Goal: Task Accomplishment & Management: Manage account settings

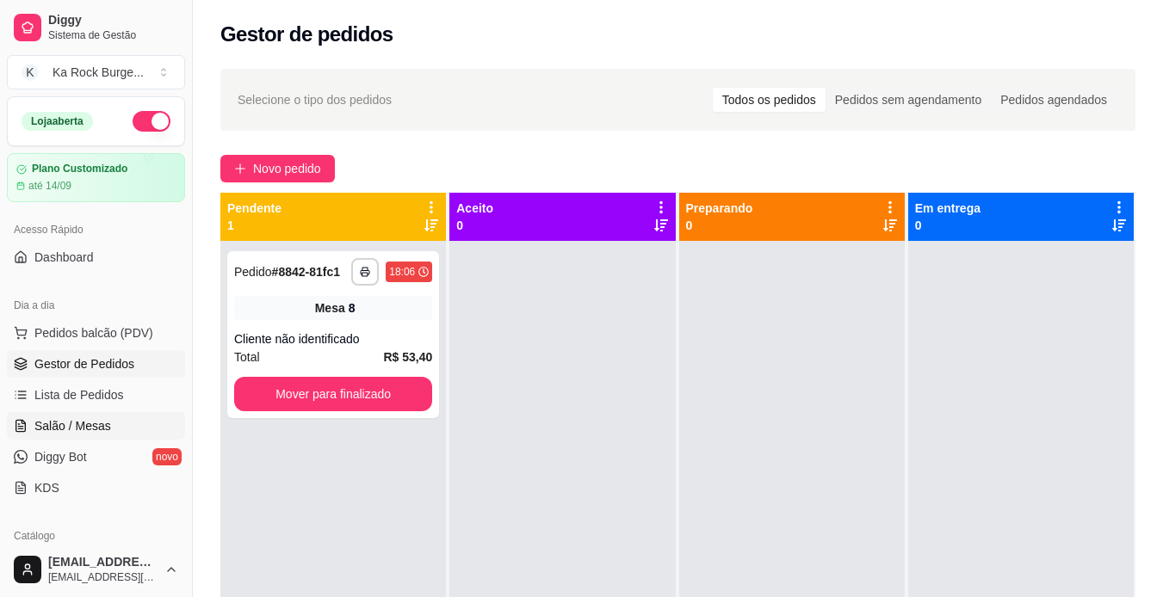
click at [90, 434] on span "Salão / Mesas" at bounding box center [72, 425] width 77 height 17
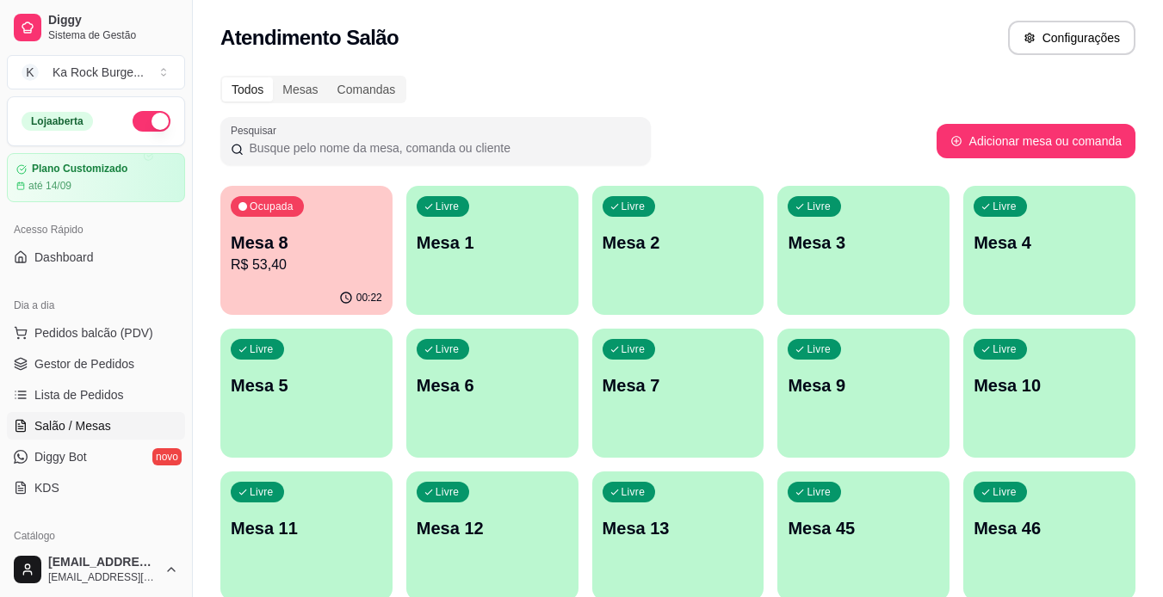
click at [256, 237] on p "Mesa 8" at bounding box center [306, 243] width 151 height 24
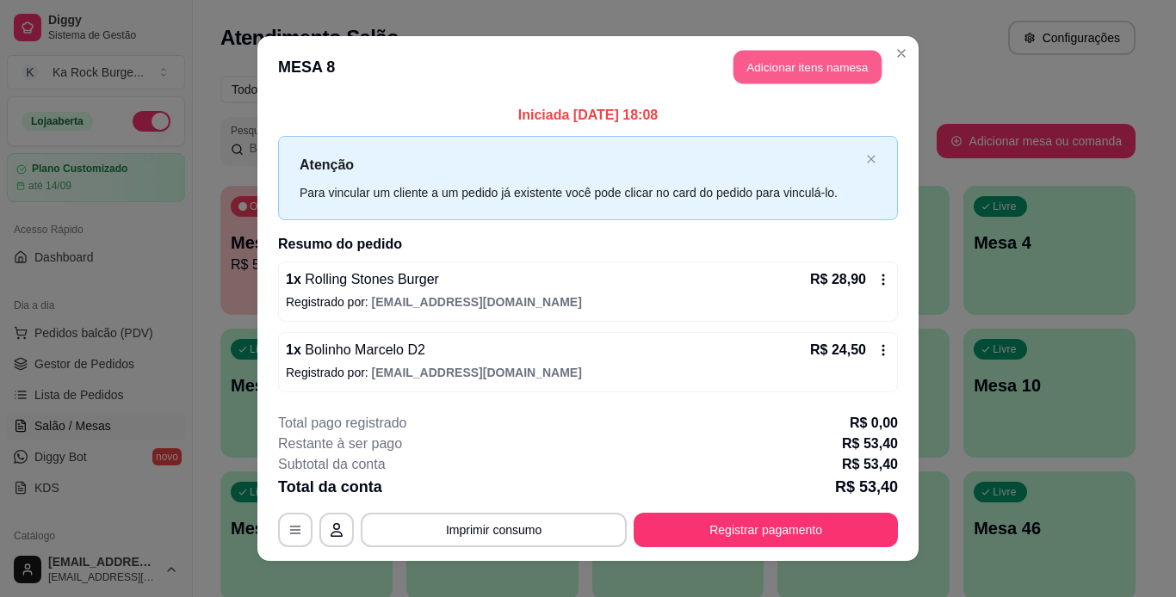
click at [789, 63] on button "Adicionar itens na mesa" at bounding box center [807, 68] width 148 height 34
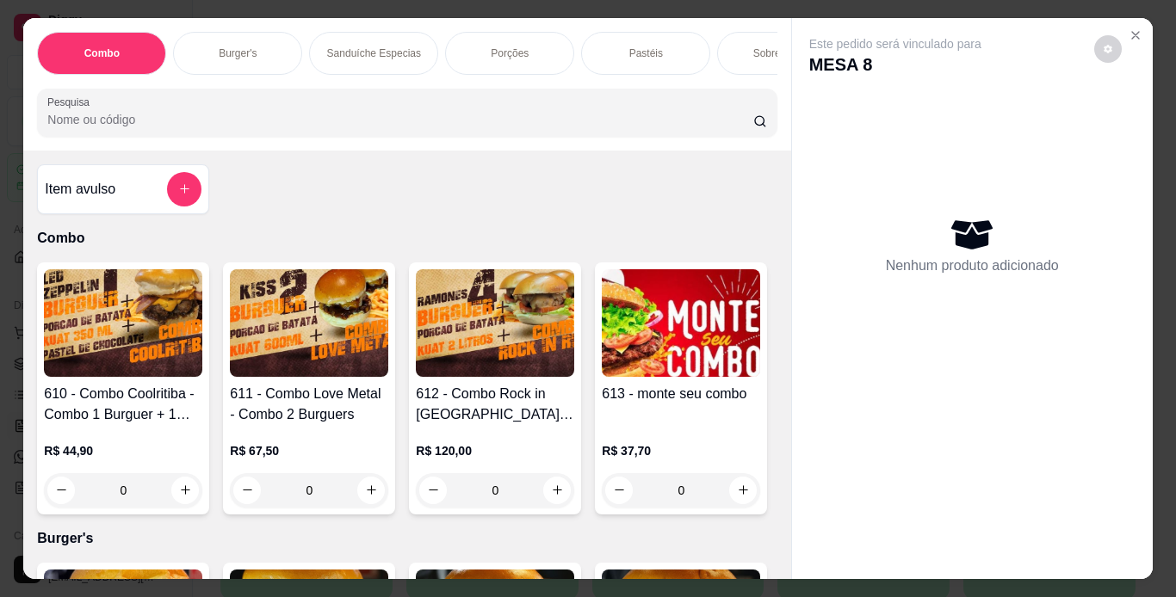
click at [385, 75] on div "Combo Burger's Sanduíche Especias Porções Pastéis Sobremesas Burger's Doces Pas…" at bounding box center [406, 53] width 739 height 43
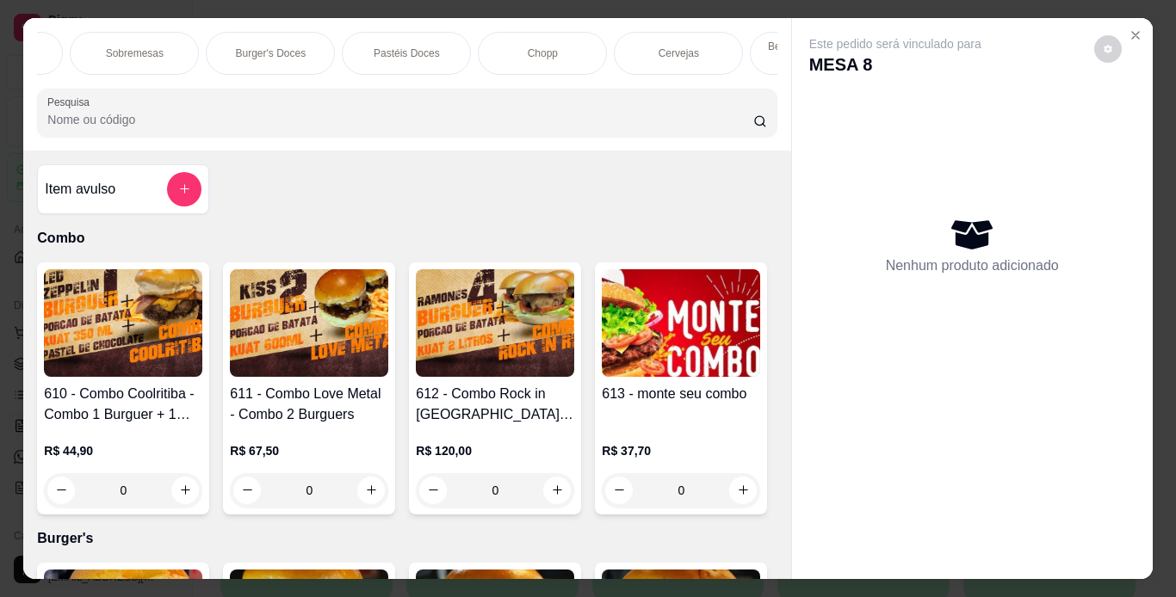
drag, startPoint x: 666, startPoint y: 52, endPoint x: 665, endPoint y: 68, distance: 16.4
click at [666, 51] on p "Cervejas" at bounding box center [678, 53] width 40 height 14
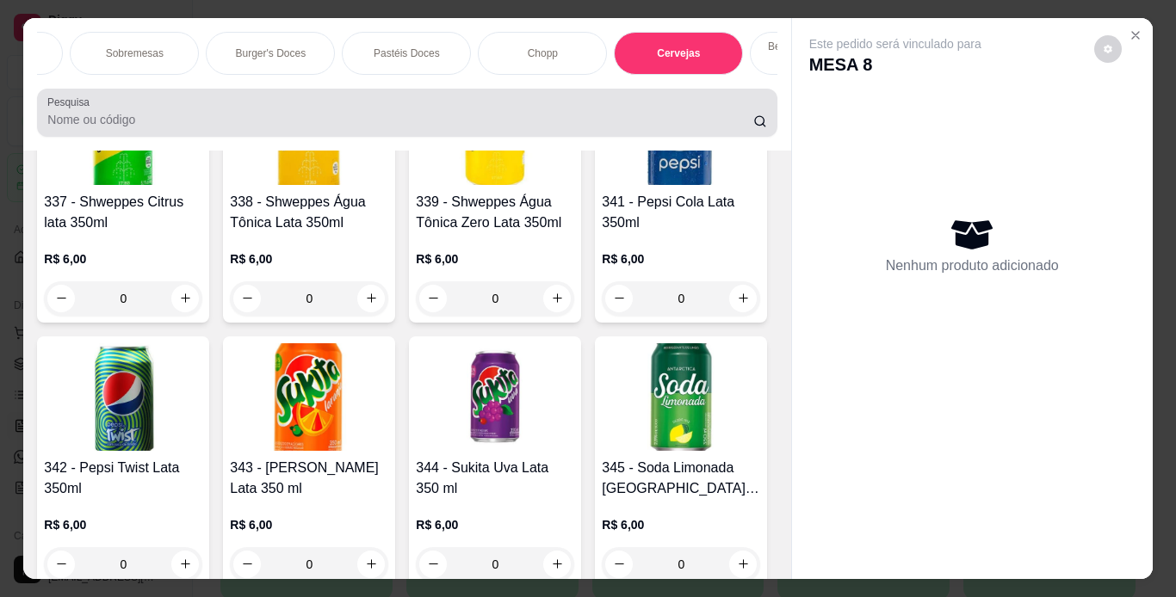
scroll to position [44, 0]
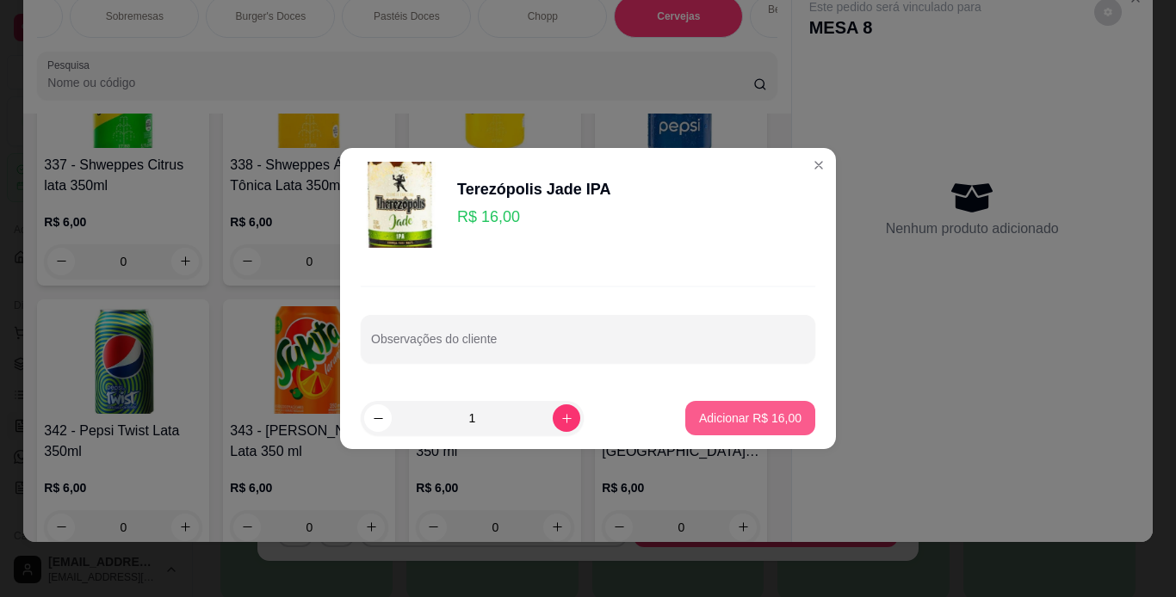
click at [767, 409] on button "Adicionar R$ 16,00" at bounding box center [750, 418] width 130 height 34
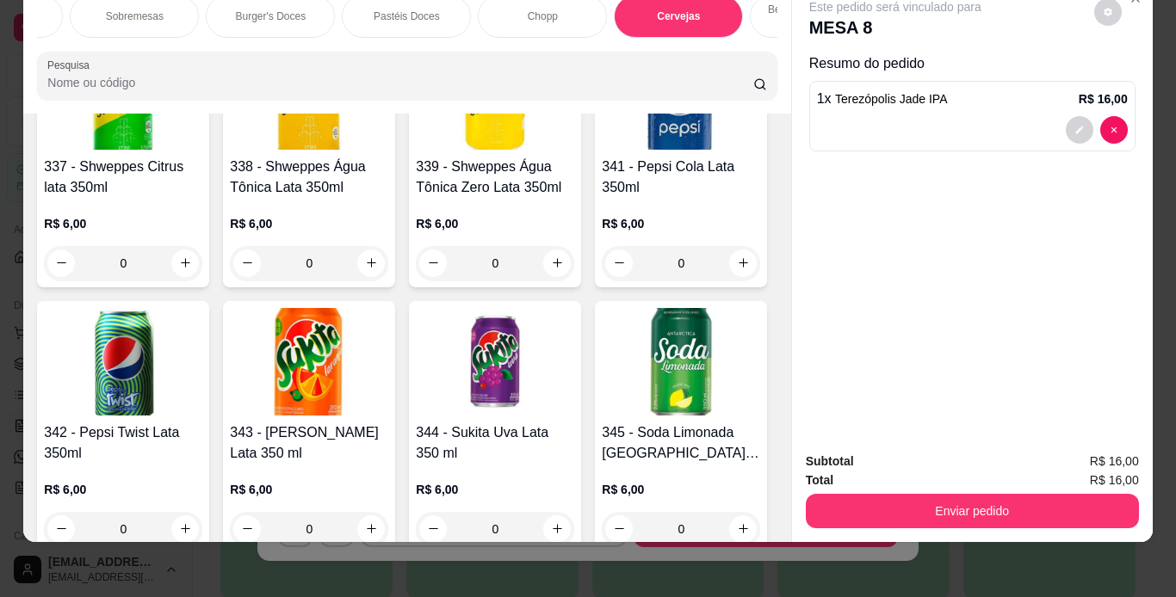
type input "1"
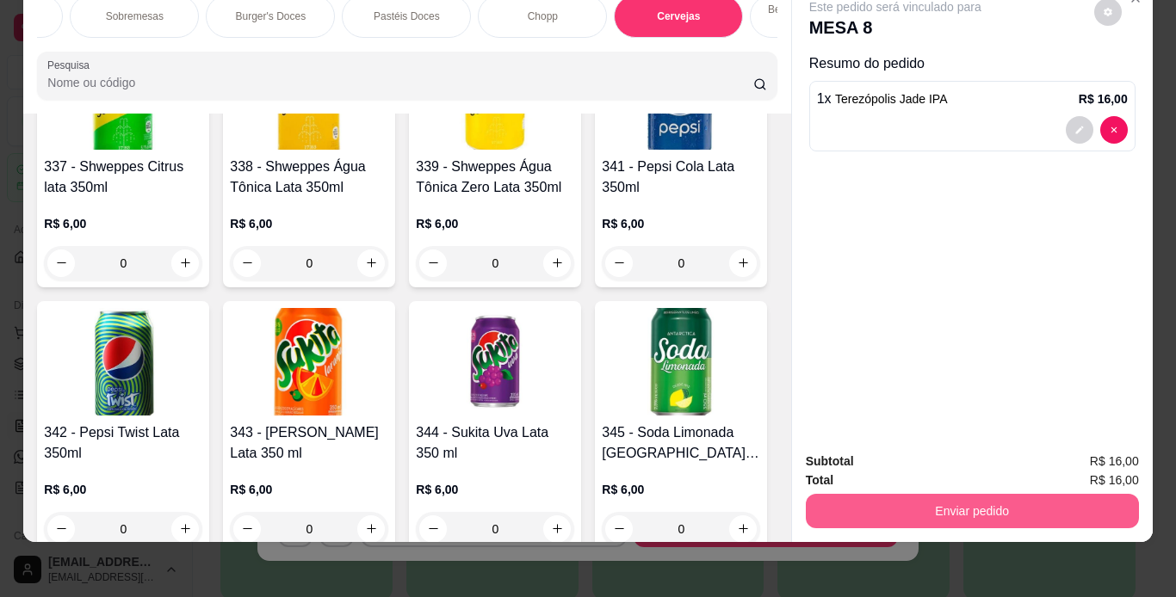
click at [953, 494] on button "Enviar pedido" at bounding box center [972, 511] width 333 height 34
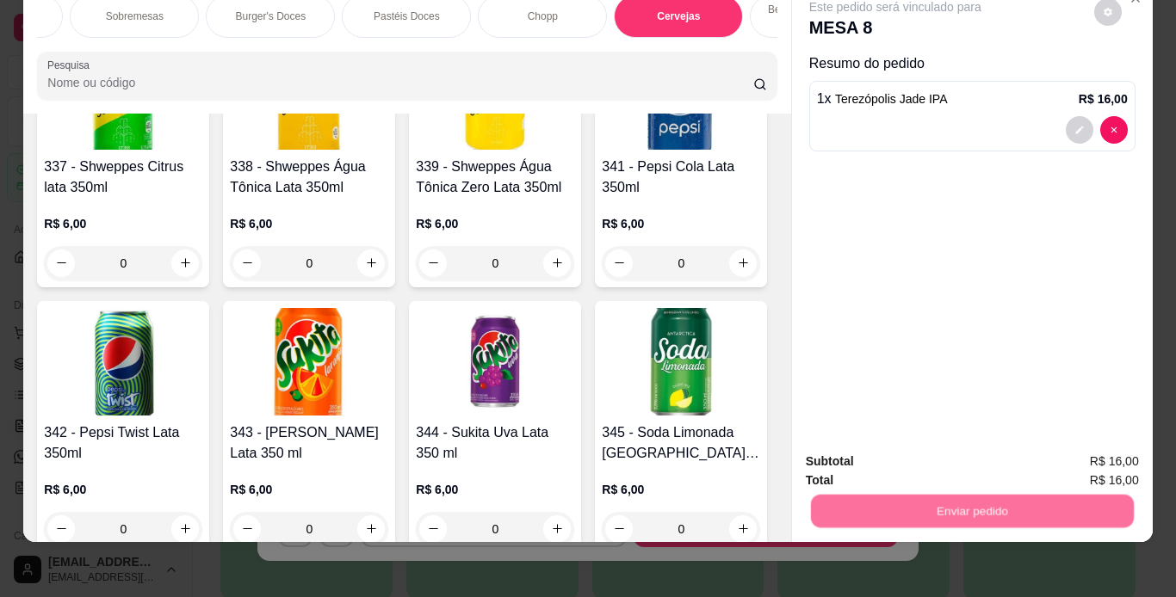
click at [960, 453] on button "Não registrar e enviar pedido" at bounding box center [914, 456] width 179 height 33
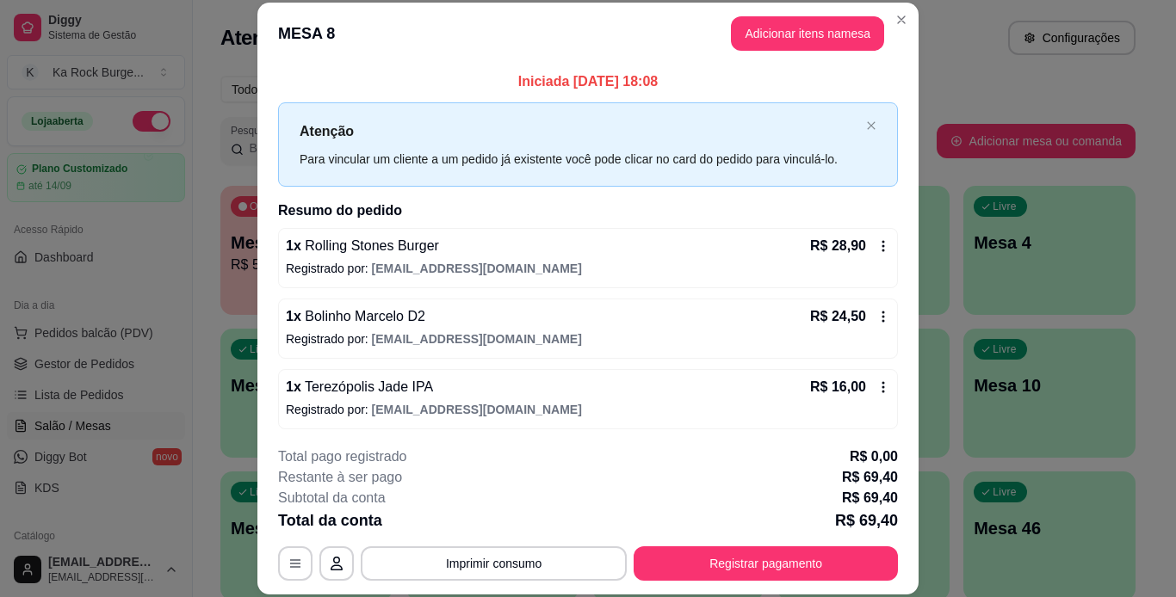
scroll to position [3, 0]
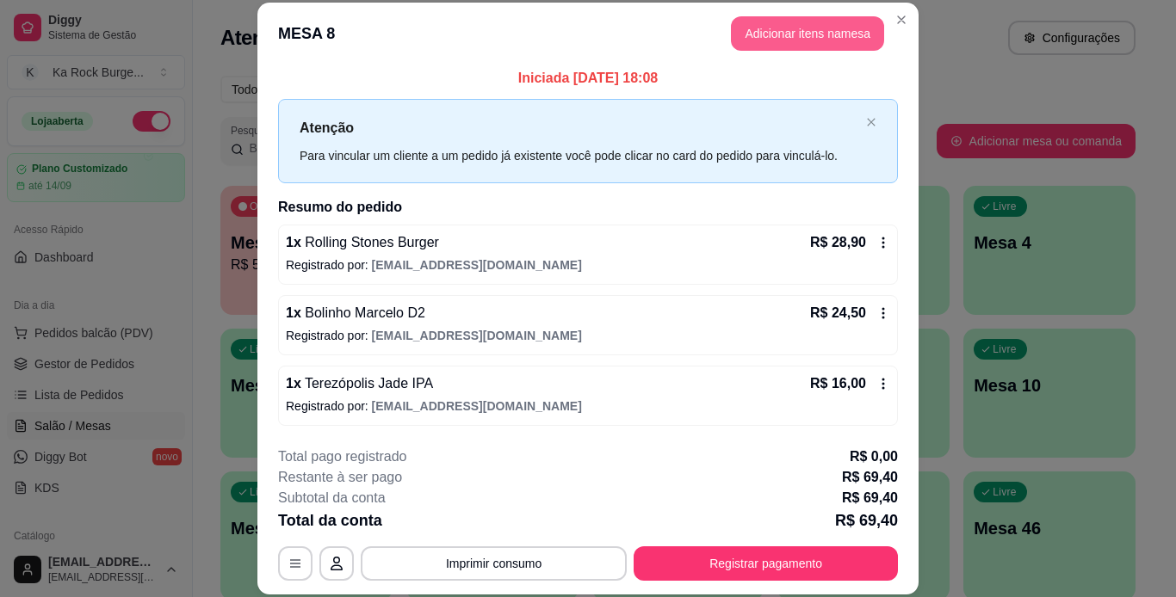
click at [823, 35] on button "Adicionar itens na mesa" at bounding box center [807, 33] width 153 height 34
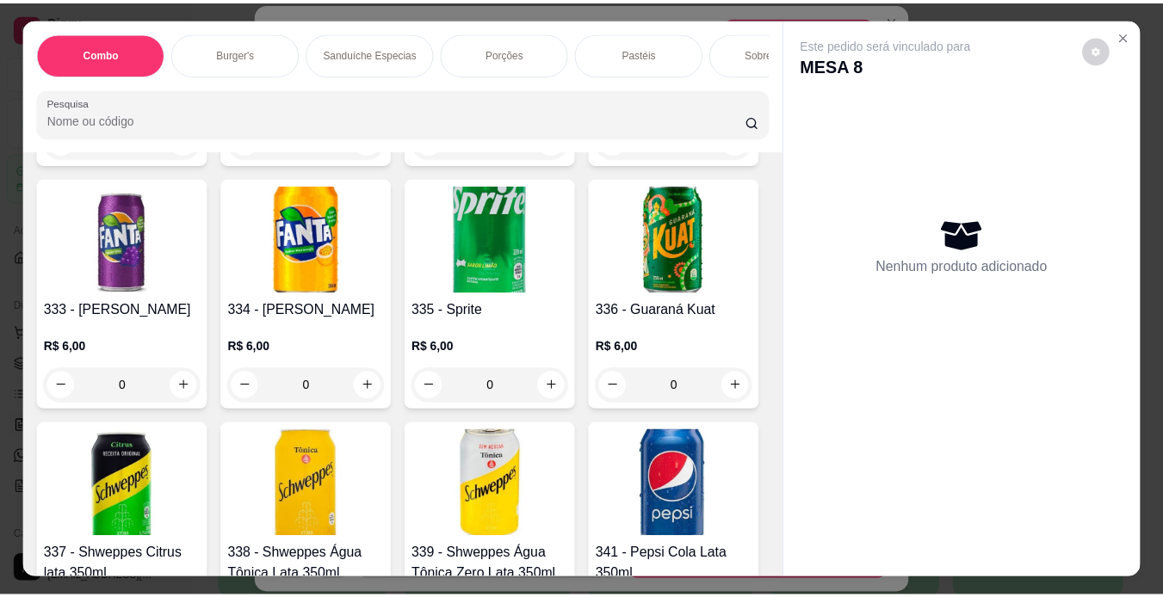
scroll to position [7920, 0]
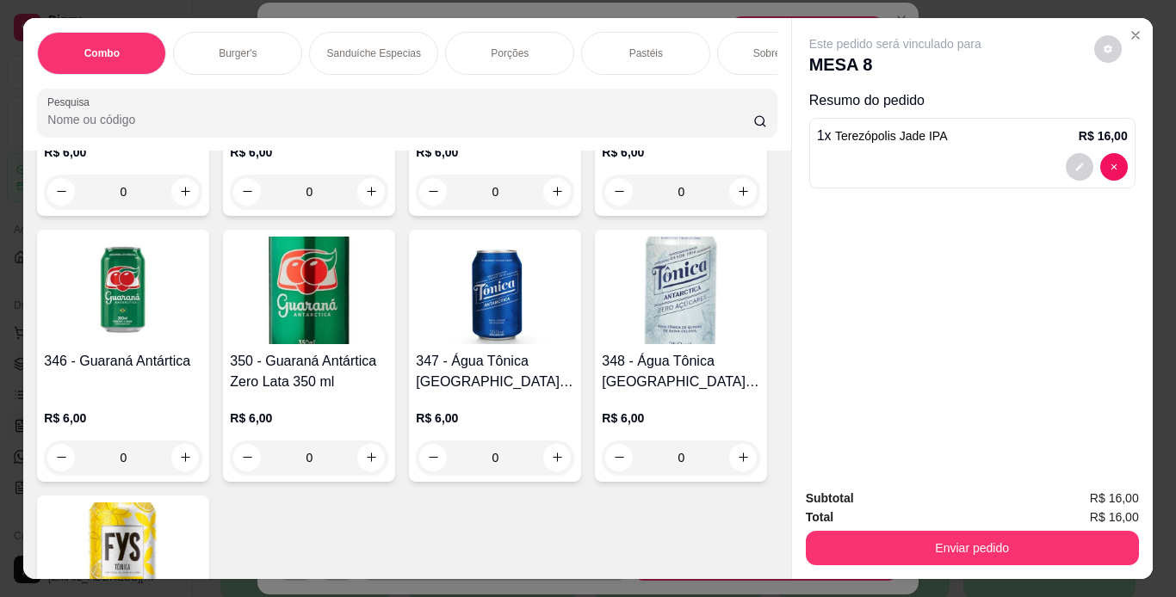
type input "1"
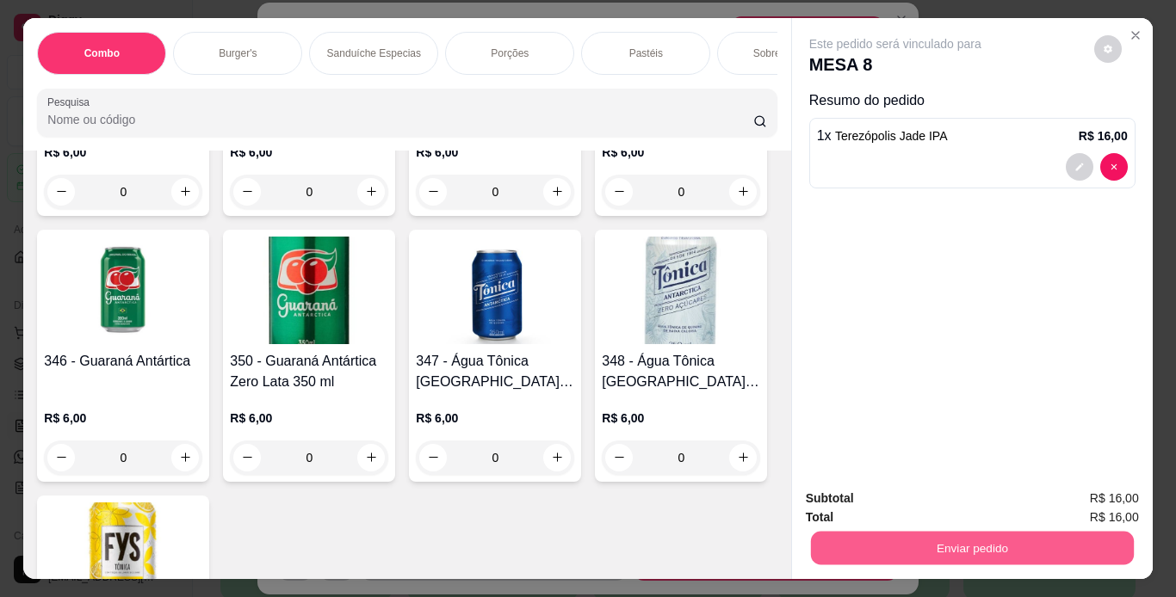
click at [862, 547] on button "Enviar pedido" at bounding box center [971, 549] width 323 height 34
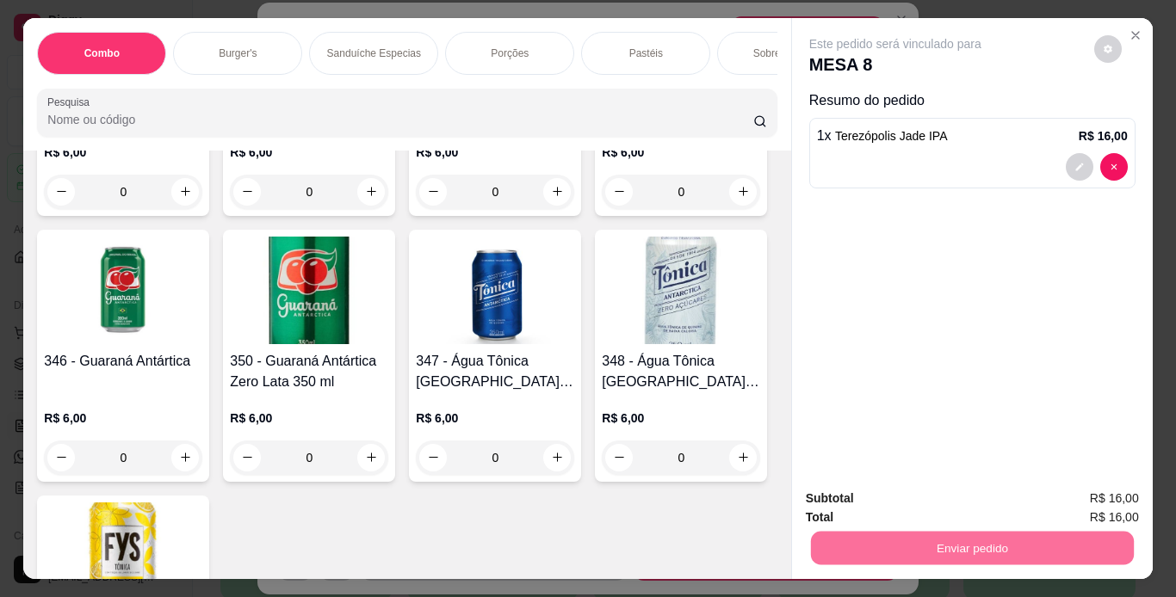
click at [858, 491] on button "Não registrar e enviar pedido" at bounding box center [914, 500] width 179 height 33
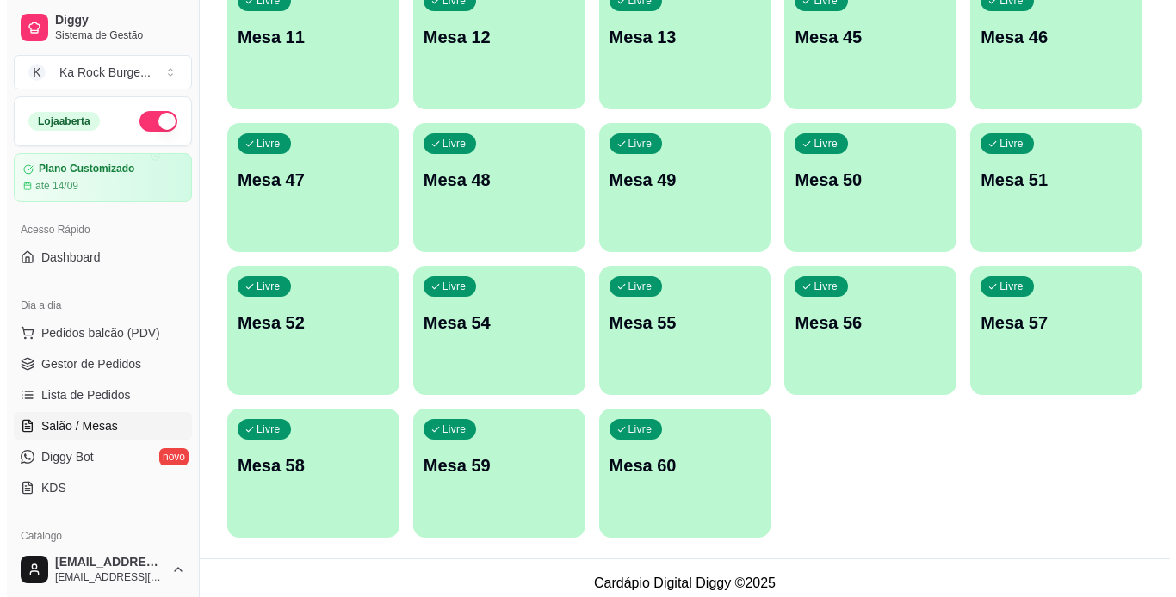
scroll to position [497, 0]
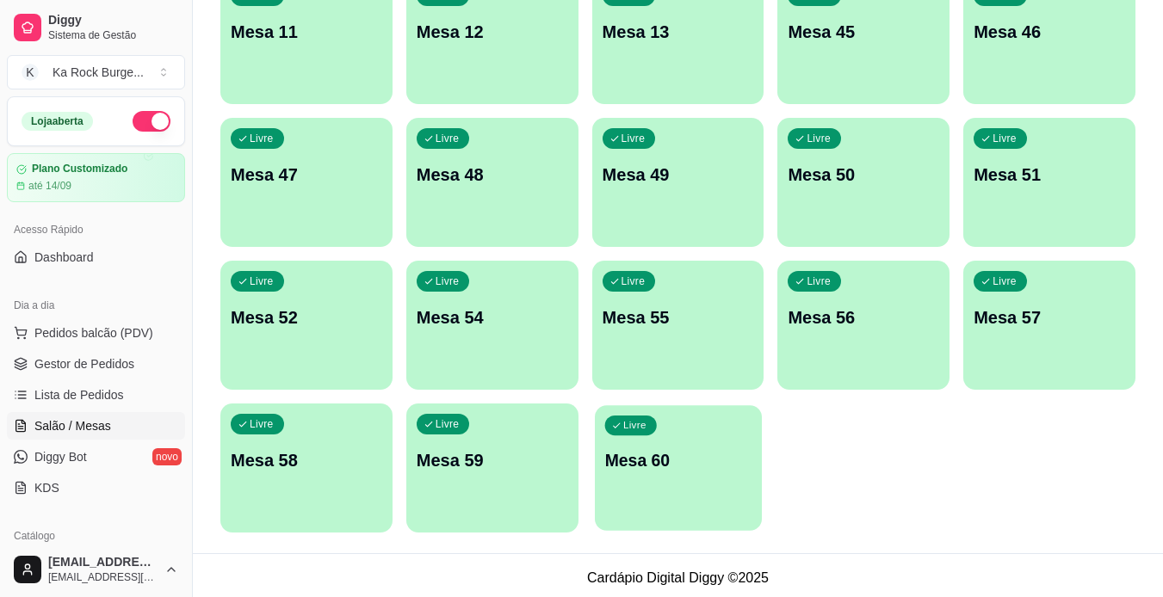
click at [633, 463] on p "Mesa 60" at bounding box center [677, 460] width 147 height 23
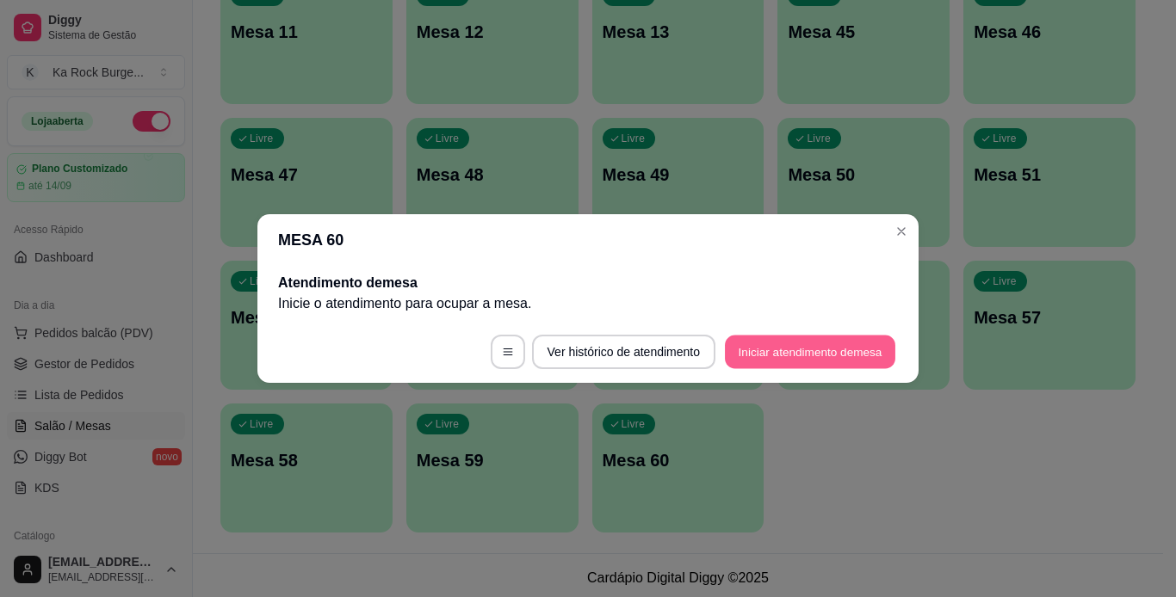
click at [764, 343] on button "Iniciar atendimento de mesa" at bounding box center [810, 353] width 170 height 34
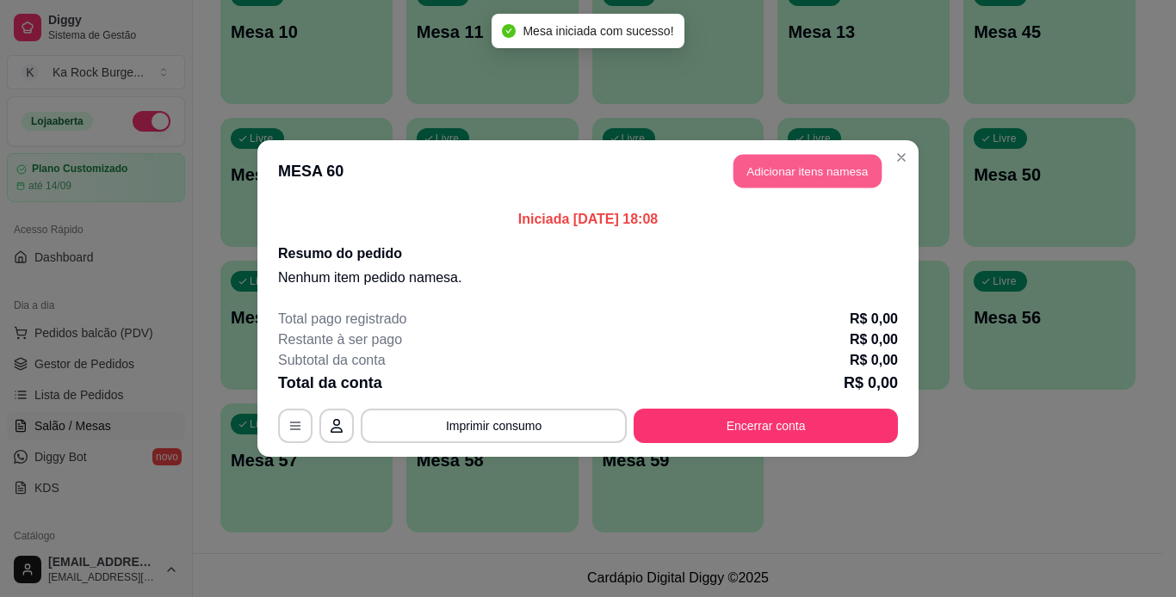
click at [764, 172] on button "Adicionar itens na mesa" at bounding box center [807, 172] width 148 height 34
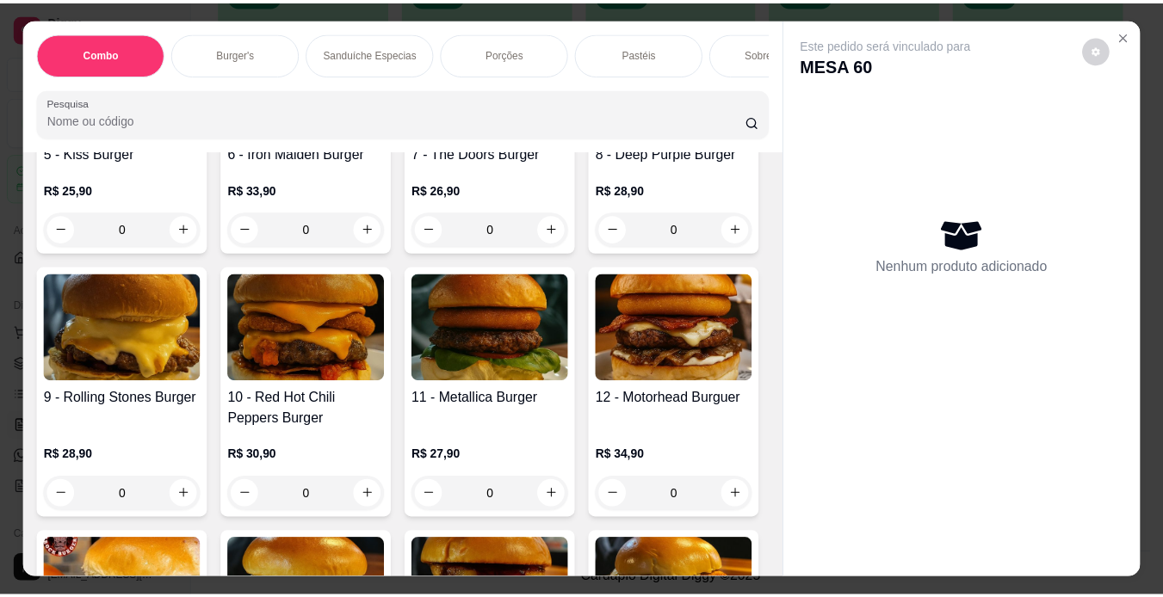
scroll to position [646, 0]
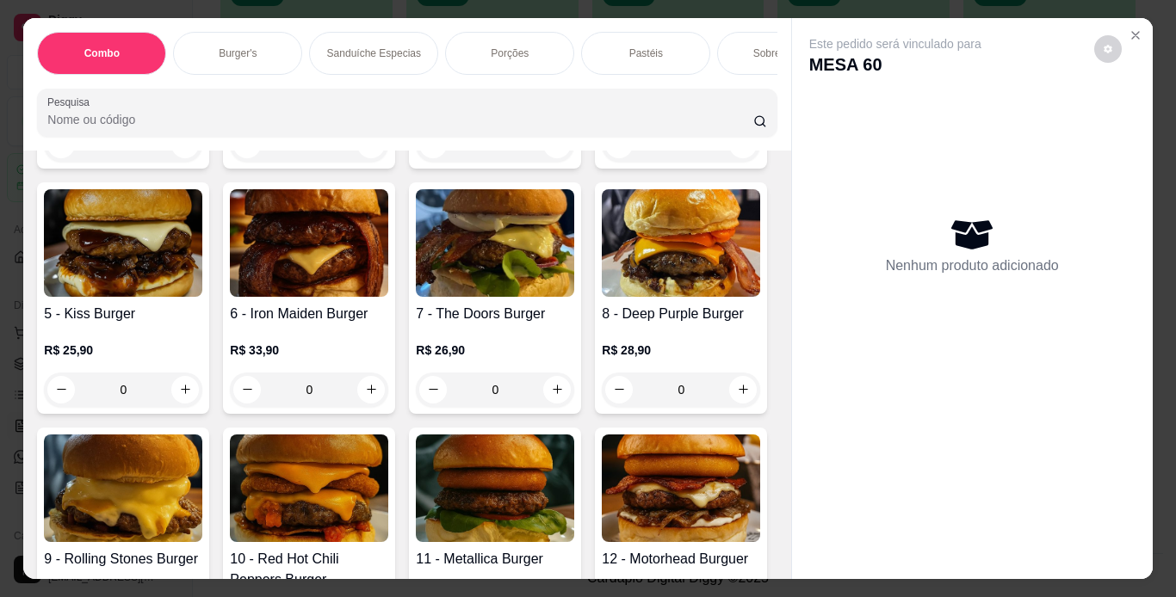
click at [183, 162] on div "0" at bounding box center [123, 144] width 158 height 34
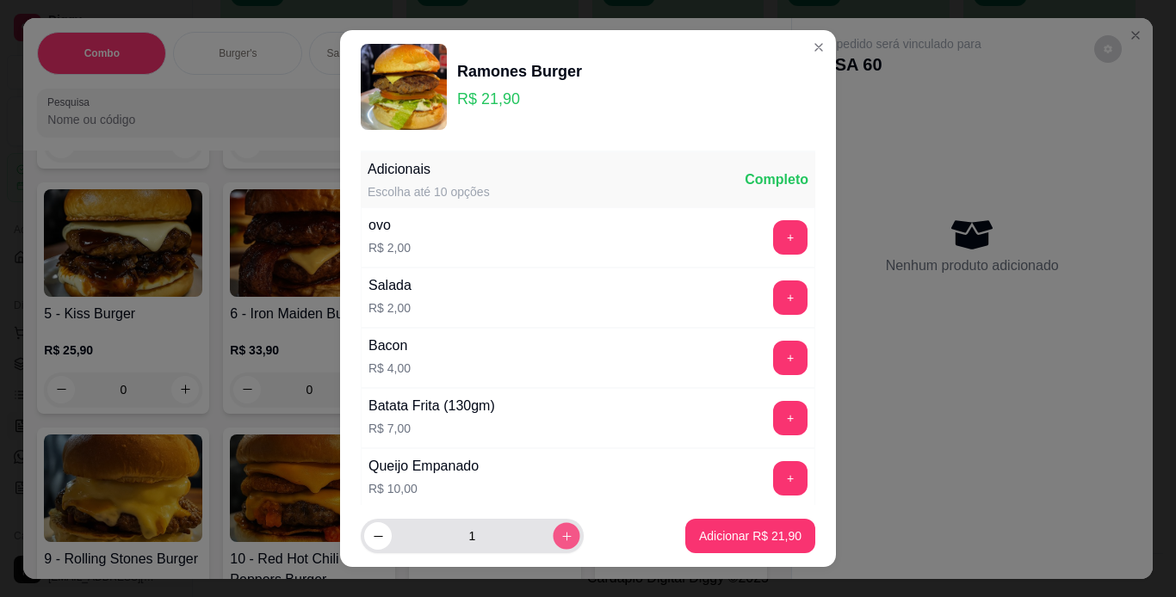
click at [553, 535] on button "increase-product-quantity" at bounding box center [566, 536] width 27 height 27
type input "2"
click at [773, 415] on button "+" at bounding box center [790, 418] width 34 height 34
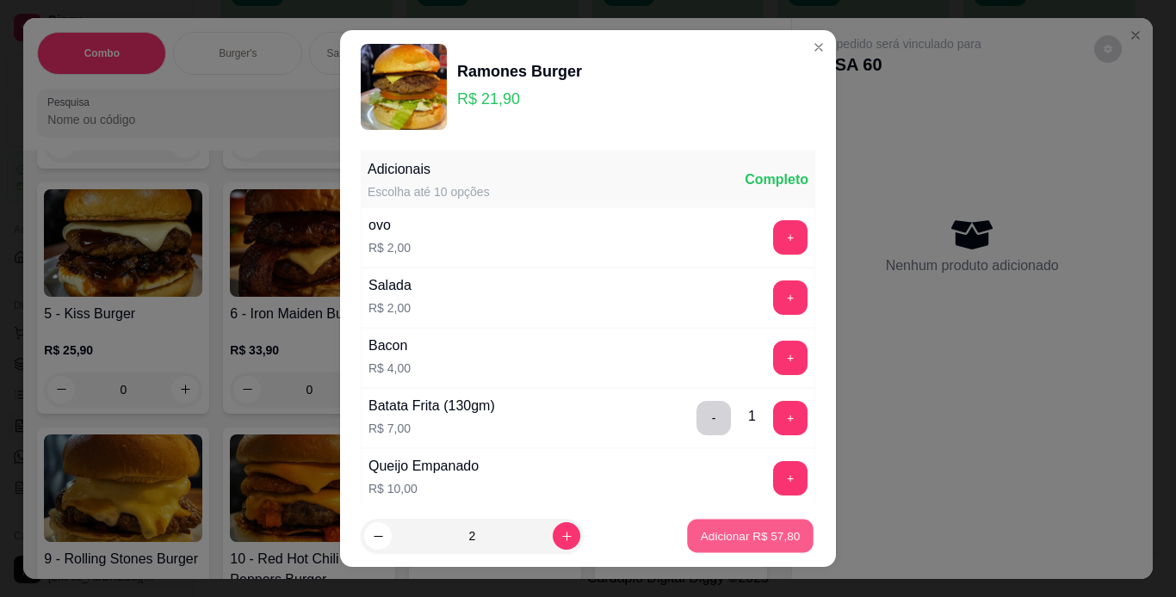
click at [737, 545] on button "Adicionar R$ 57,80" at bounding box center [750, 537] width 127 height 34
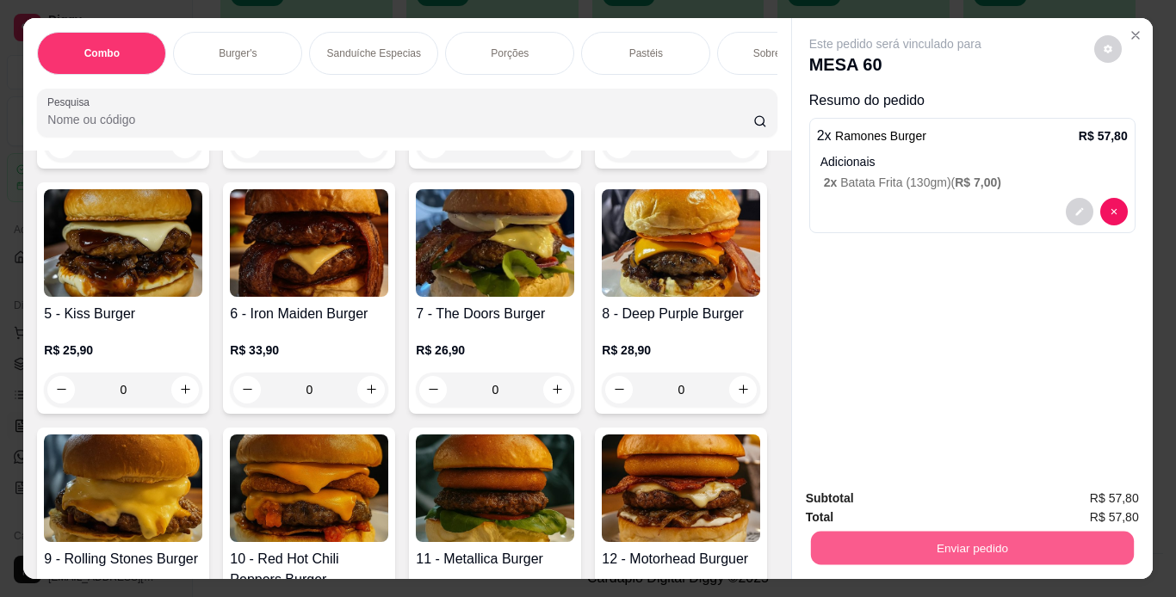
click at [828, 540] on button "Enviar pedido" at bounding box center [971, 549] width 323 height 34
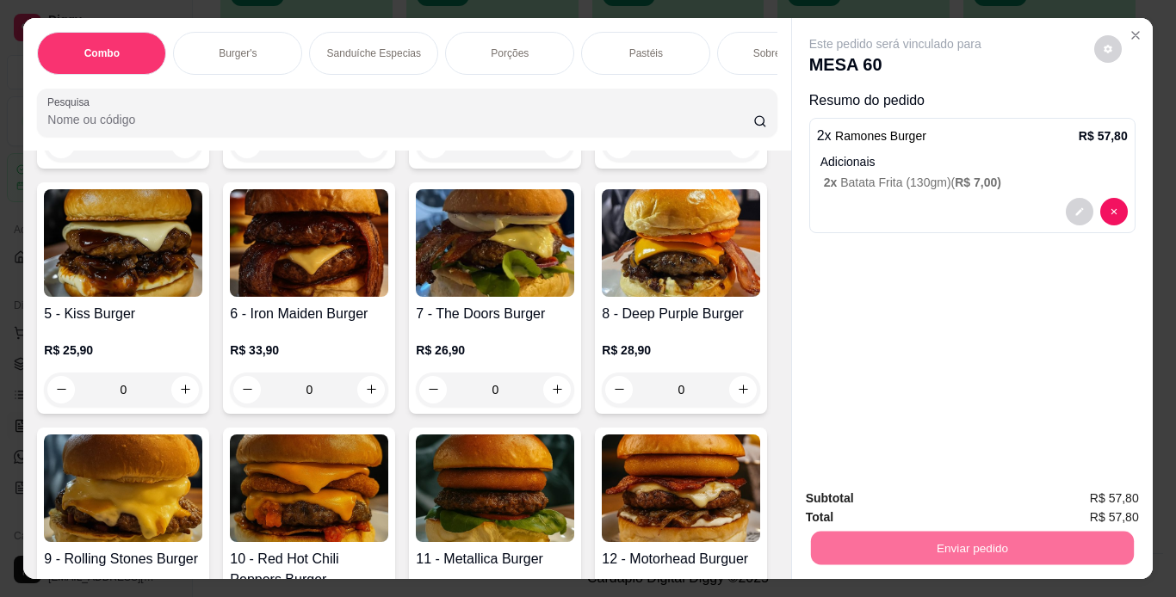
click at [853, 497] on button "Não registrar e enviar pedido" at bounding box center [914, 500] width 179 height 33
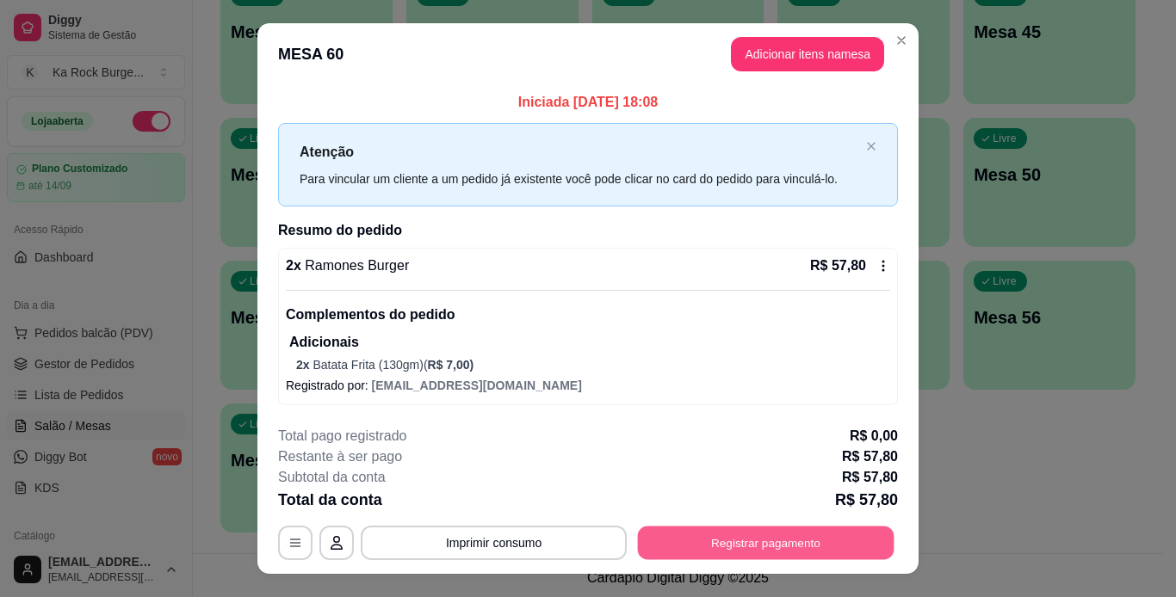
click at [676, 541] on button "Registrar pagamento" at bounding box center [766, 544] width 257 height 34
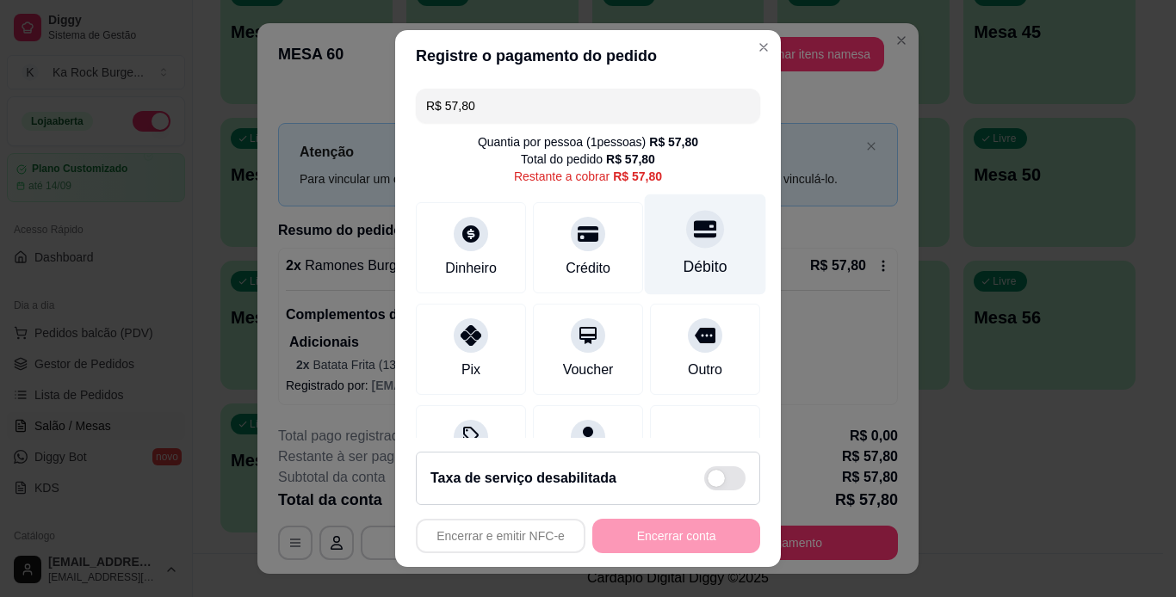
click at [683, 269] on div "Débito" at bounding box center [705, 267] width 44 height 22
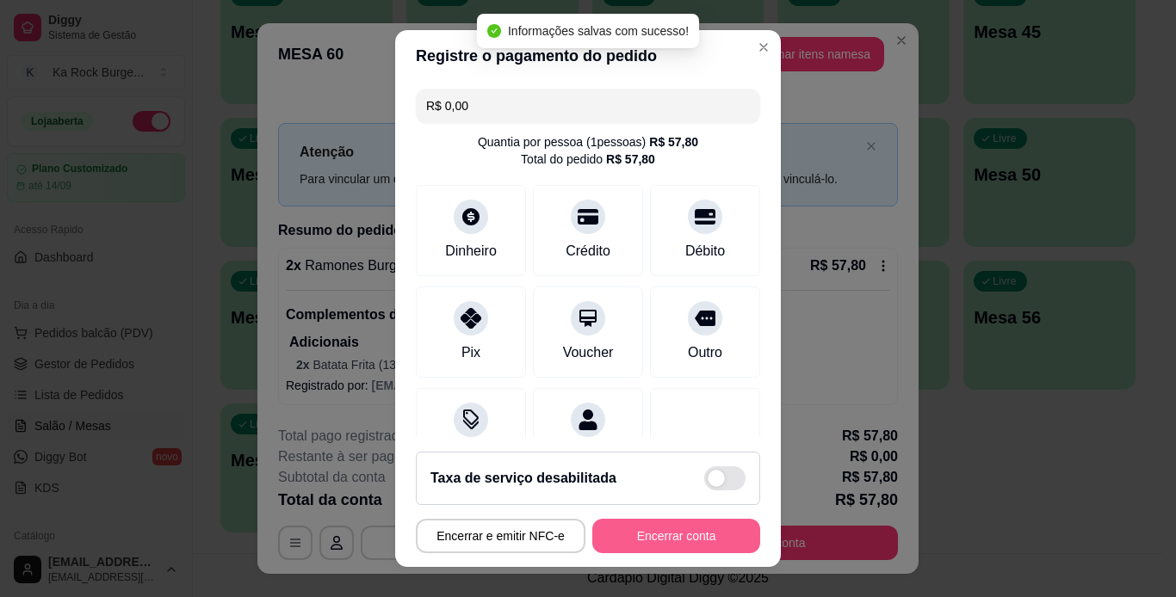
type input "R$ 0,00"
click at [645, 546] on button "Encerrar conta" at bounding box center [676, 537] width 163 height 34
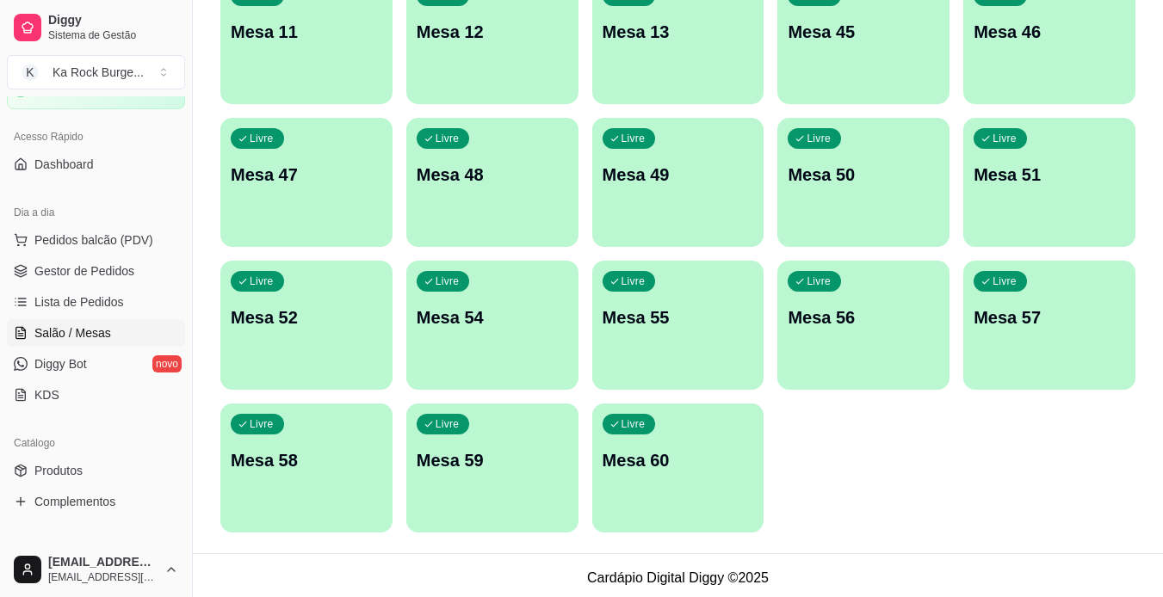
scroll to position [138, 0]
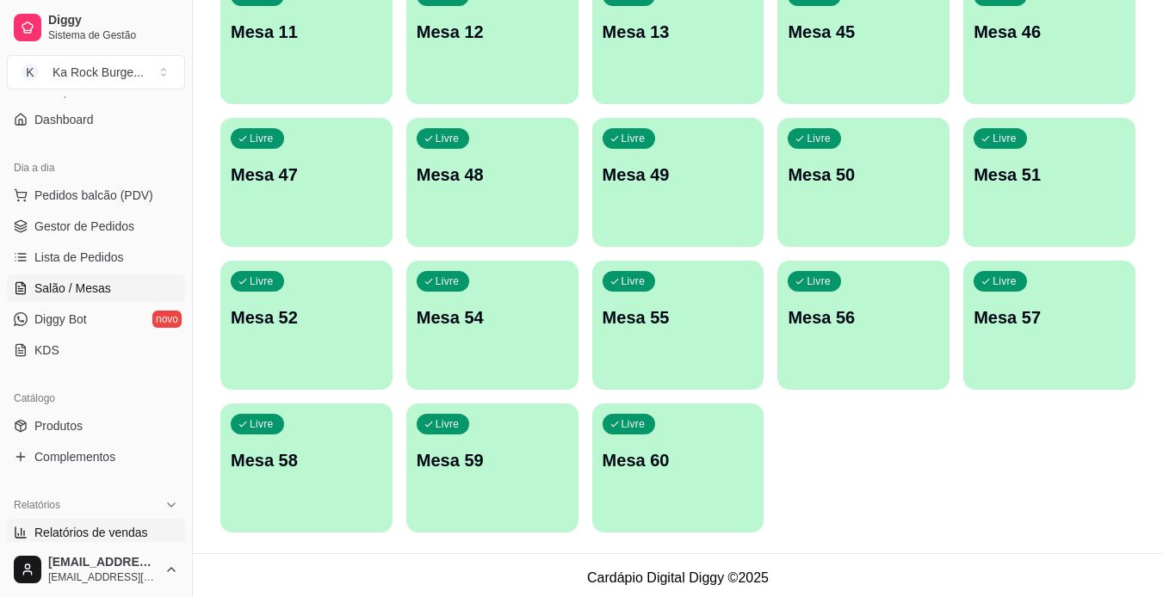
click at [146, 531] on link "Relatórios de vendas" at bounding box center [96, 533] width 178 height 28
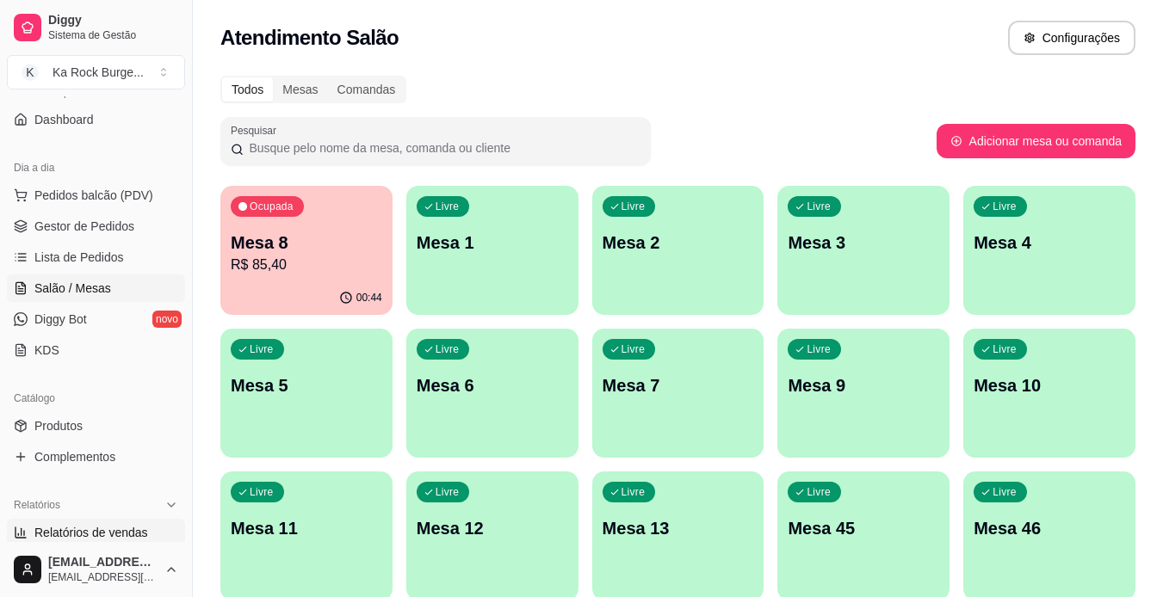
select select "ALL"
select select "0"
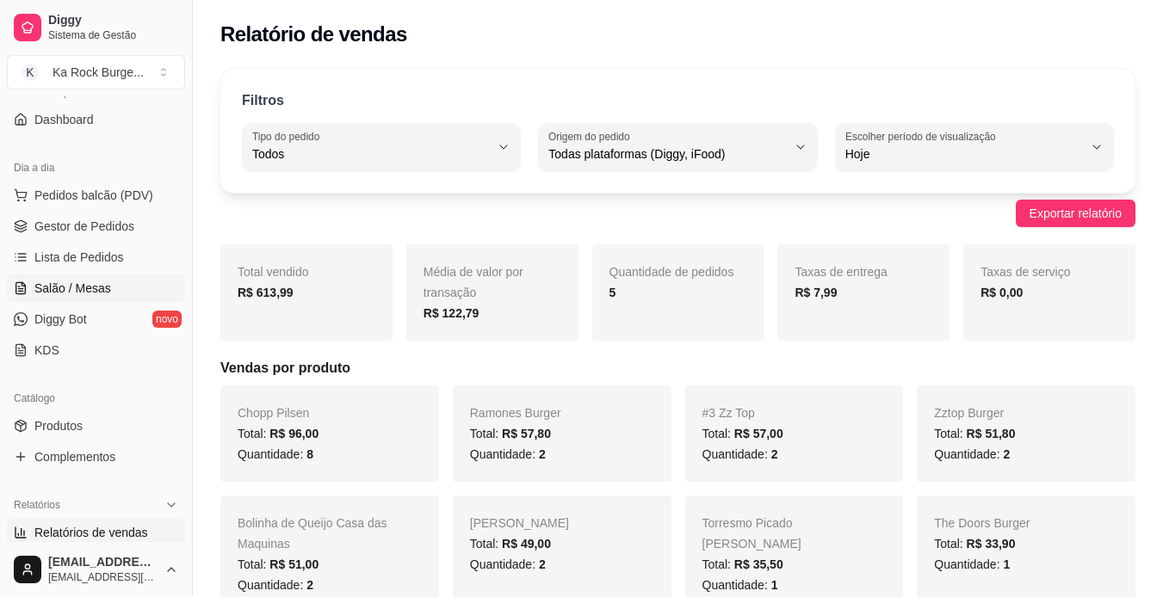
click at [86, 290] on span "Salão / Mesas" at bounding box center [72, 288] width 77 height 17
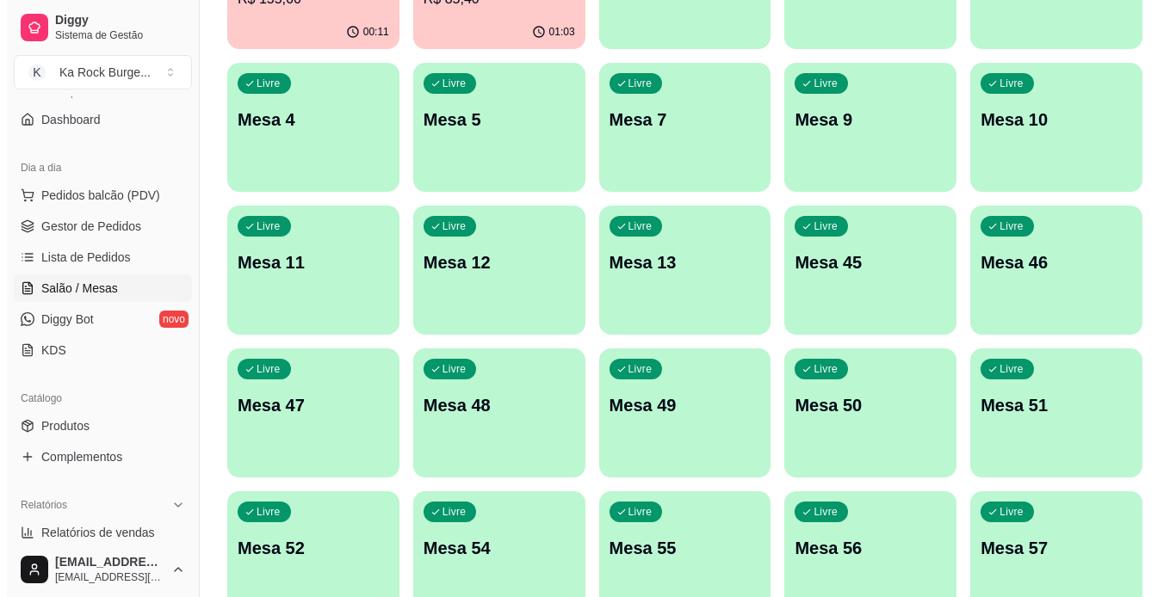
scroll to position [502, 0]
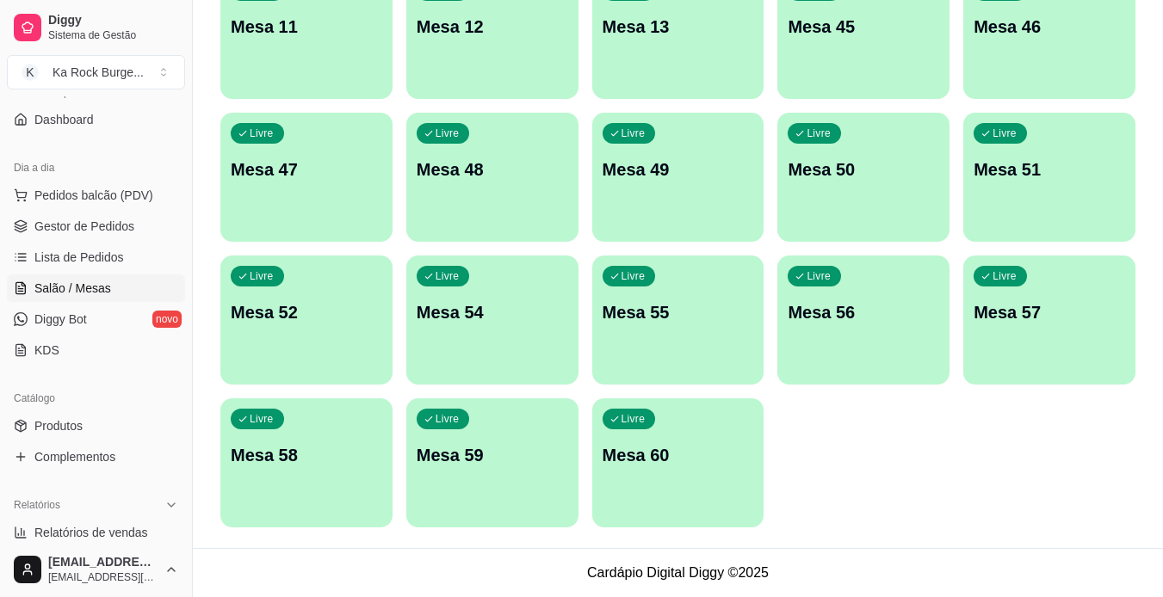
click at [663, 465] on p "Mesa 60" at bounding box center [678, 455] width 151 height 24
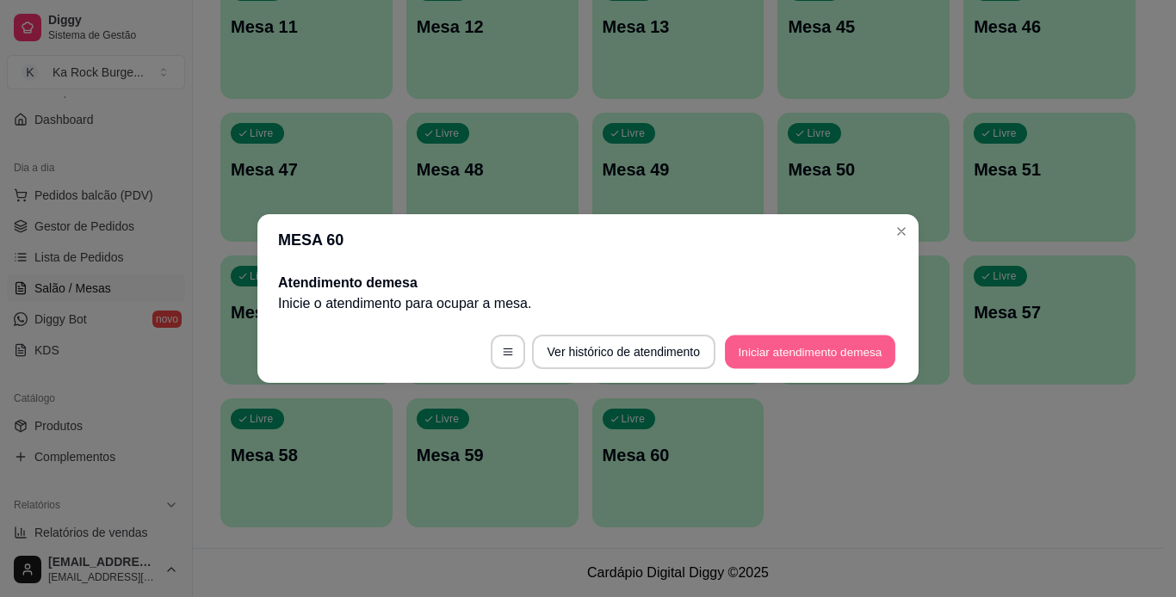
click at [742, 354] on button "Iniciar atendimento de mesa" at bounding box center [810, 353] width 170 height 34
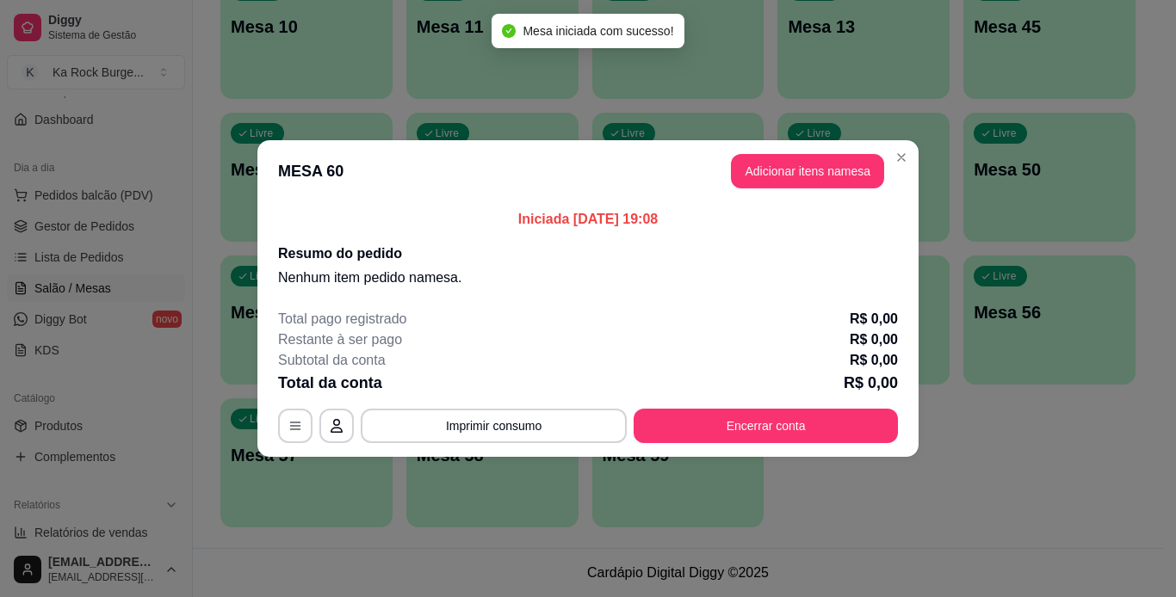
click at [788, 148] on header "MESA 60 Adicionar itens na mesa" at bounding box center [587, 171] width 661 height 62
click at [794, 182] on button "Adicionar itens na mesa" at bounding box center [807, 171] width 153 height 34
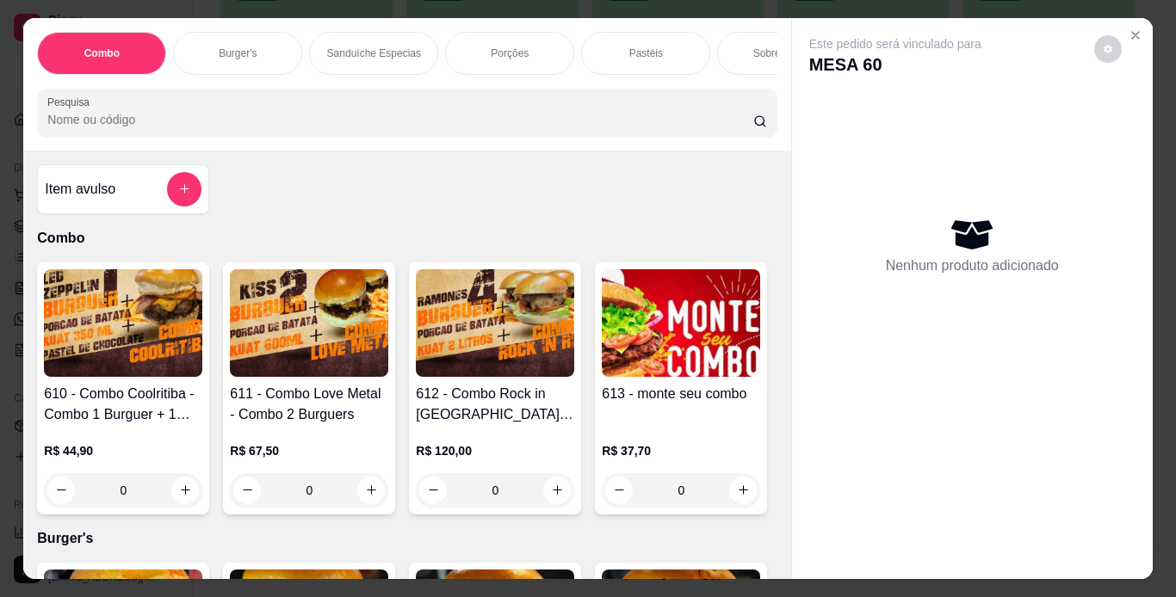
click at [623, 43] on div "Pastéis" at bounding box center [645, 53] width 129 height 43
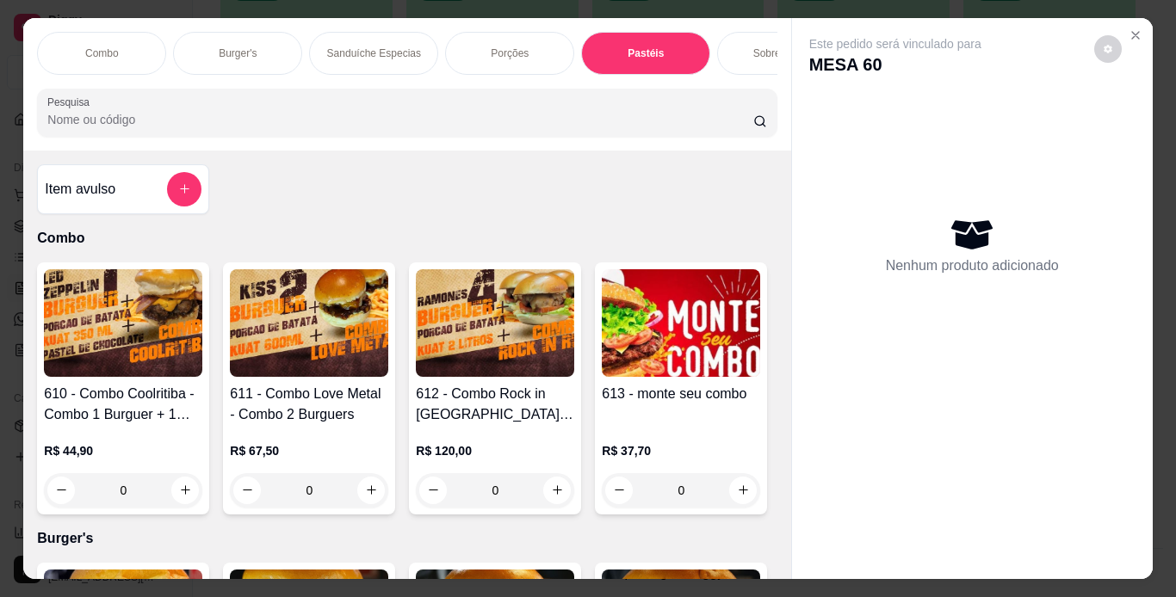
scroll to position [44, 0]
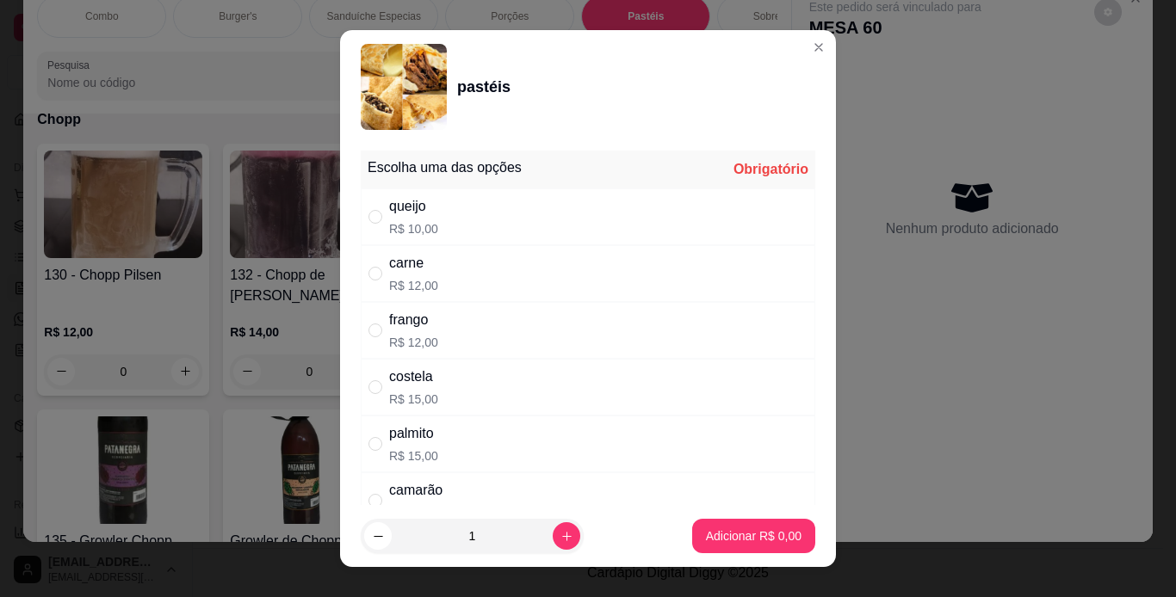
click at [494, 226] on div "queijo R$ 10,00" at bounding box center [588, 217] width 454 height 57
radio input "true"
click at [553, 538] on button "increase-product-quantity" at bounding box center [567, 536] width 28 height 28
click at [553, 539] on button "increase-product-quantity" at bounding box center [567, 536] width 28 height 28
click at [560, 539] on icon "increase-product-quantity" at bounding box center [566, 536] width 13 height 13
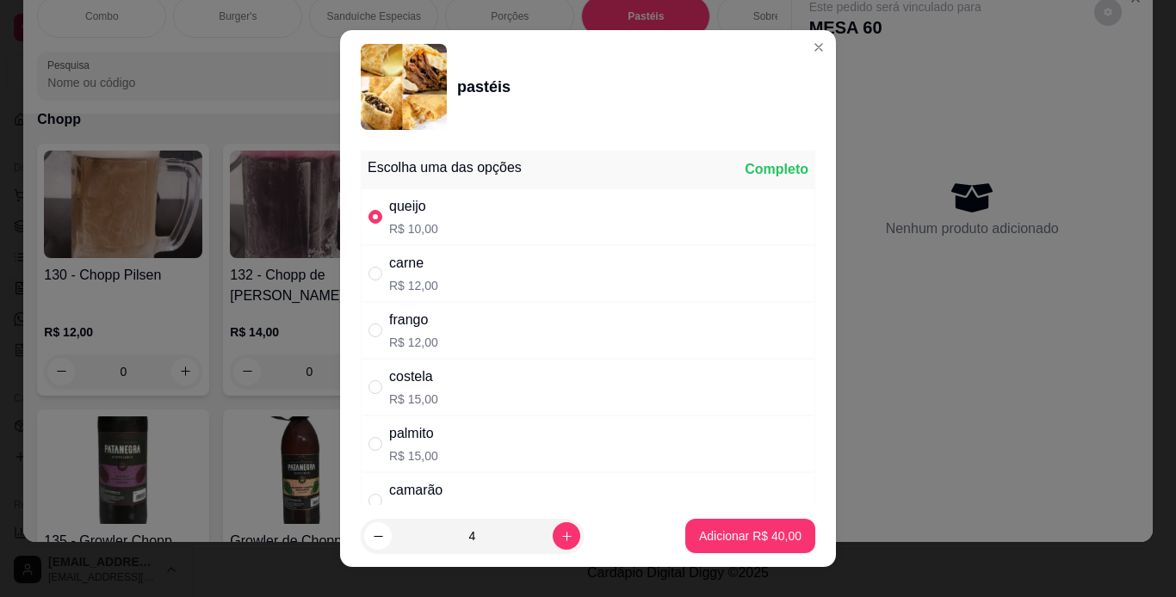
click at [813, 510] on footer "4 Adicionar R$ 40,00" at bounding box center [588, 536] width 496 height 62
click at [372, 542] on icon "decrease-product-quantity" at bounding box center [378, 536] width 13 height 13
type input "3"
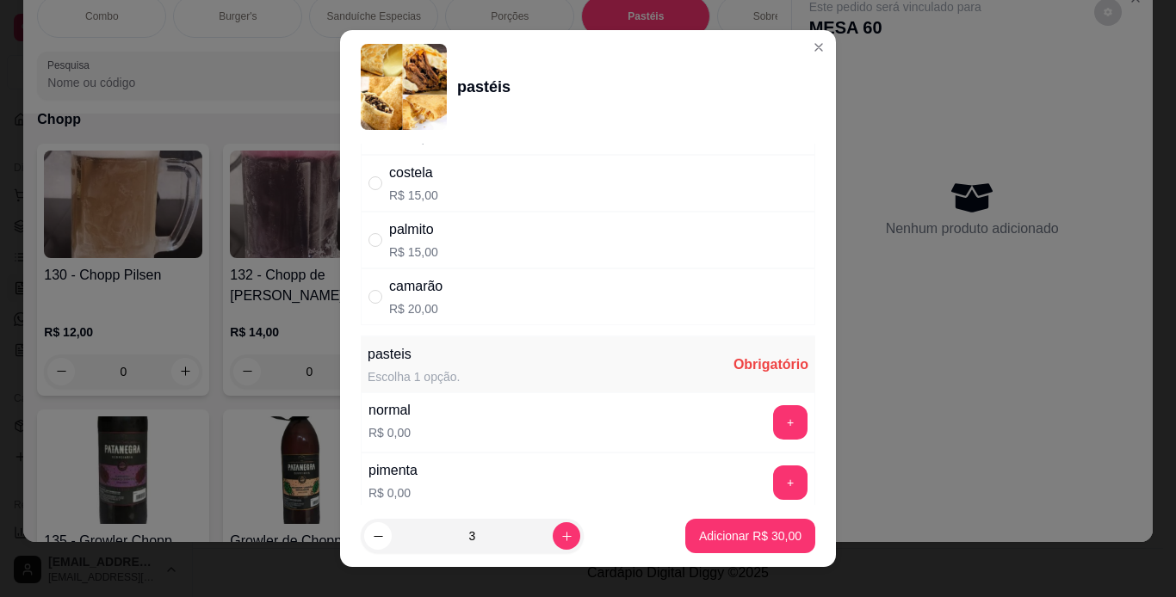
scroll to position [207, 0]
click at [774, 430] on button "+" at bounding box center [791, 420] width 34 height 34
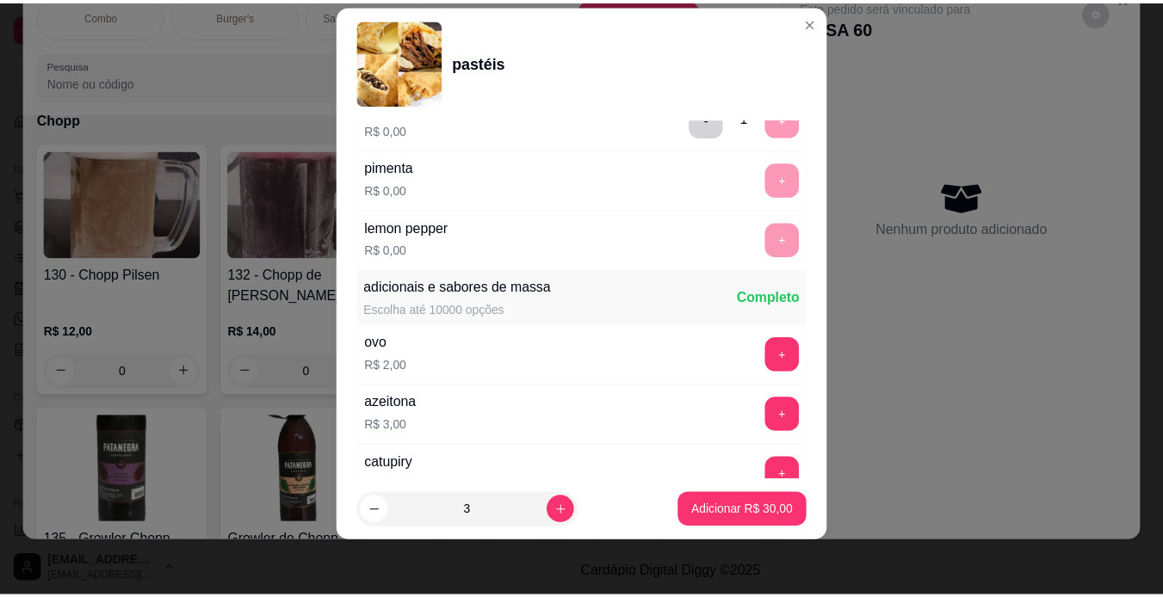
scroll to position [634, 0]
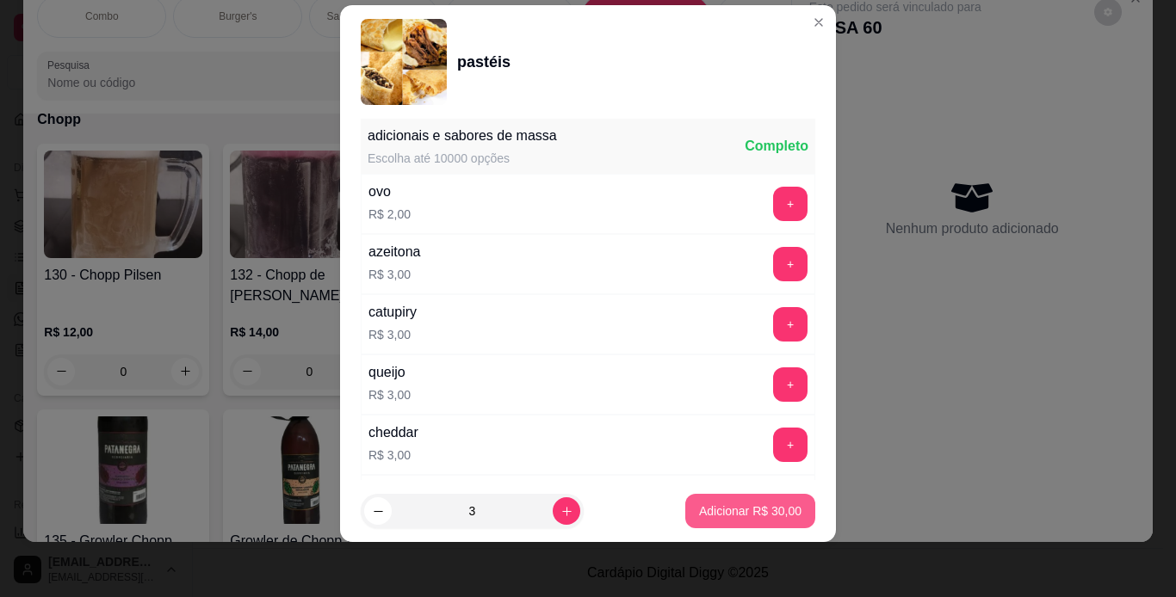
click at [768, 510] on p "Adicionar R$ 30,00" at bounding box center [750, 511] width 102 height 17
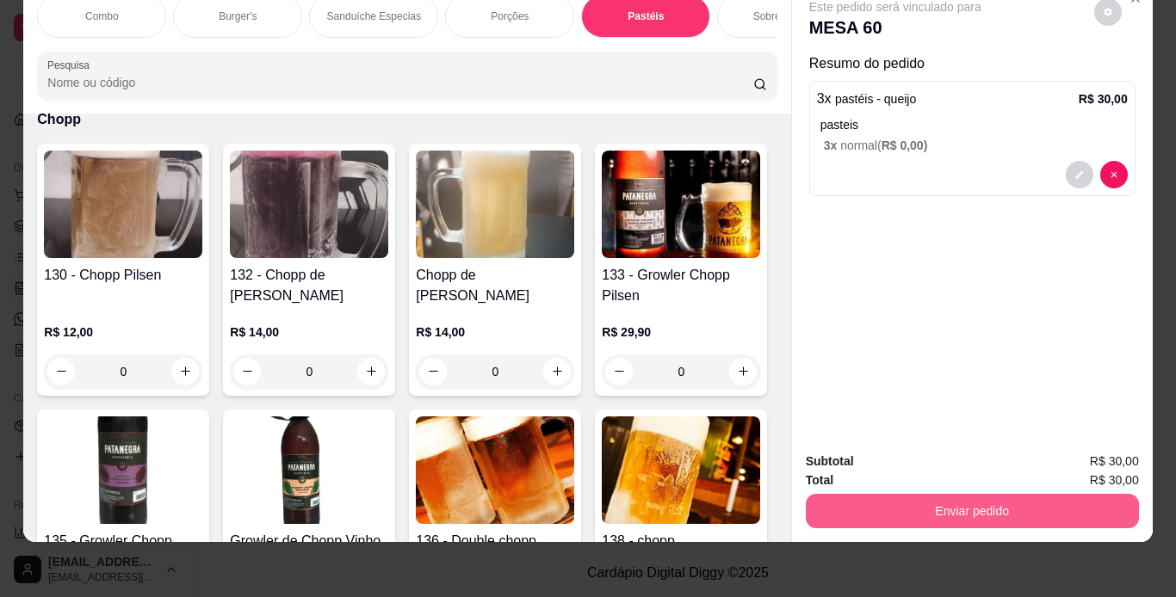
click at [916, 501] on button "Enviar pedido" at bounding box center [972, 511] width 333 height 34
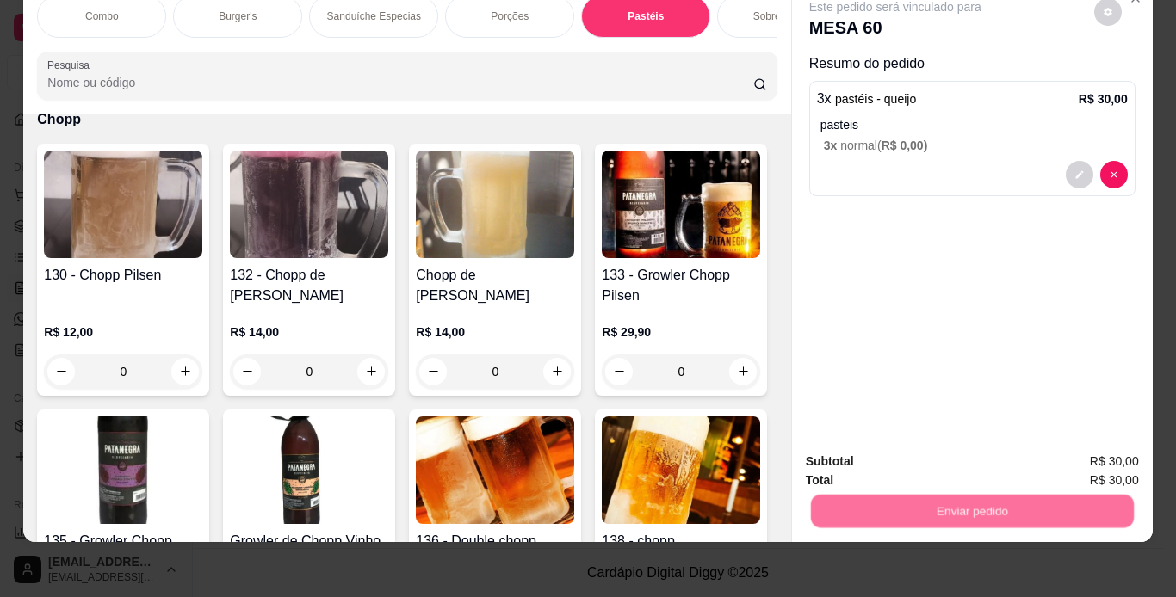
click at [905, 445] on button "Não registrar e enviar pedido" at bounding box center [915, 456] width 174 height 32
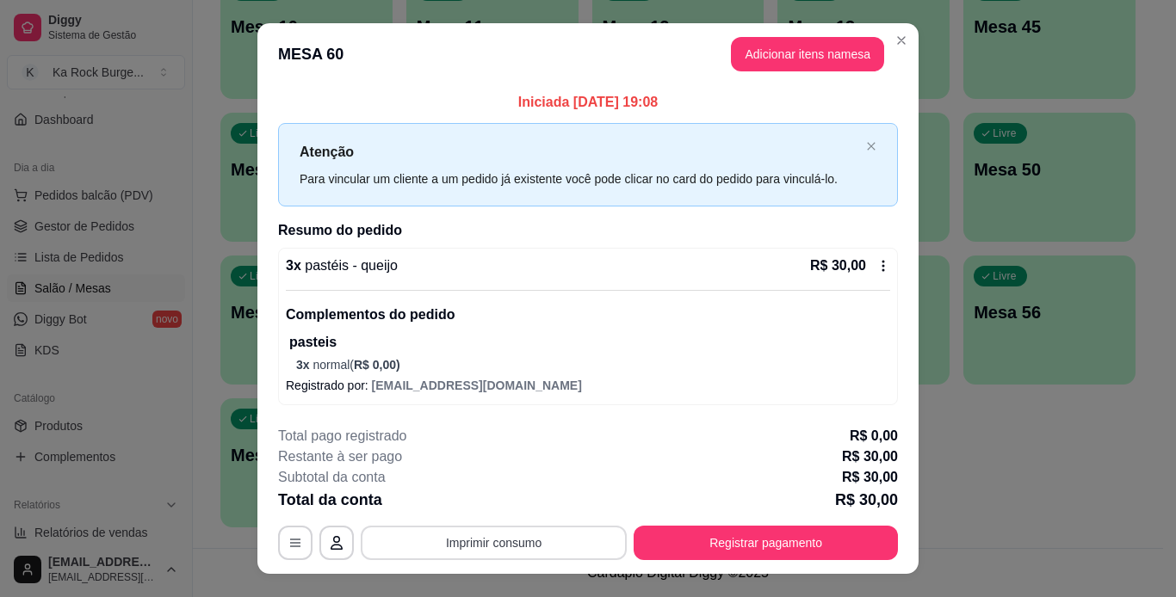
click at [580, 547] on button "Imprimir consumo" at bounding box center [494, 543] width 266 height 34
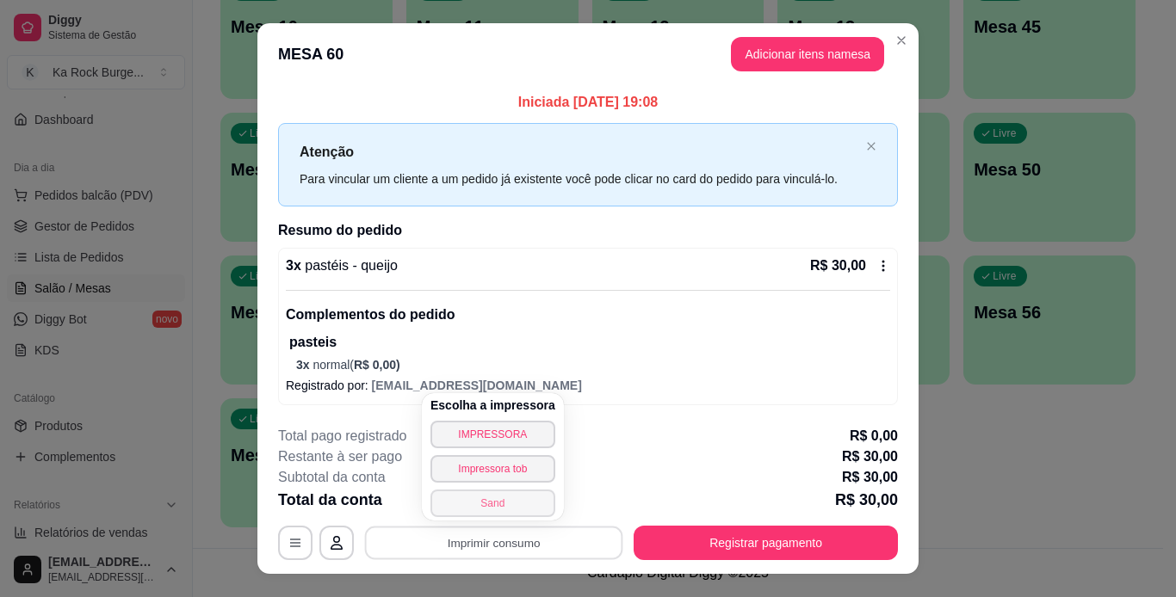
click at [499, 504] on button "Sand" at bounding box center [492, 504] width 125 height 28
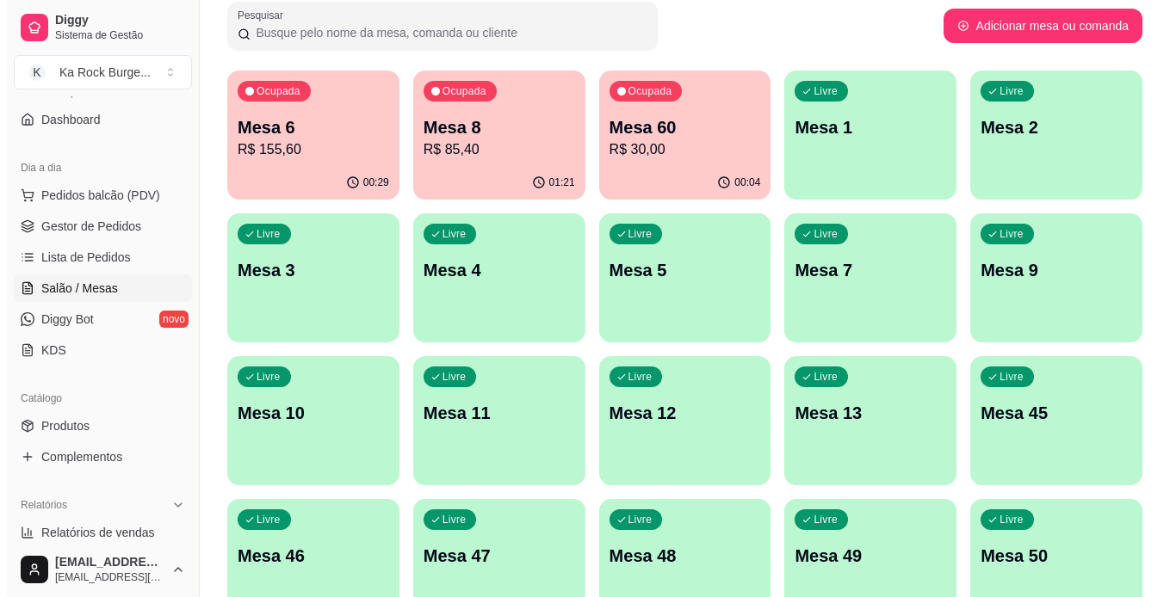
scroll to position [110, 0]
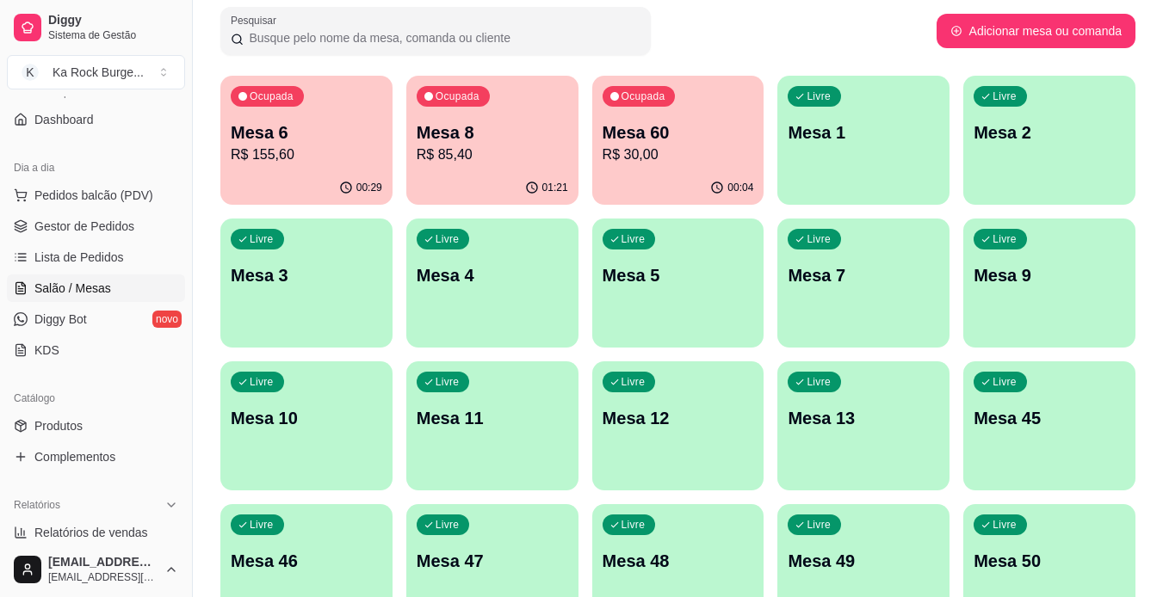
click at [483, 161] on p "R$ 85,40" at bounding box center [492, 155] width 151 height 21
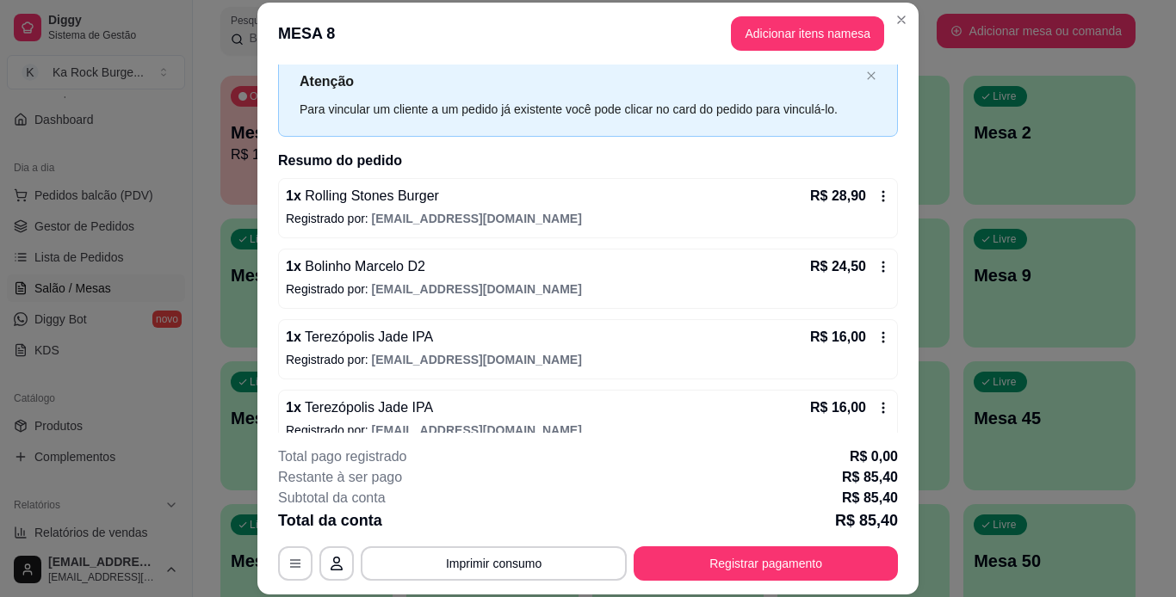
scroll to position [74, 0]
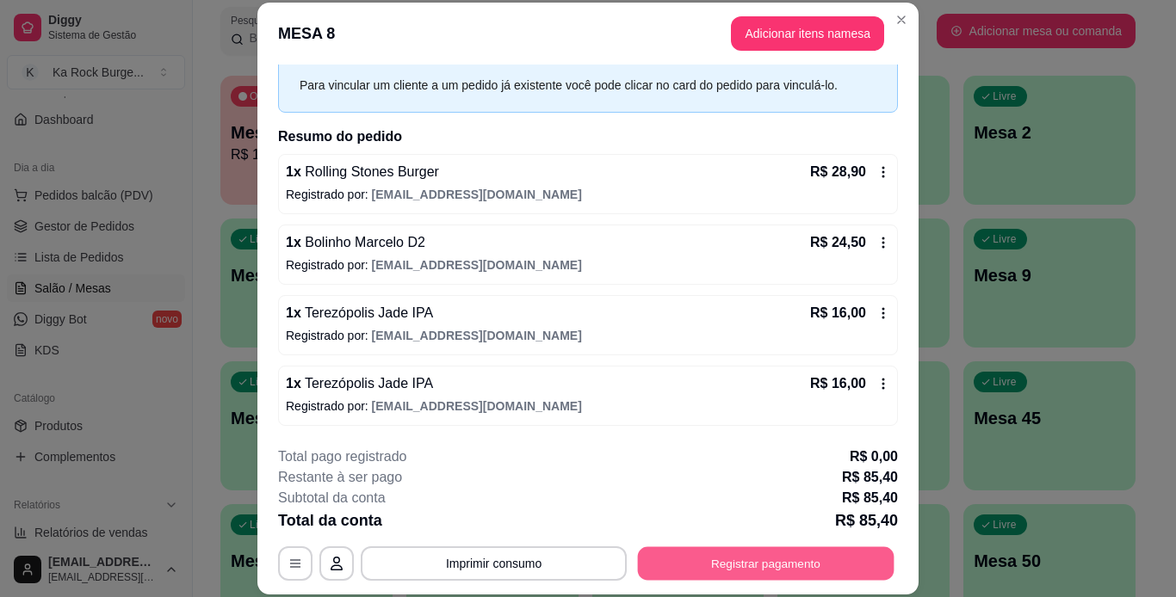
click at [689, 564] on button "Registrar pagamento" at bounding box center [766, 564] width 257 height 34
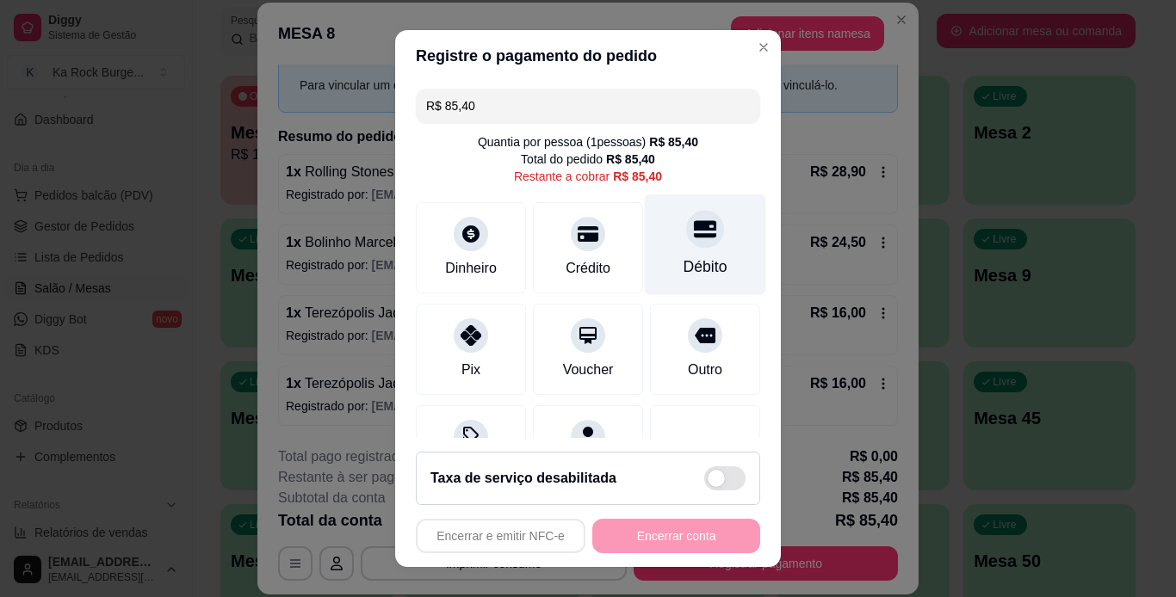
click at [688, 270] on div "Débito" at bounding box center [705, 267] width 44 height 22
type input "R$ 0,00"
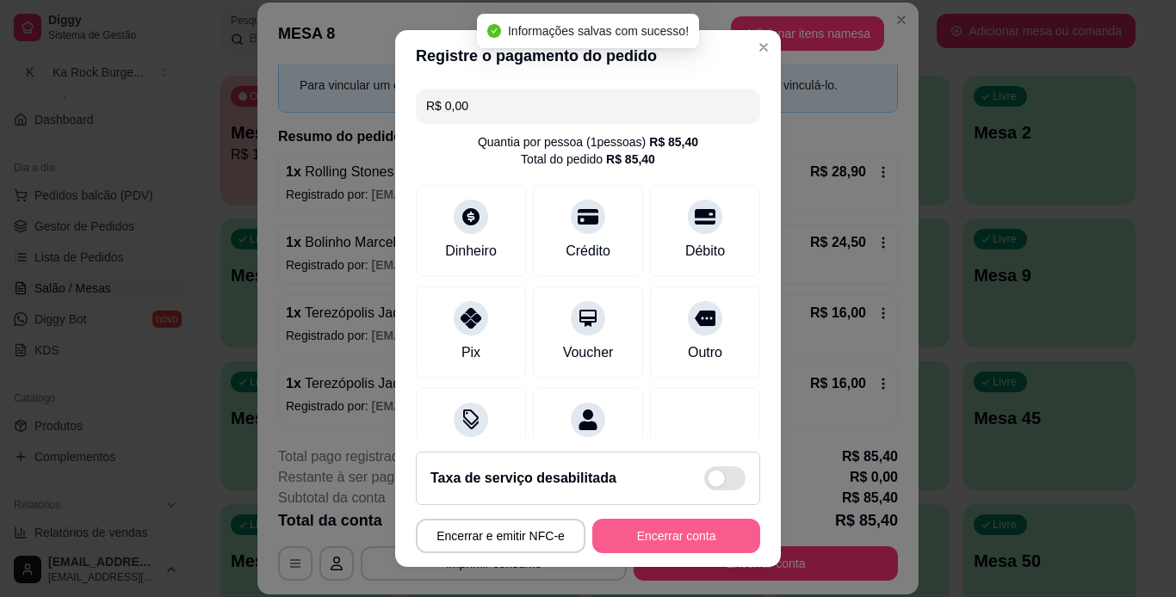
click at [669, 532] on button "Encerrar conta" at bounding box center [676, 536] width 168 height 34
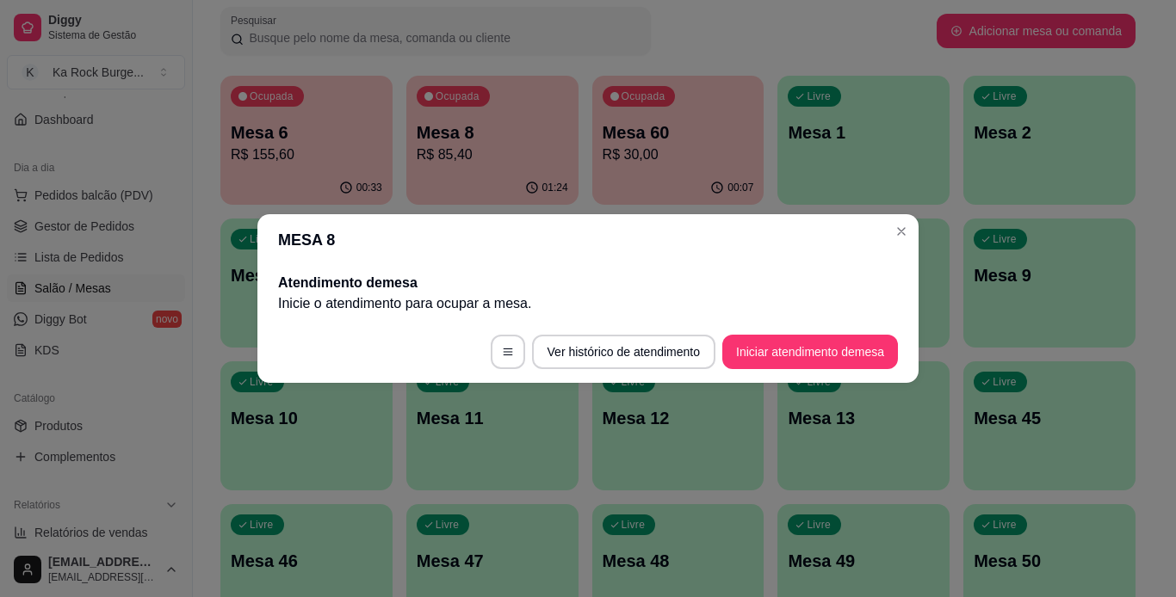
scroll to position [0, 0]
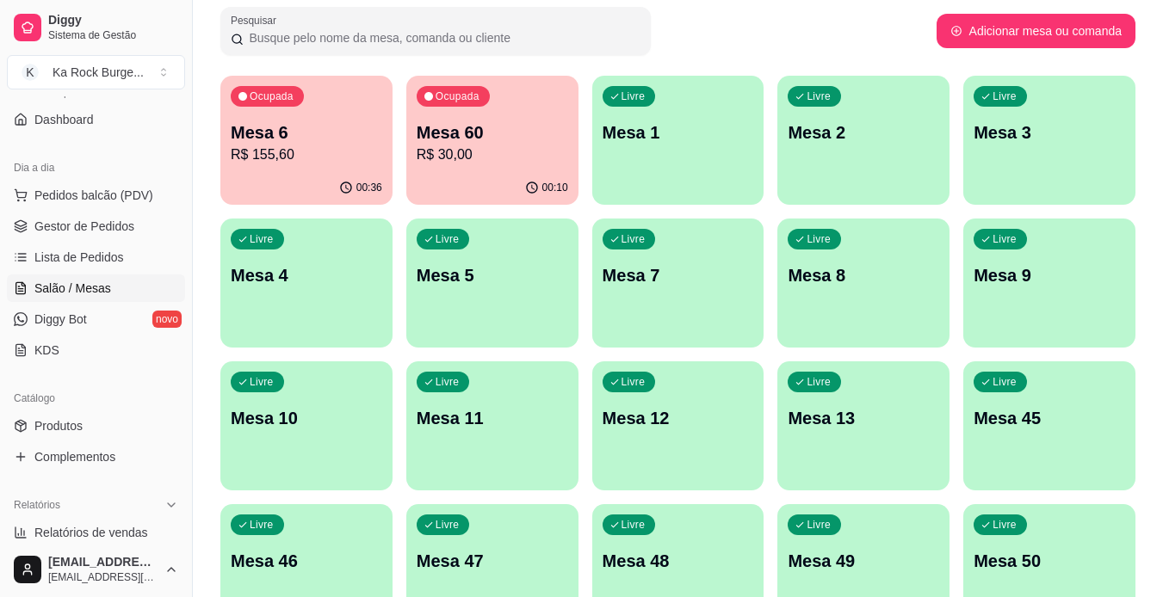
click at [789, 280] on p "Mesa 8" at bounding box center [863, 275] width 151 height 24
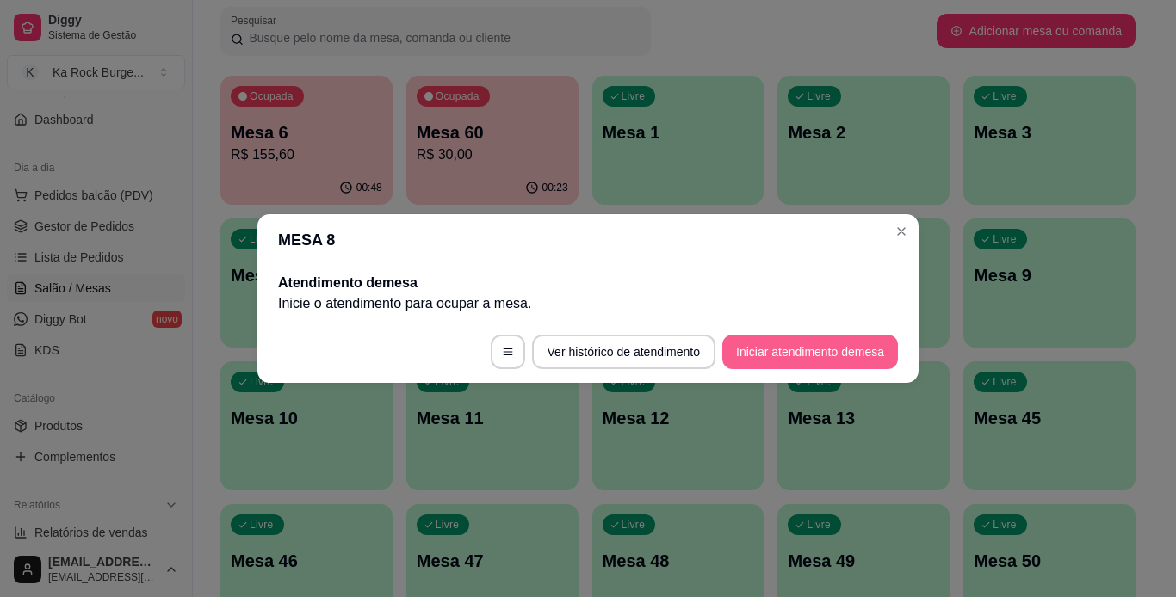
click at [772, 357] on button "Iniciar atendimento de mesa" at bounding box center [810, 352] width 176 height 34
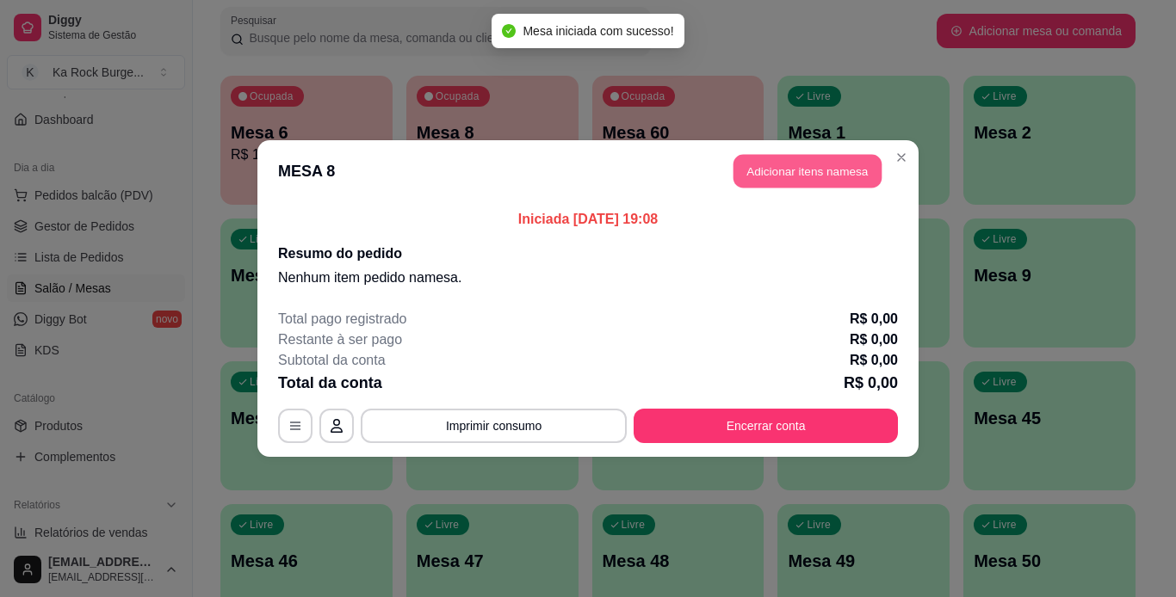
click at [804, 175] on button "Adicionar itens na mesa" at bounding box center [807, 172] width 148 height 34
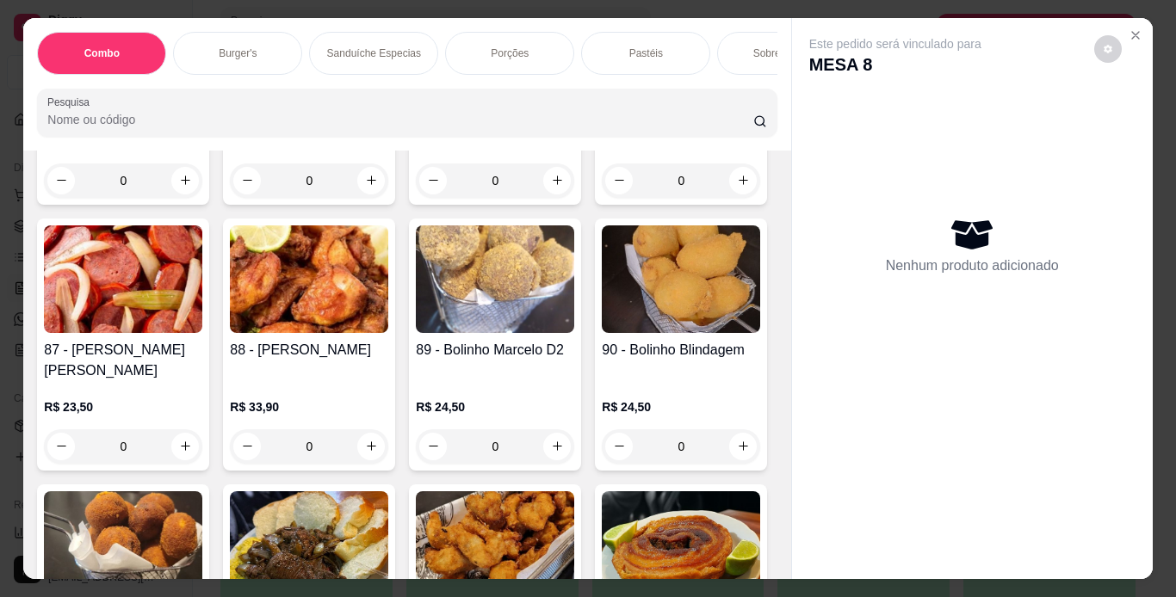
scroll to position [2909, 0]
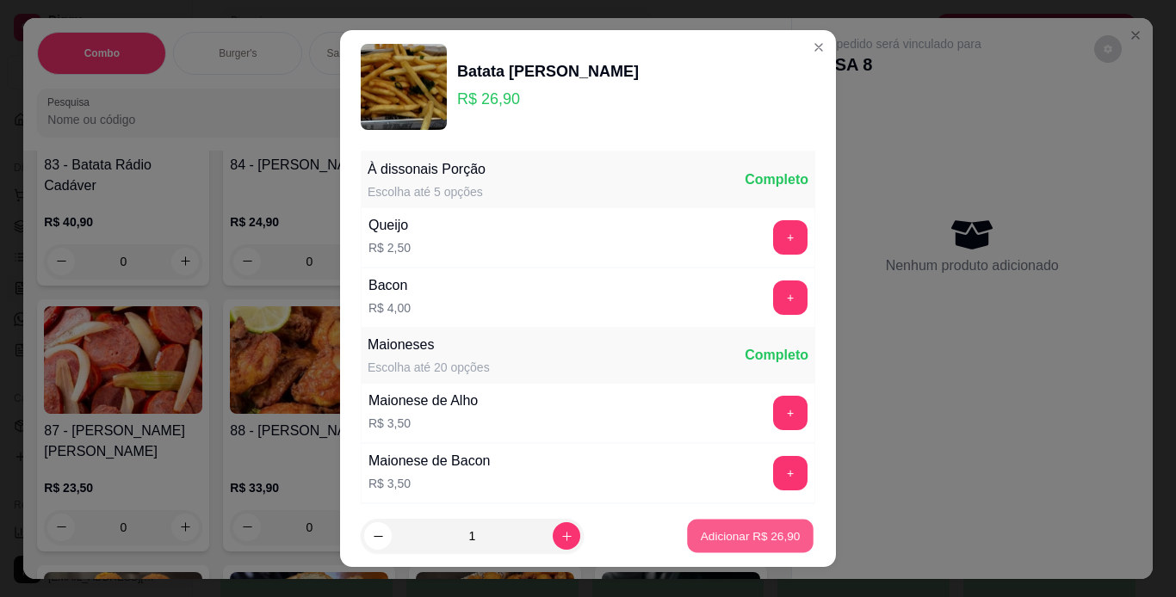
click at [720, 523] on button "Adicionar R$ 26,90" at bounding box center [750, 537] width 127 height 34
type input "1"
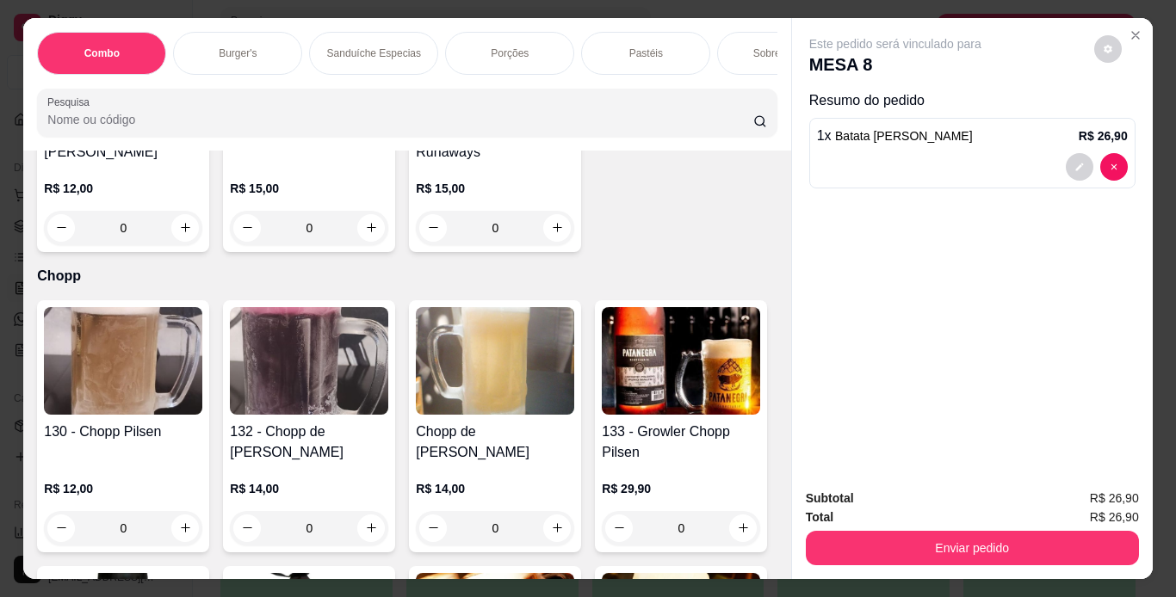
scroll to position [4931, 0]
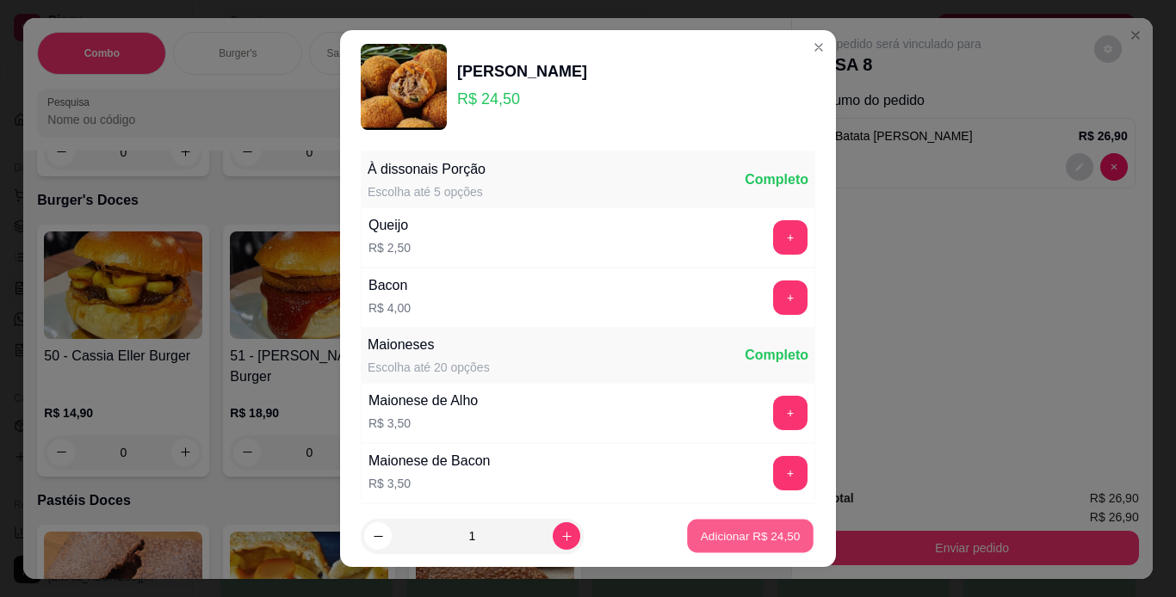
click at [702, 545] on button "Adicionar R$ 24,50" at bounding box center [750, 537] width 127 height 34
type input "1"
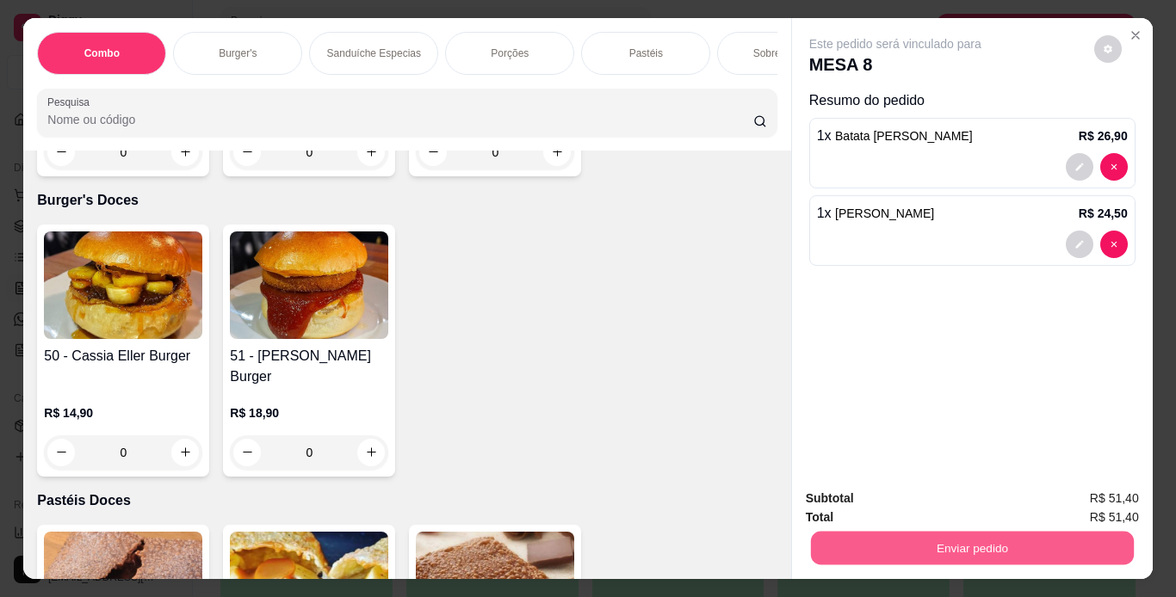
click at [833, 535] on button "Enviar pedido" at bounding box center [971, 549] width 323 height 34
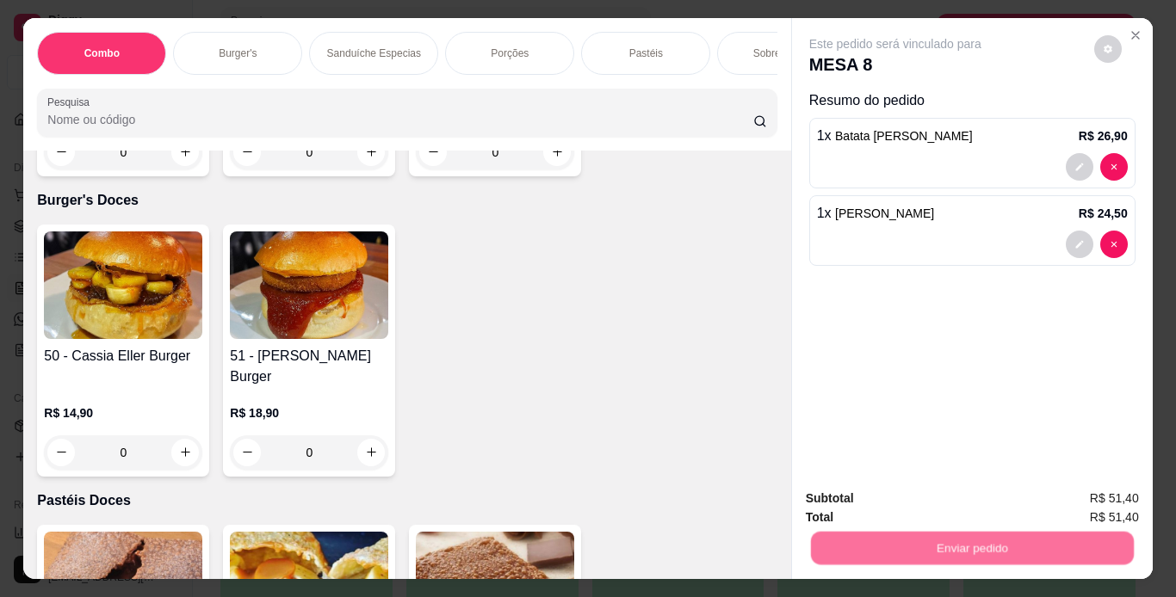
click at [851, 510] on button "Não registrar e enviar pedido" at bounding box center [914, 500] width 179 height 33
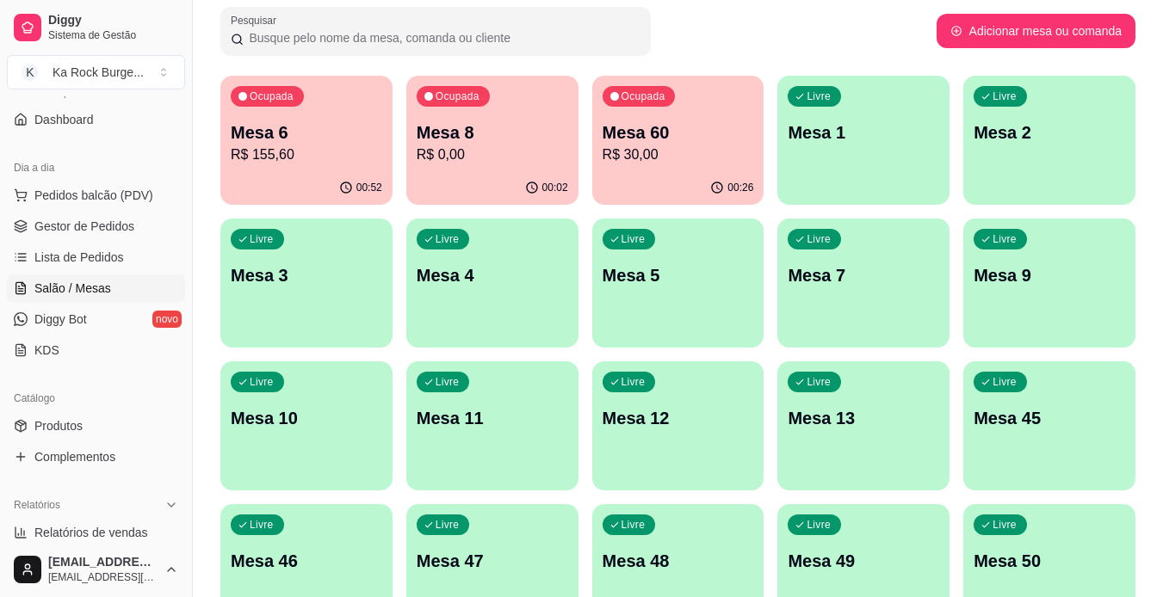
click at [226, 143] on div "Ocupada Mesa 6 R$ 155,60" at bounding box center [306, 124] width 172 height 96
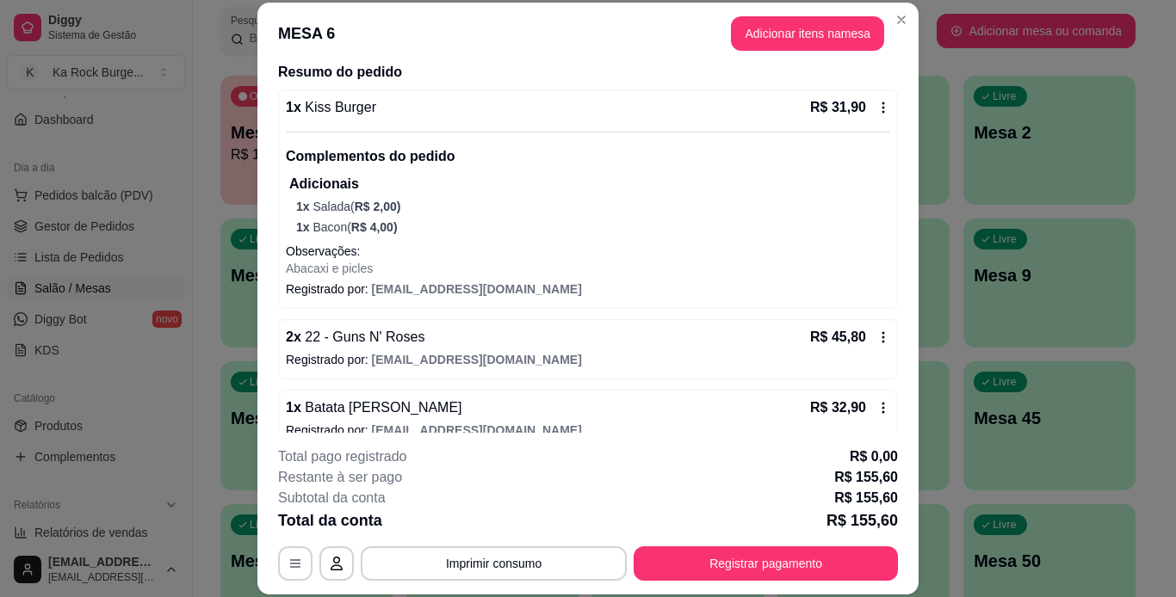
scroll to position [123, 0]
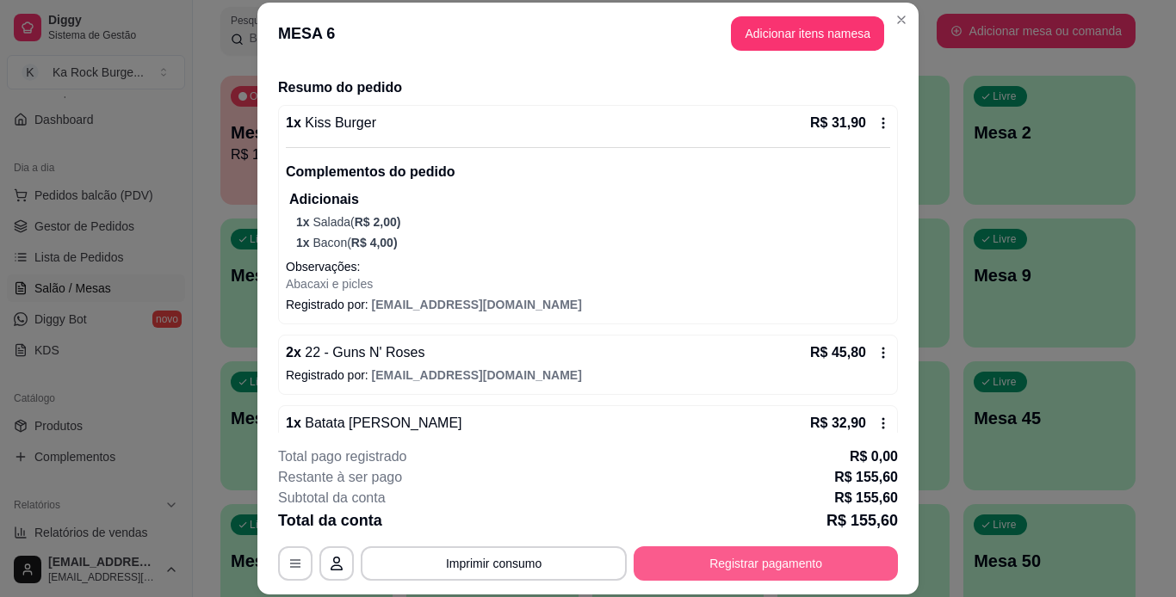
click at [690, 557] on button "Registrar pagamento" at bounding box center [766, 564] width 264 height 34
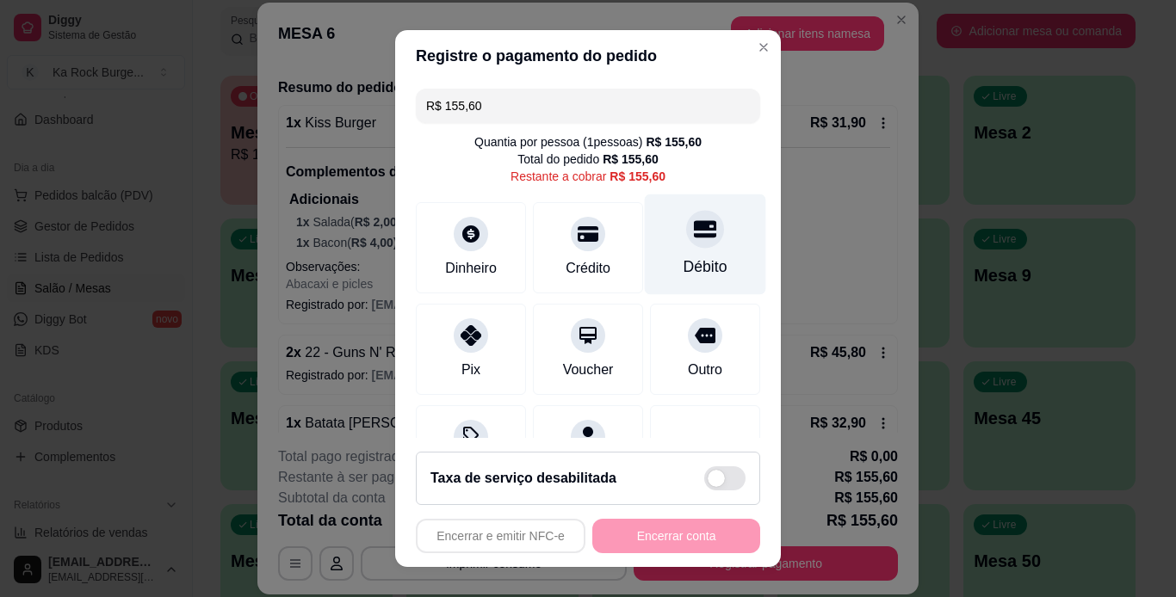
click at [694, 236] on div at bounding box center [705, 229] width 38 height 38
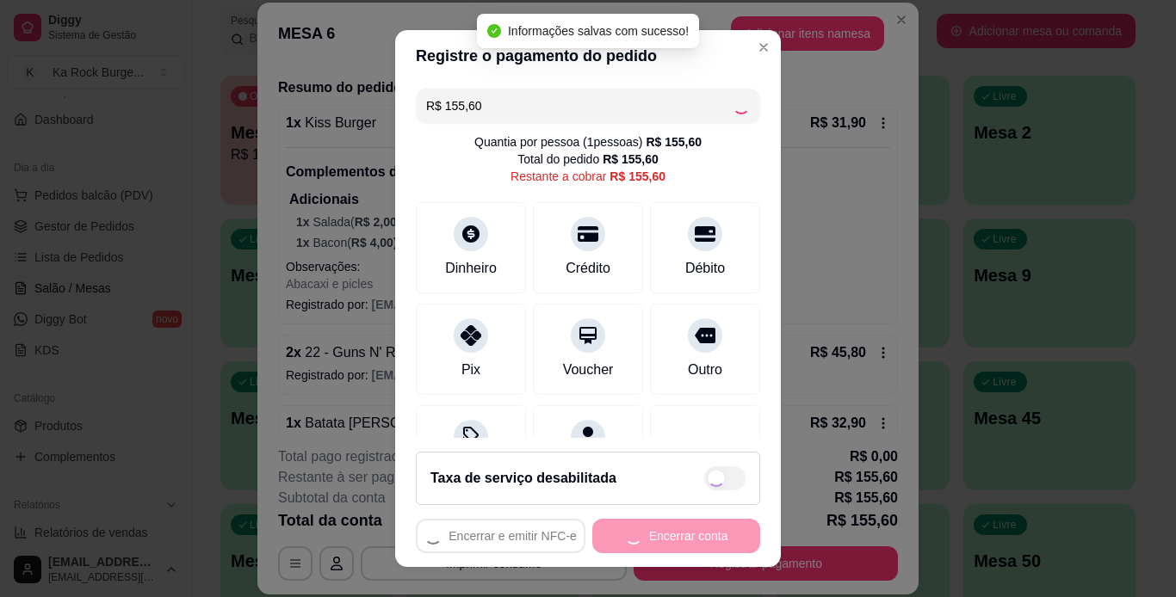
type input "R$ 0,00"
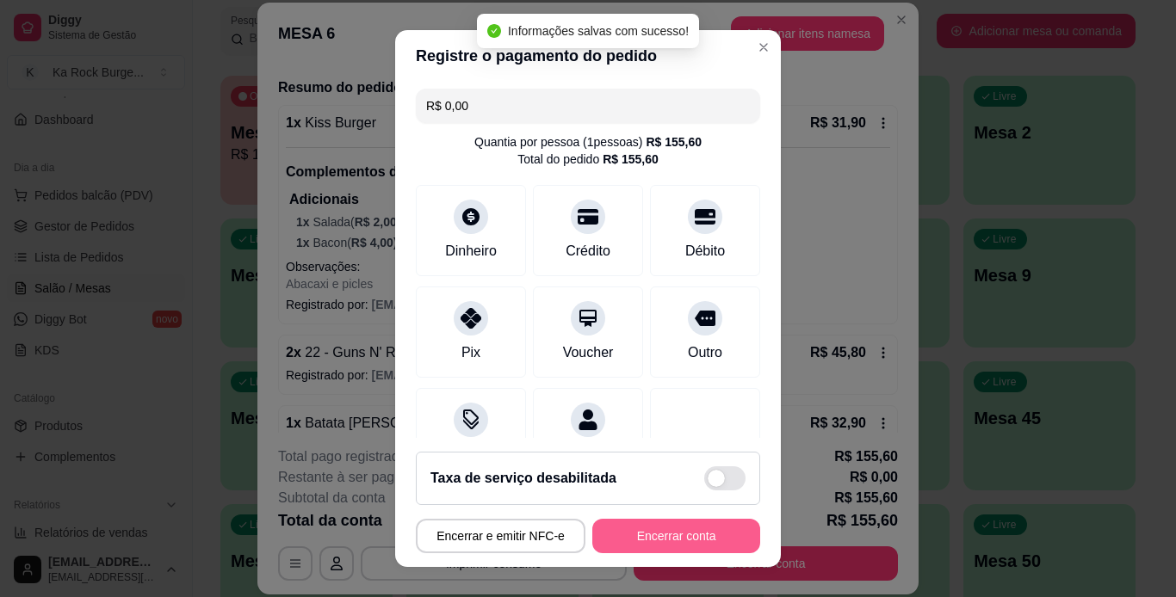
click at [674, 535] on button "Encerrar conta" at bounding box center [676, 536] width 168 height 34
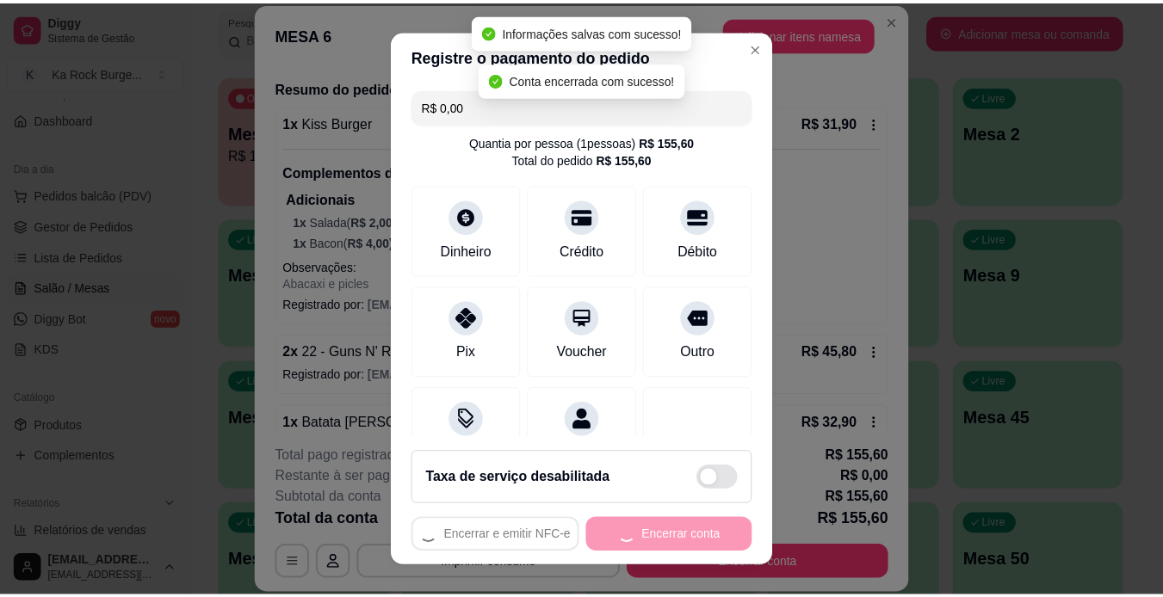
scroll to position [0, 0]
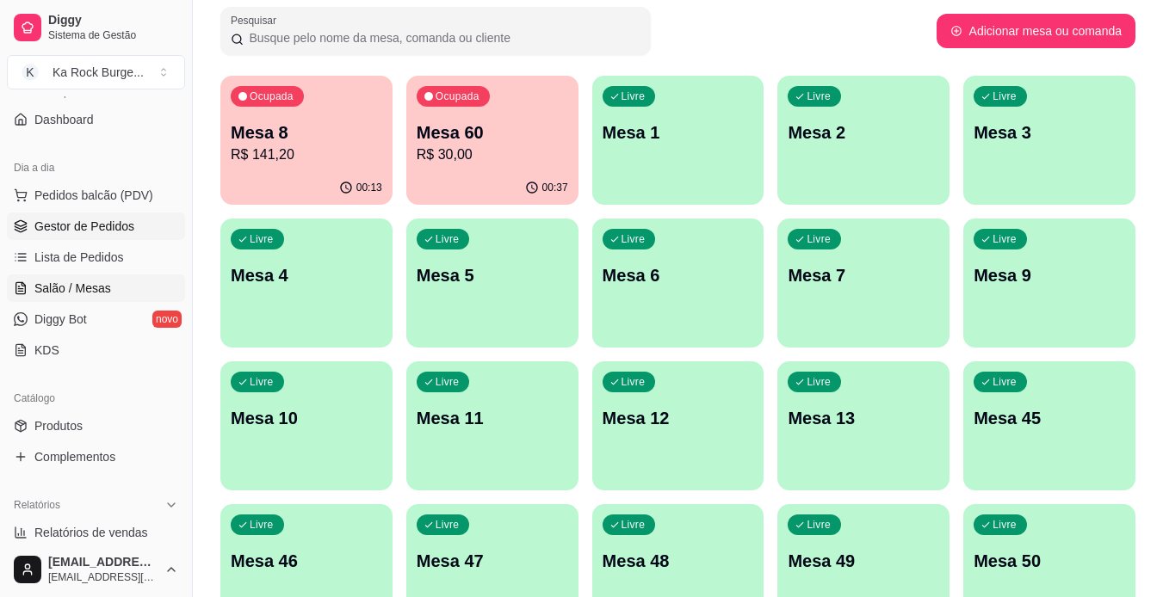
click at [121, 238] on link "Gestor de Pedidos" at bounding box center [96, 227] width 178 height 28
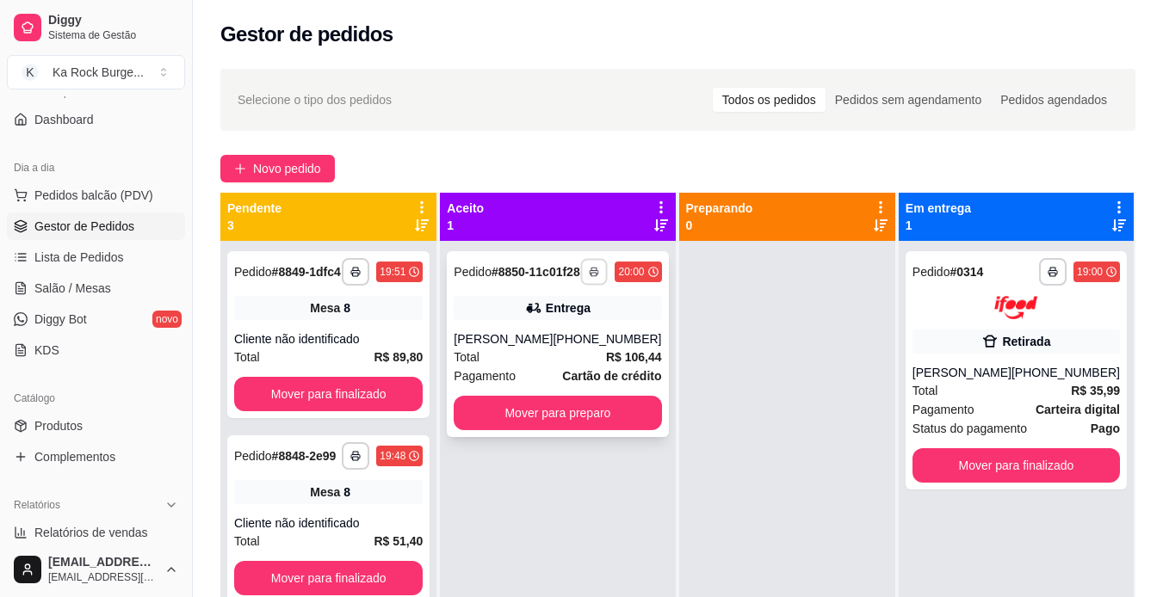
click at [590, 277] on icon "button" at bounding box center [595, 272] width 10 height 10
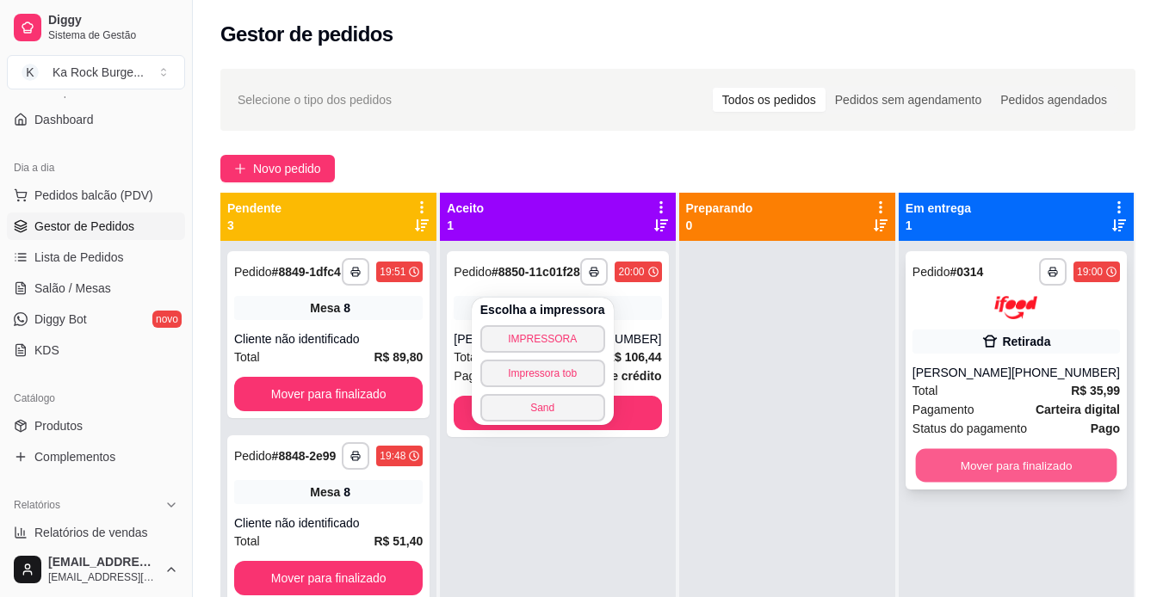
click at [990, 472] on button "Mover para finalizado" at bounding box center [1015, 465] width 201 height 34
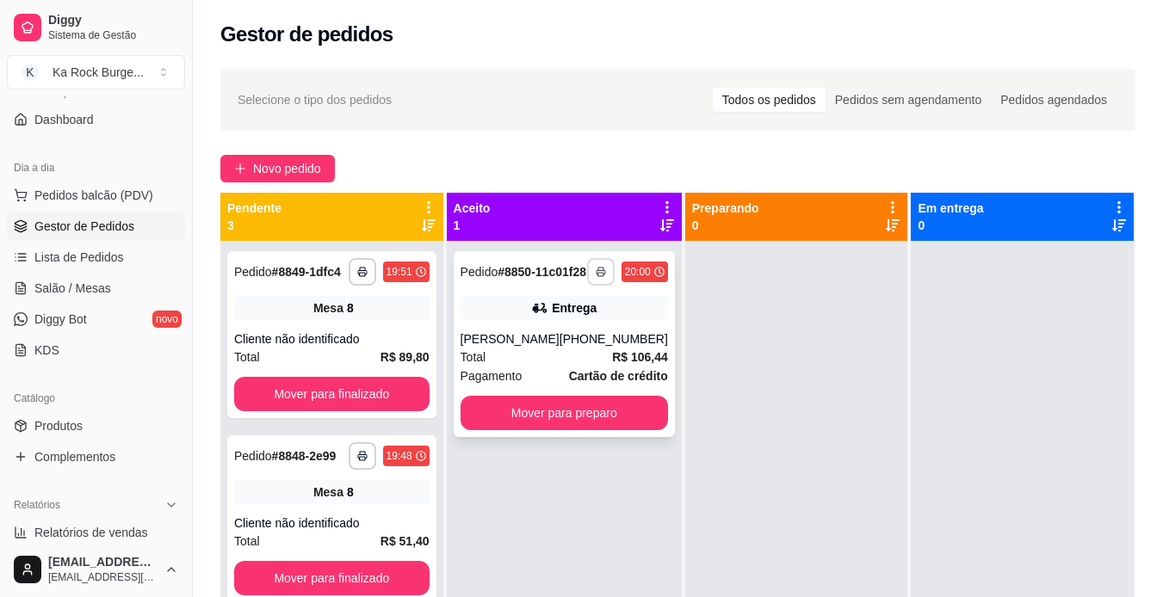
click at [587, 269] on button "button" at bounding box center [601, 272] width 28 height 28
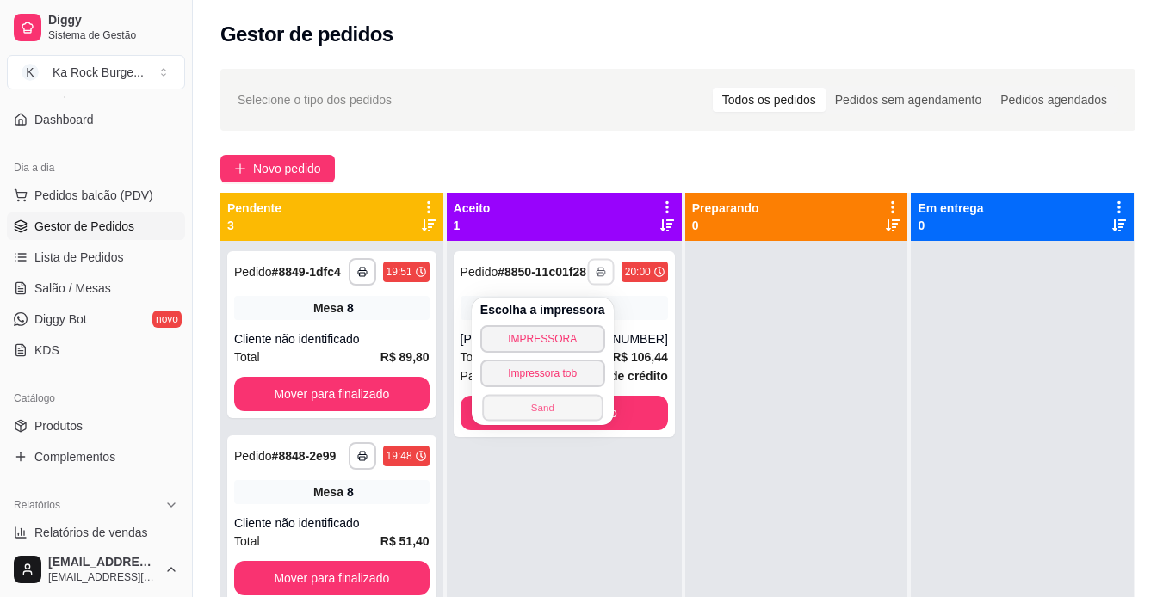
click at [557, 406] on button "Sand" at bounding box center [542, 407] width 121 height 27
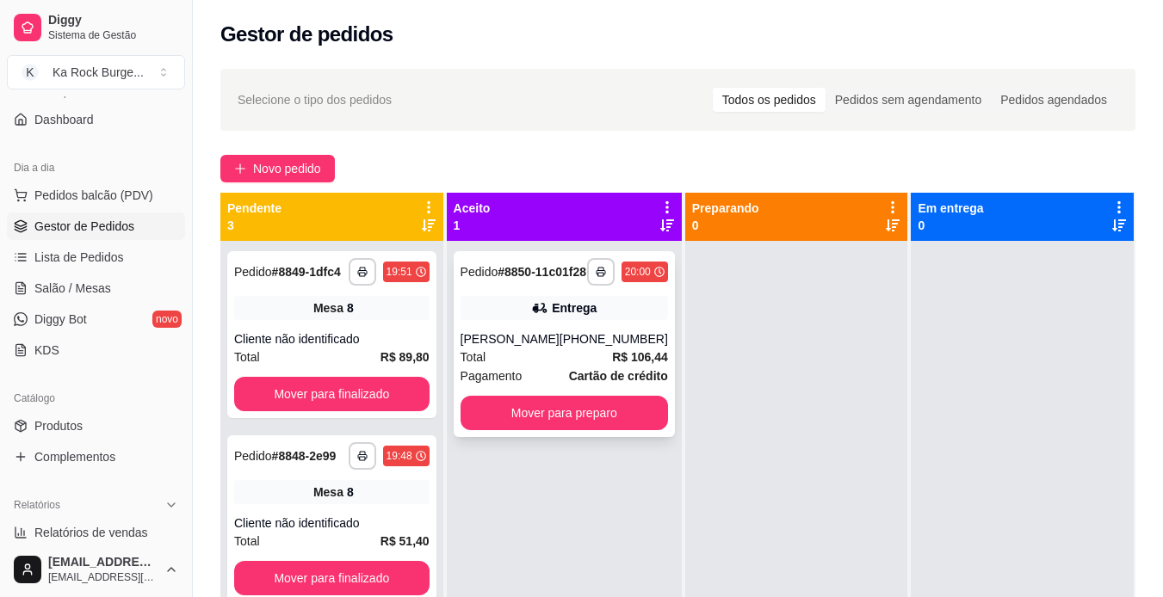
click at [576, 348] on div "[PHONE_NUMBER]" at bounding box center [614, 339] width 108 height 17
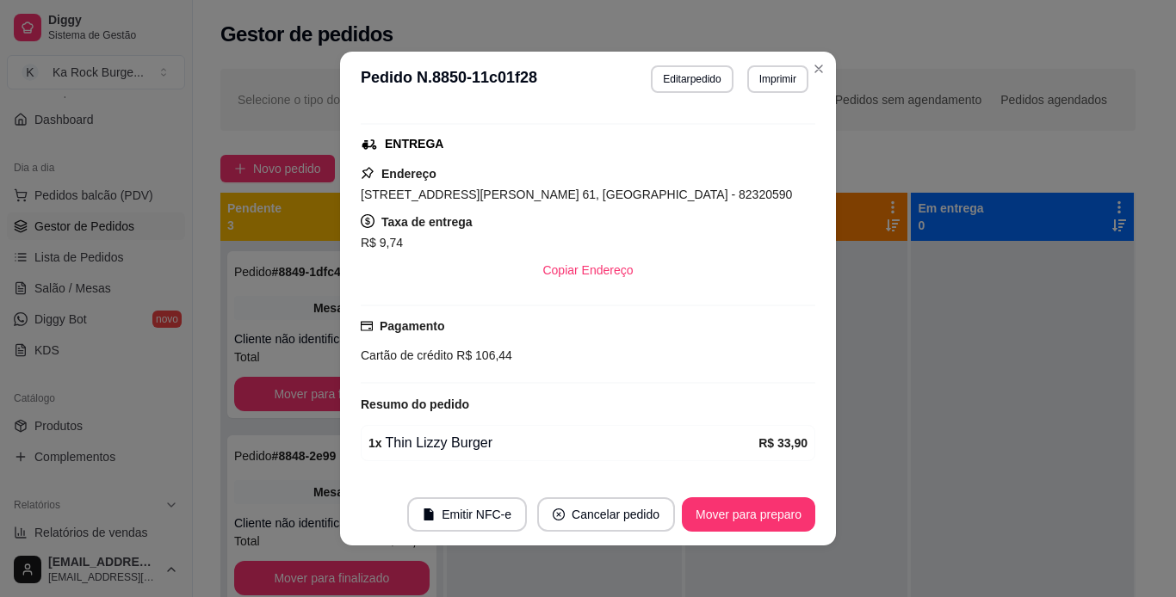
scroll to position [331, 0]
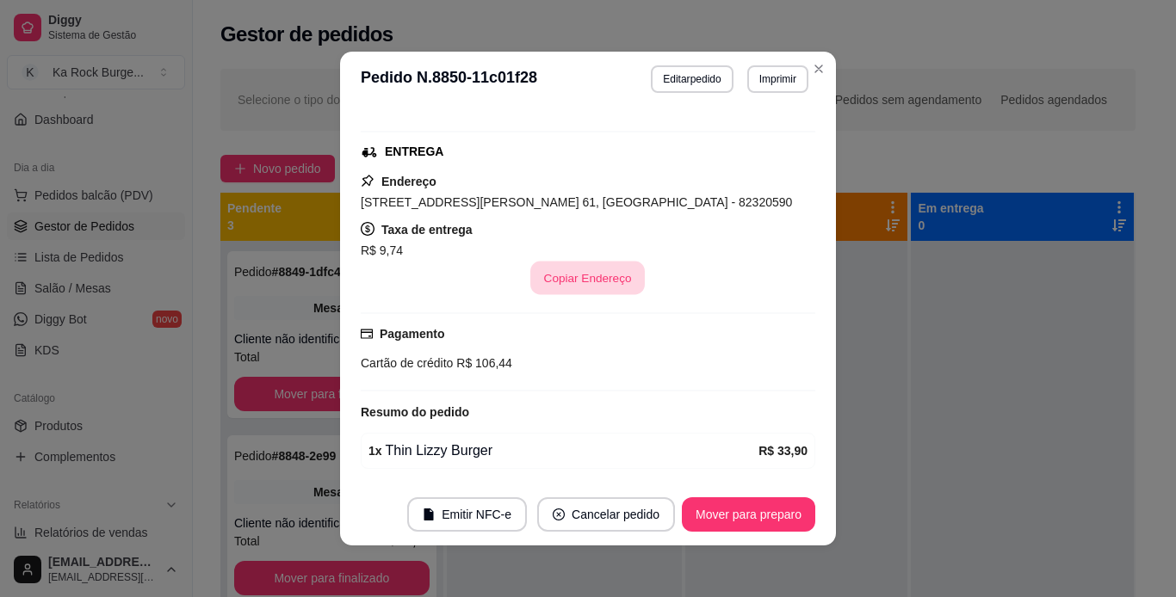
click at [600, 275] on button "Copiar Endereço" at bounding box center [588, 279] width 114 height 34
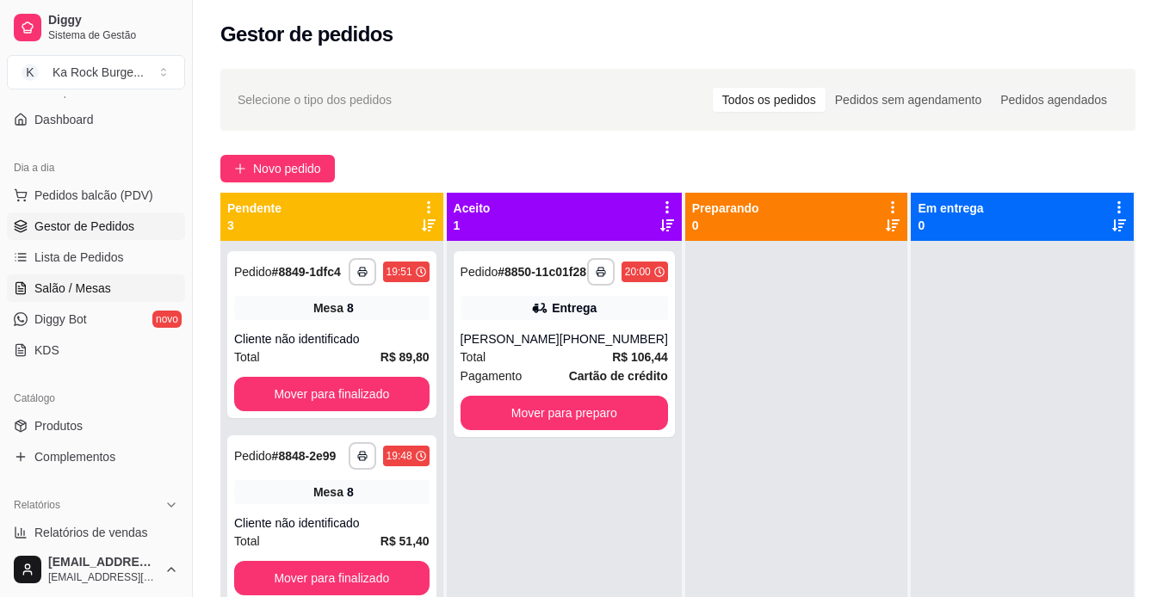
click at [75, 291] on span "Salão / Mesas" at bounding box center [72, 288] width 77 height 17
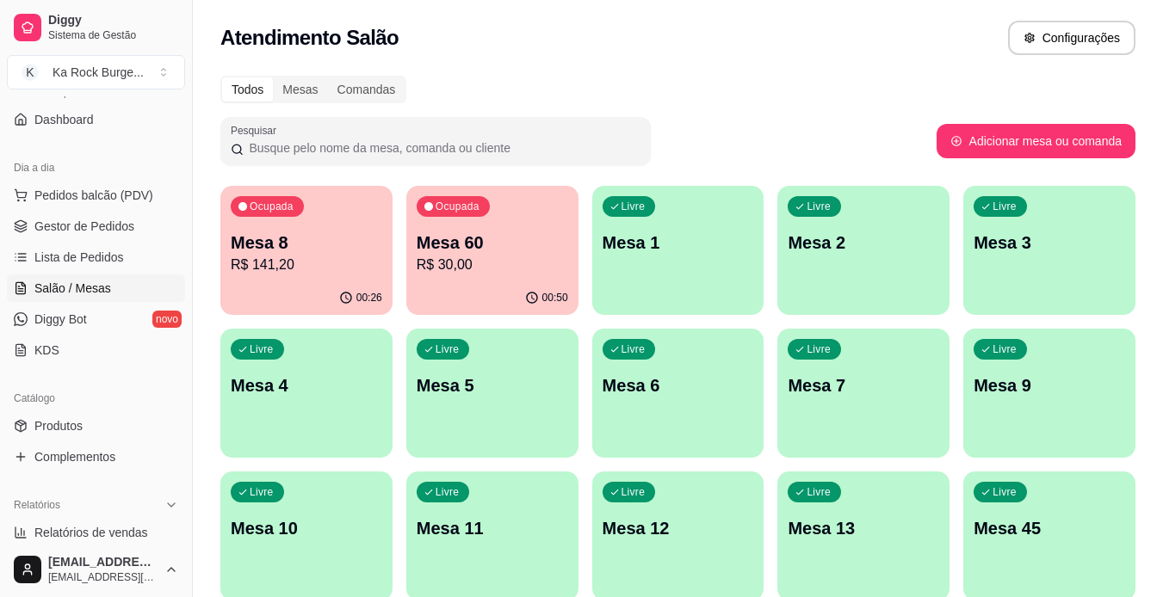
click at [467, 387] on p "Mesa 5" at bounding box center [492, 386] width 151 height 24
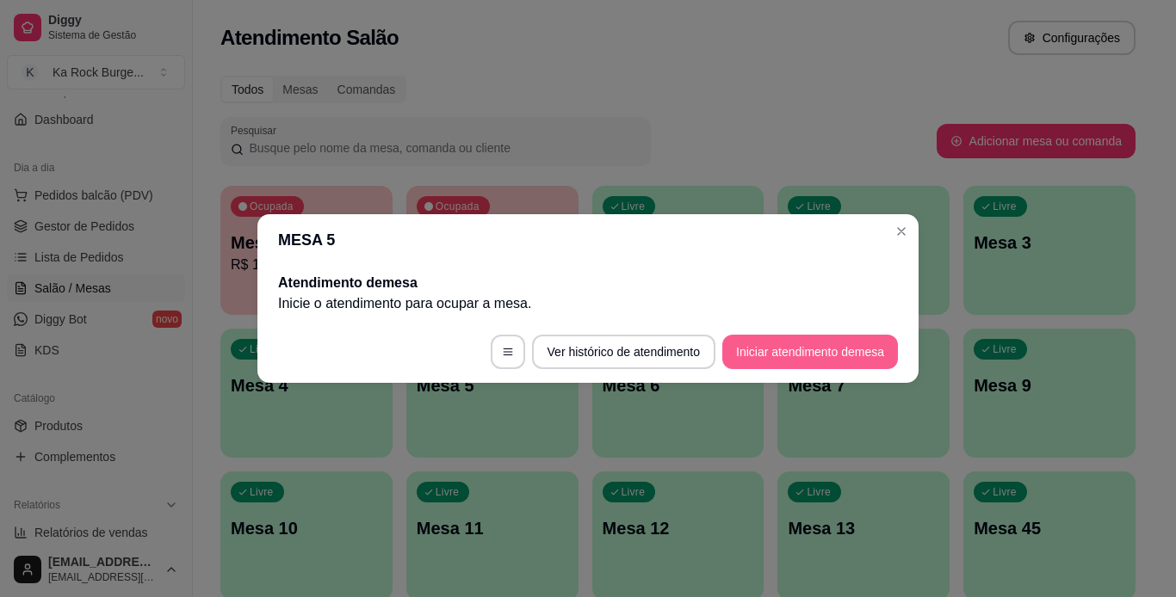
click at [756, 356] on button "Iniciar atendimento de mesa" at bounding box center [810, 352] width 176 height 34
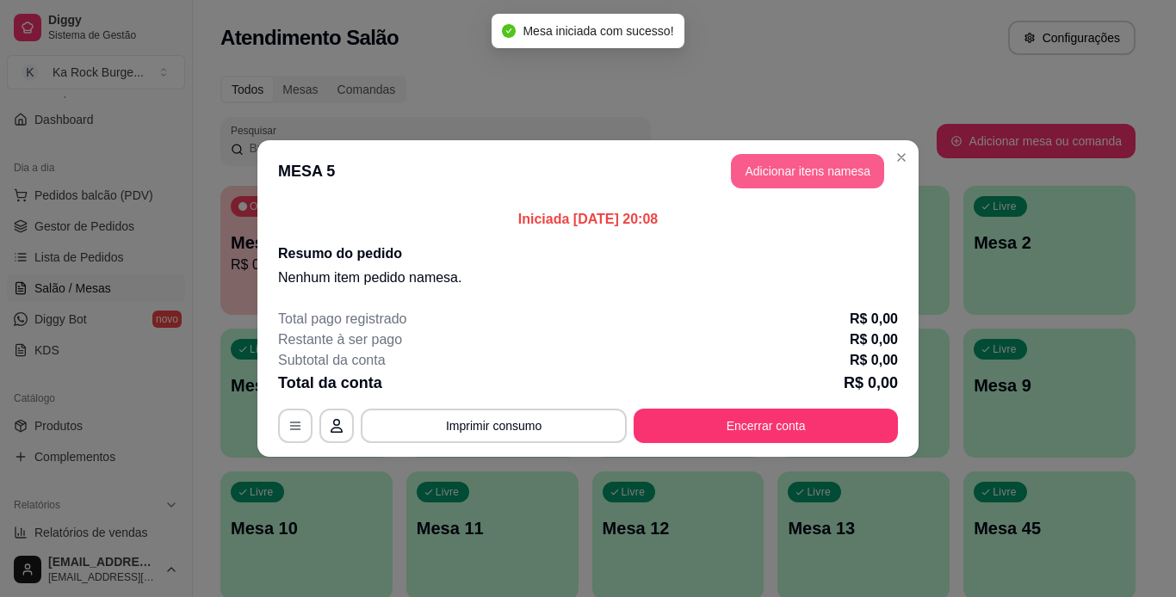
click at [837, 176] on button "Adicionar itens na mesa" at bounding box center [807, 171] width 153 height 34
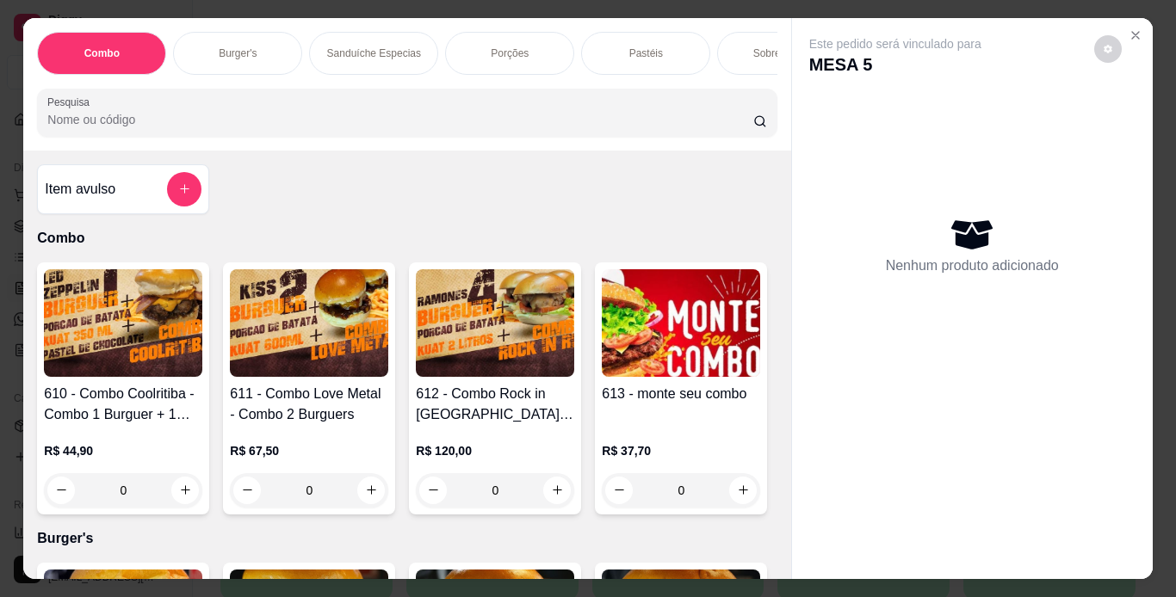
scroll to position [0, 647]
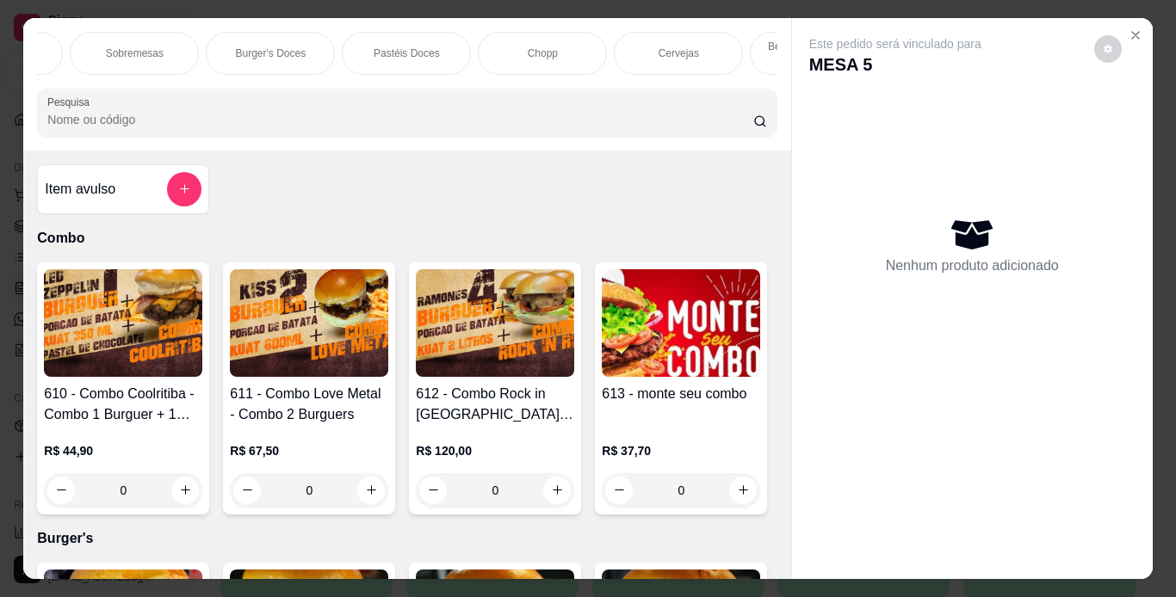
drag, startPoint x: 546, startPoint y: 47, endPoint x: 467, endPoint y: 273, distance: 238.7
click at [546, 48] on p "Chopp" at bounding box center [543, 53] width 30 height 14
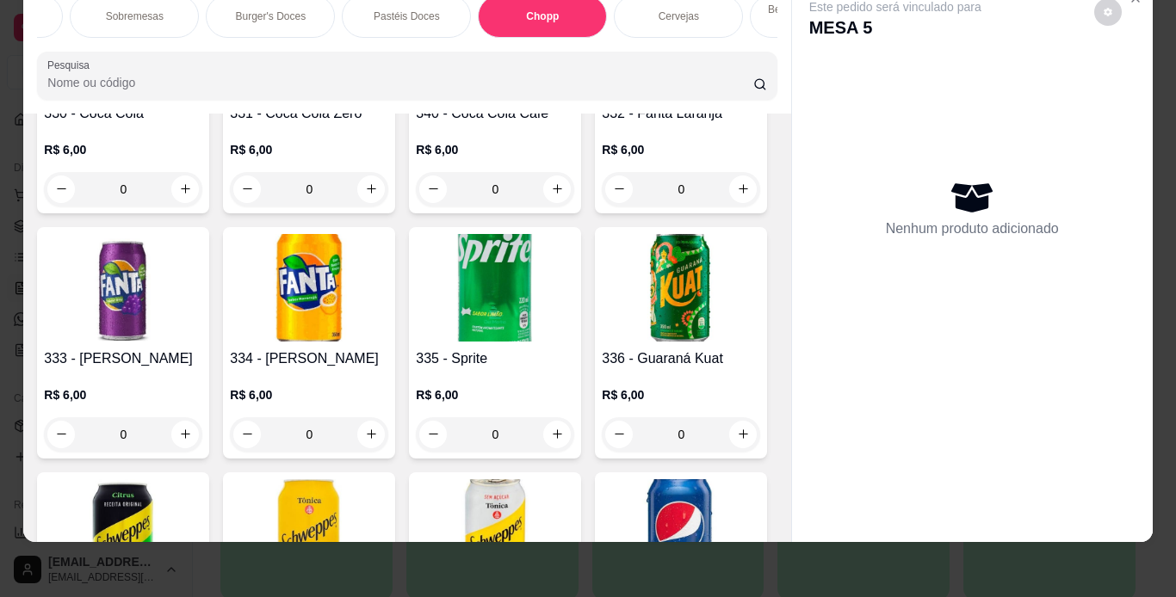
scroll to position [7130, 0]
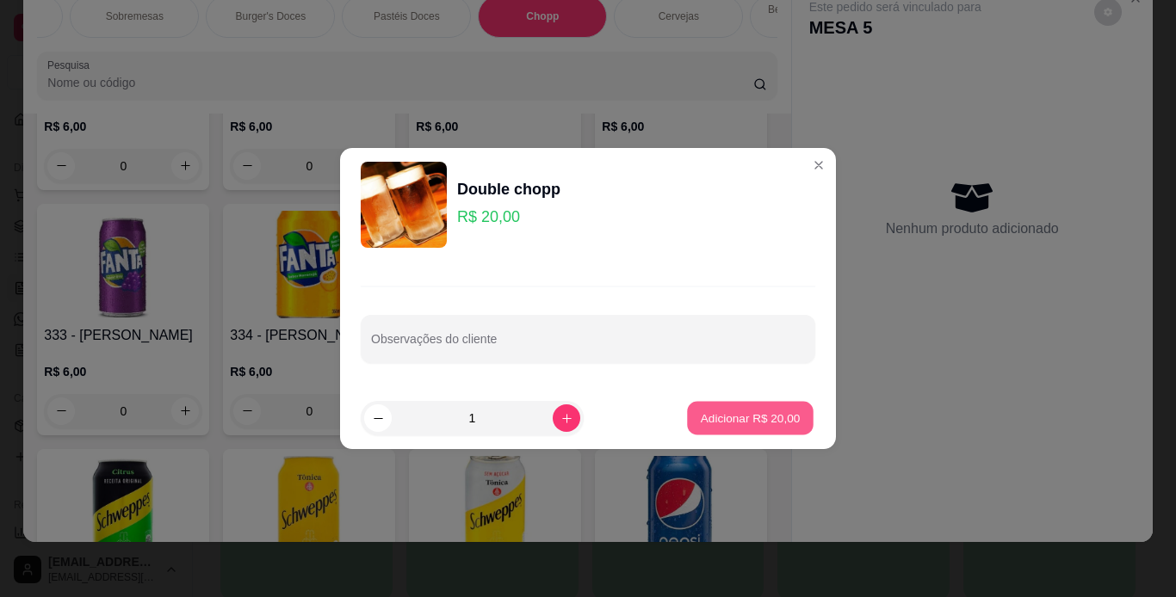
click at [730, 433] on button "Adicionar R$ 20,00" at bounding box center [750, 419] width 127 height 34
type input "1"
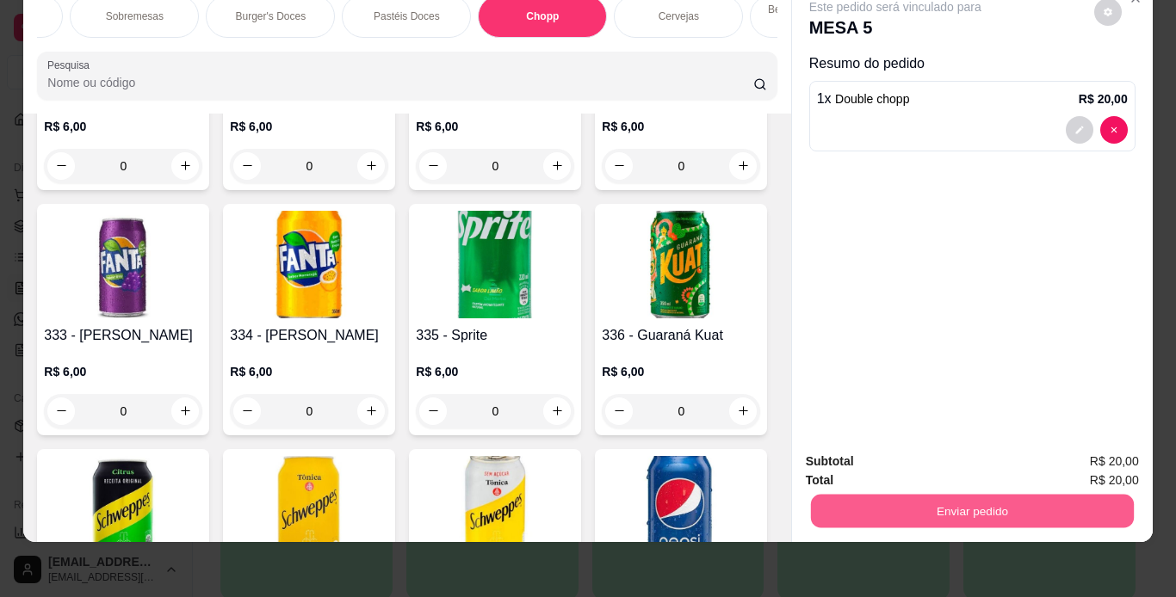
click at [866, 513] on button "Enviar pedido" at bounding box center [971, 512] width 323 height 34
click at [256, 10] on div "Burger's Doces" at bounding box center [270, 16] width 129 height 43
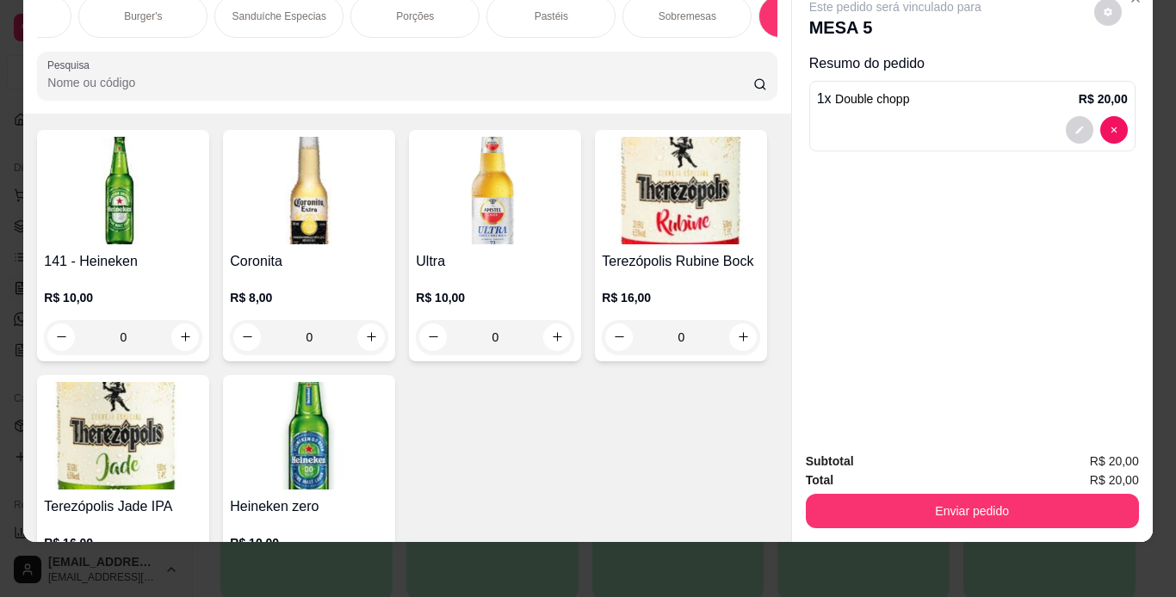
scroll to position [0, 0]
drag, startPoint x: 270, startPoint y: 3, endPoint x: 288, endPoint y: 102, distance: 101.5
click at [272, 3] on div "Burger's" at bounding box center [237, 16] width 129 height 43
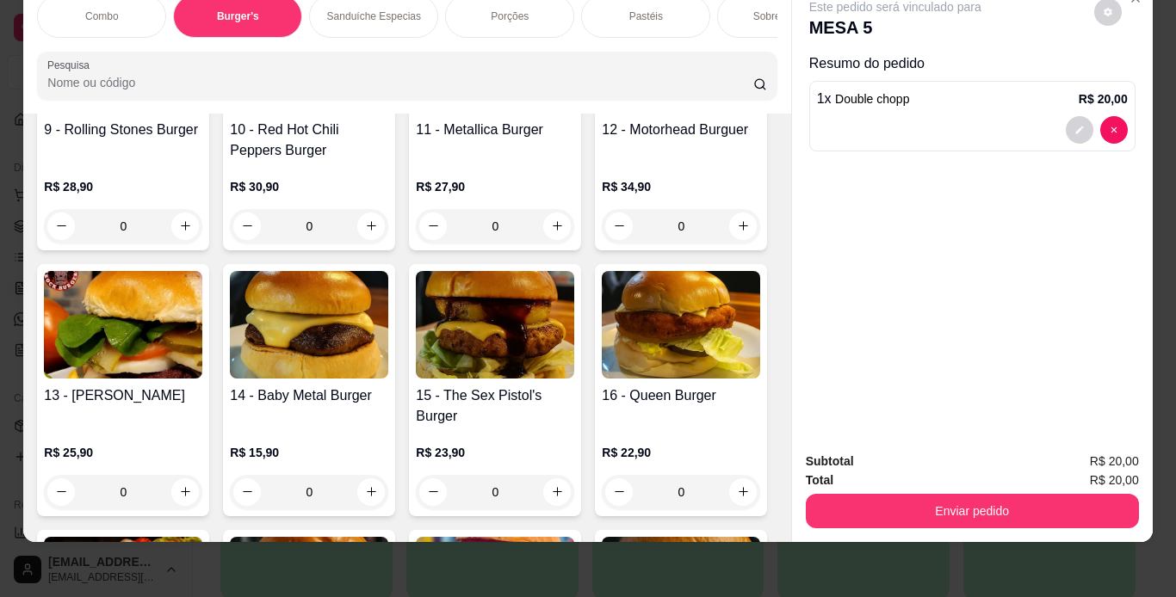
scroll to position [1054, 0]
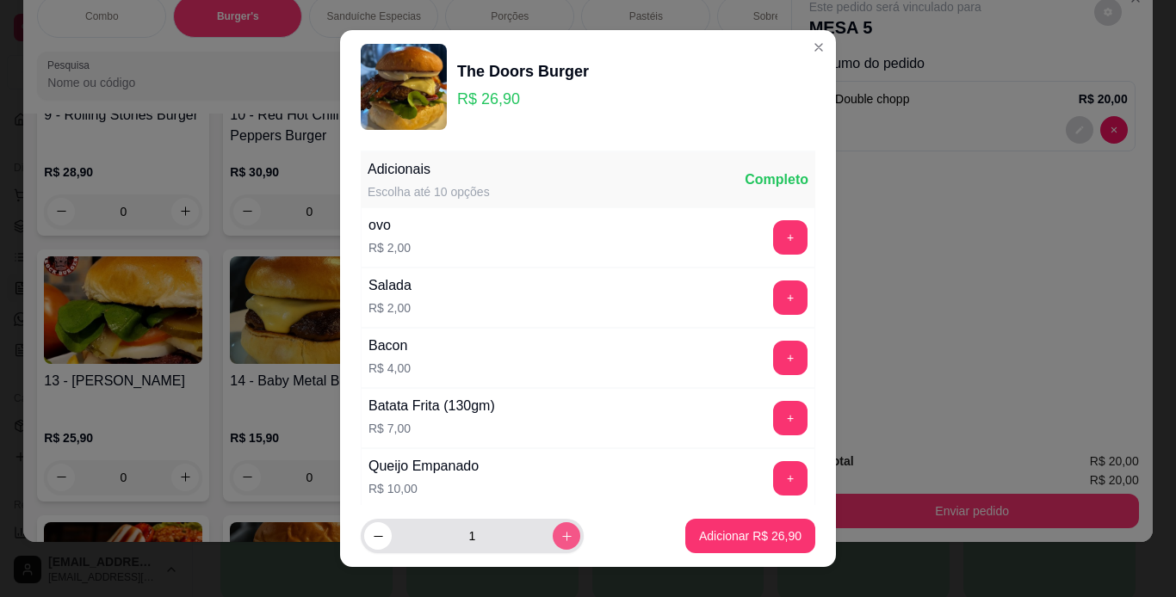
click at [560, 539] on icon "increase-product-quantity" at bounding box center [566, 536] width 13 height 13
type input "2"
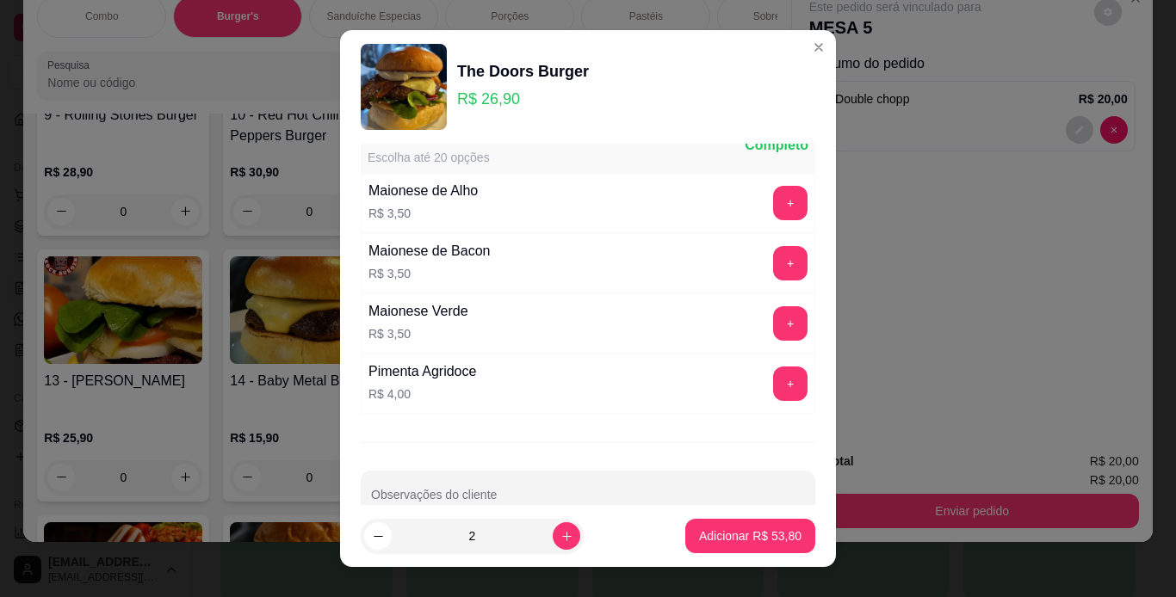
scroll to position [724, 0]
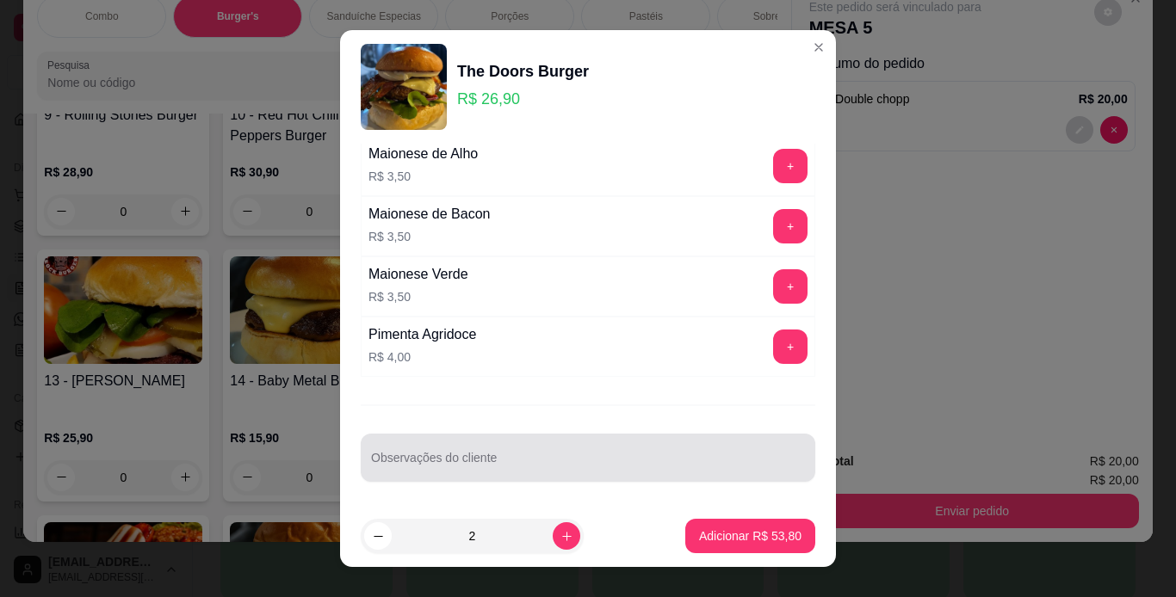
click at [535, 457] on input "Observações do cliente" at bounding box center [588, 464] width 434 height 17
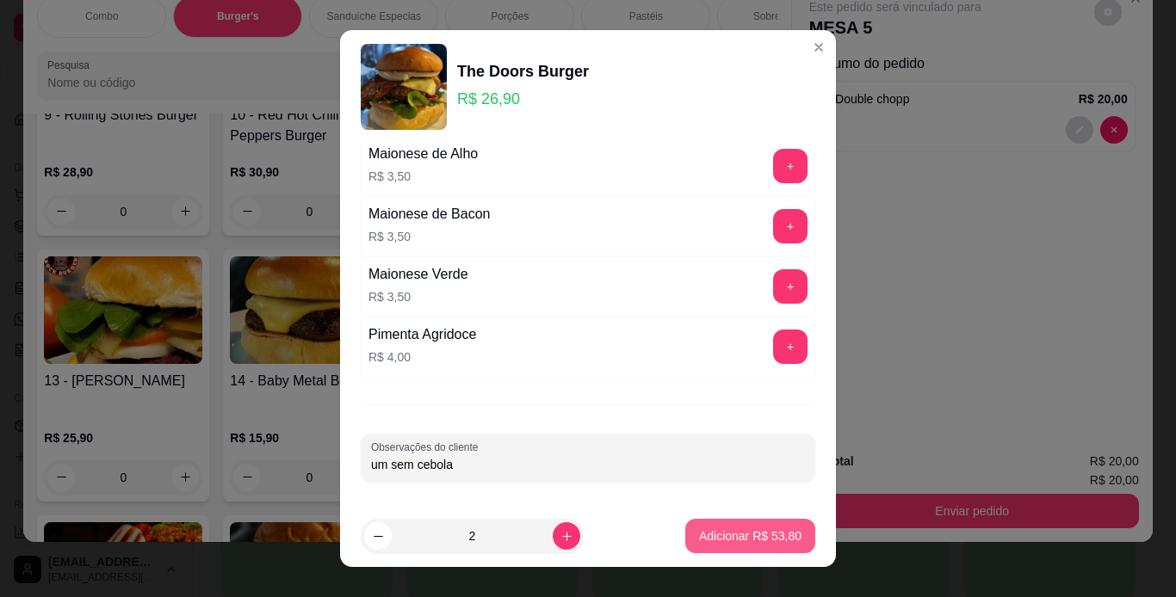
type input "um sem cebola"
click at [768, 532] on p "Adicionar R$ 53,80" at bounding box center [751, 537] width 100 height 16
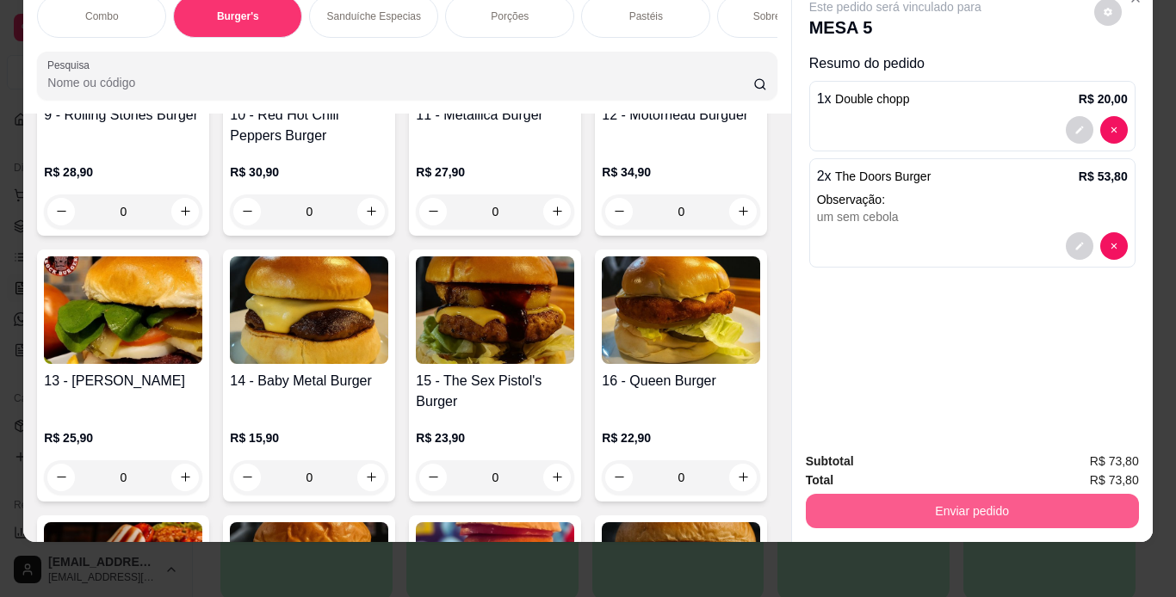
click at [859, 498] on button "Enviar pedido" at bounding box center [972, 511] width 333 height 34
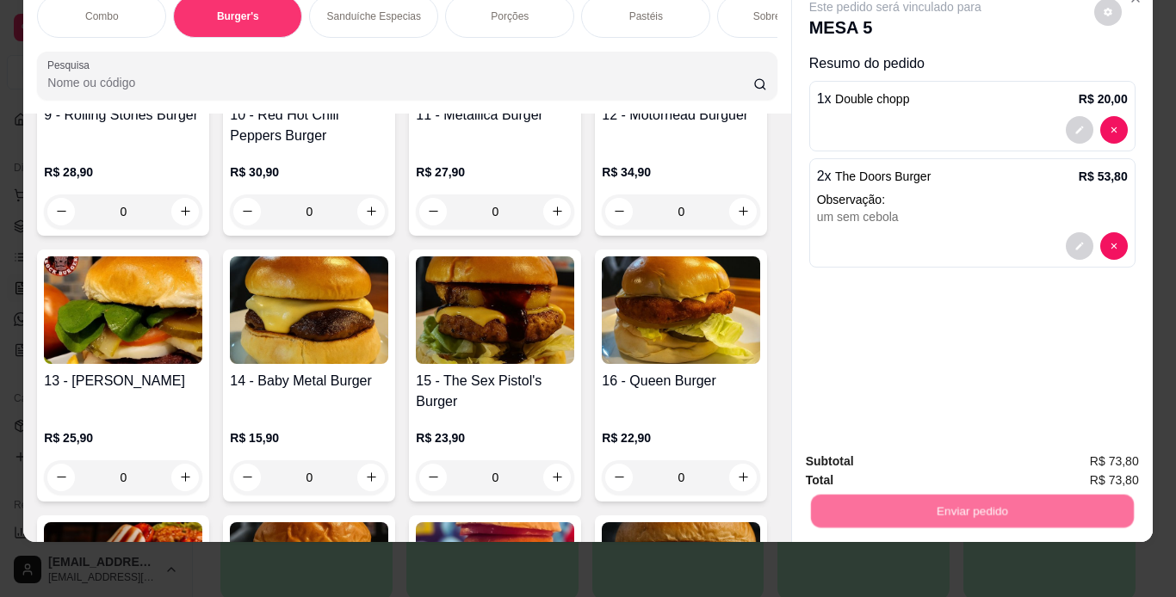
click at [875, 452] on button "Não registrar e enviar pedido" at bounding box center [915, 456] width 174 height 32
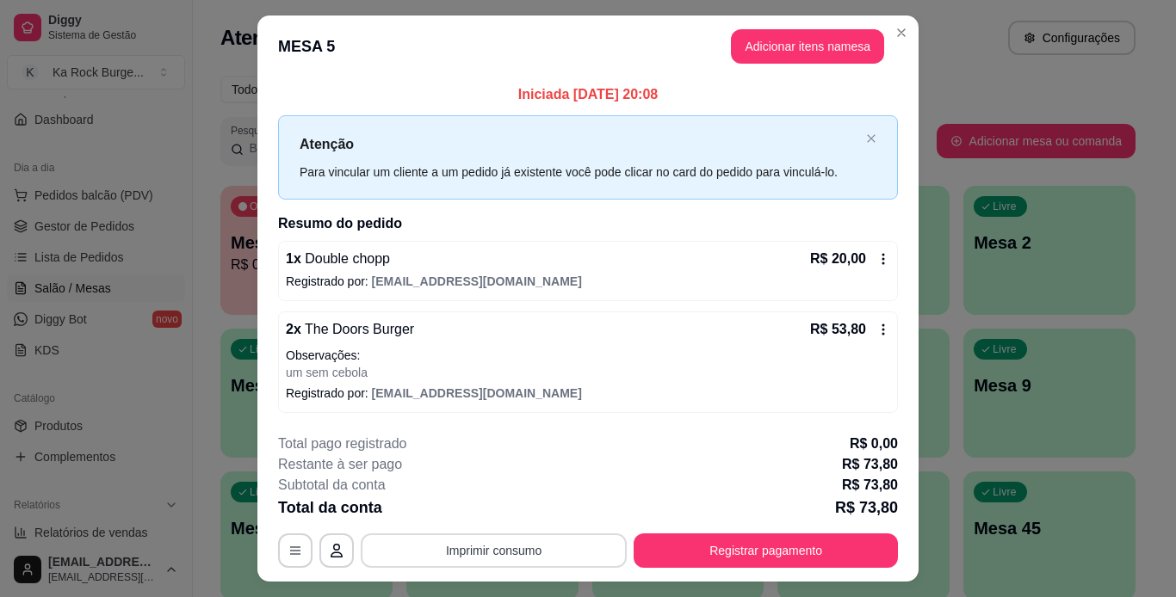
click at [559, 547] on button "Imprimir consumo" at bounding box center [494, 551] width 266 height 34
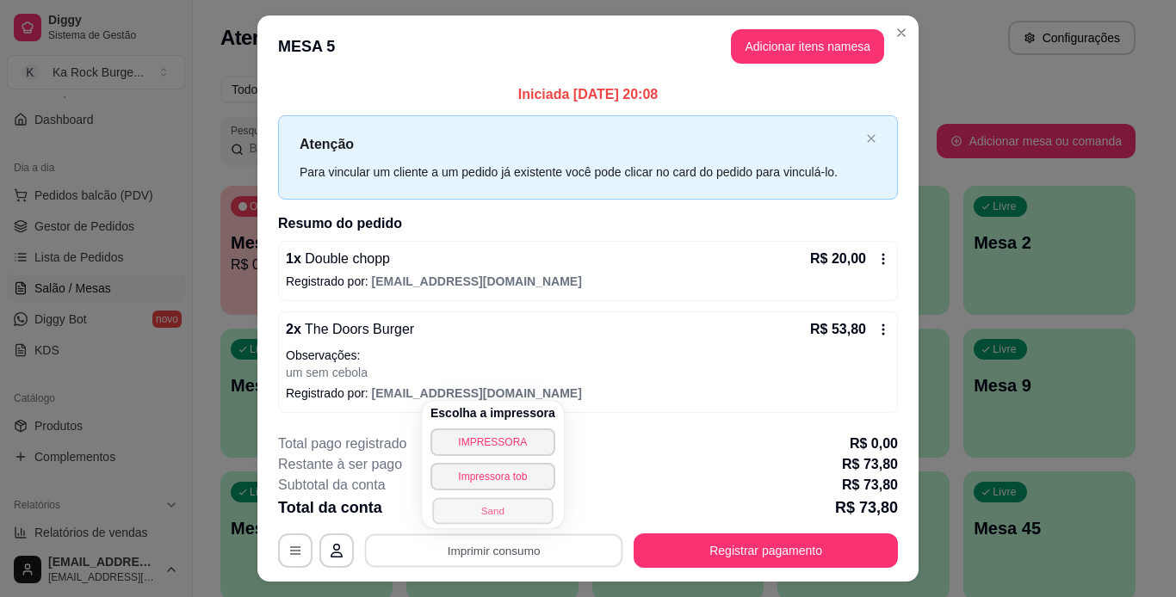
click at [506, 507] on button "Sand" at bounding box center [492, 511] width 121 height 27
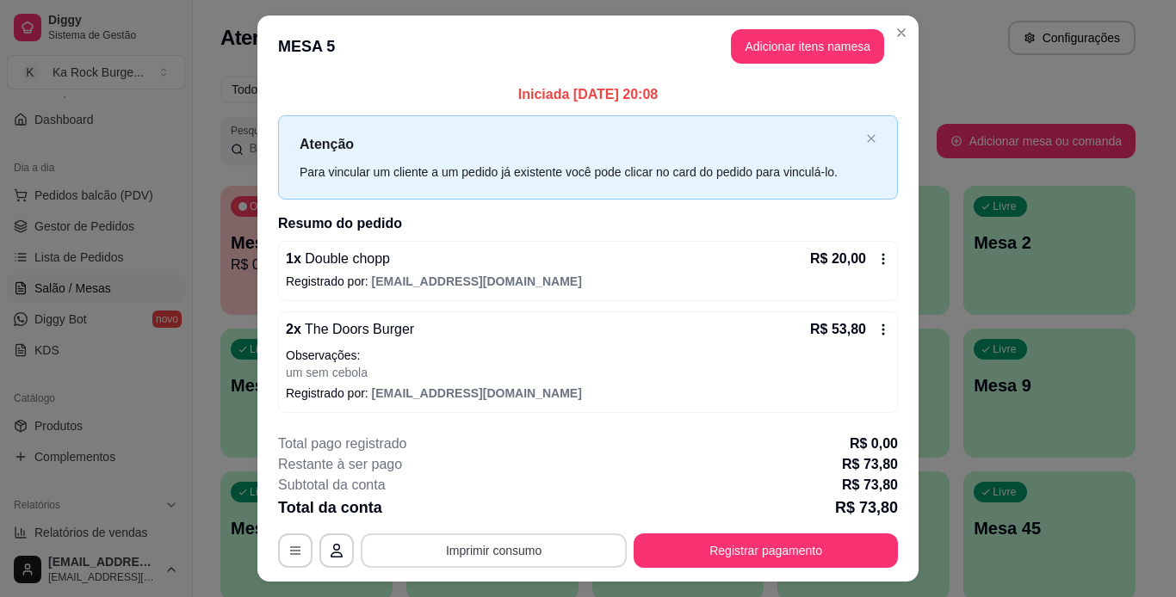
click at [489, 551] on button "Imprimir consumo" at bounding box center [494, 551] width 266 height 34
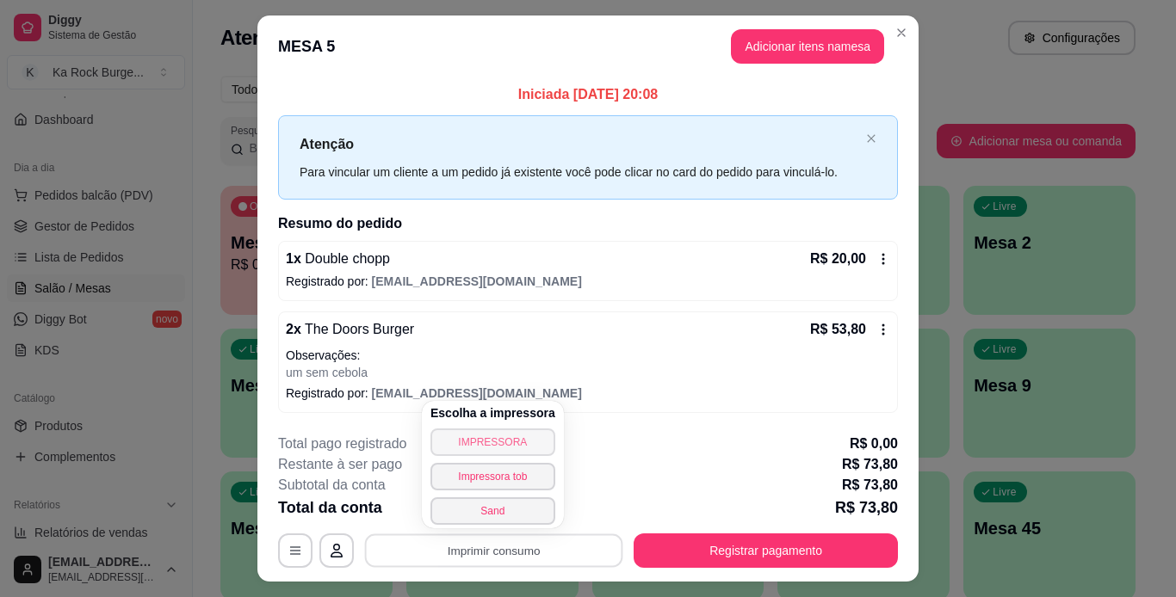
click at [497, 444] on button "IMPRESSORA" at bounding box center [492, 443] width 125 height 28
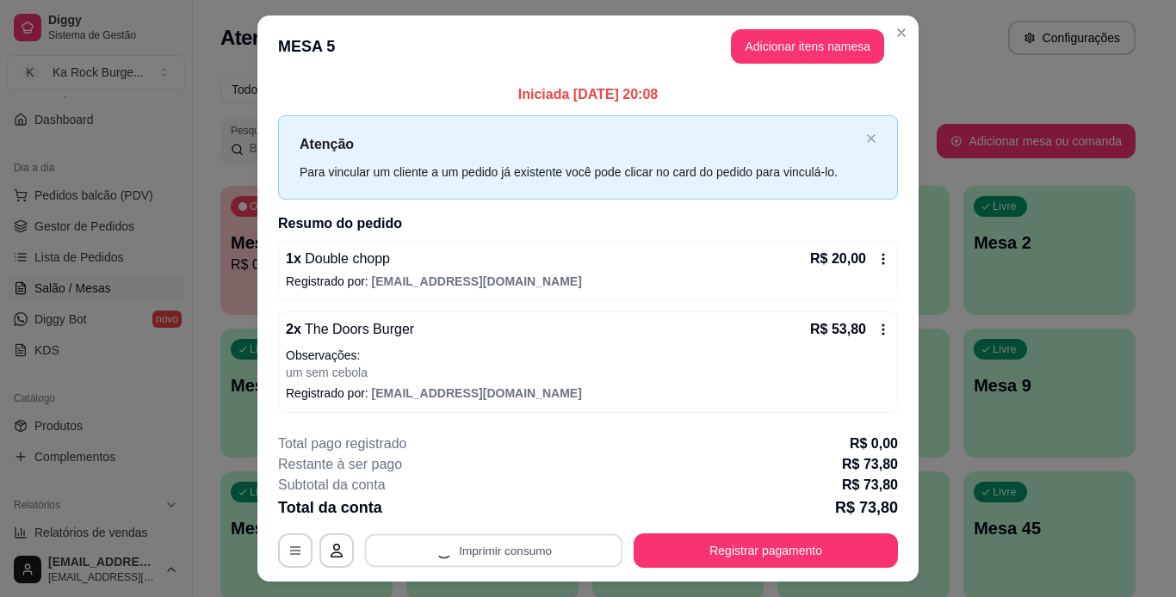
click at [900, 335] on div "Iniciada [DATE] 20:08 Atenção Para vincular um cliente a um pedido já existente…" at bounding box center [587, 248] width 661 height 342
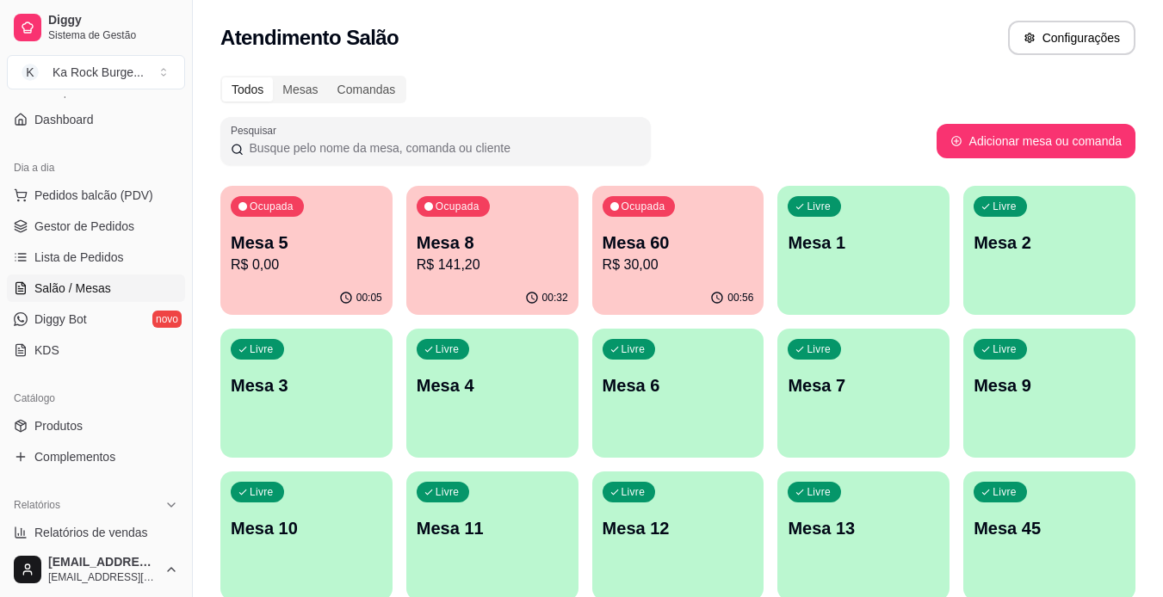
click at [73, 227] on span "Gestor de Pedidos" at bounding box center [84, 226] width 100 height 17
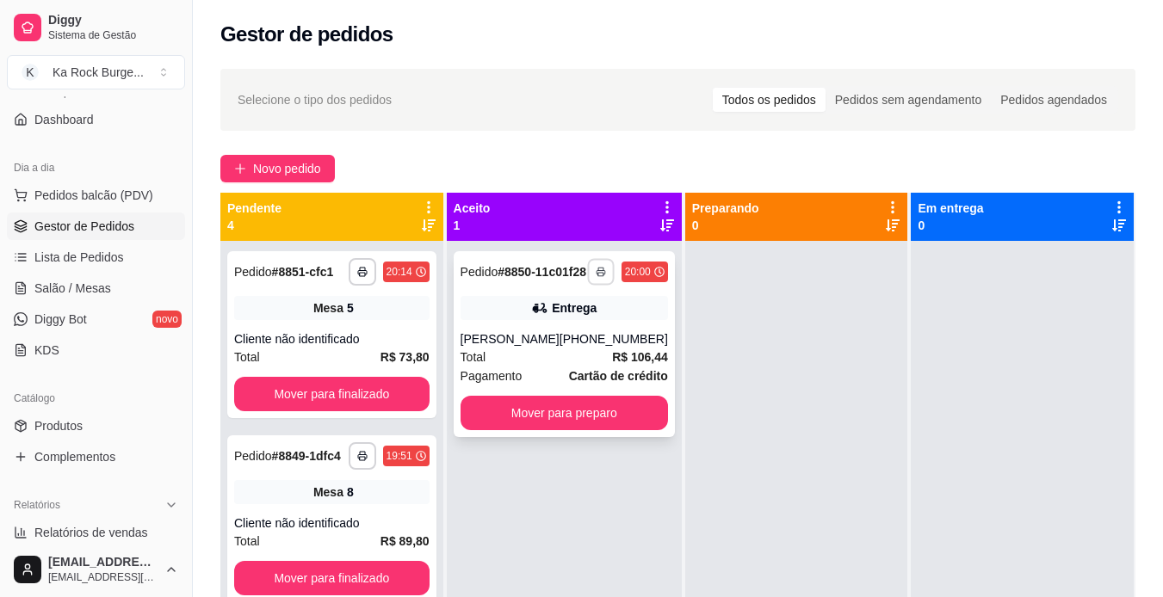
click at [596, 277] on icon "button" at bounding box center [601, 272] width 10 height 10
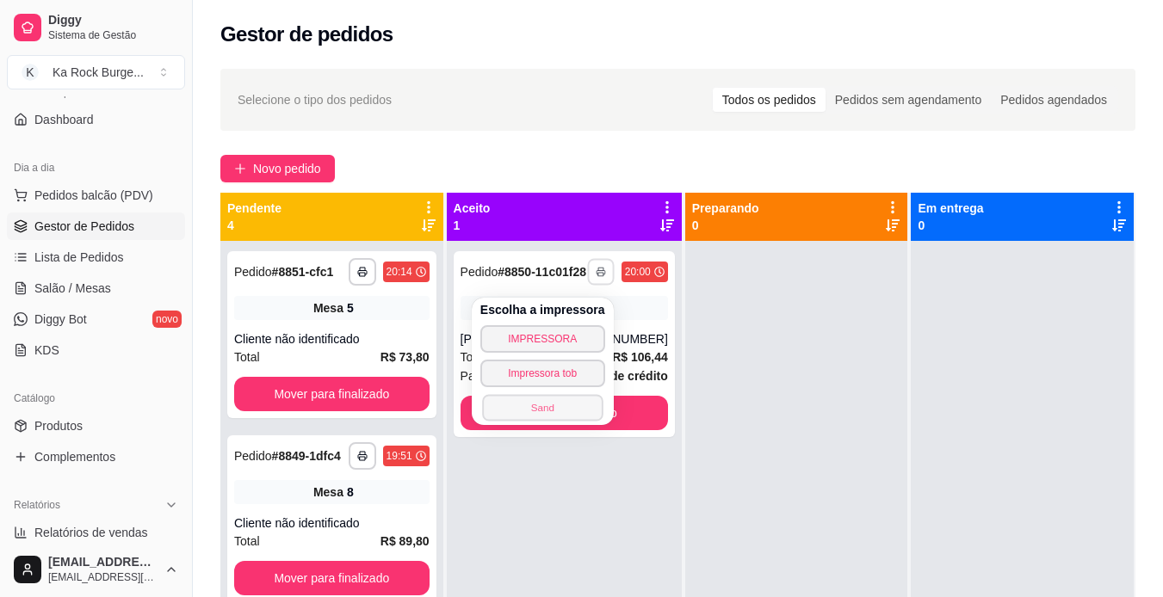
click at [575, 400] on button "Sand" at bounding box center [542, 407] width 121 height 27
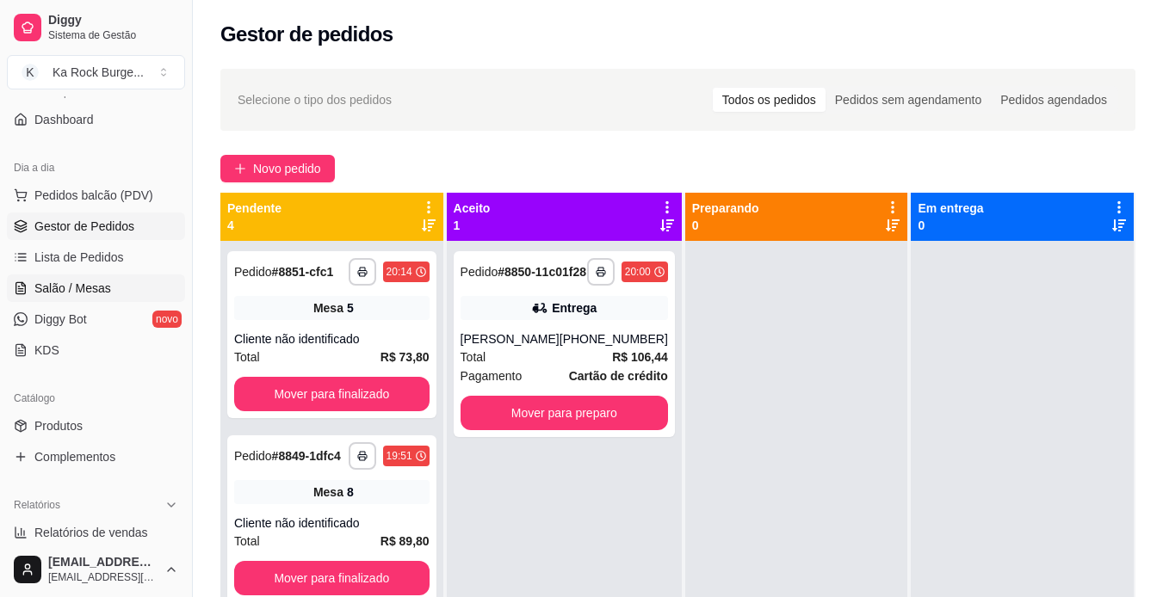
click at [26, 285] on icon at bounding box center [21, 288] width 14 height 14
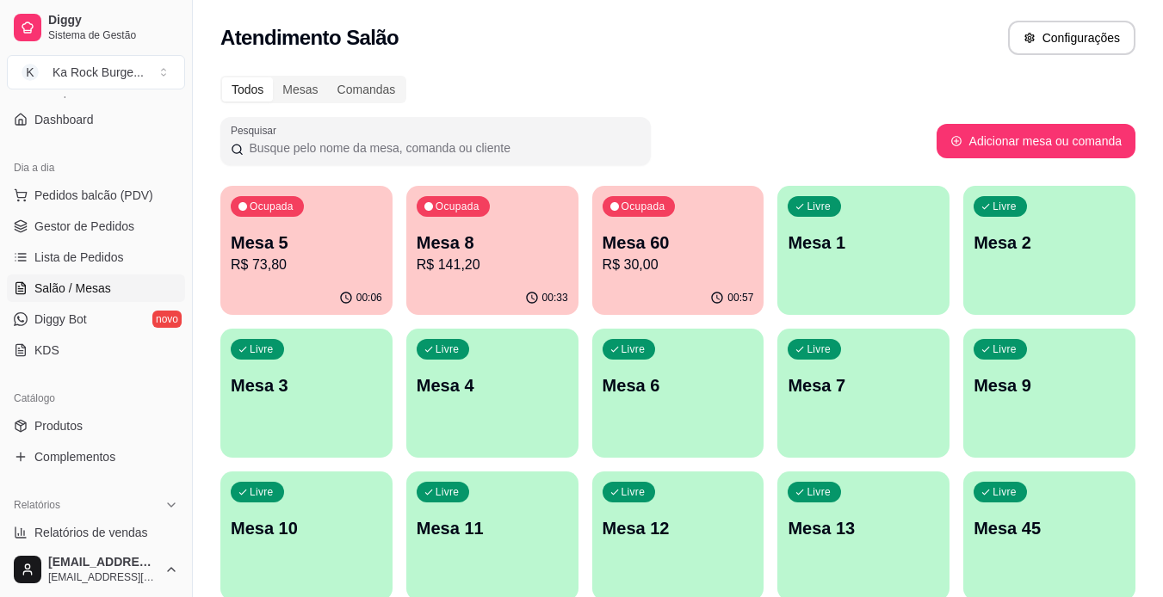
click at [485, 251] on p "Mesa 8" at bounding box center [492, 243] width 151 height 24
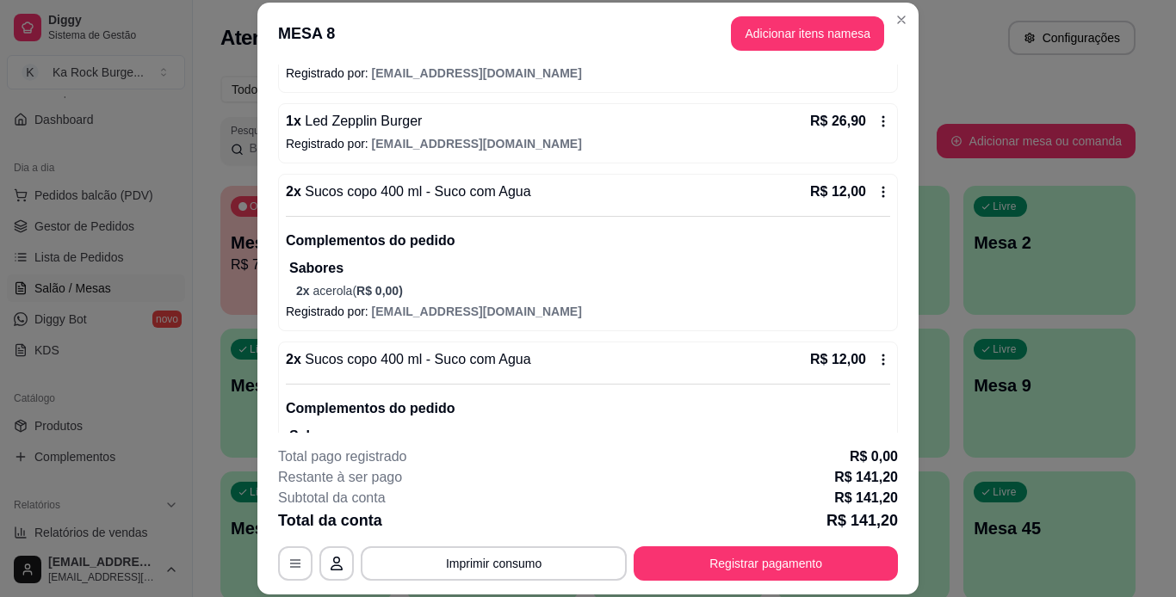
scroll to position [480, 0]
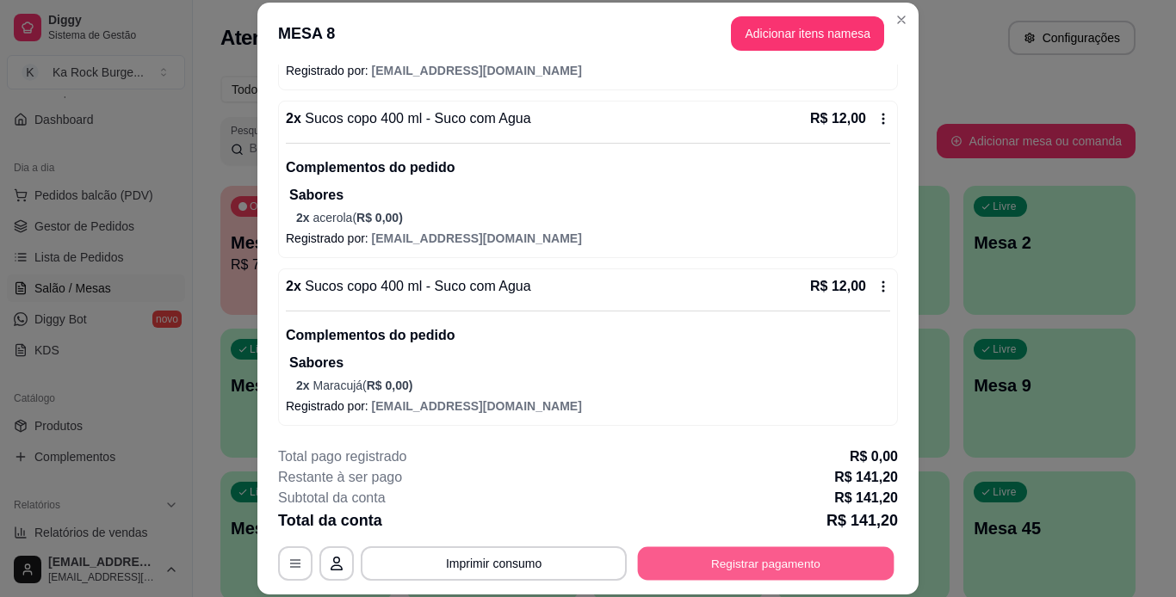
click at [779, 560] on button "Registrar pagamento" at bounding box center [766, 564] width 257 height 34
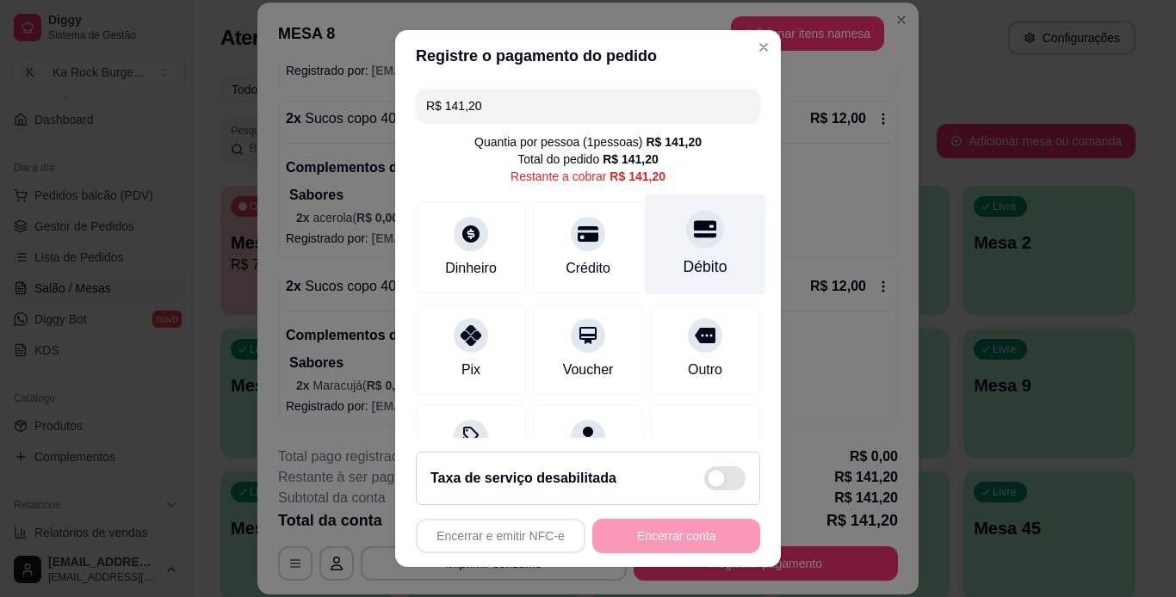
click at [688, 244] on div at bounding box center [705, 229] width 38 height 38
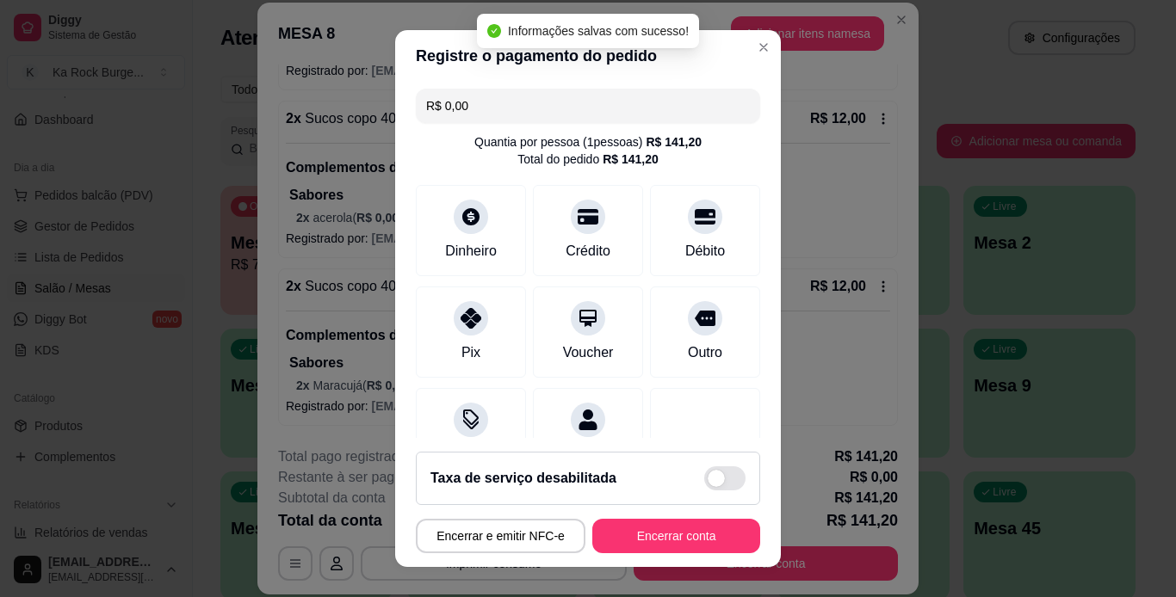
type input "R$ 0,00"
click at [693, 547] on button "Encerrar conta" at bounding box center [676, 537] width 163 height 34
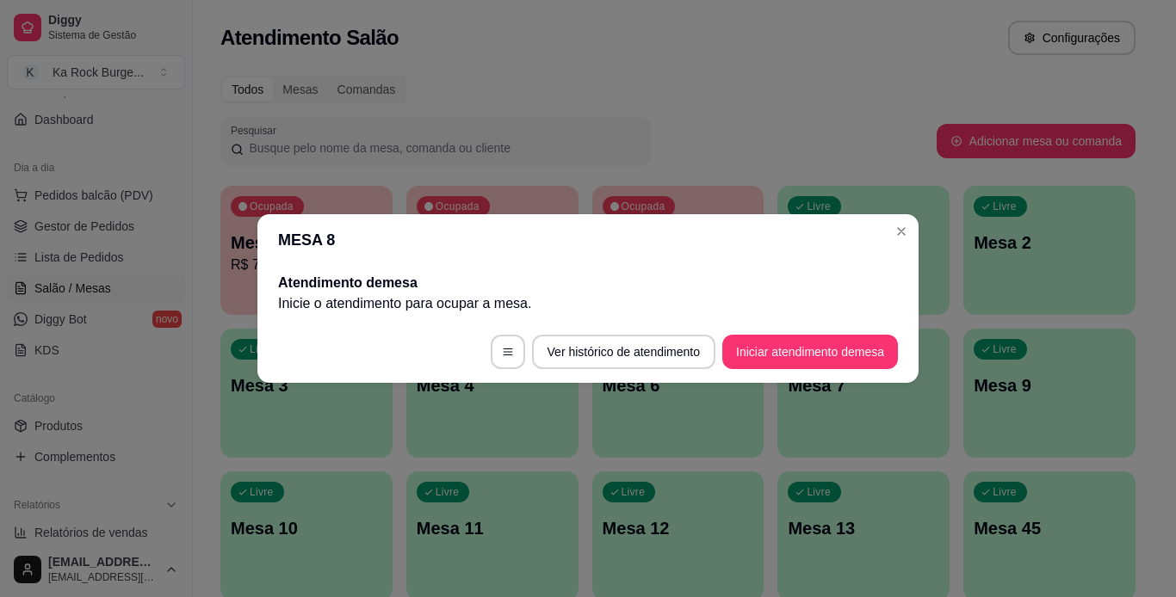
scroll to position [0, 0]
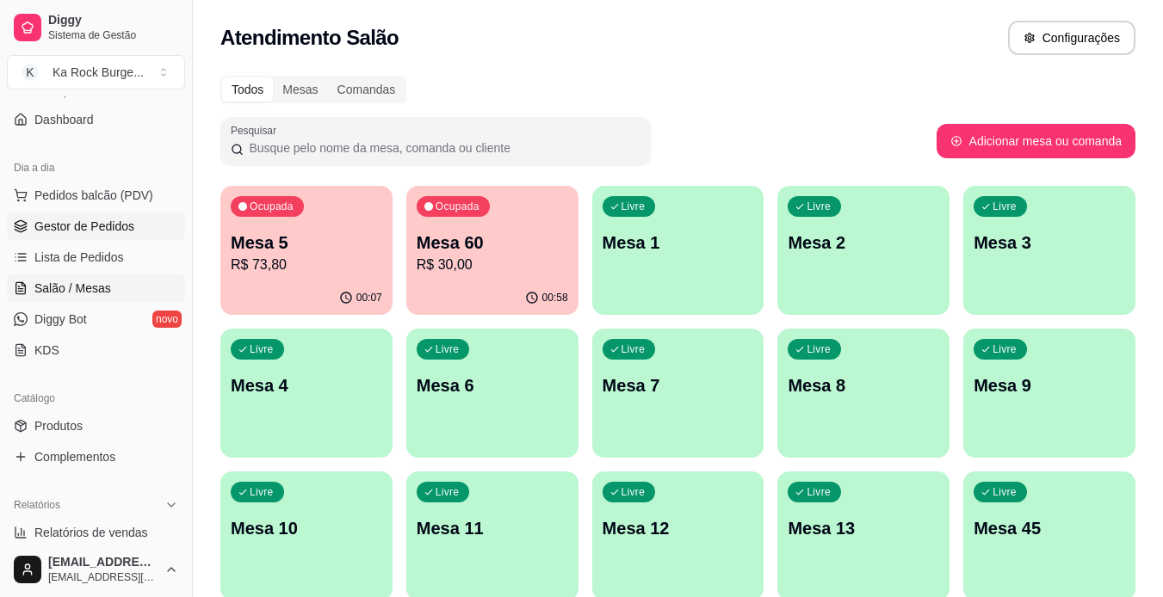
click at [104, 232] on span "Gestor de Pedidos" at bounding box center [84, 226] width 100 height 17
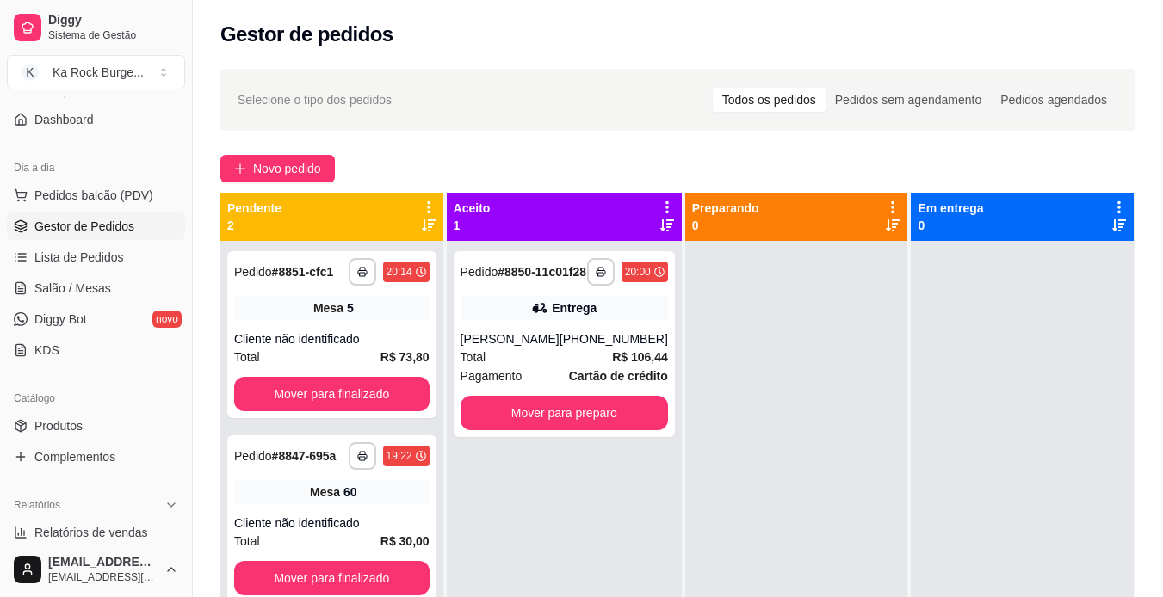
click at [551, 250] on div "**********" at bounding box center [564, 539] width 235 height 597
click at [531, 282] on div "Pedido # 8850-11c01f28" at bounding box center [524, 272] width 126 height 21
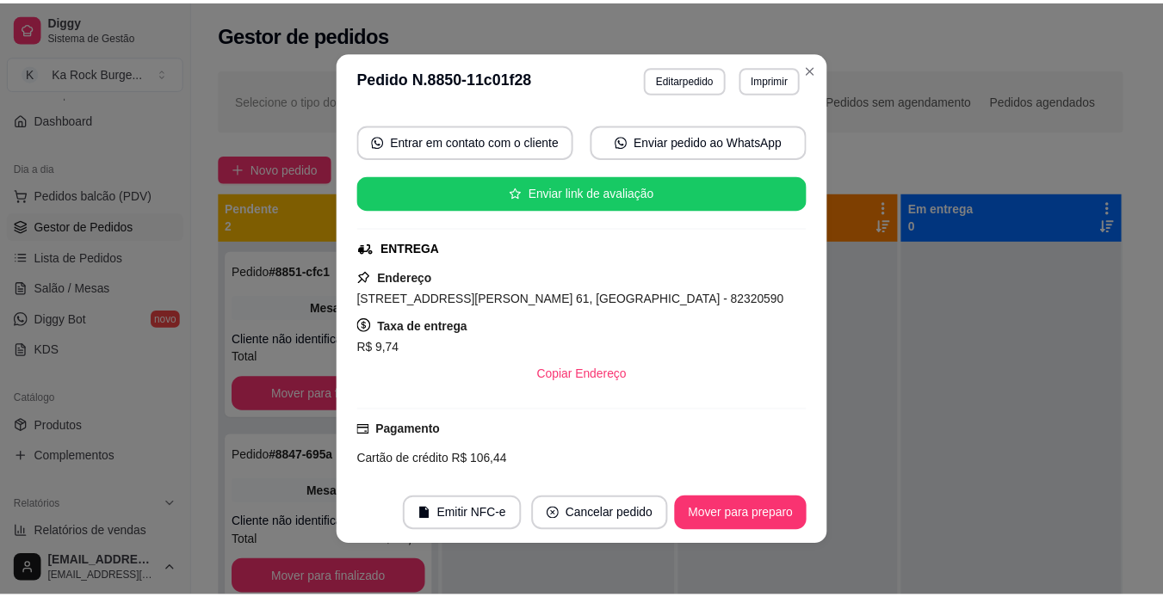
scroll to position [300, 0]
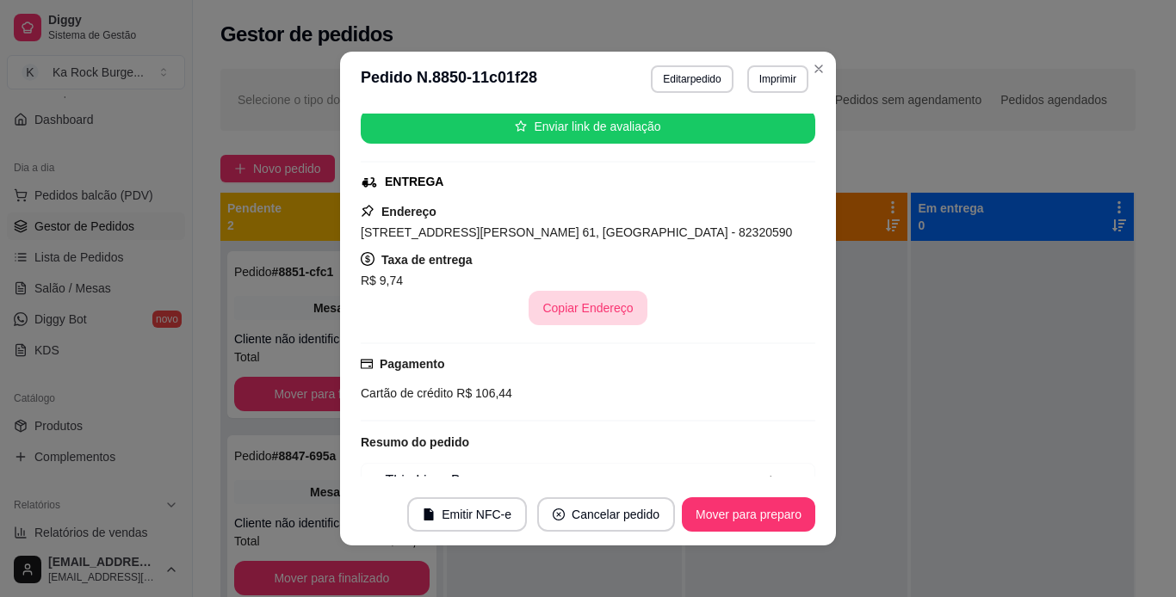
click at [607, 313] on button "Copiar Endereço" at bounding box center [588, 308] width 118 height 34
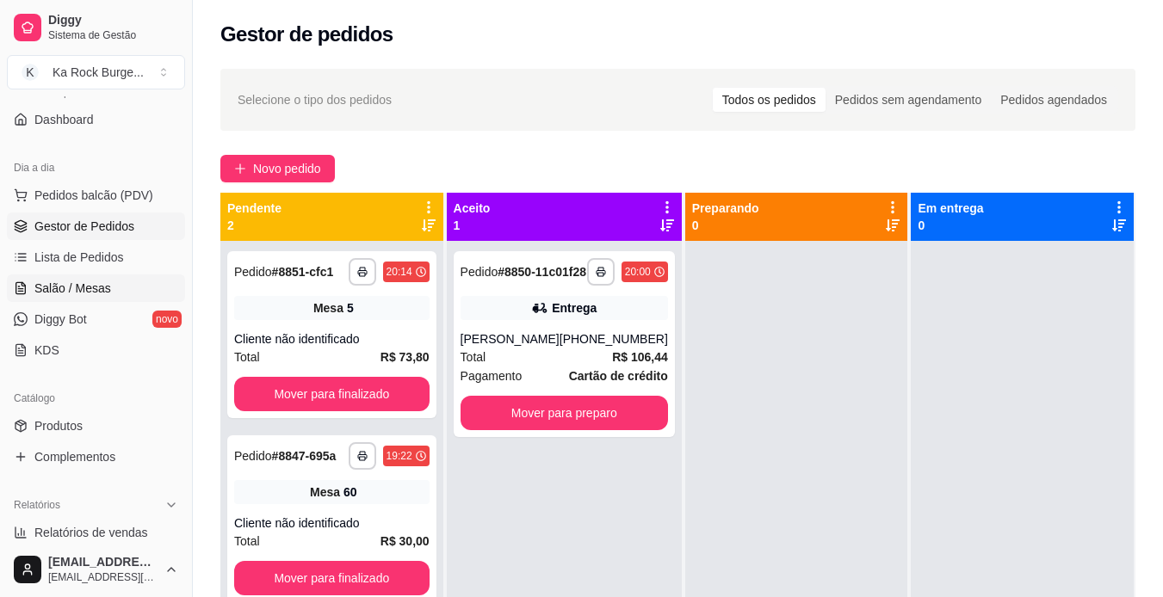
click at [76, 290] on span "Salão / Mesas" at bounding box center [72, 288] width 77 height 17
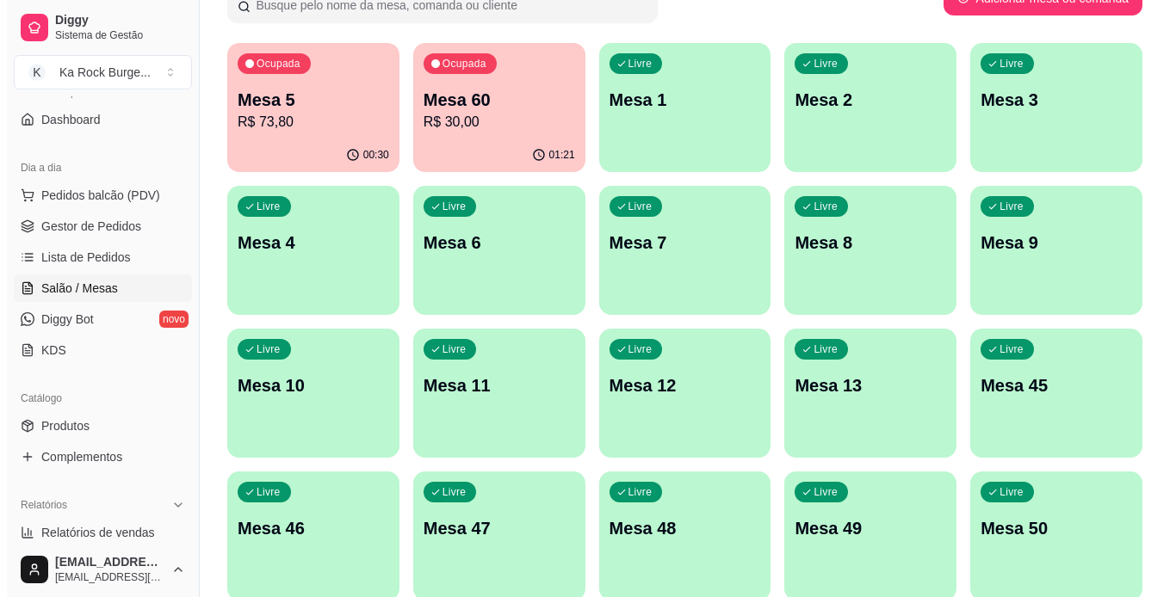
scroll to position [172, 0]
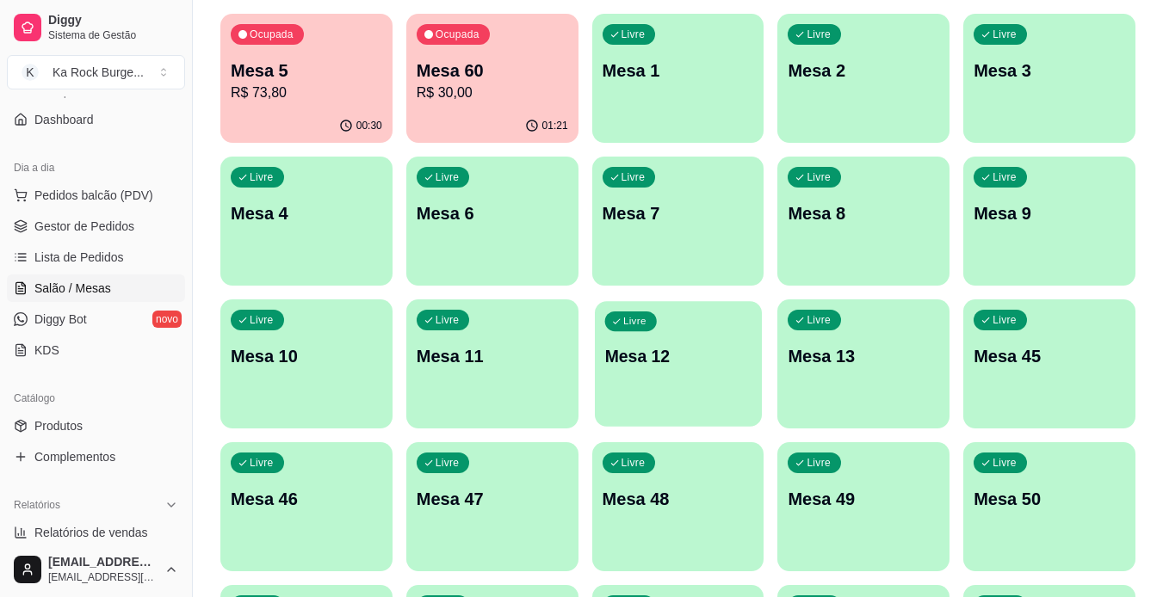
click at [716, 372] on div "Livre Mesa 12" at bounding box center [678, 353] width 167 height 105
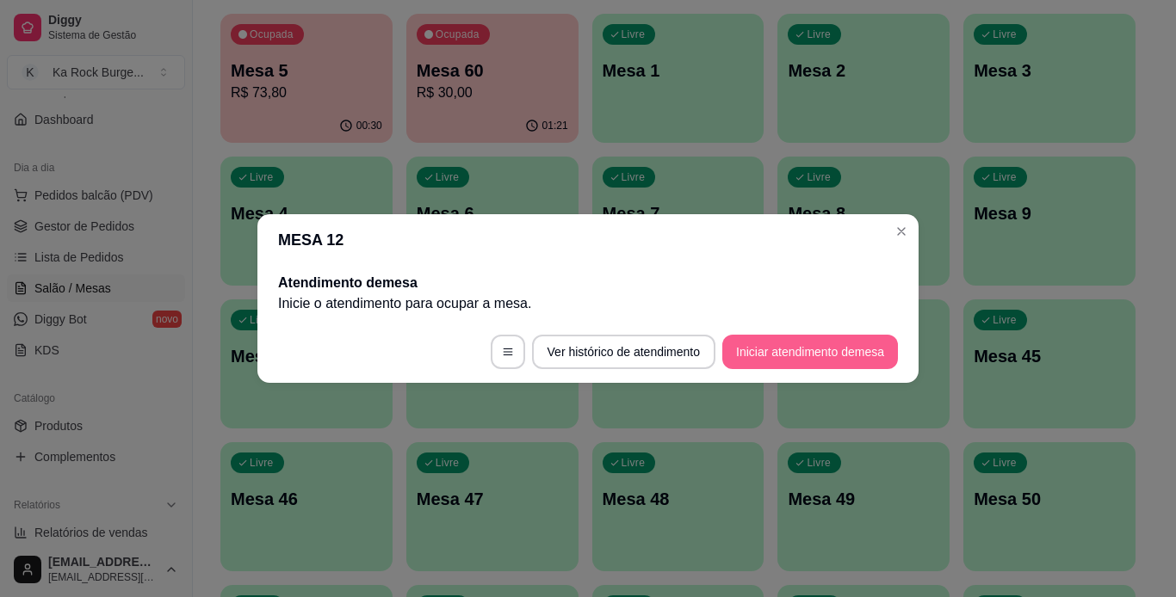
click at [797, 350] on button "Iniciar atendimento de mesa" at bounding box center [810, 352] width 176 height 34
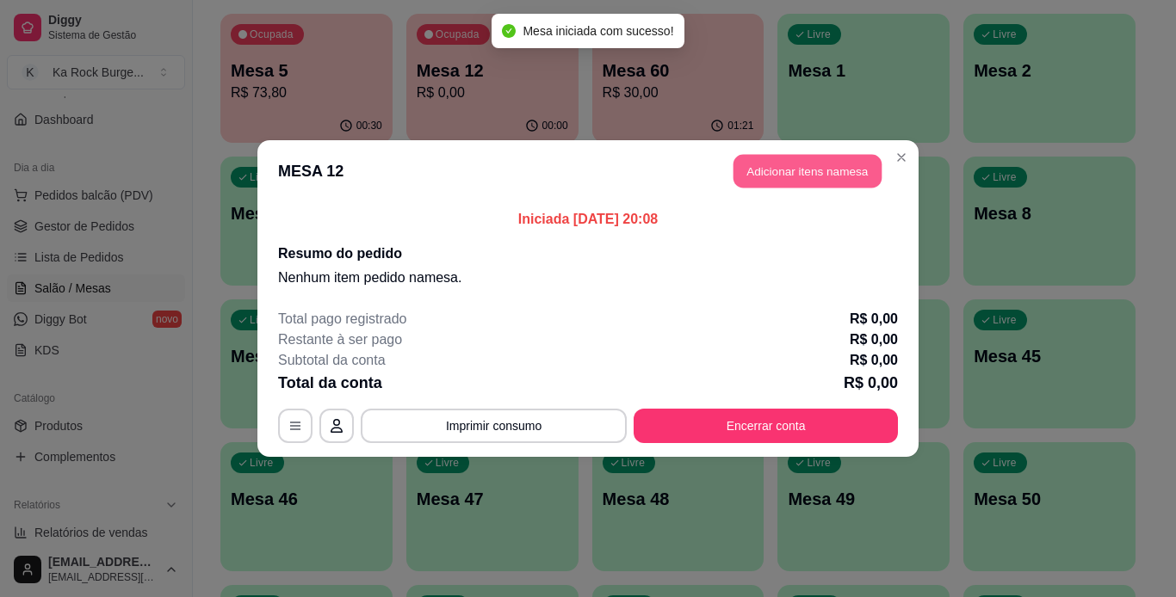
click at [784, 159] on button "Adicionar itens na mesa" at bounding box center [807, 172] width 148 height 34
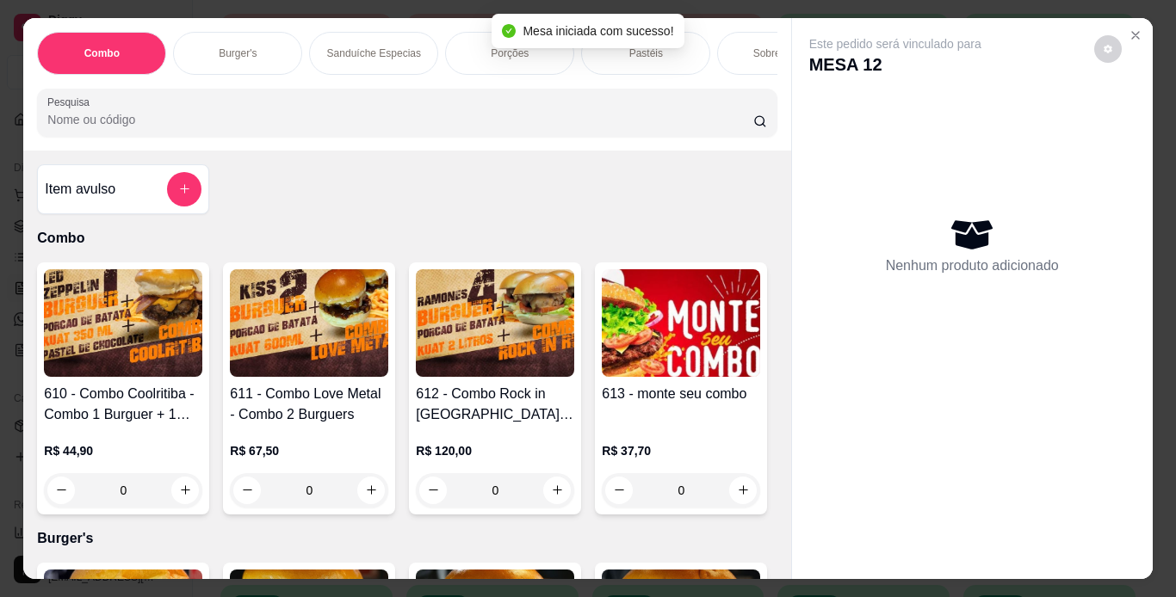
drag, startPoint x: 207, startPoint y: 50, endPoint x: 219, endPoint y: 46, distance: 12.0
click at [209, 50] on div "Burger's" at bounding box center [237, 53] width 129 height 43
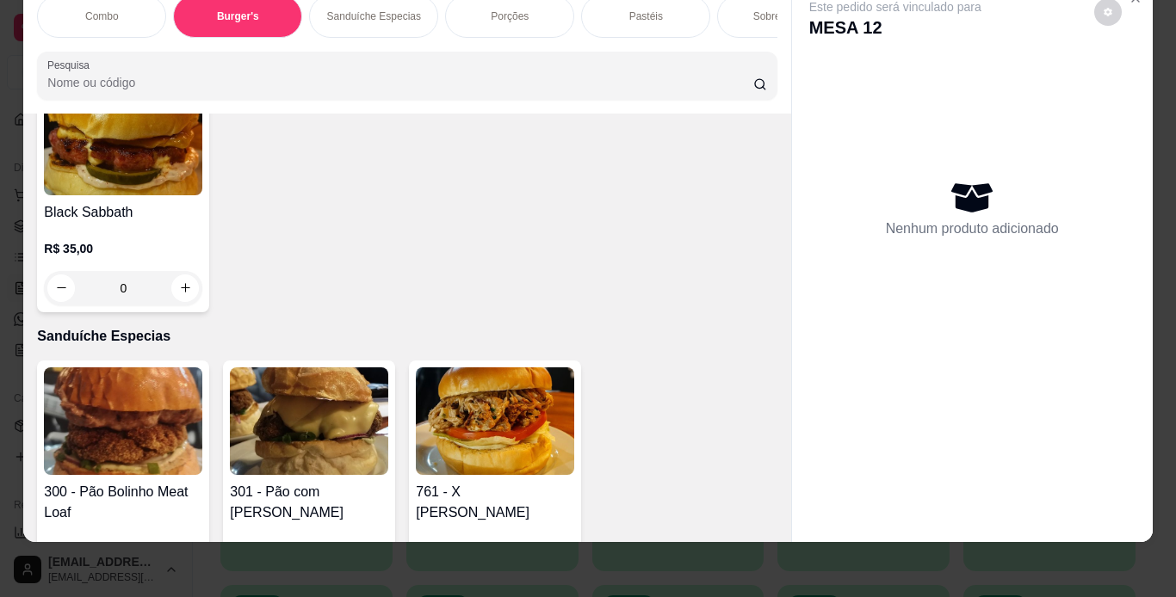
scroll to position [2035, 0]
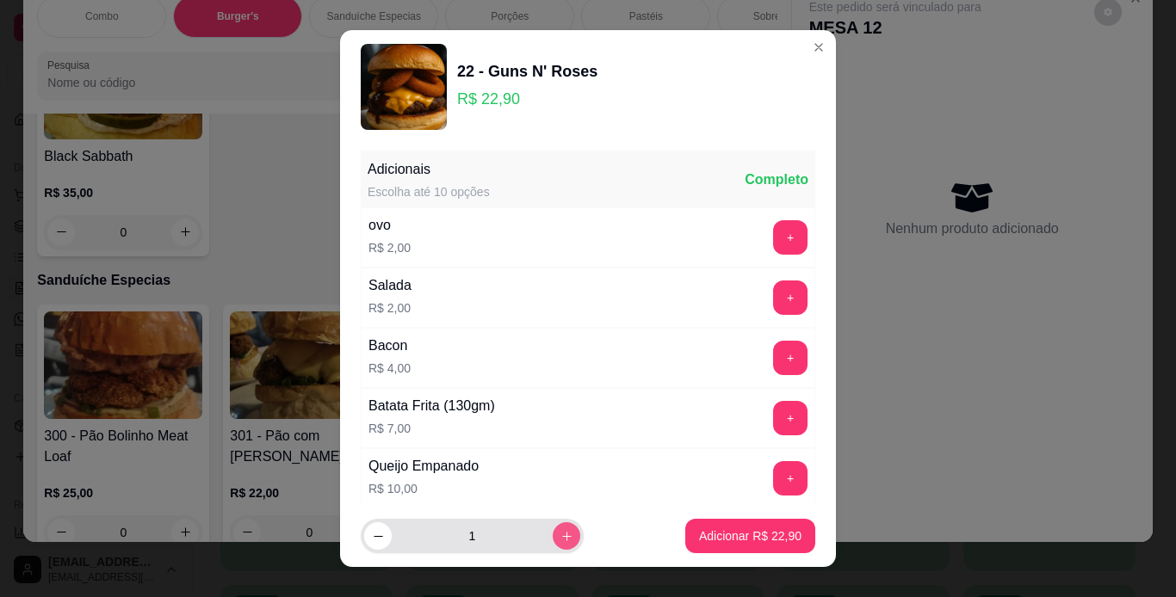
click at [553, 538] on button "increase-product-quantity" at bounding box center [567, 536] width 28 height 28
type input "2"
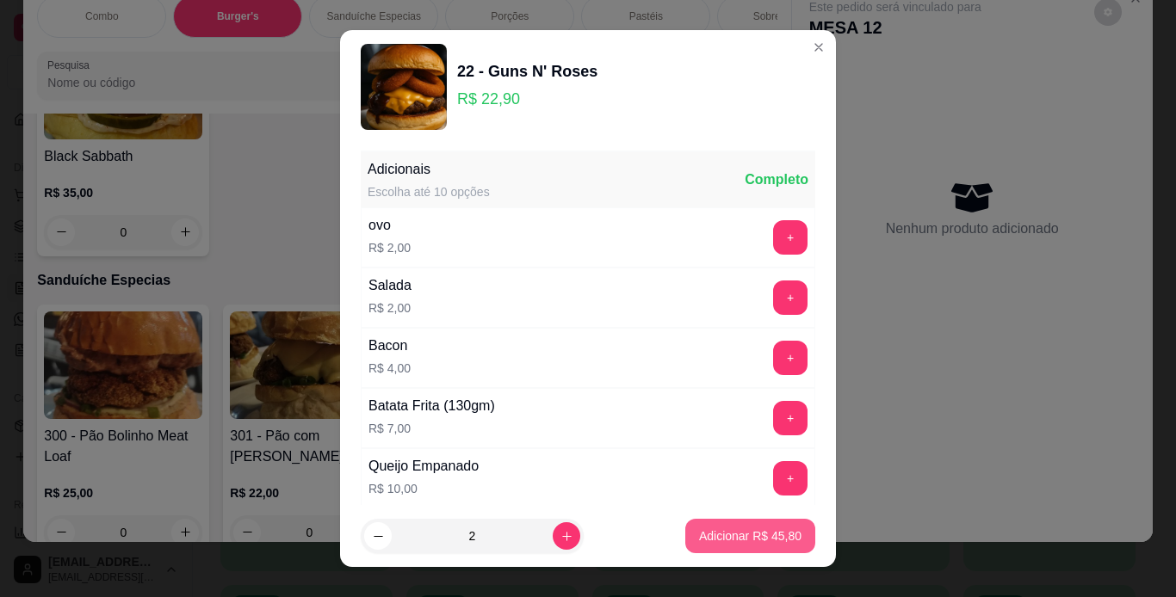
click at [736, 549] on button "Adicionar R$ 45,80" at bounding box center [750, 536] width 130 height 34
type input "2"
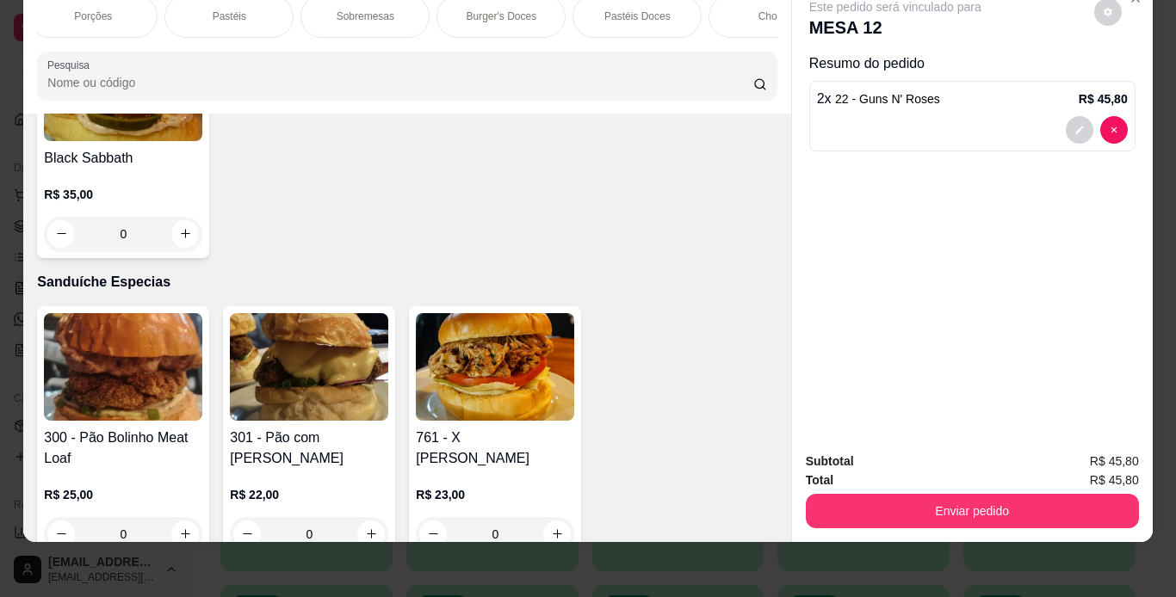
scroll to position [0, 516]
click at [681, 9] on p "Chopp" at bounding box center [673, 16] width 30 height 14
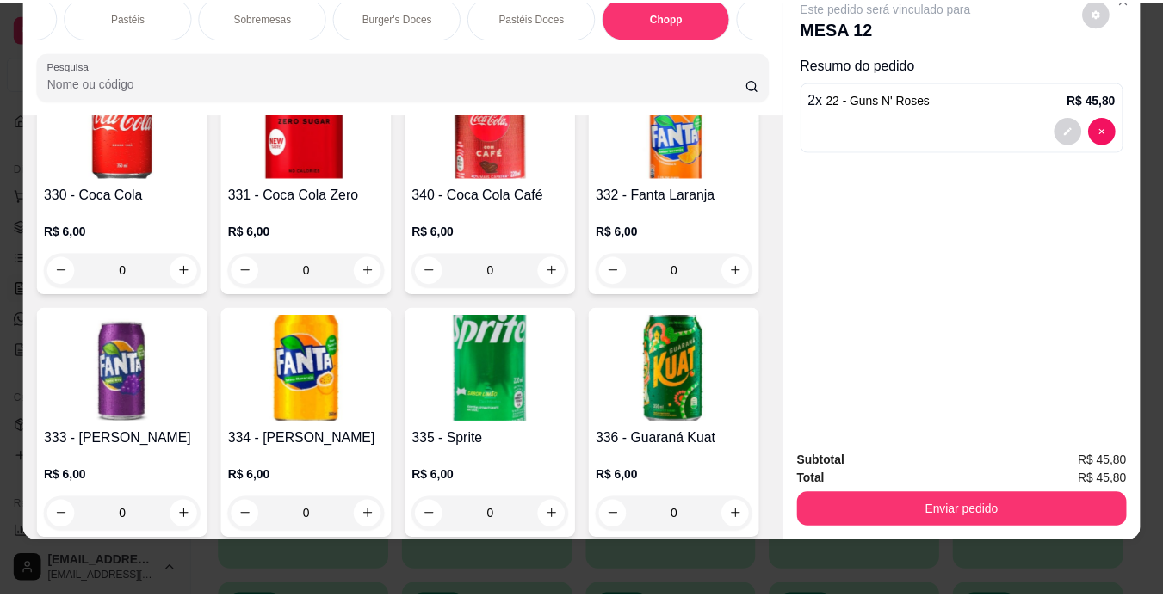
scroll to position [7045, 0]
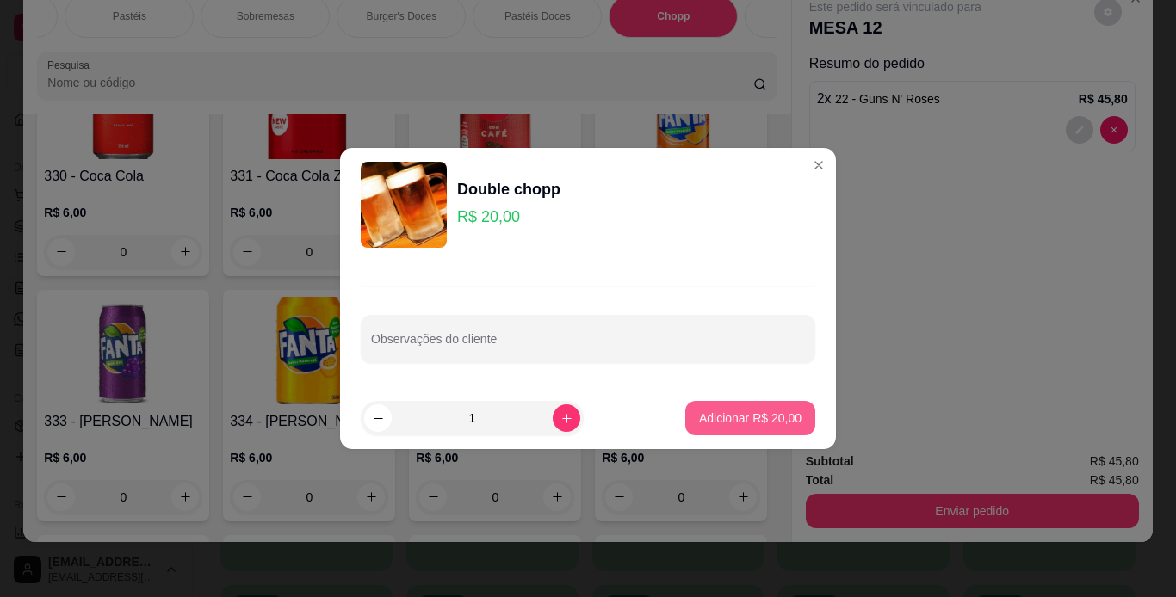
click at [739, 411] on p "Adicionar R$ 20,00" at bounding box center [750, 418] width 102 height 17
type input "1"
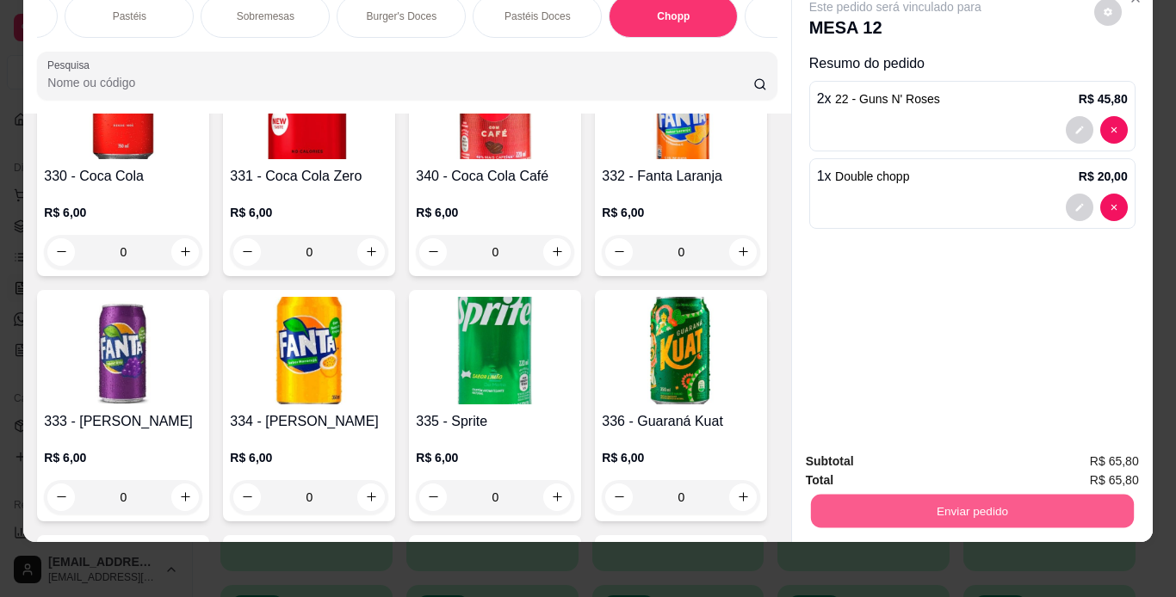
click at [879, 495] on button "Enviar pedido" at bounding box center [971, 512] width 323 height 34
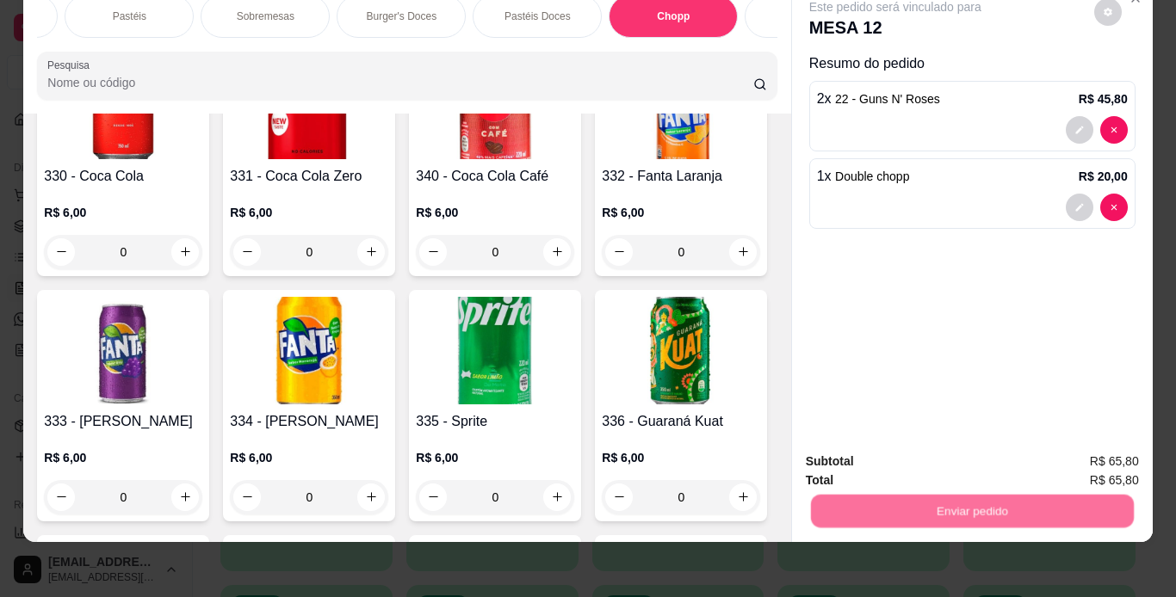
click at [914, 457] on button "Não registrar e enviar pedido" at bounding box center [914, 456] width 179 height 33
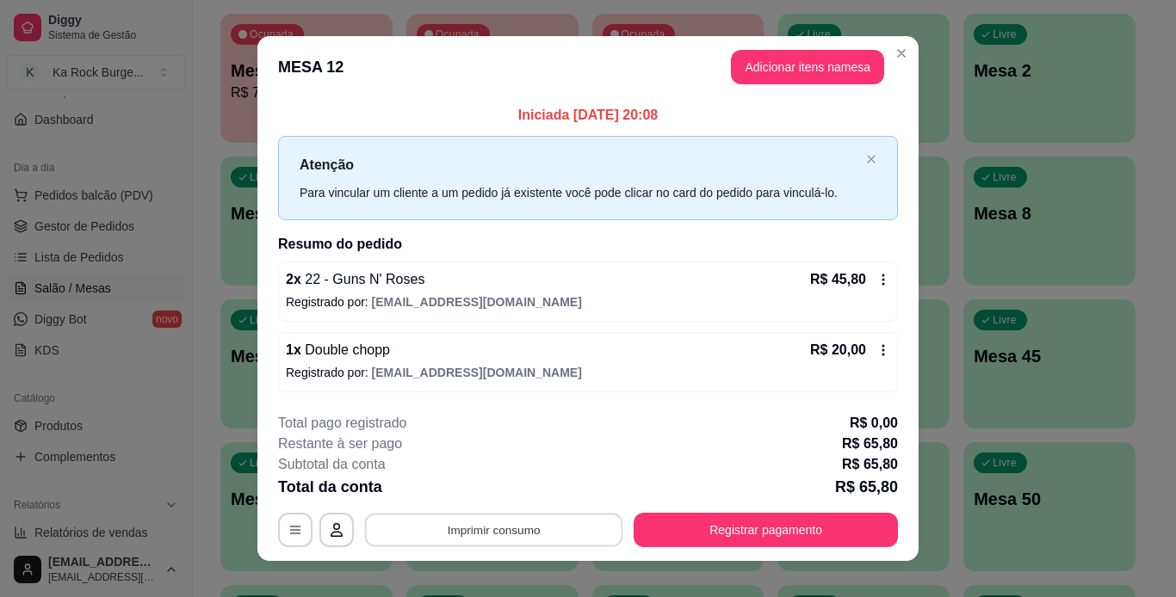
click at [568, 522] on button "Imprimir consumo" at bounding box center [494, 530] width 258 height 34
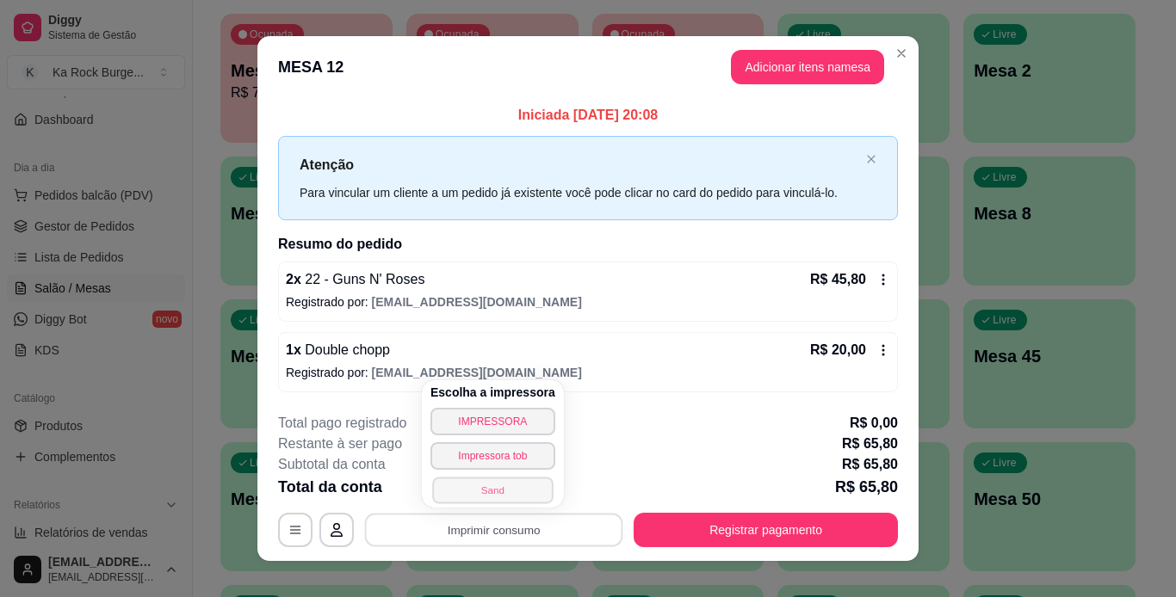
click at [520, 489] on button "Sand" at bounding box center [492, 490] width 121 height 27
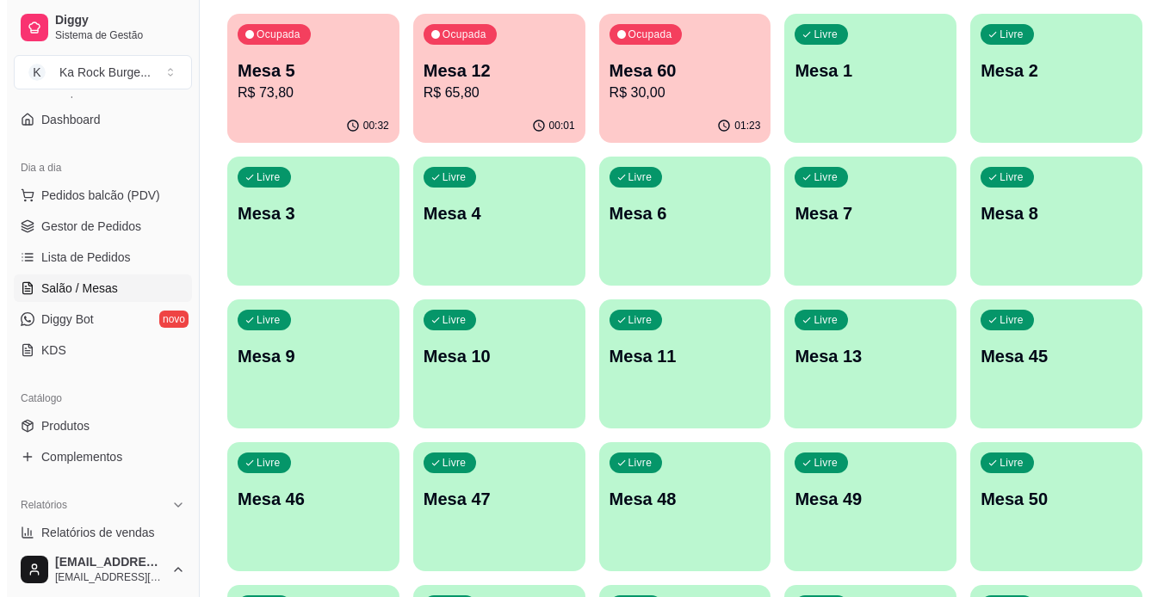
scroll to position [502, 0]
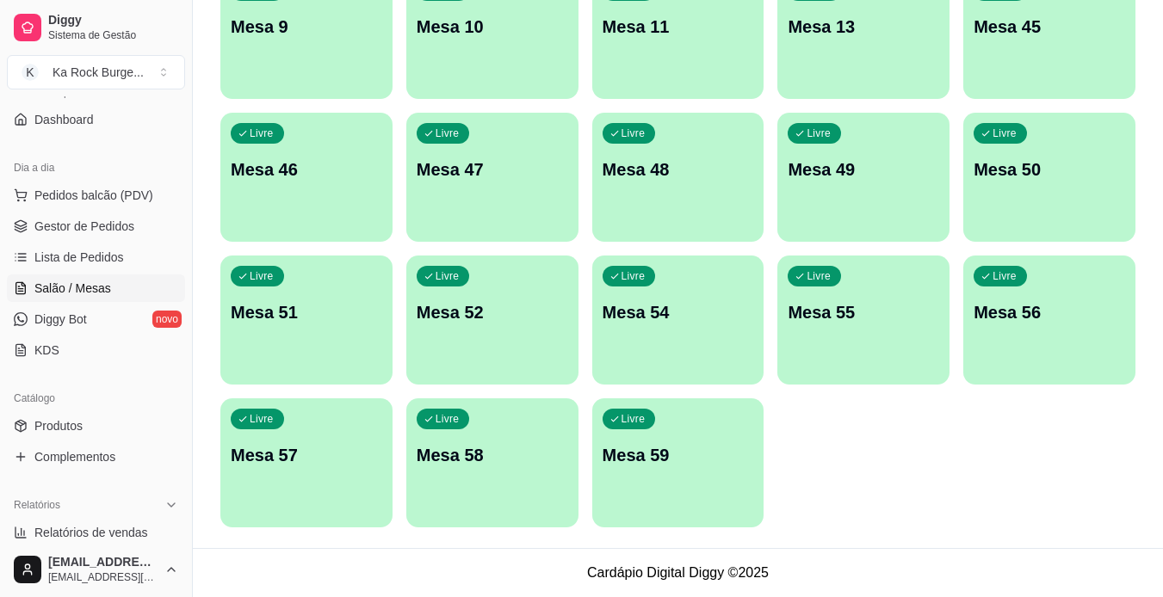
click at [665, 454] on p "Mesa 59" at bounding box center [678, 455] width 151 height 24
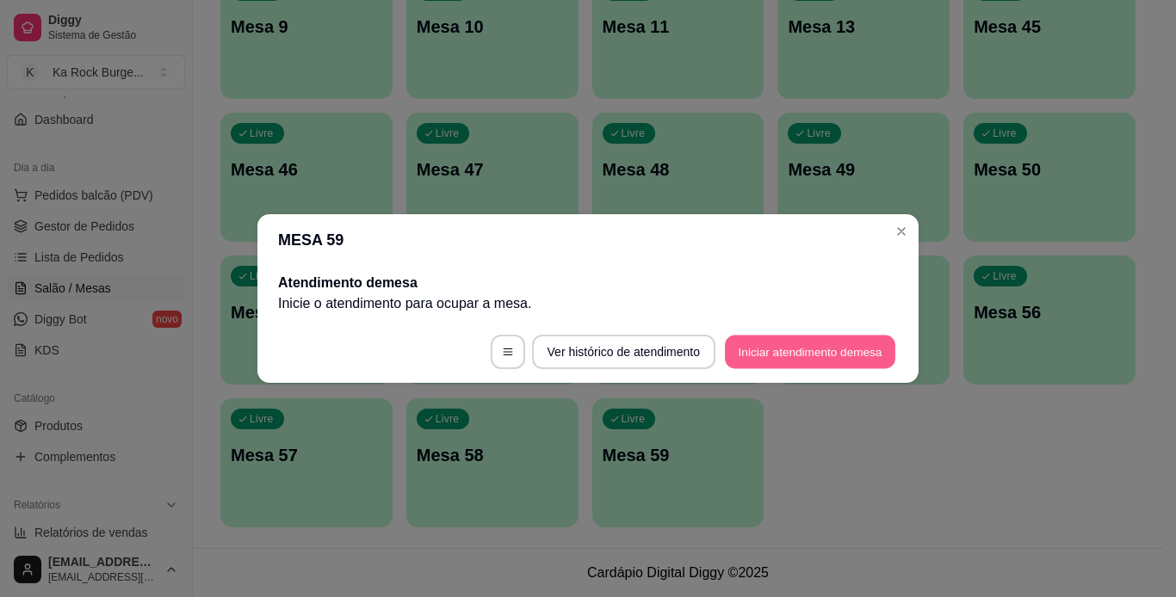
click at [791, 345] on button "Iniciar atendimento de mesa" at bounding box center [810, 353] width 170 height 34
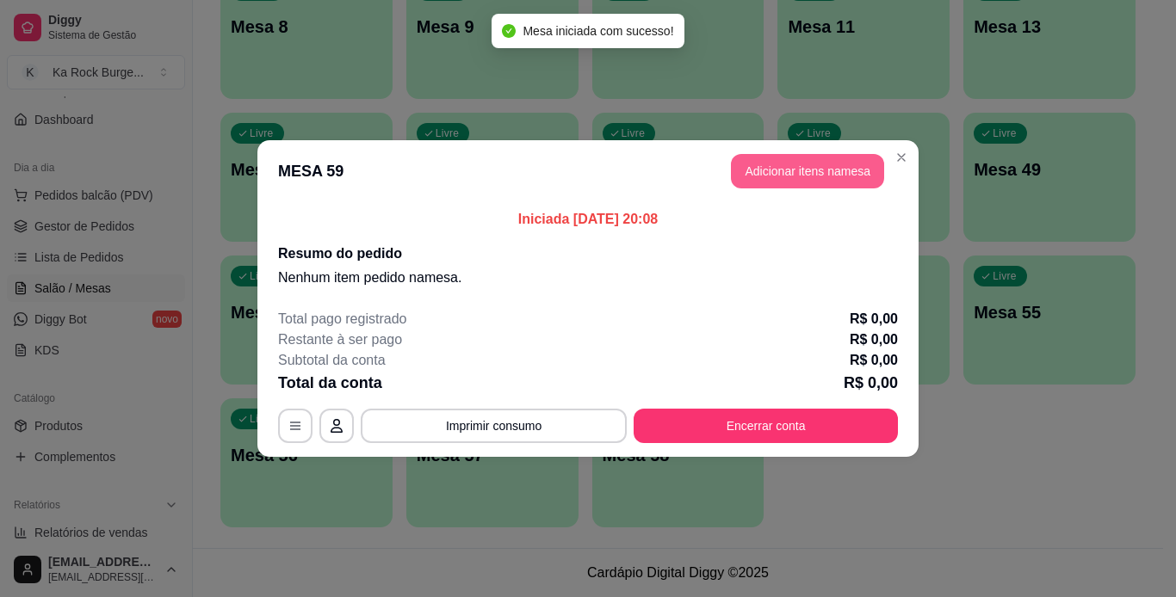
click at [819, 173] on button "Adicionar itens na mesa" at bounding box center [807, 171] width 153 height 34
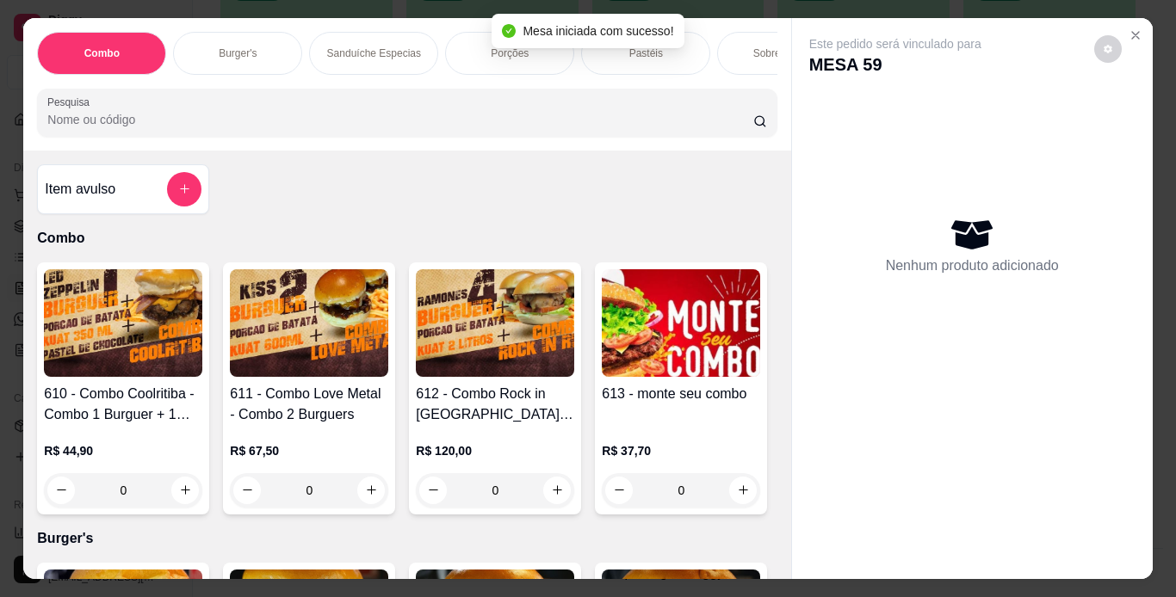
click at [240, 46] on p "Burger's" at bounding box center [238, 53] width 38 height 14
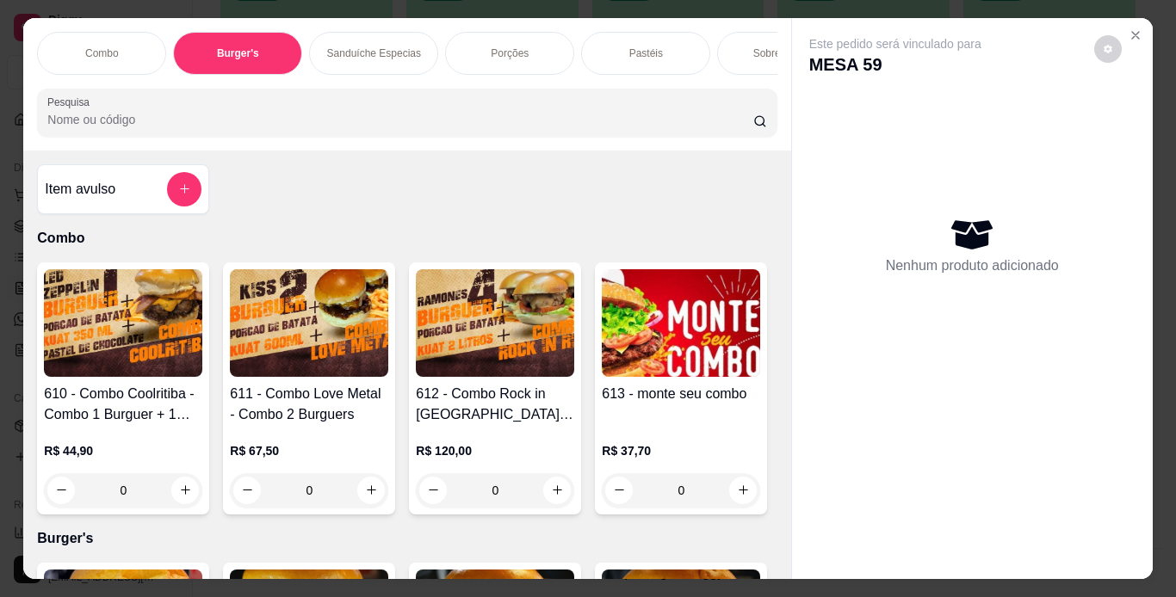
scroll to position [44, 0]
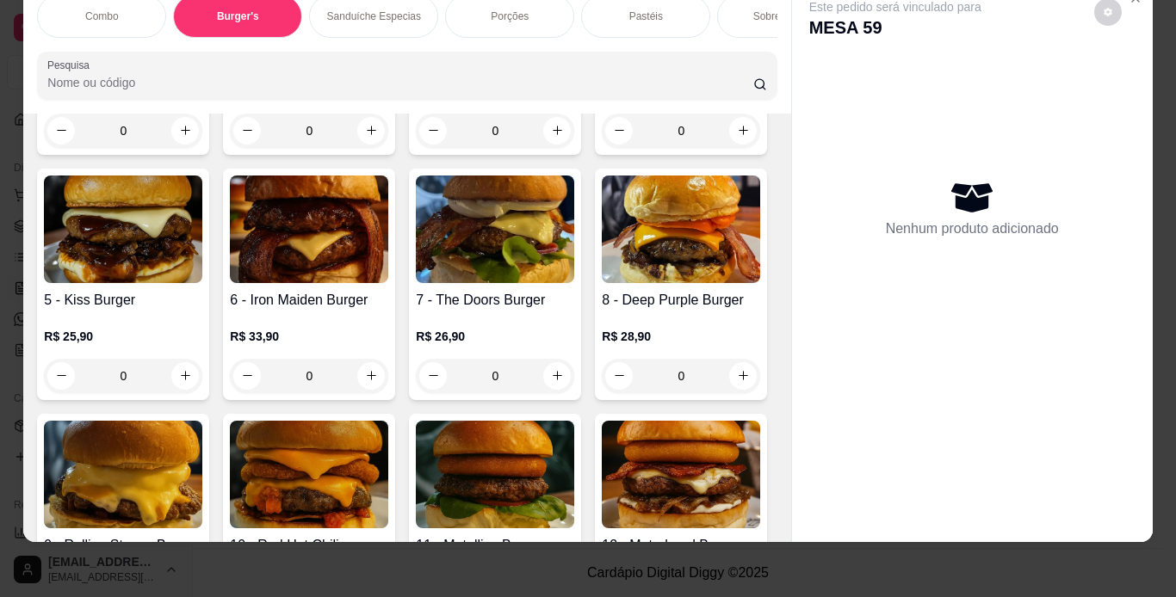
click at [388, 283] on img at bounding box center [309, 230] width 158 height 108
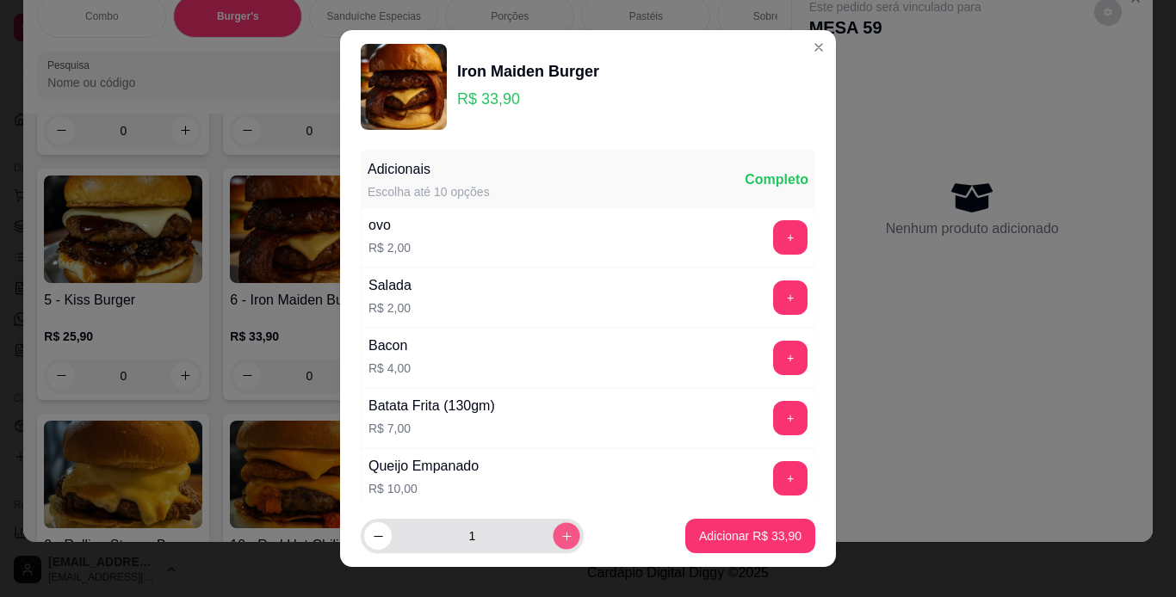
click at [560, 532] on icon "increase-product-quantity" at bounding box center [566, 536] width 13 height 13
type input "2"
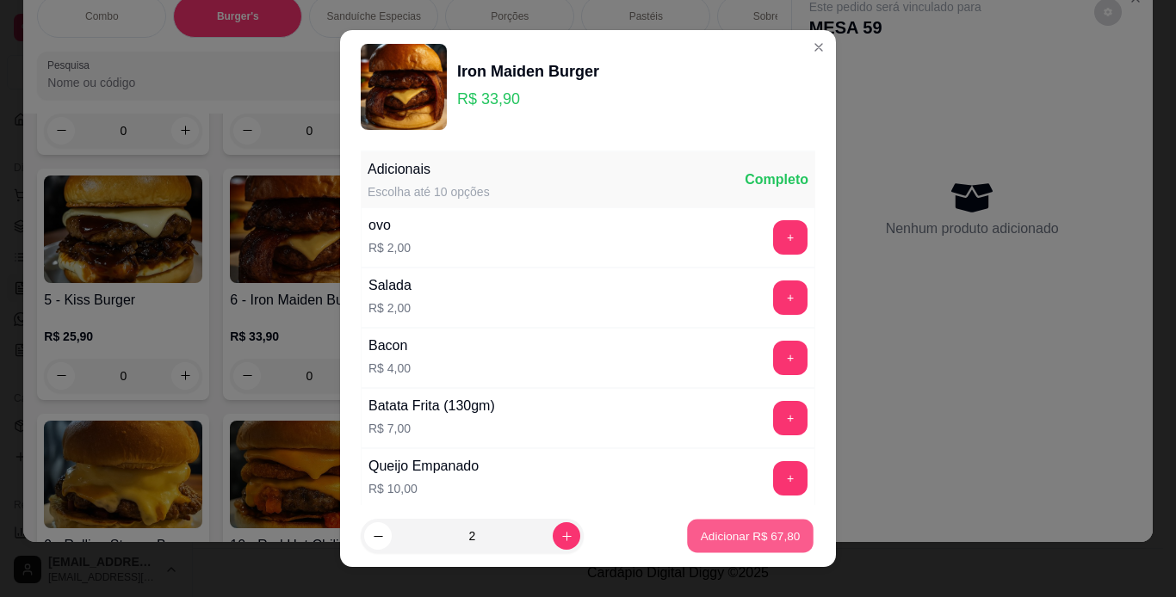
click at [730, 529] on p "Adicionar R$ 67,80" at bounding box center [751, 537] width 100 height 16
type input "2"
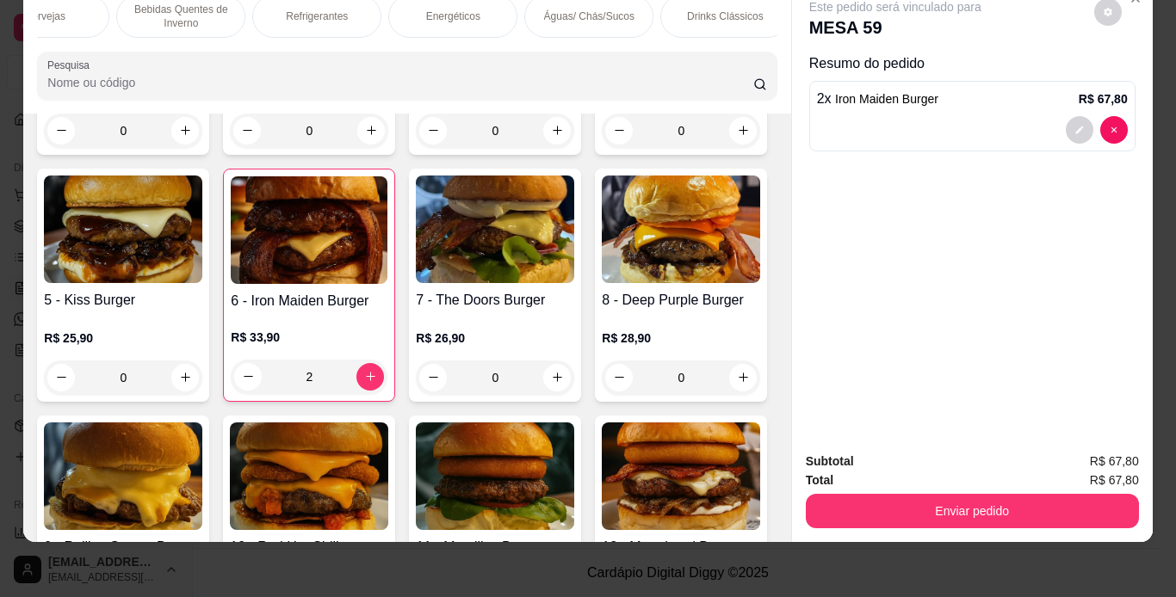
scroll to position [0, 1294]
click at [261, 3] on div "Refrigerantes" at bounding box center [303, 16] width 129 height 43
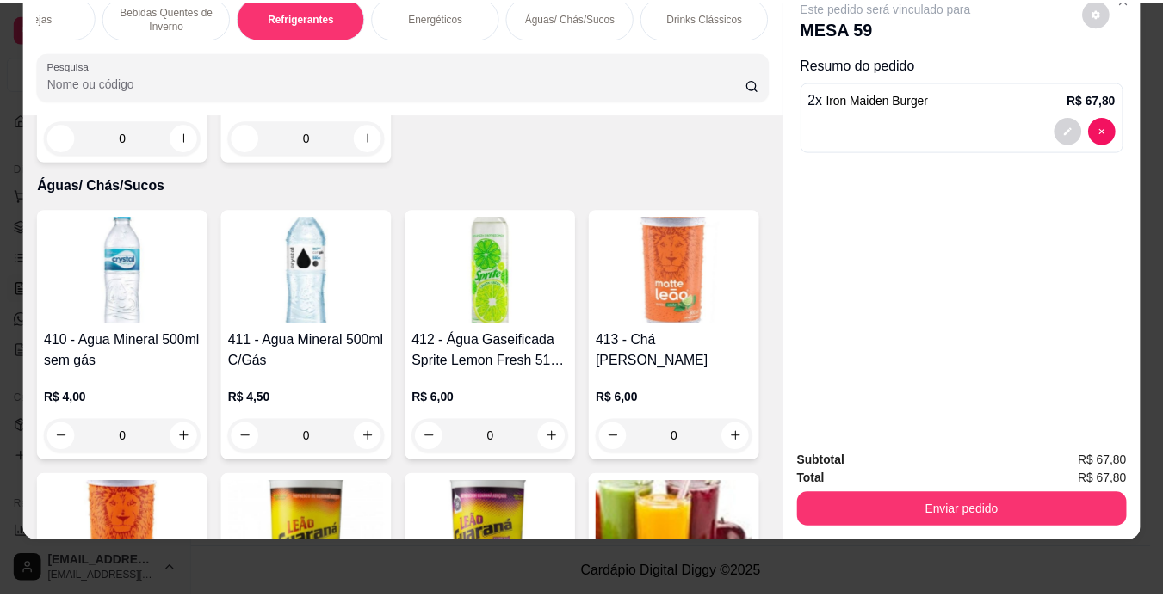
scroll to position [8800, 0]
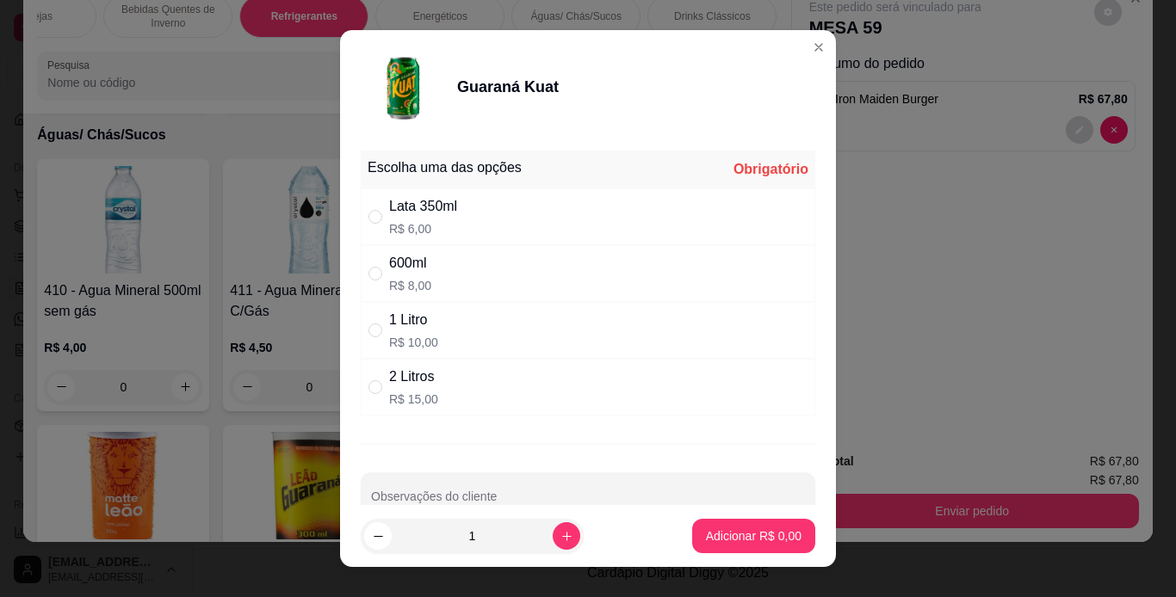
click at [442, 282] on div "600ml R$ 8,00" at bounding box center [588, 273] width 454 height 57
radio input "true"
click at [692, 542] on button "Adicionar R$ 8,00" at bounding box center [753, 536] width 123 height 34
type input "1"
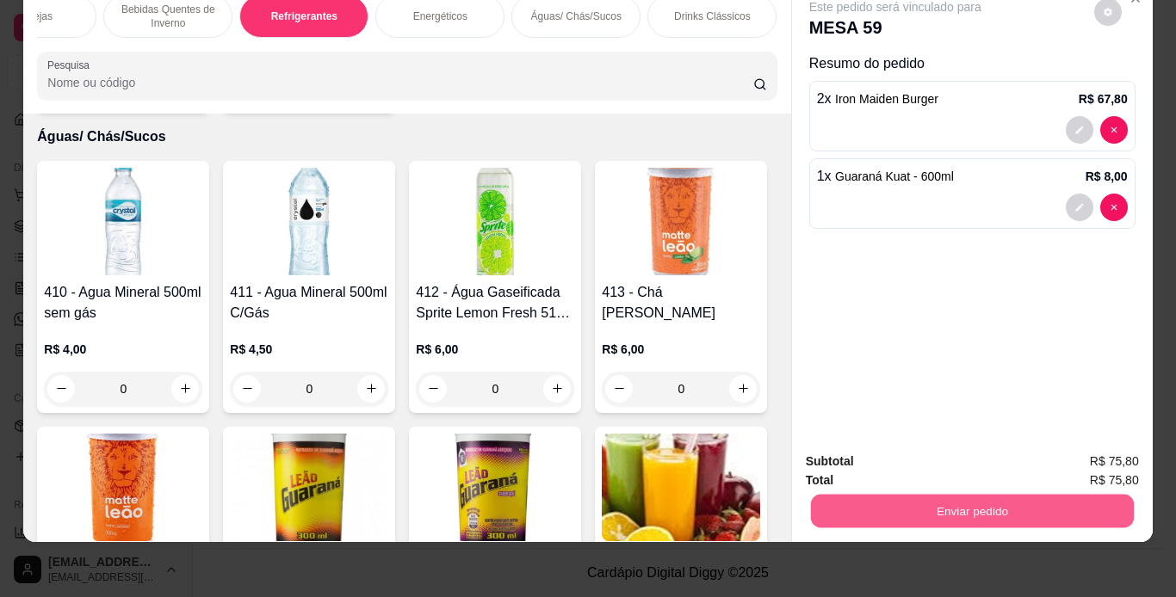
click at [815, 506] on button "Enviar pedido" at bounding box center [971, 512] width 323 height 34
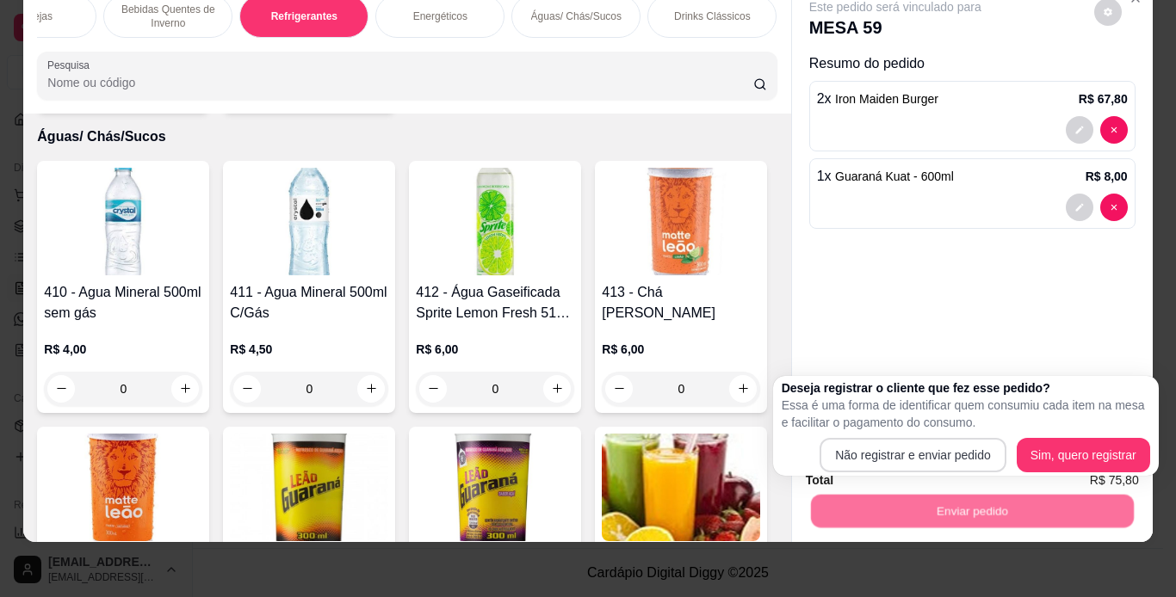
click at [820, 461] on div "Não registrar e enviar pedido Sim, quero registrar" at bounding box center [966, 455] width 368 height 34
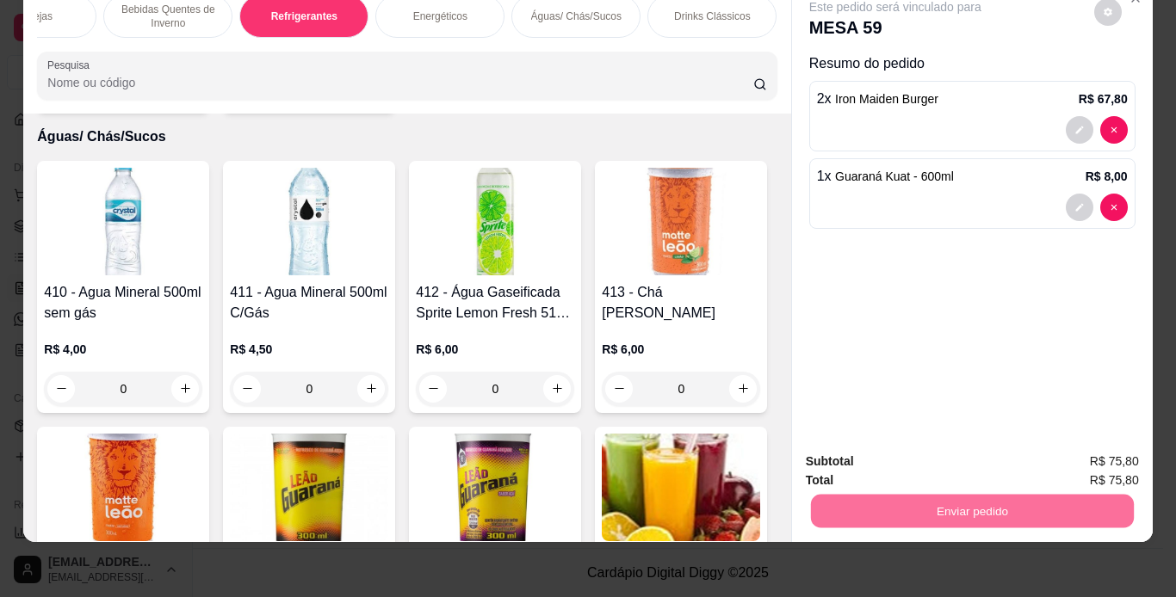
click at [841, 461] on button "Não registrar e enviar pedido" at bounding box center [915, 456] width 174 height 32
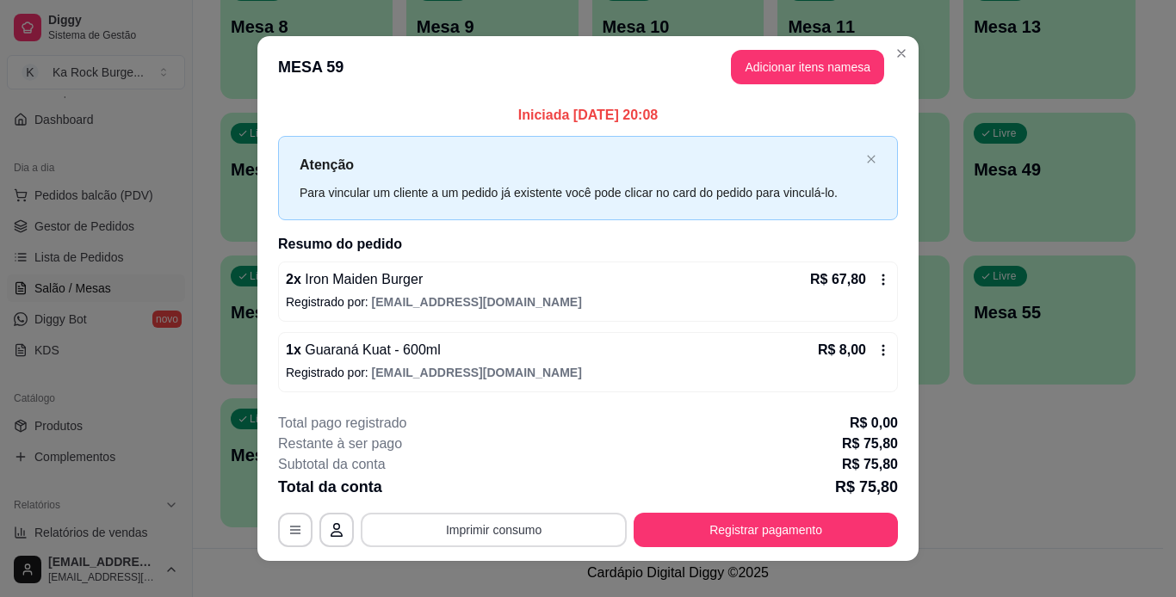
click at [522, 525] on button "Imprimir consumo" at bounding box center [494, 530] width 266 height 34
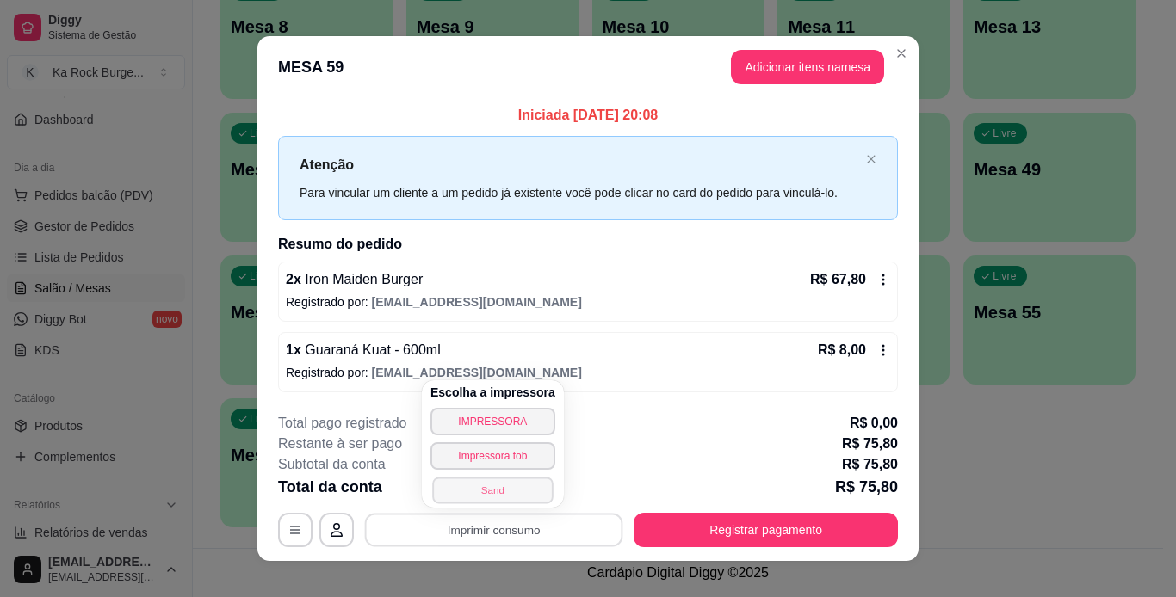
click at [521, 496] on button "Sand" at bounding box center [492, 490] width 121 height 27
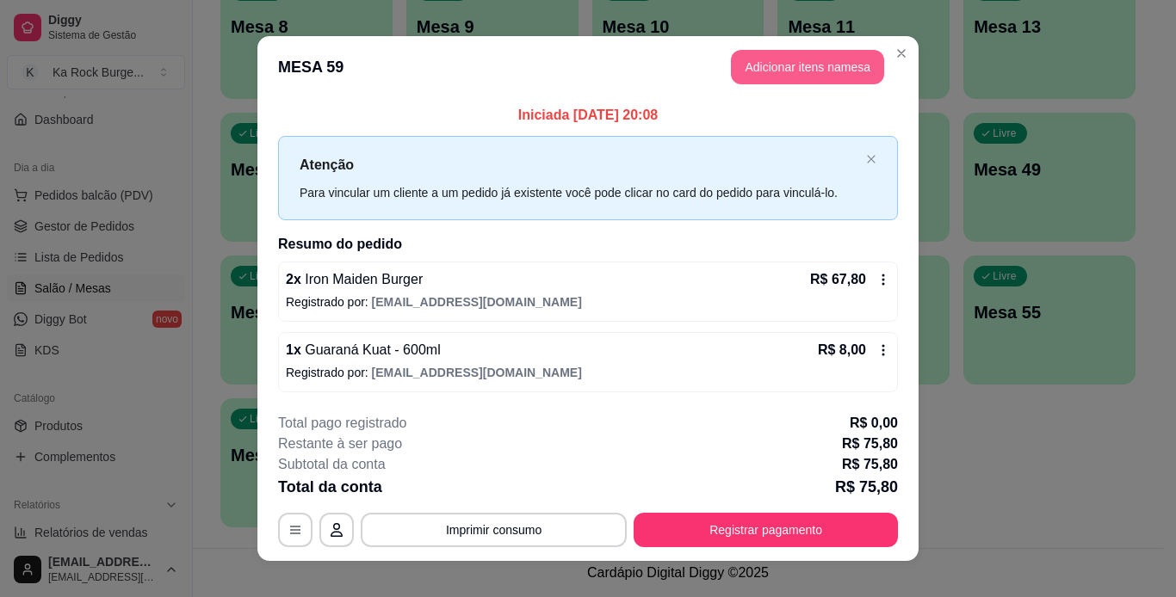
click at [787, 71] on button "Adicionar itens na mesa" at bounding box center [807, 67] width 153 height 34
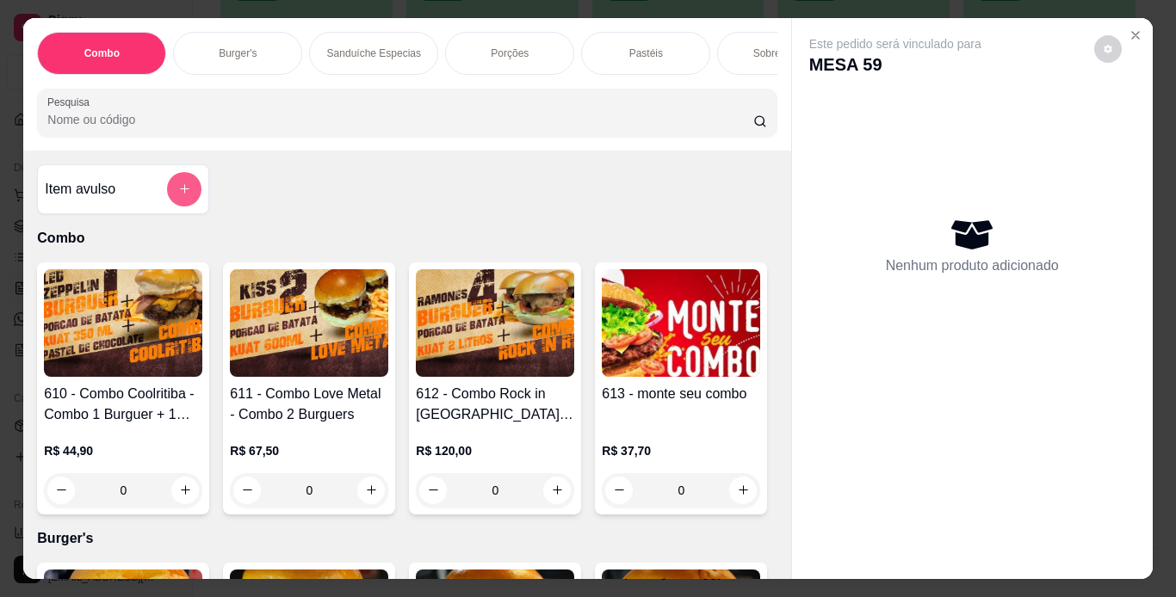
click at [186, 206] on button "add-separate-item" at bounding box center [184, 189] width 34 height 34
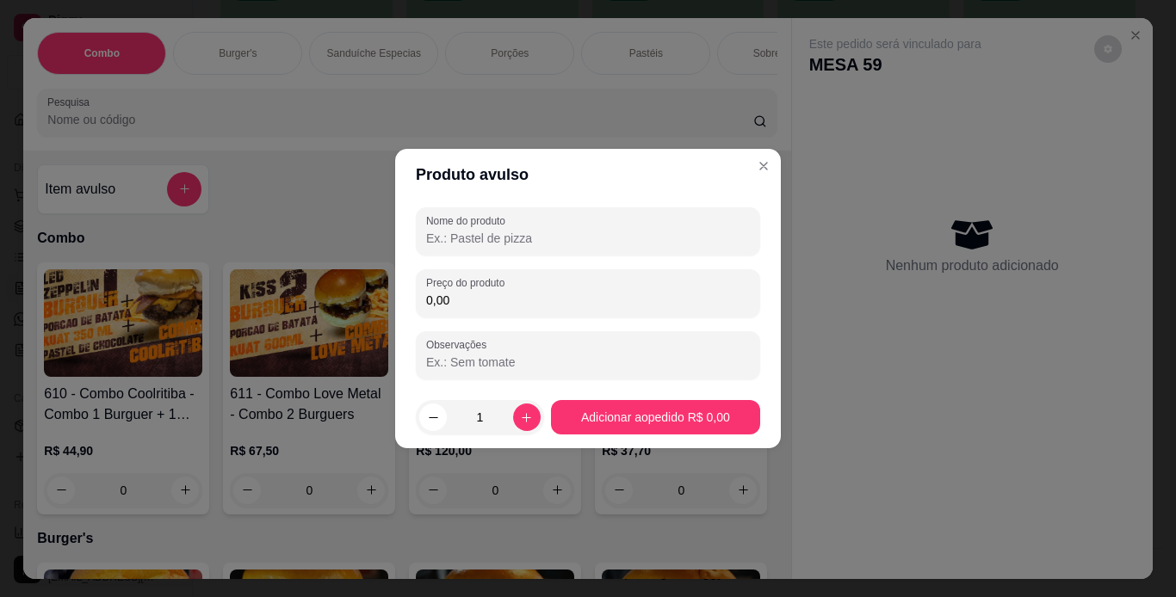
click at [556, 245] on input "Nome do produto" at bounding box center [588, 238] width 324 height 17
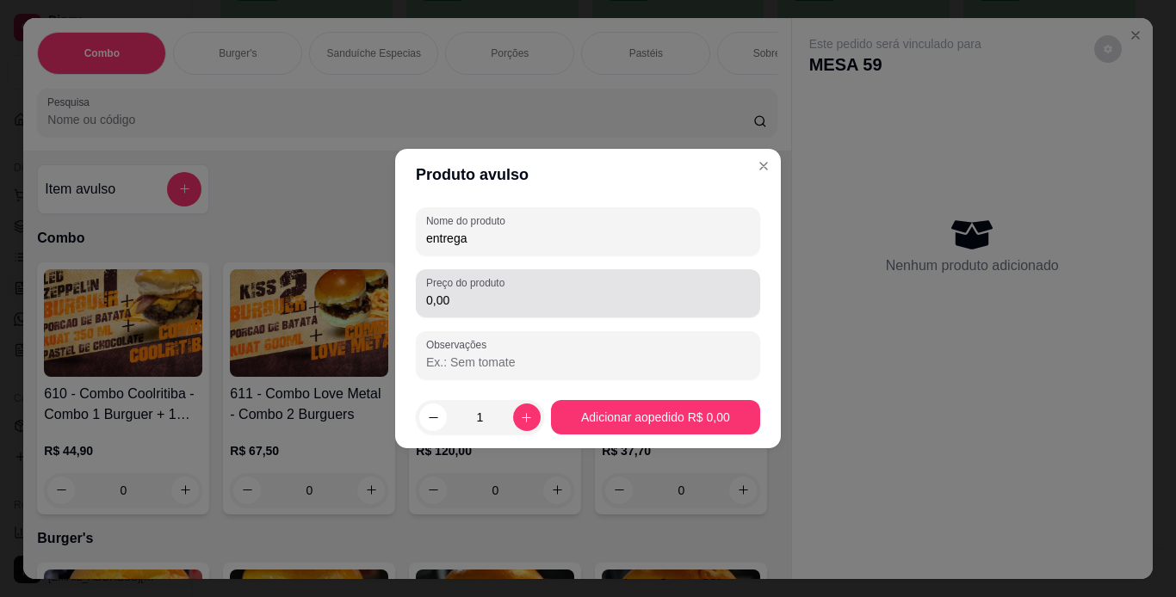
type input "entrega"
click at [502, 310] on div "0,00" at bounding box center [588, 293] width 324 height 34
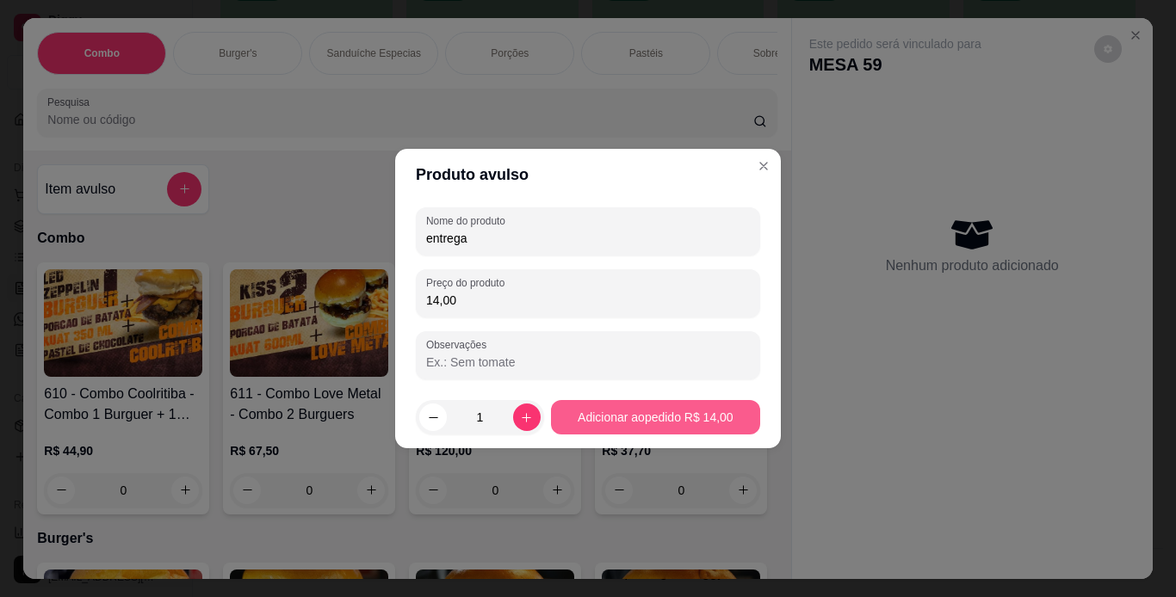
type input "14,00"
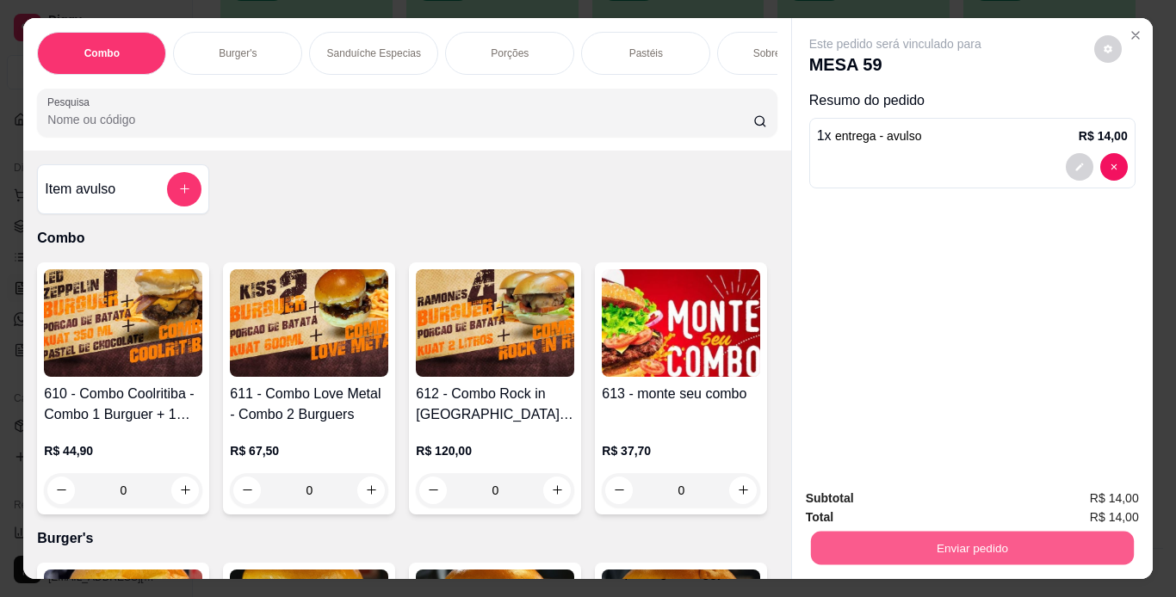
click at [841, 540] on button "Enviar pedido" at bounding box center [971, 549] width 323 height 34
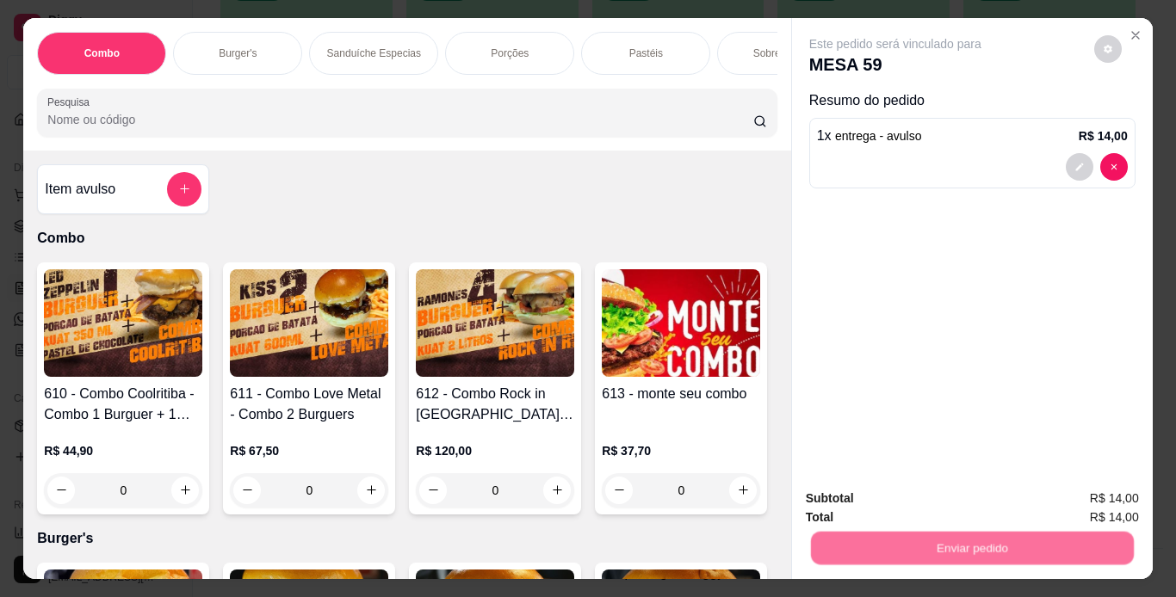
click at [862, 493] on button "Não registrar e enviar pedido" at bounding box center [915, 500] width 174 height 32
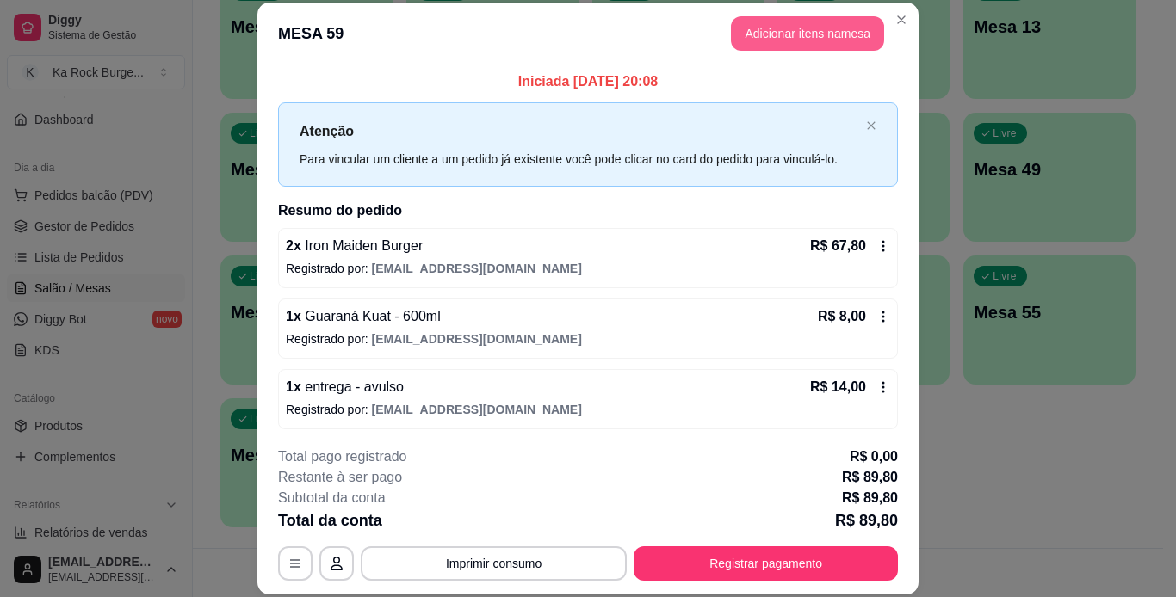
click at [736, 40] on button "Adicionar itens na mesa" at bounding box center [807, 33] width 153 height 34
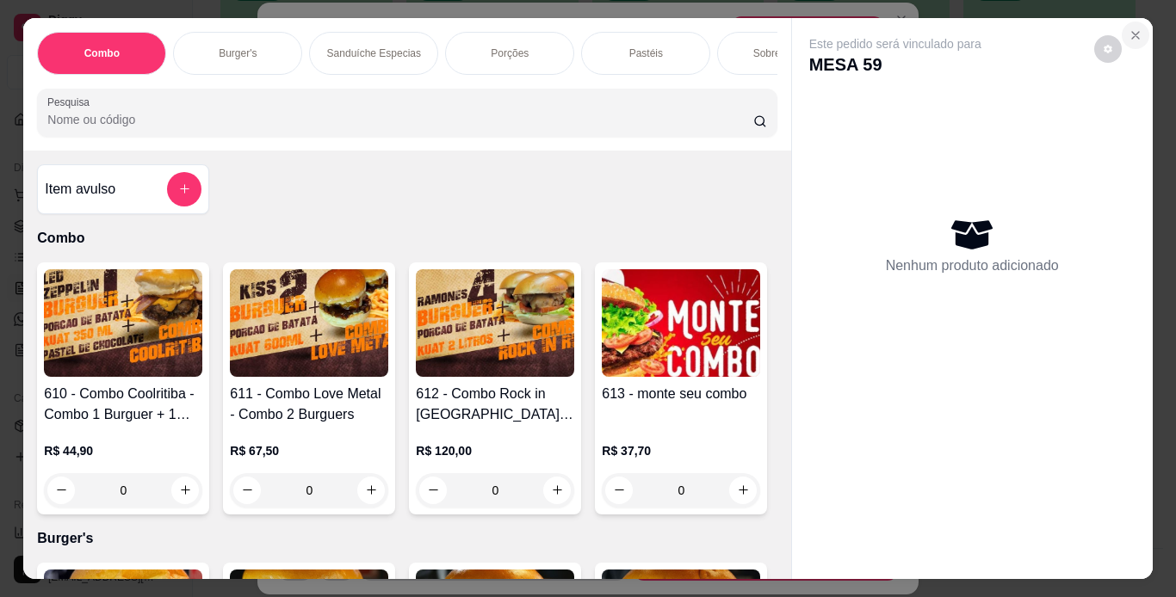
click at [1128, 30] on icon "Close" at bounding box center [1135, 35] width 14 height 14
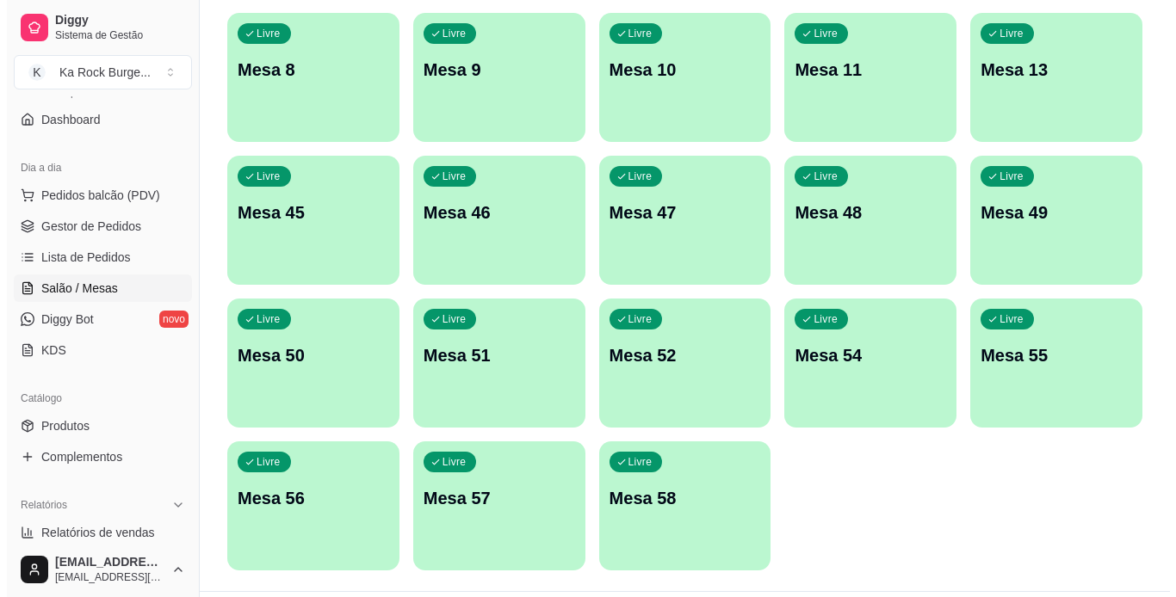
scroll to position [0, 0]
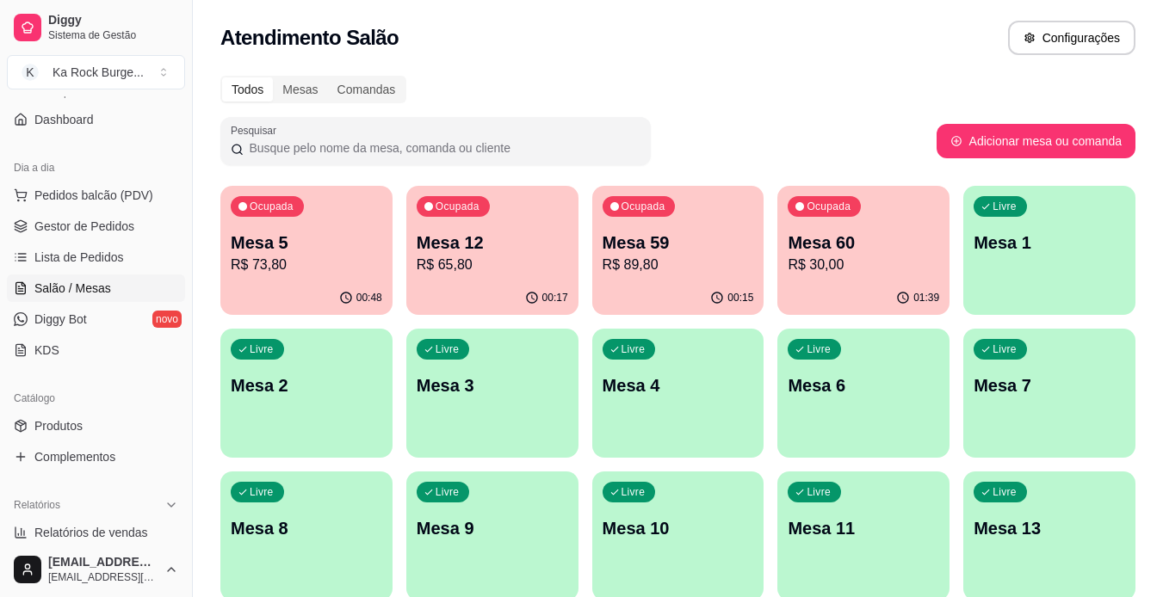
click at [893, 256] on p "R$ 30,00" at bounding box center [863, 265] width 151 height 21
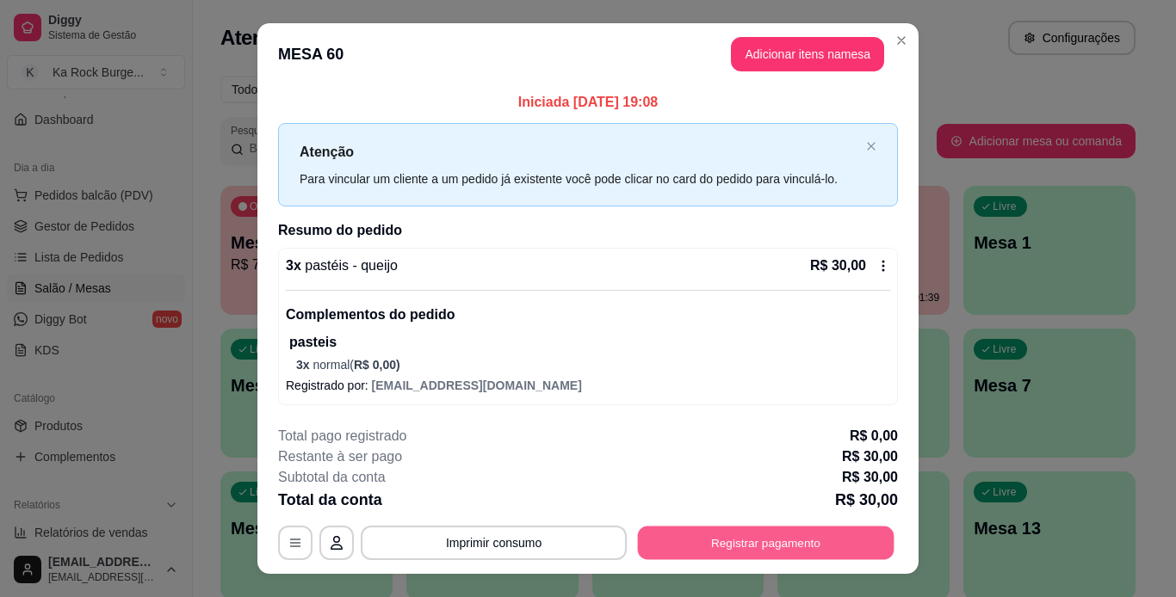
click at [831, 545] on button "Registrar pagamento" at bounding box center [766, 544] width 257 height 34
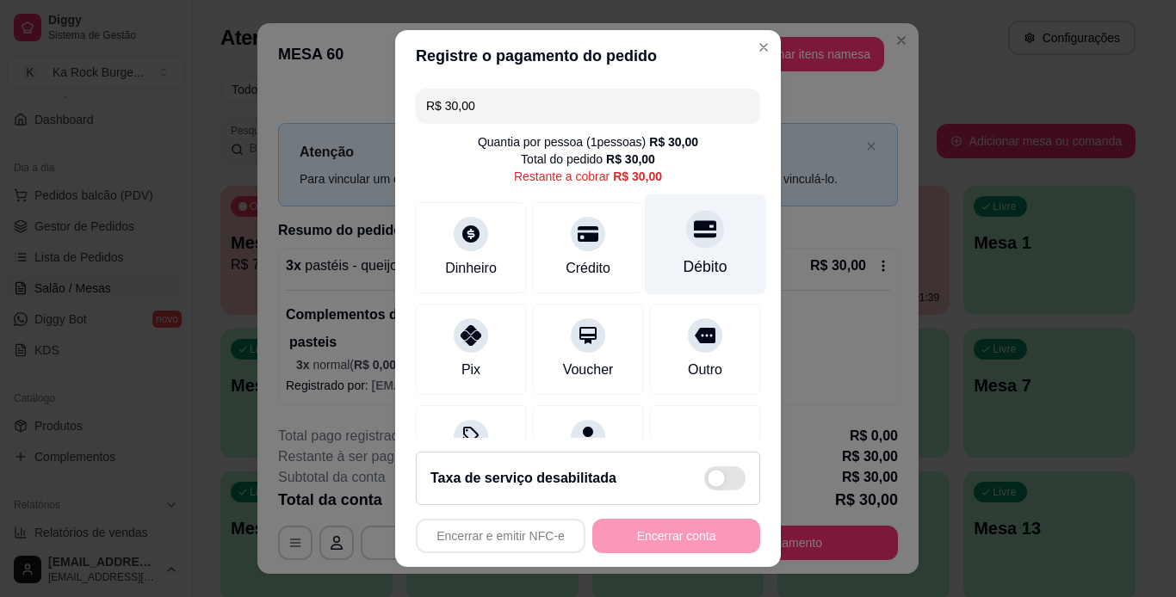
click at [686, 244] on div at bounding box center [705, 229] width 38 height 38
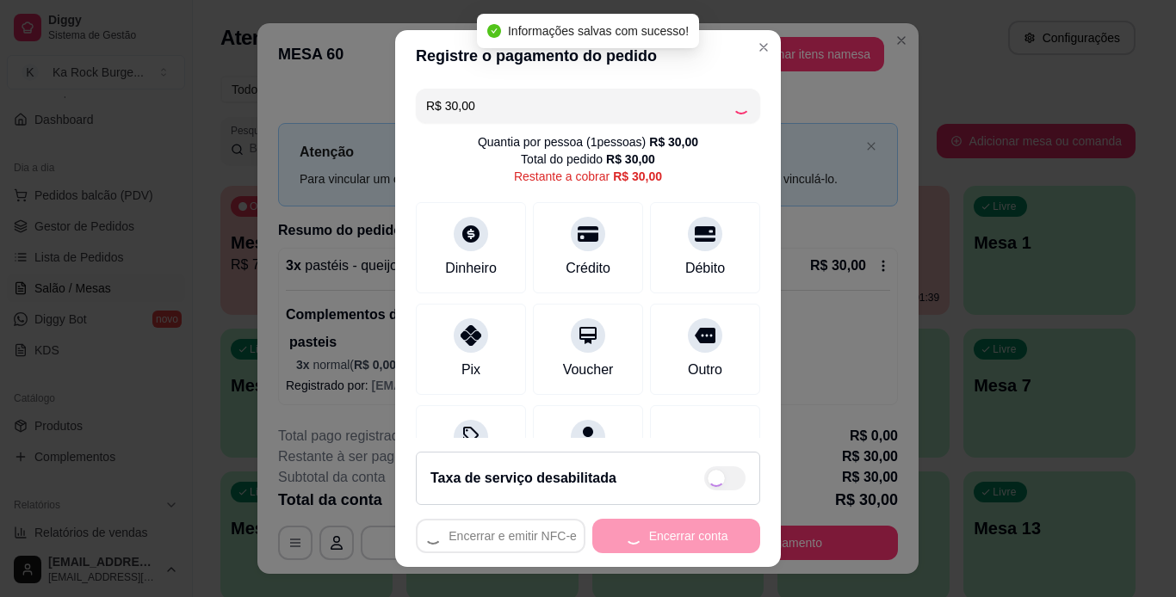
click at [708, 547] on button "Encerrar conta" at bounding box center [676, 536] width 168 height 34
click at [706, 534] on div "Encerrar e emitir NFC-e Encerrar conta" at bounding box center [588, 536] width 344 height 34
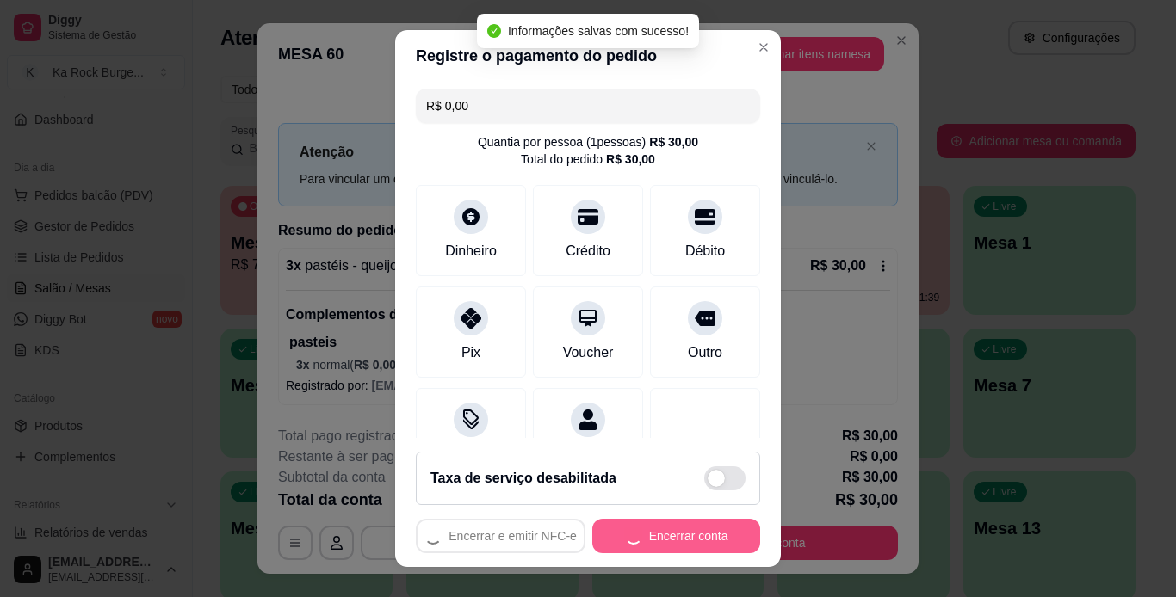
type input "R$ 0,00"
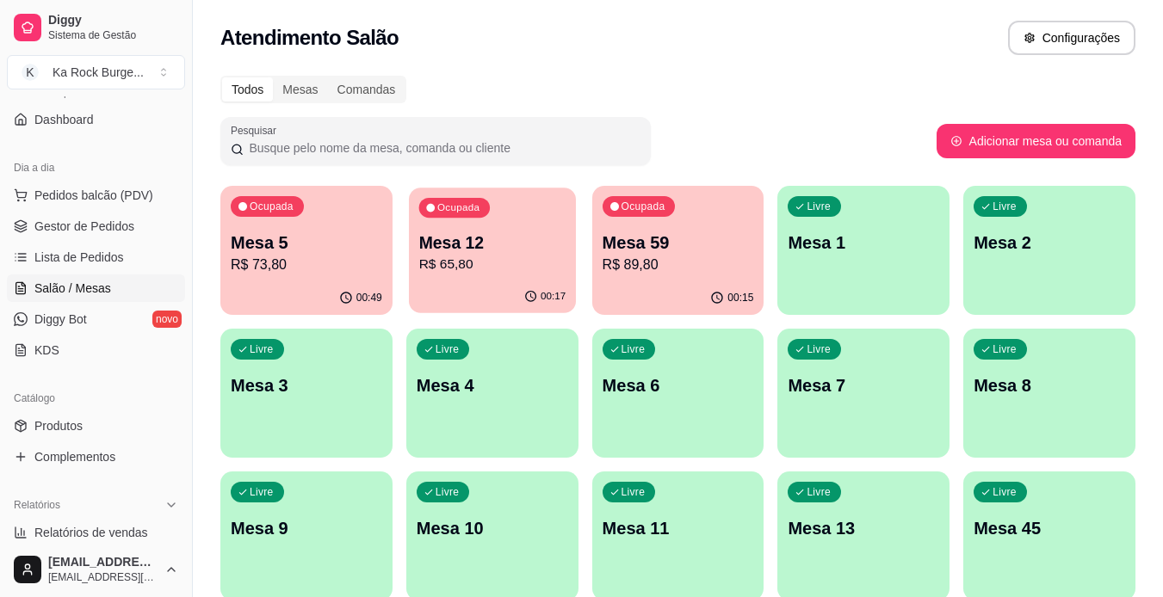
click at [469, 242] on p "Mesa 12" at bounding box center [491, 243] width 147 height 23
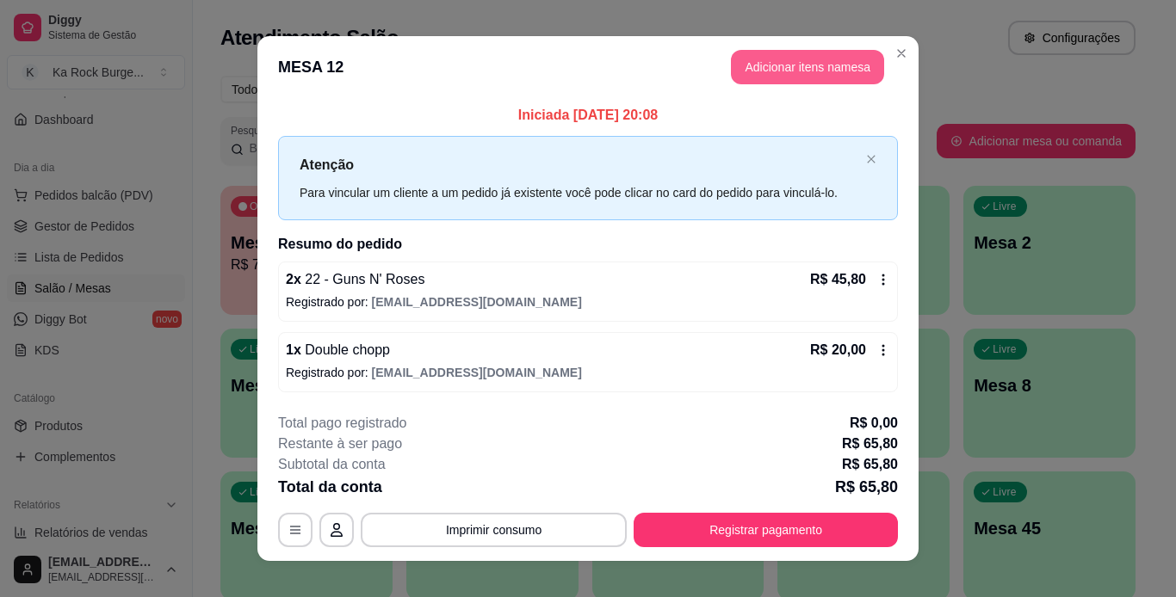
click at [754, 68] on button "Adicionar itens na mesa" at bounding box center [807, 67] width 153 height 34
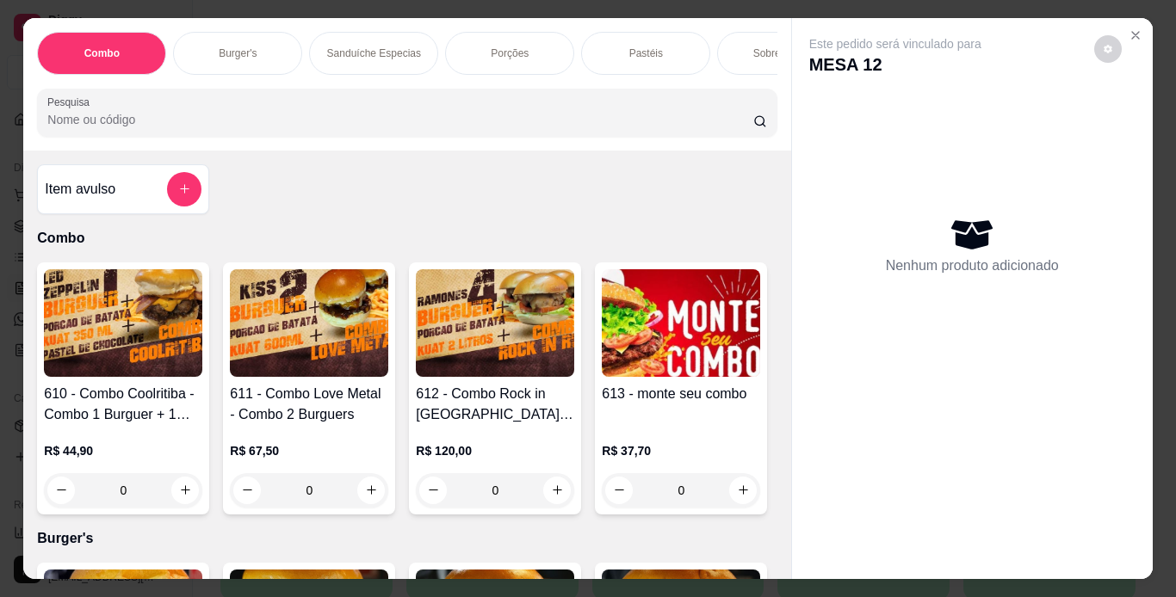
click at [251, 47] on div "Burger's" at bounding box center [237, 53] width 129 height 43
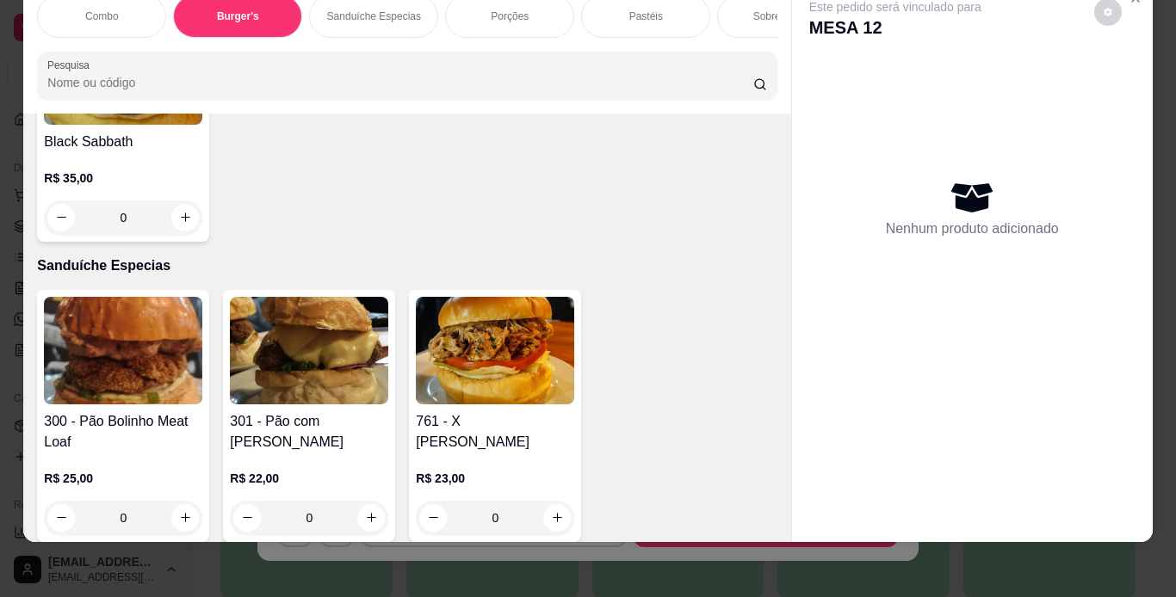
scroll to position [2069, 0]
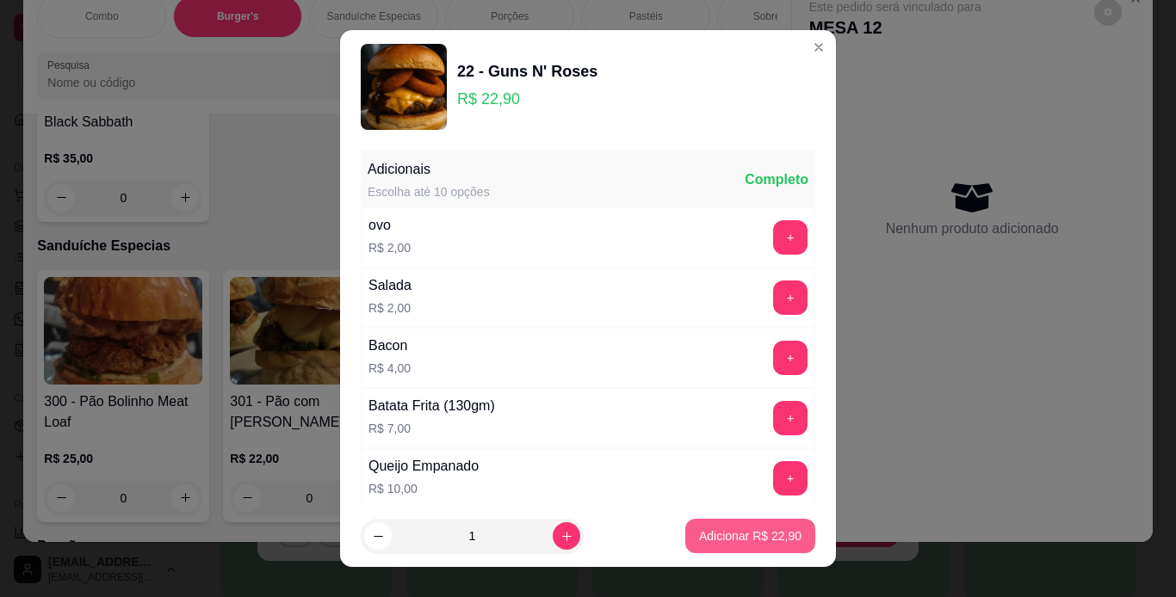
click at [725, 541] on p "Adicionar R$ 22,90" at bounding box center [750, 536] width 102 height 17
type input "1"
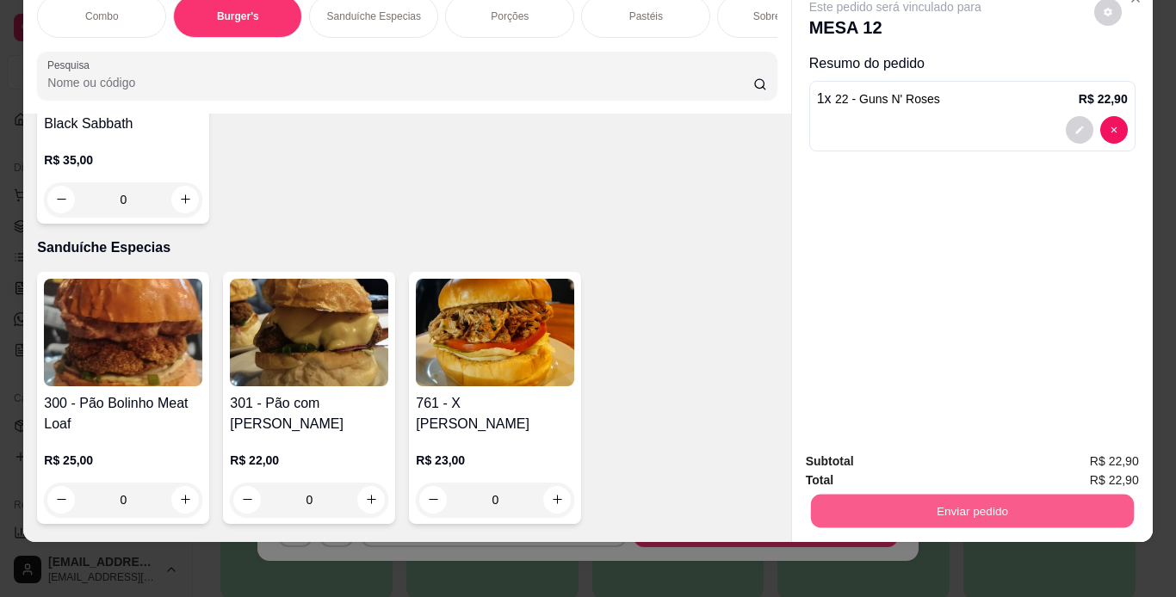
click at [859, 499] on button "Enviar pedido" at bounding box center [971, 512] width 323 height 34
click at [854, 458] on button "Não registrar e enviar pedido" at bounding box center [914, 456] width 179 height 33
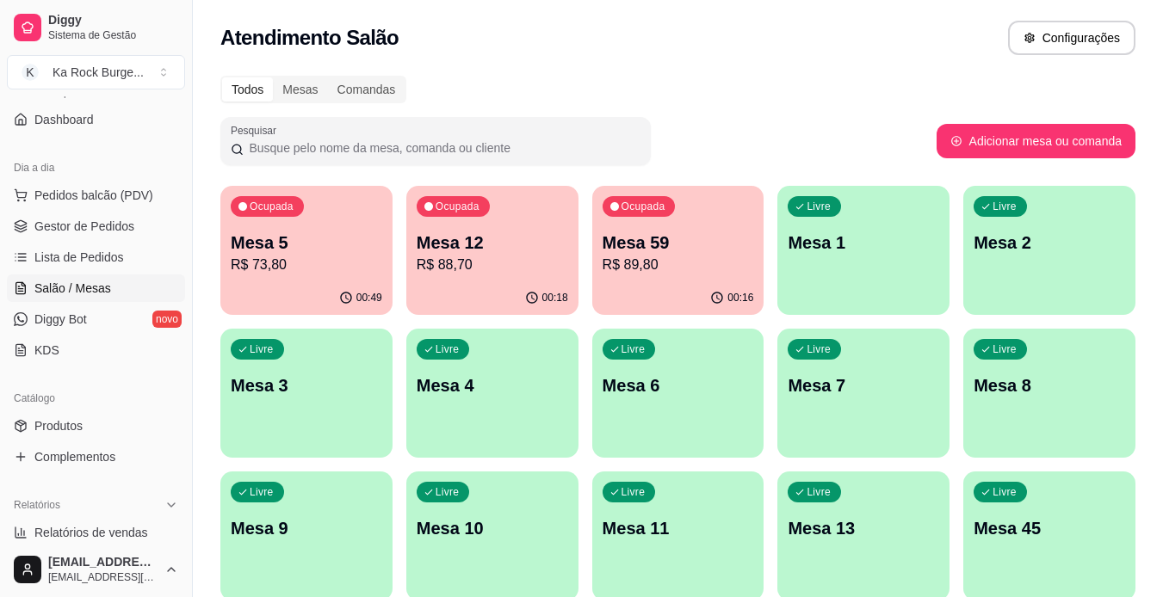
click at [671, 221] on div "Ocupada Mesa 59 R$ 89,80" at bounding box center [678, 234] width 172 height 96
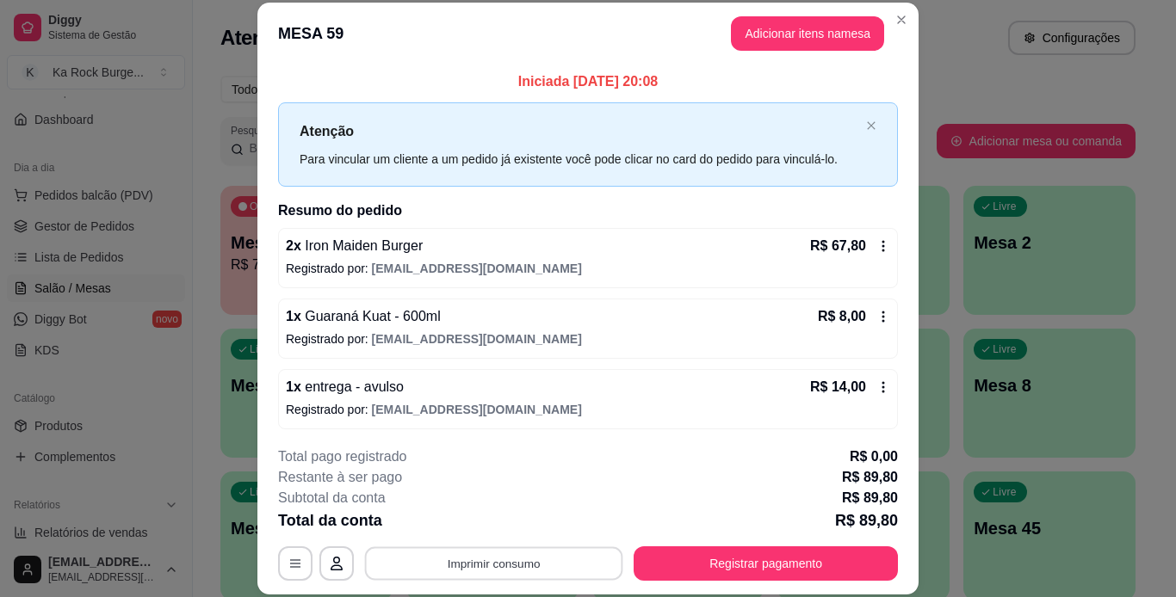
click at [523, 564] on button "Imprimir consumo" at bounding box center [494, 564] width 258 height 34
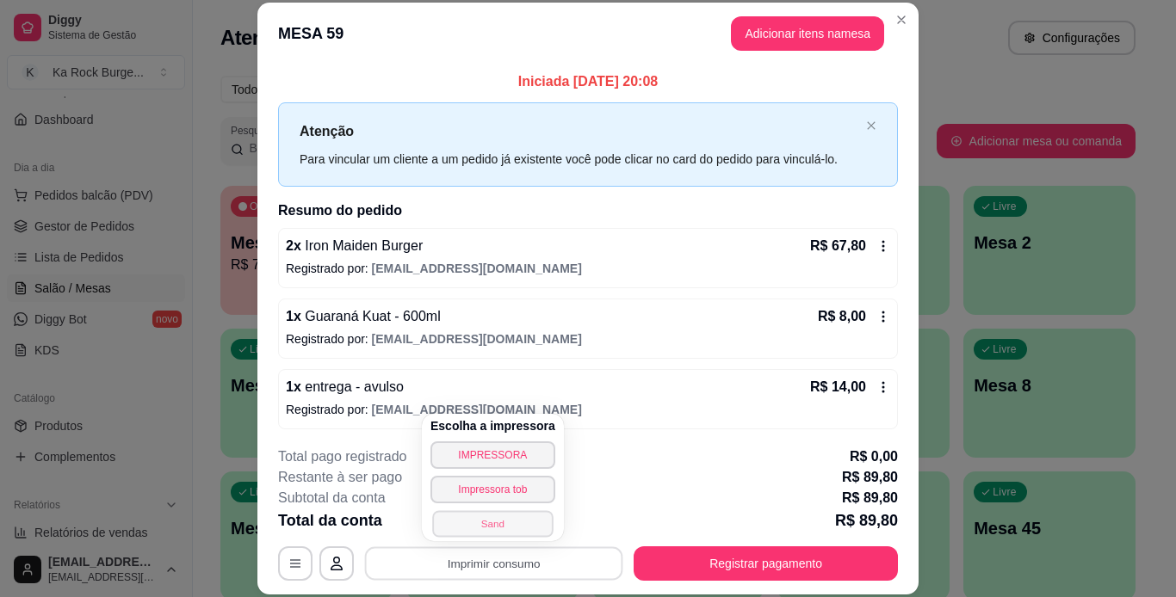
click at [516, 520] on button "Sand" at bounding box center [492, 523] width 121 height 27
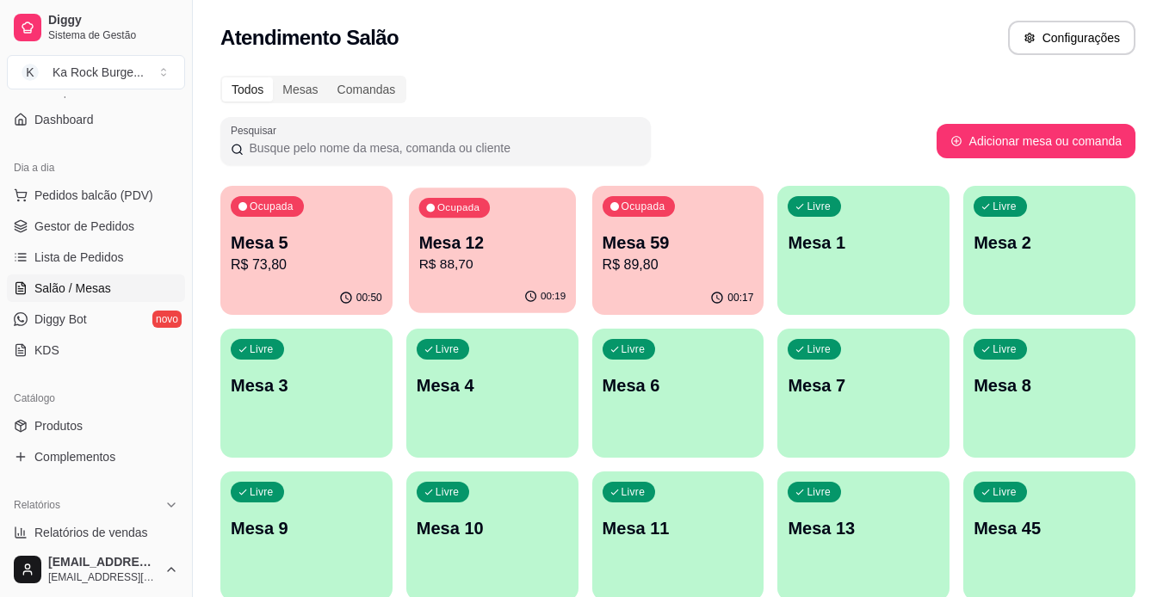
click at [507, 224] on div "Ocupada Mesa 12 R$ 88,70" at bounding box center [492, 234] width 167 height 93
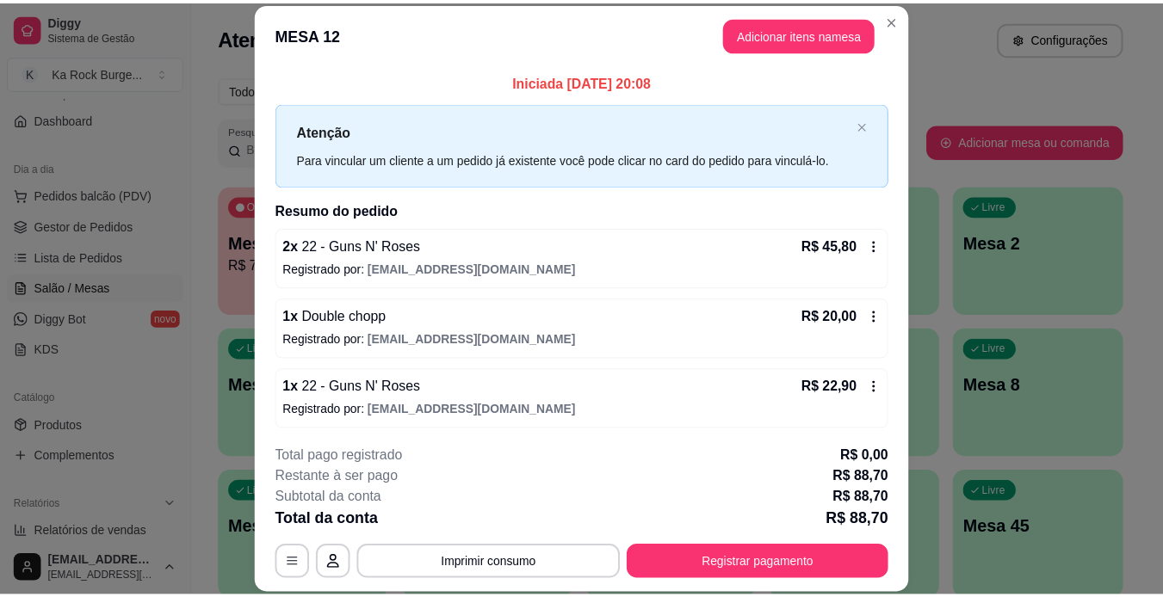
scroll to position [3, 0]
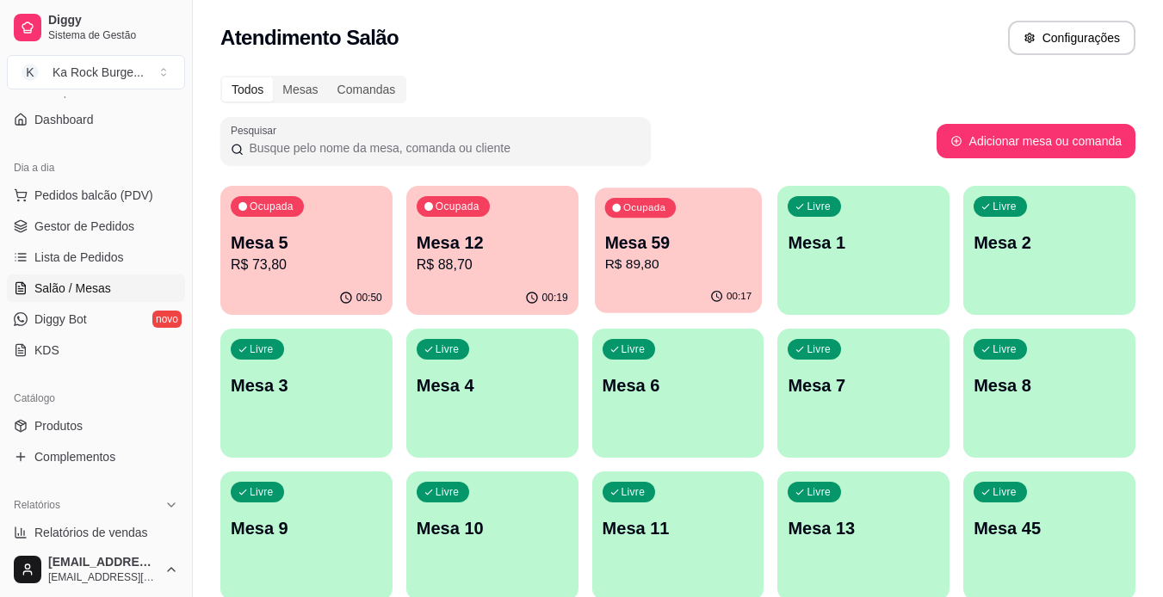
click at [646, 255] on p "R$ 89,80" at bounding box center [677, 265] width 147 height 20
click at [269, 252] on p "Mesa 5" at bounding box center [306, 243] width 147 height 23
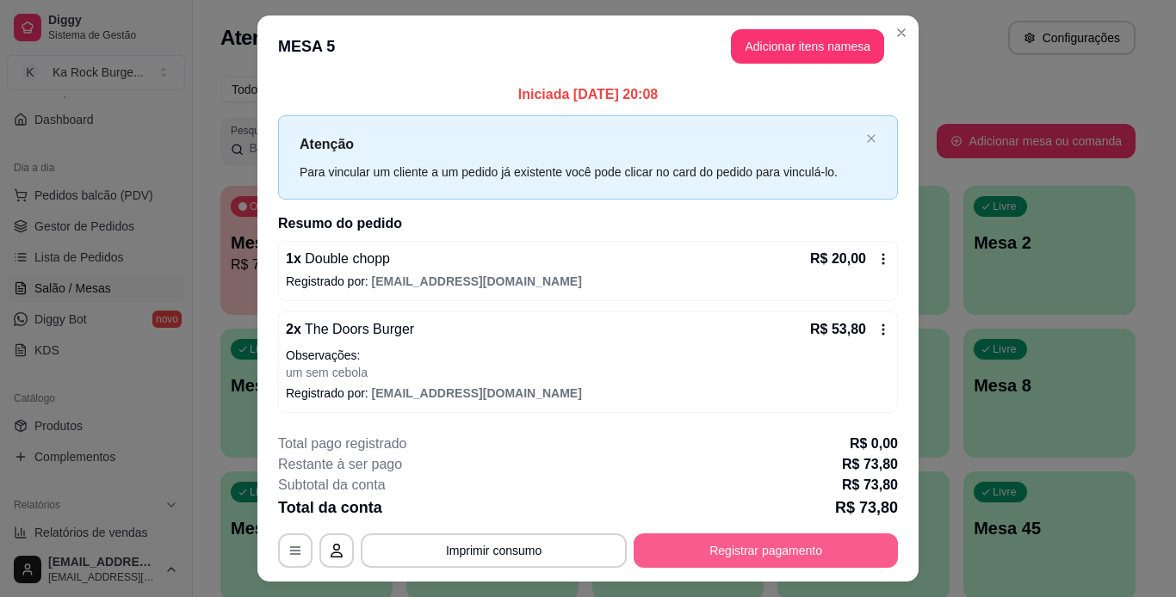
click at [688, 555] on button "Registrar pagamento" at bounding box center [766, 551] width 264 height 34
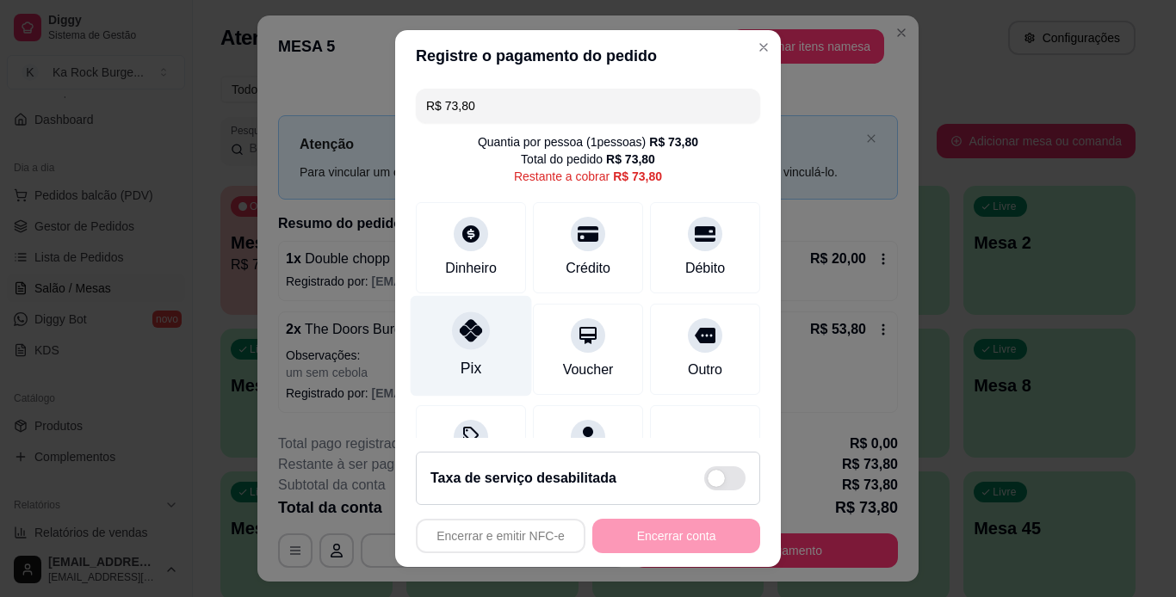
click at [480, 361] on div "Pix" at bounding box center [471, 345] width 121 height 101
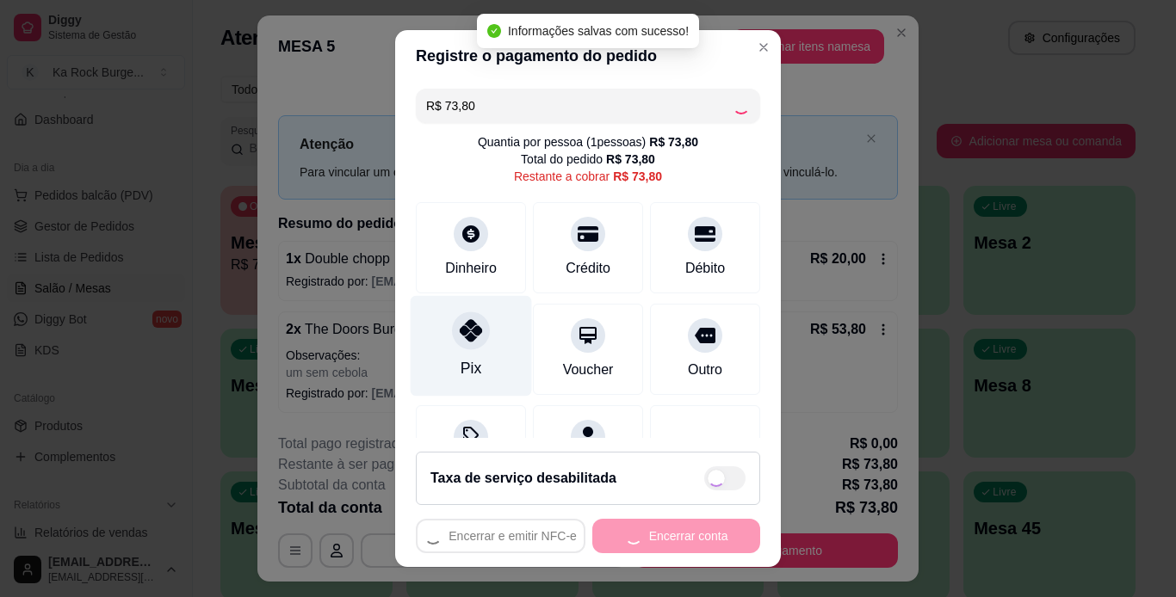
type input "R$ 0,00"
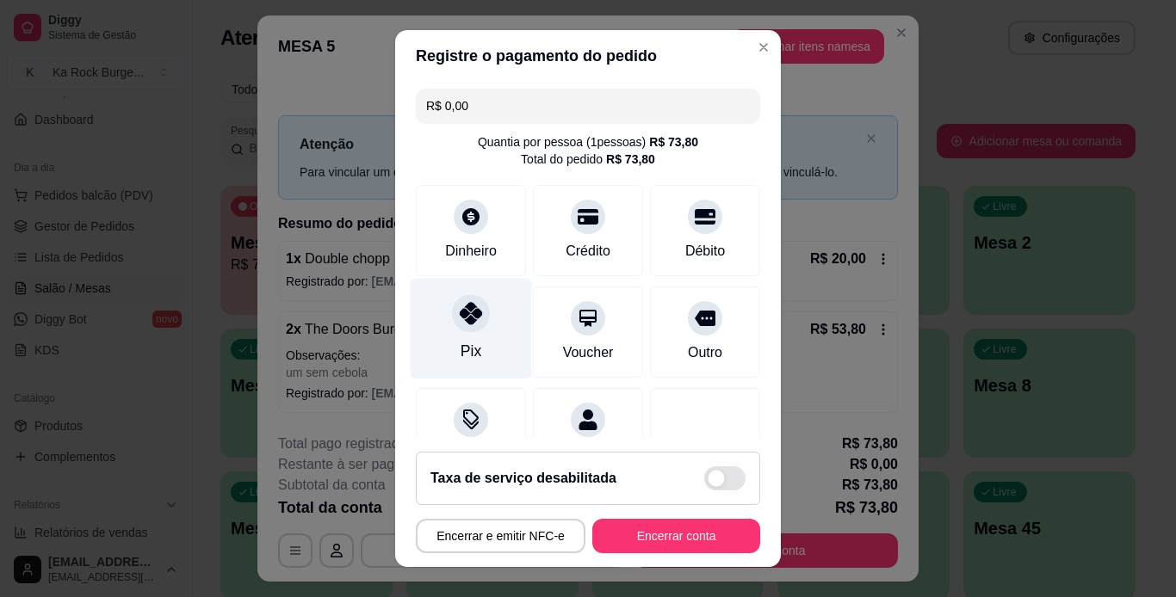
click at [467, 351] on div "Pix" at bounding box center [471, 351] width 21 height 22
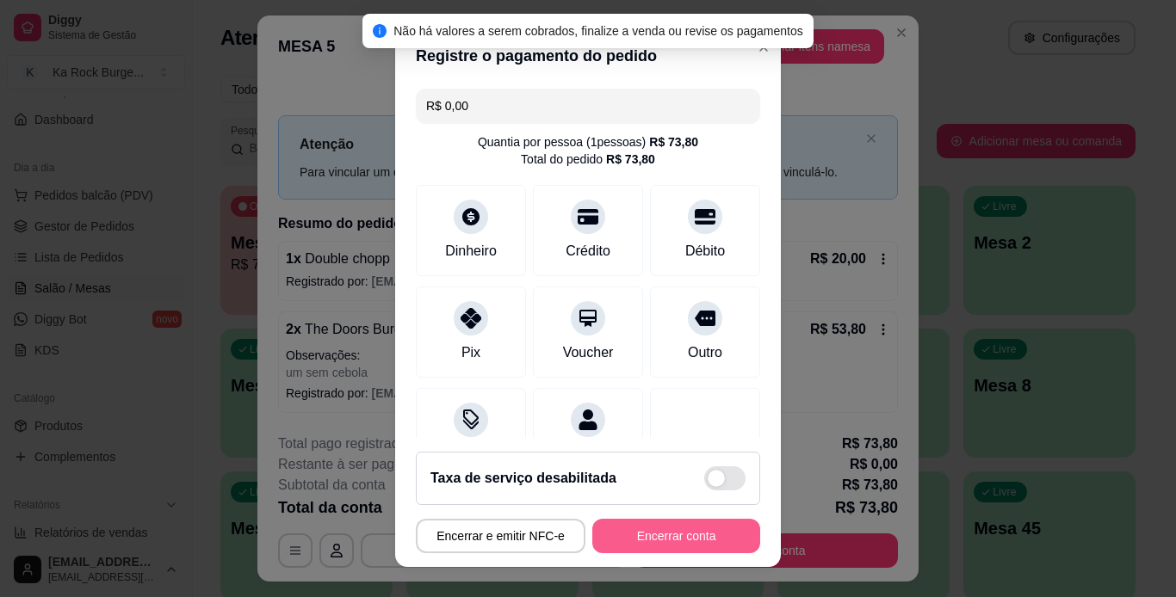
click at [627, 528] on button "Encerrar conta" at bounding box center [676, 536] width 168 height 34
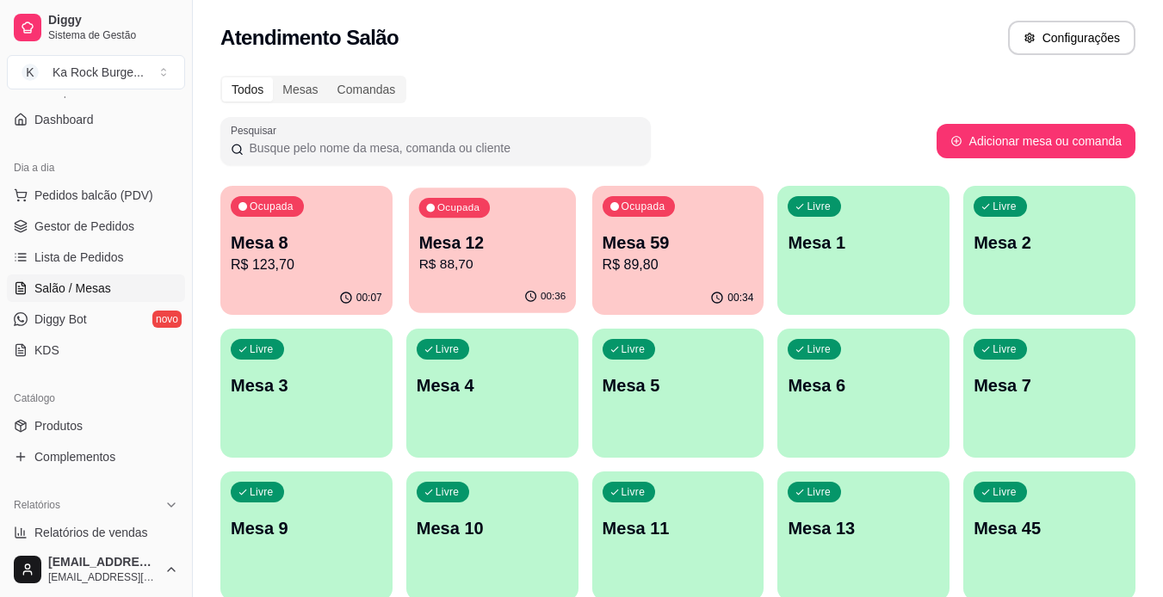
click at [528, 274] on p "R$ 88,70" at bounding box center [491, 265] width 147 height 20
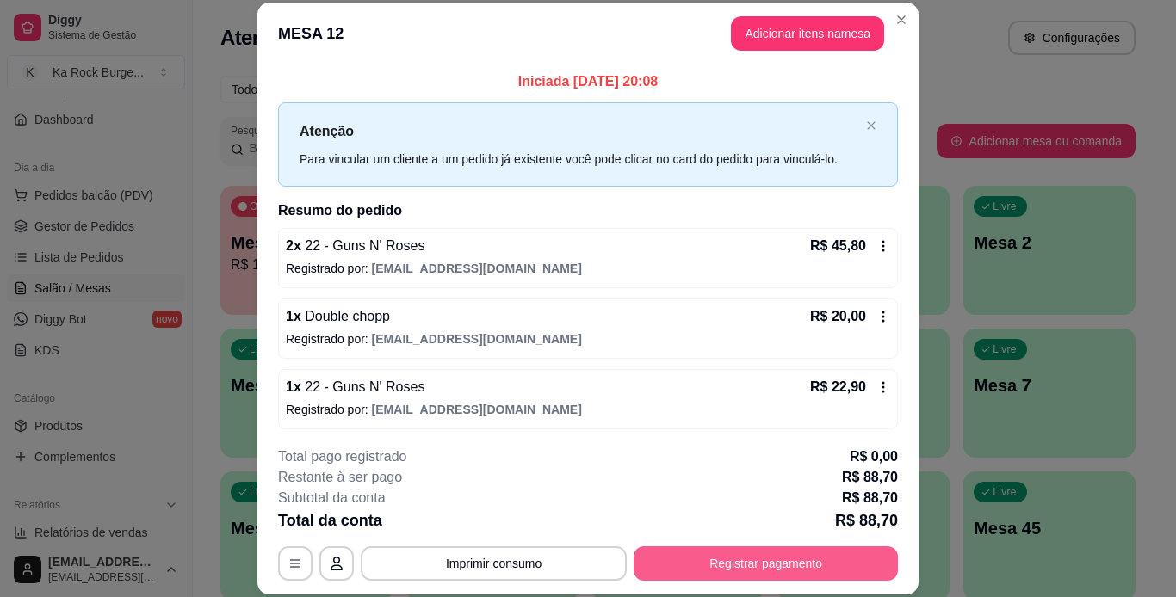
click at [765, 572] on button "Registrar pagamento" at bounding box center [766, 564] width 264 height 34
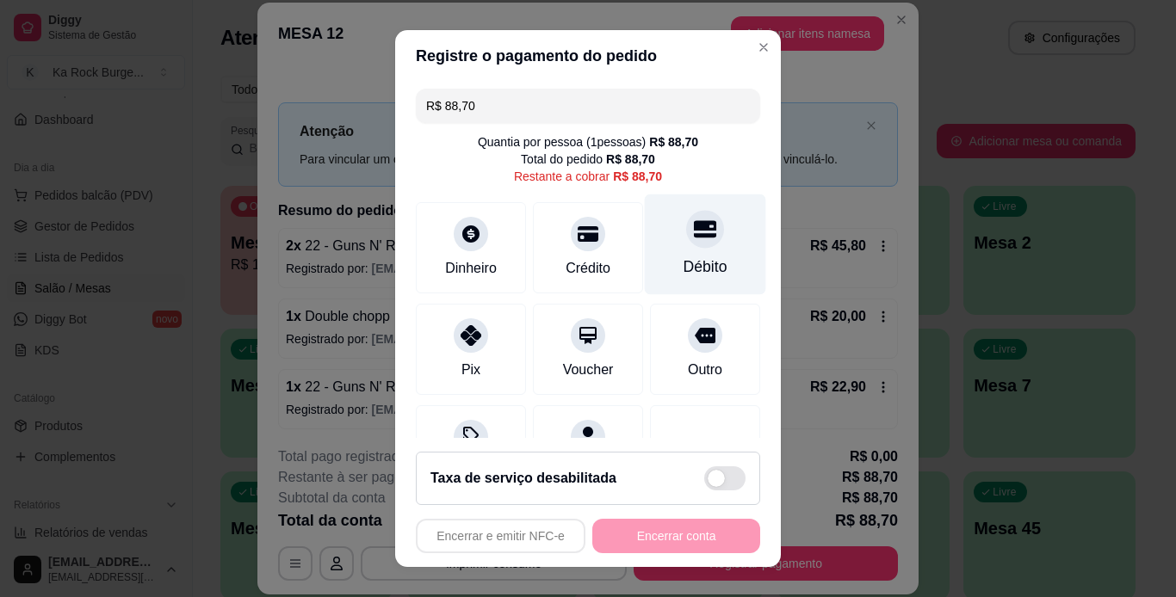
click at [668, 250] on div "Débito" at bounding box center [705, 244] width 121 height 101
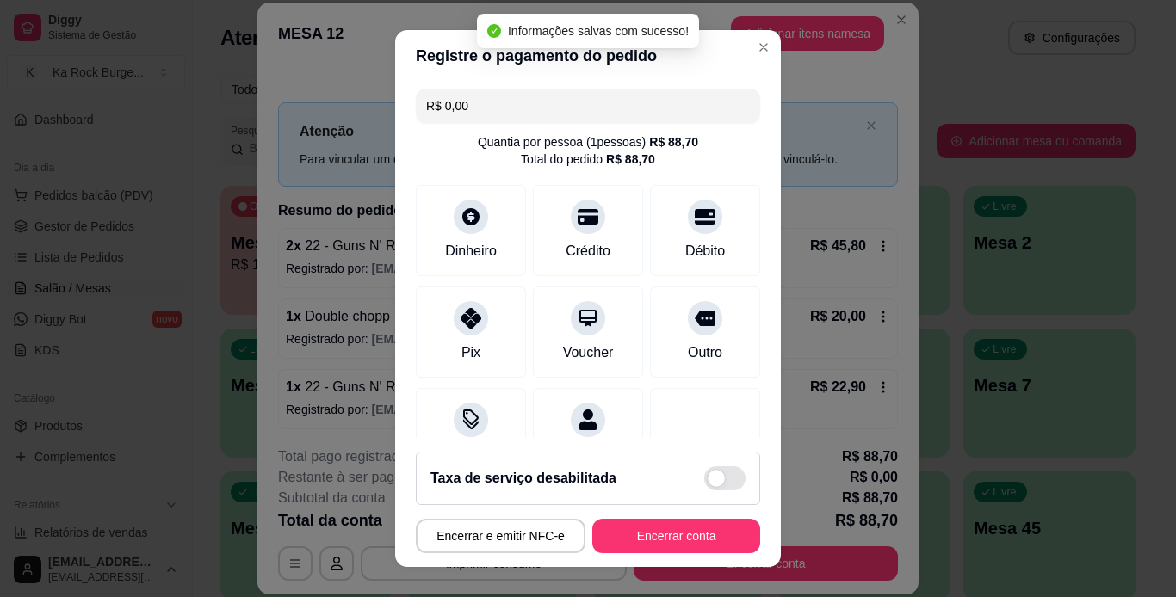
type input "R$ 0,00"
click at [686, 528] on button "Encerrar conta" at bounding box center [676, 537] width 163 height 34
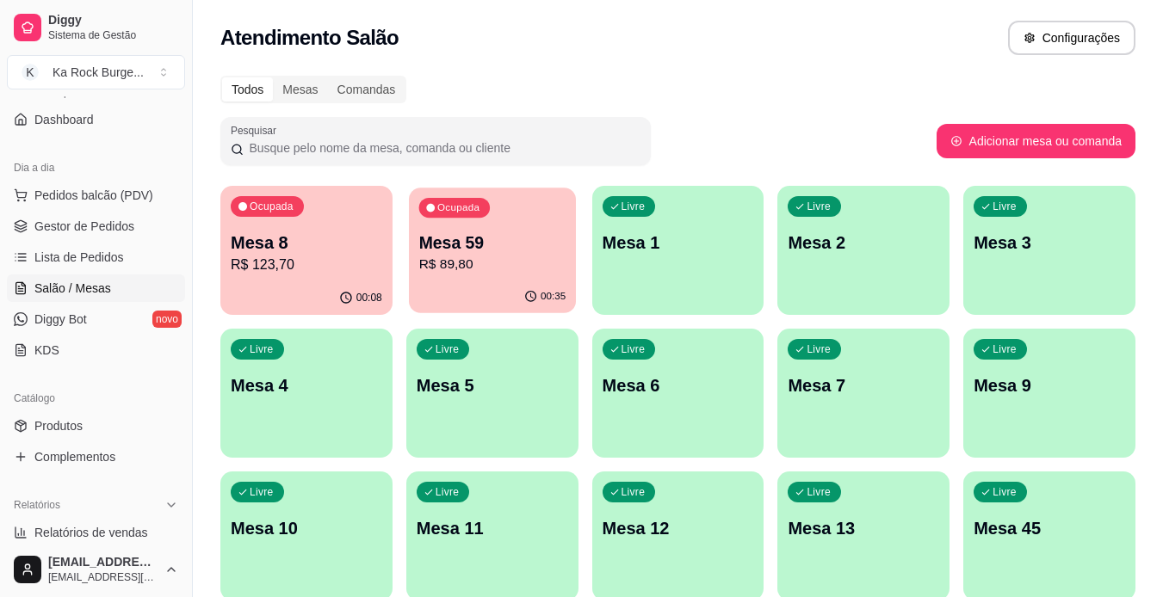
click at [452, 269] on p "R$ 89,80" at bounding box center [491, 265] width 147 height 20
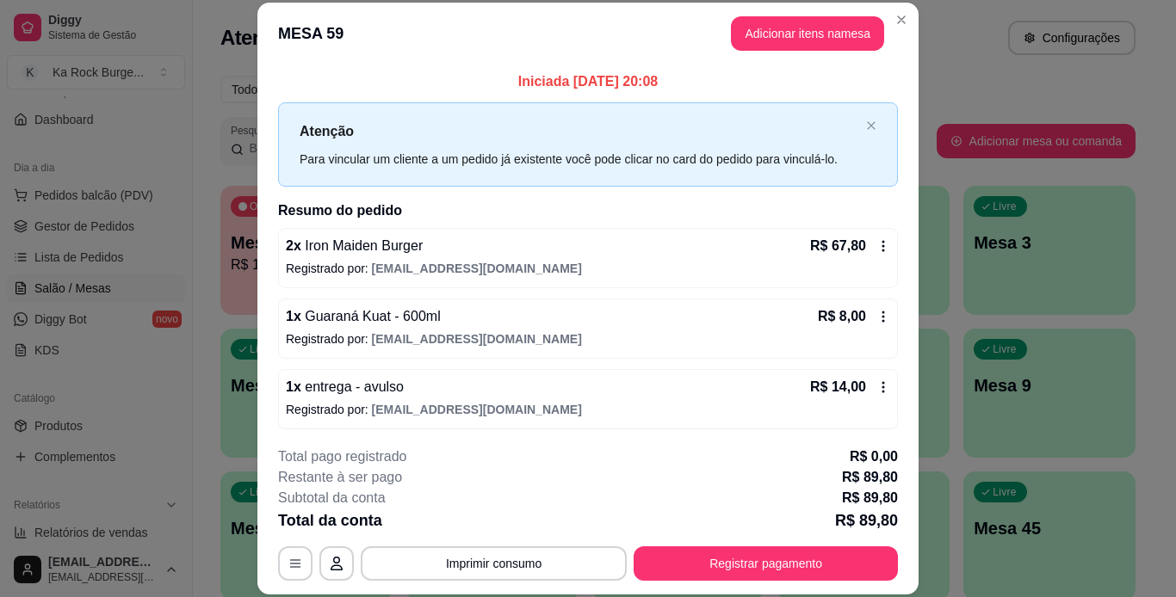
click at [730, 531] on div "Total da conta R$ 89,80" at bounding box center [588, 521] width 620 height 24
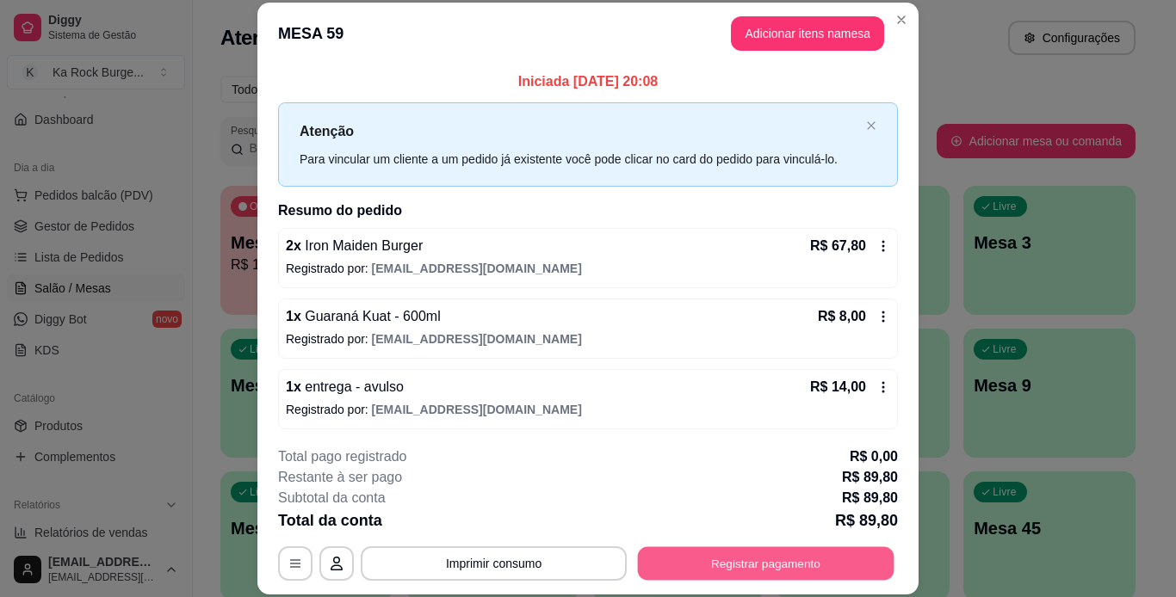
click at [727, 571] on button "Registrar pagamento" at bounding box center [766, 564] width 257 height 34
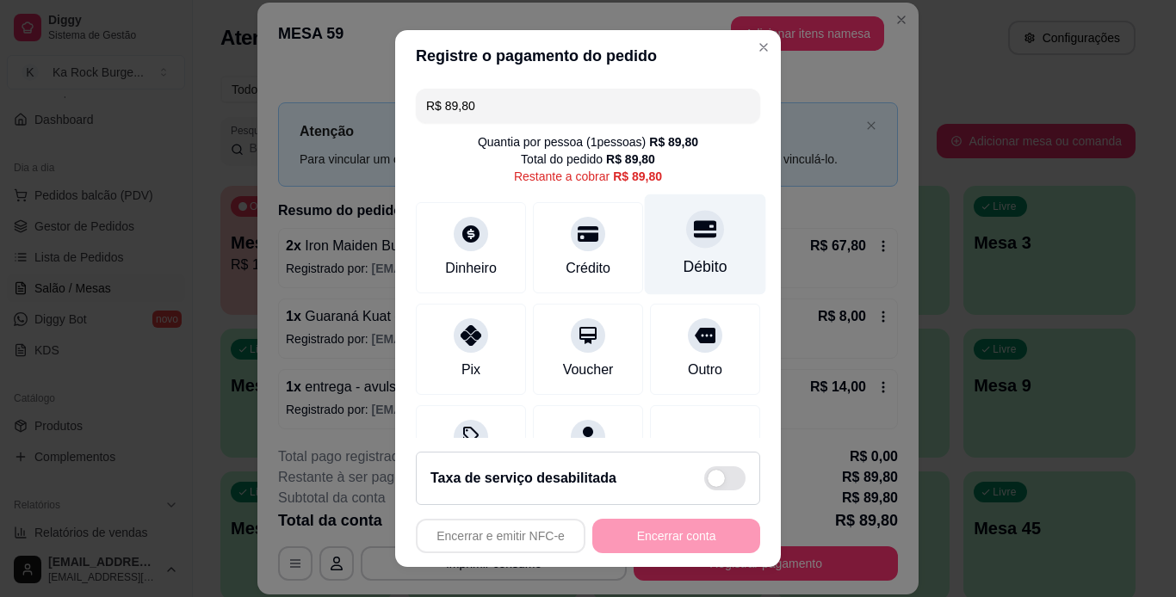
click at [698, 266] on div "Débito" at bounding box center [705, 267] width 44 height 22
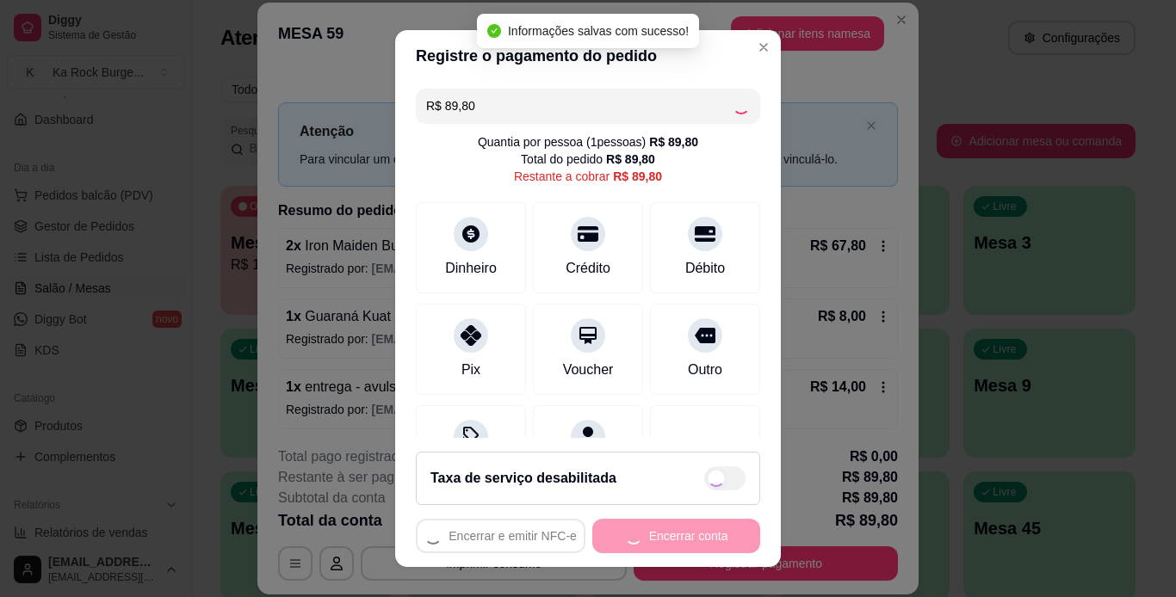
type input "R$ 0,00"
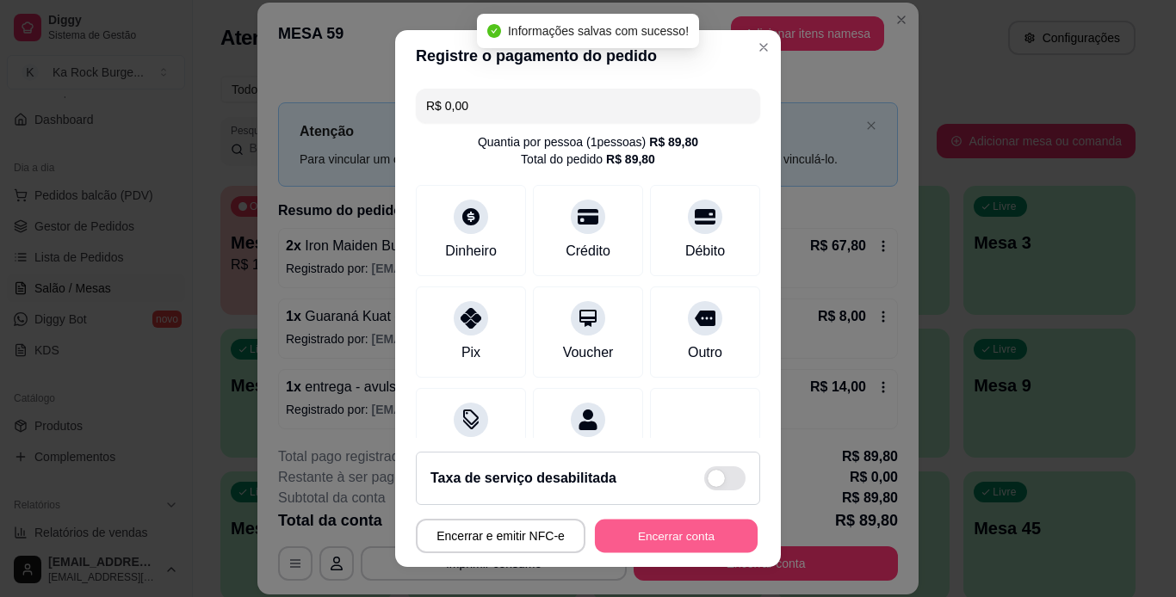
click at [693, 540] on button "Encerrar conta" at bounding box center [676, 537] width 163 height 34
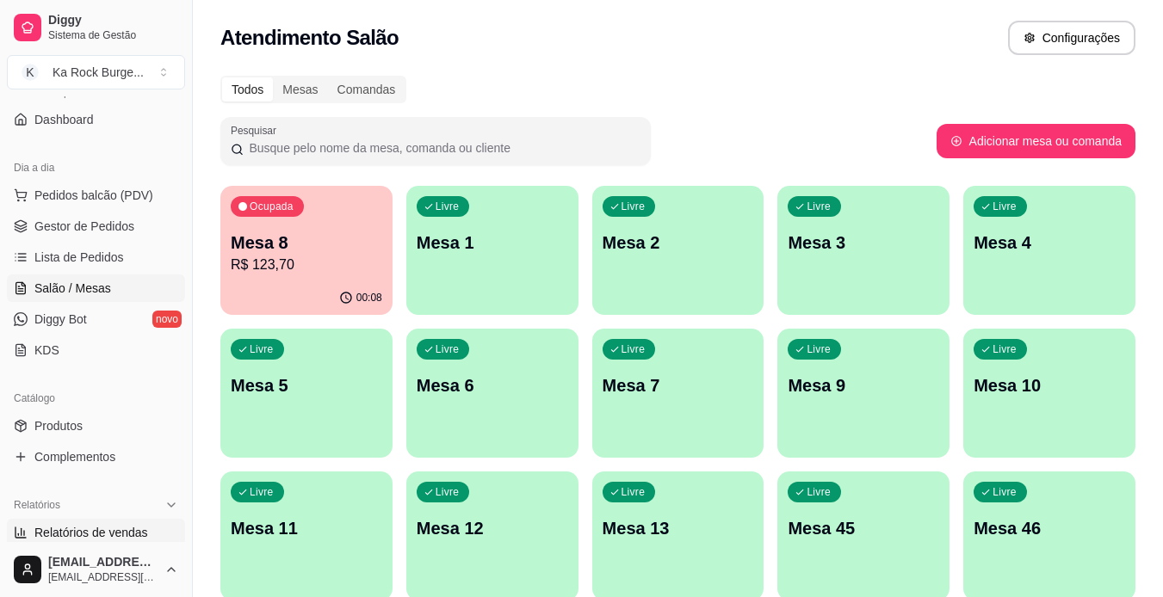
click at [98, 534] on span "Relatórios de vendas" at bounding box center [91, 532] width 114 height 17
select select "ALL"
select select "0"
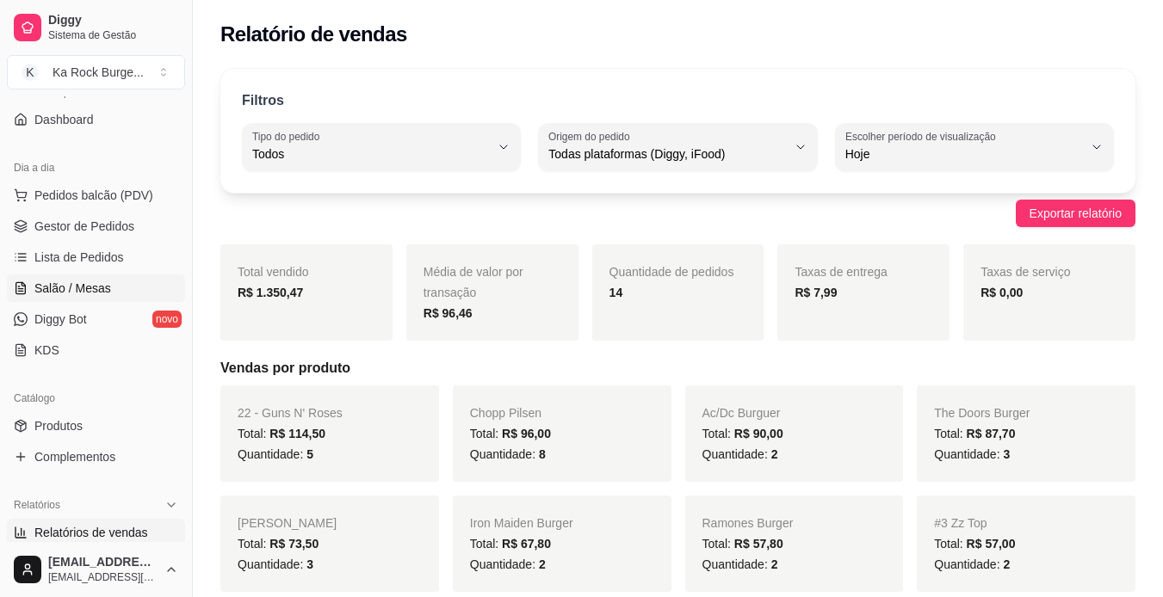
click at [68, 280] on span "Salão / Mesas" at bounding box center [72, 288] width 77 height 17
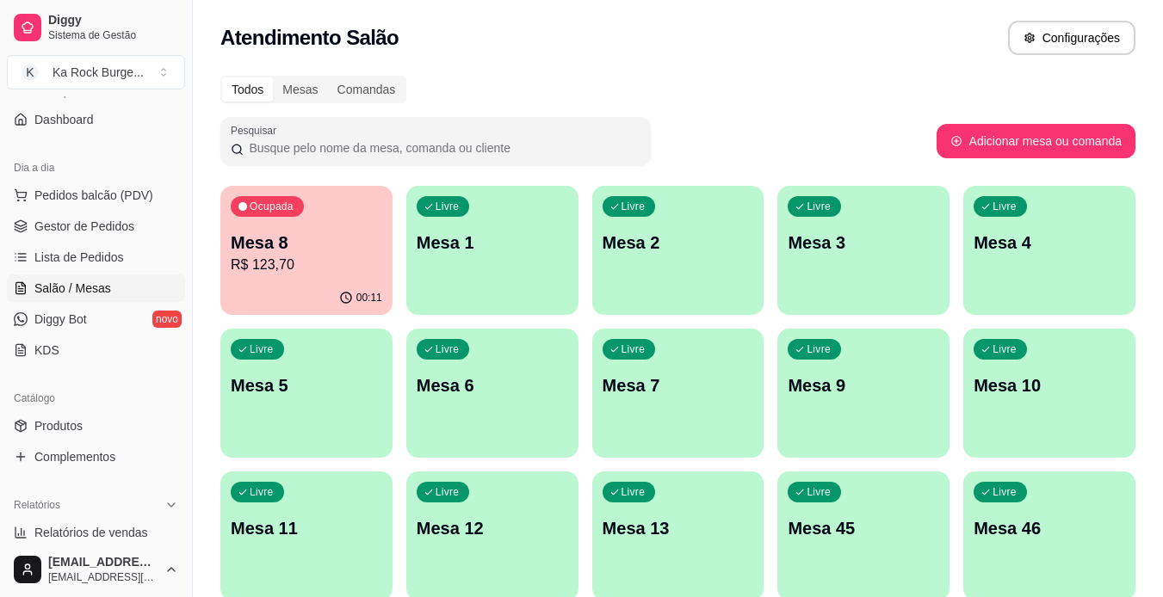
click at [523, 269] on div "Livre Mesa 1" at bounding box center [492, 240] width 172 height 108
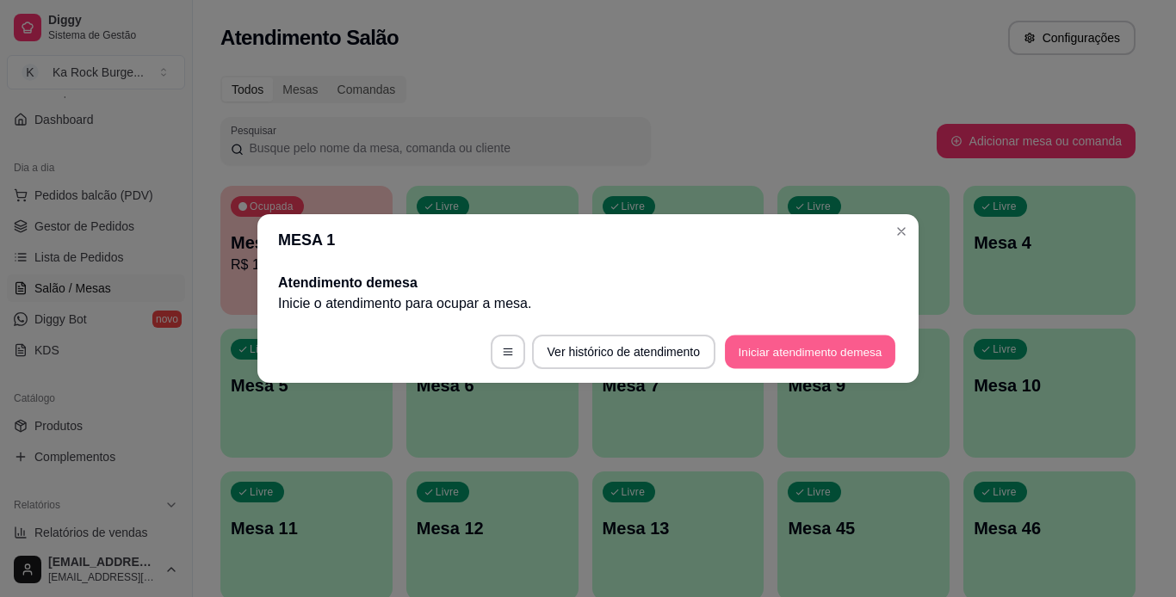
click at [828, 349] on button "Iniciar atendimento de mesa" at bounding box center [810, 353] width 170 height 34
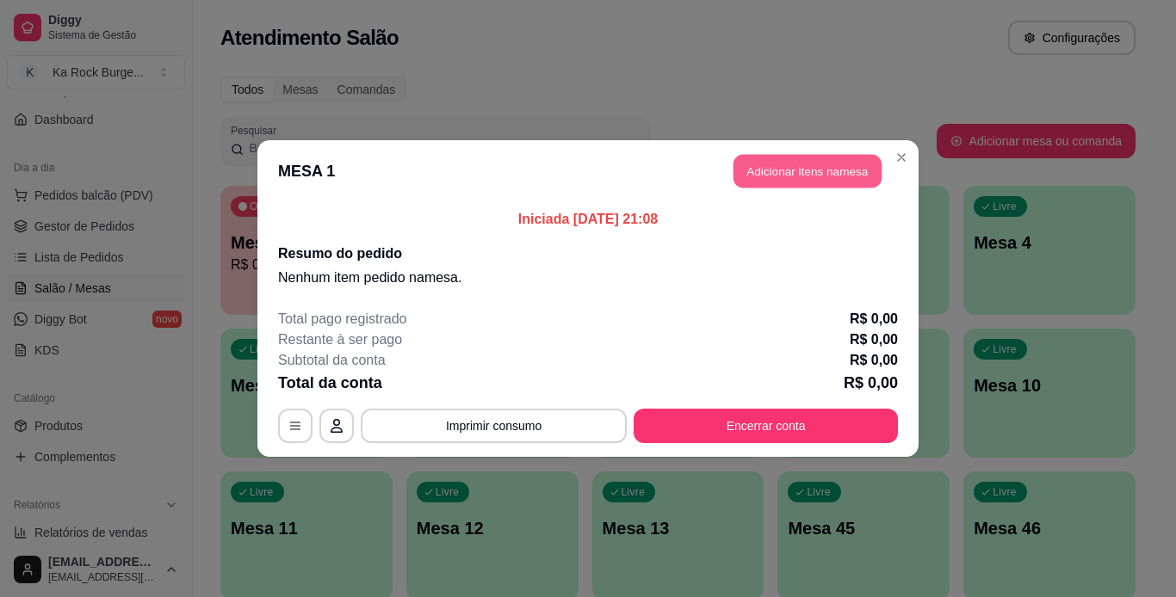
click at [822, 170] on button "Adicionar itens na mesa" at bounding box center [807, 172] width 148 height 34
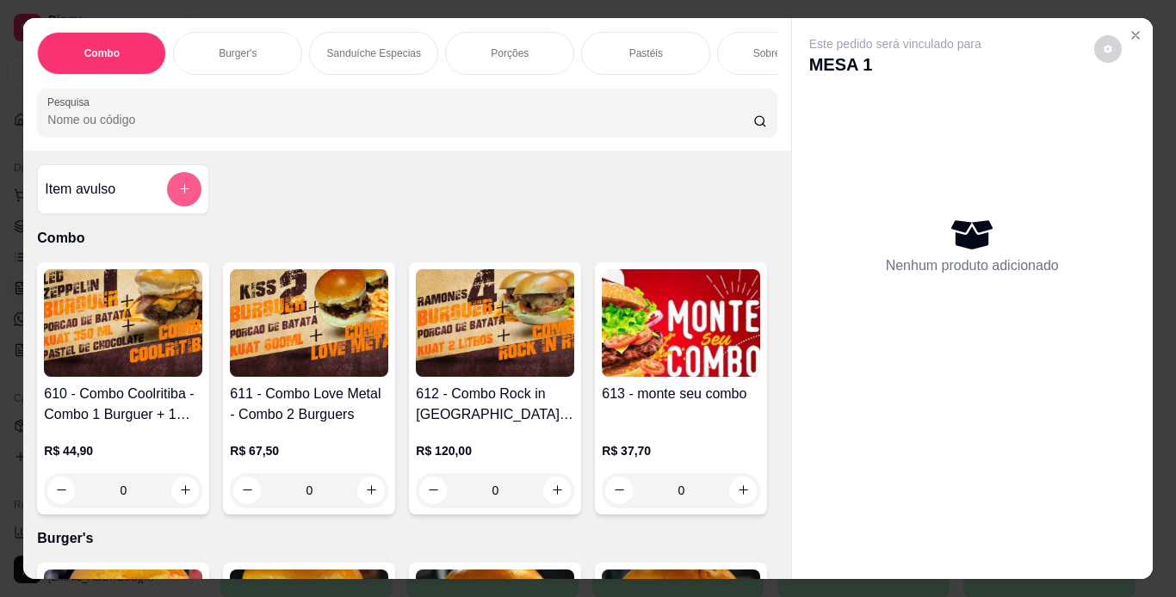
click at [178, 194] on icon "add-separate-item" at bounding box center [184, 188] width 13 height 13
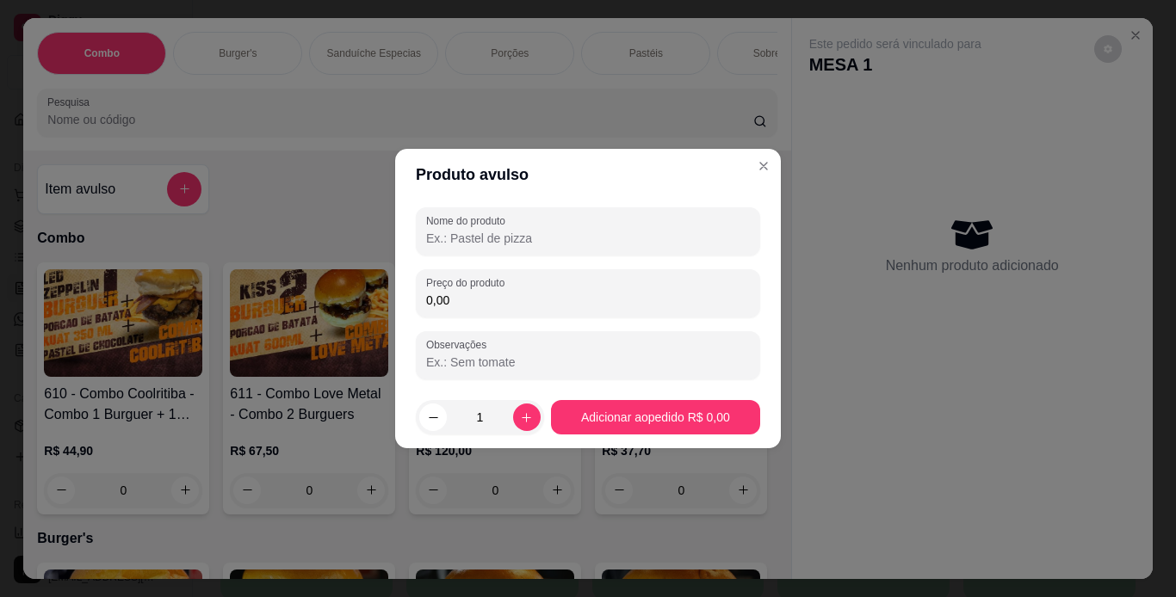
drag, startPoint x: 570, startPoint y: 244, endPoint x: 579, endPoint y: 240, distance: 10.1
click at [572, 248] on div at bounding box center [588, 231] width 324 height 34
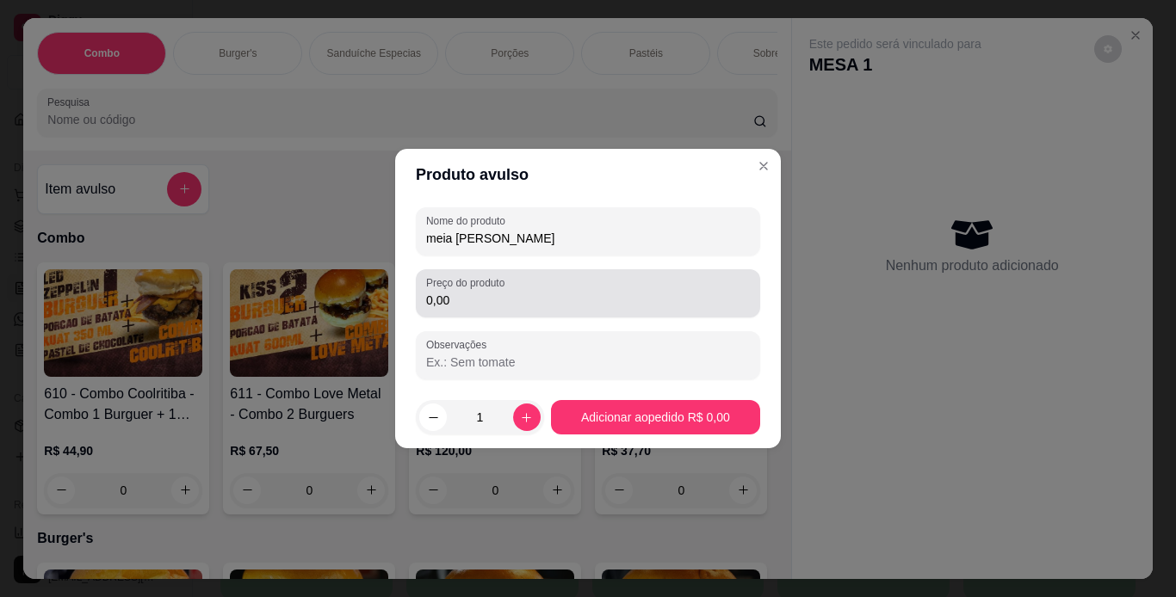
type input "meia [PERSON_NAME]"
click at [497, 287] on label "Preço do produto" at bounding box center [468, 282] width 84 height 15
click at [497, 292] on input "0,00" at bounding box center [588, 300] width 324 height 17
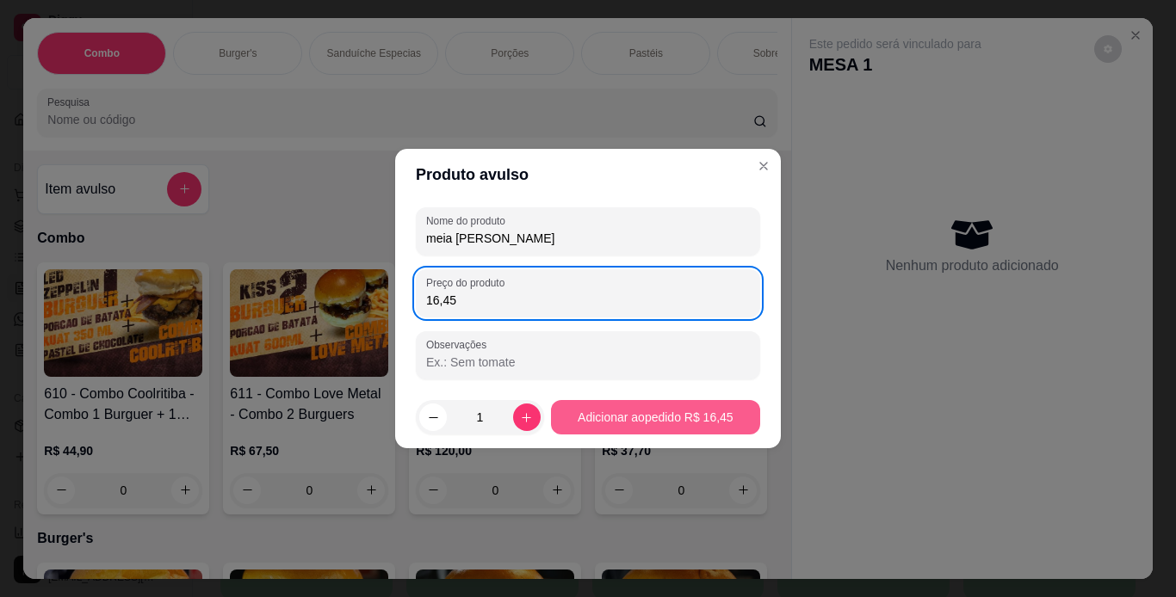
type input "16,45"
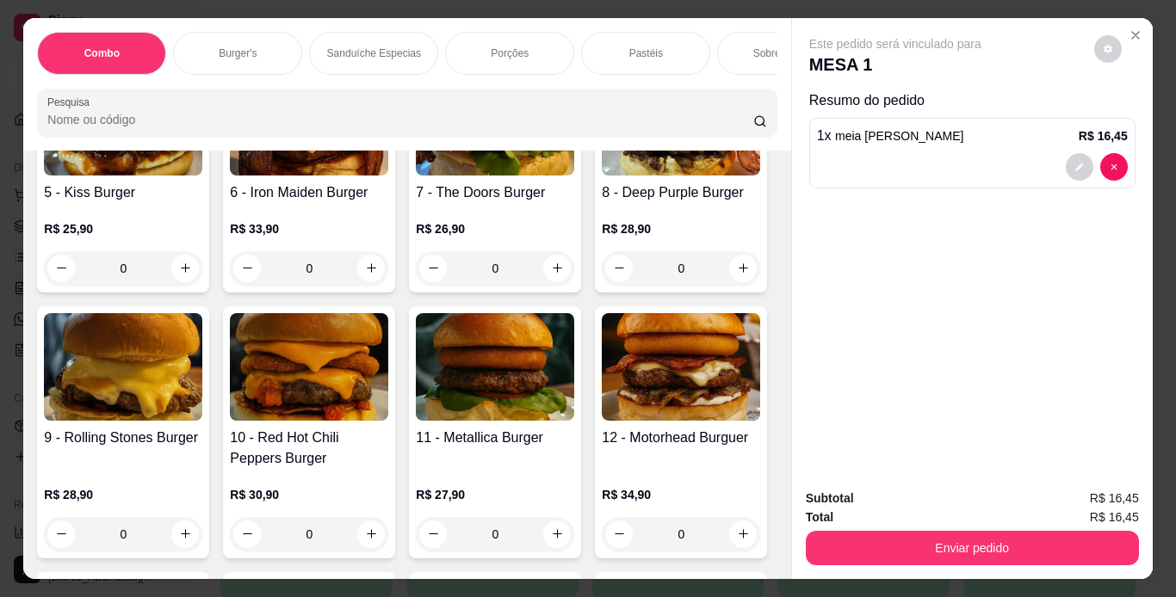
scroll to position [525, 0]
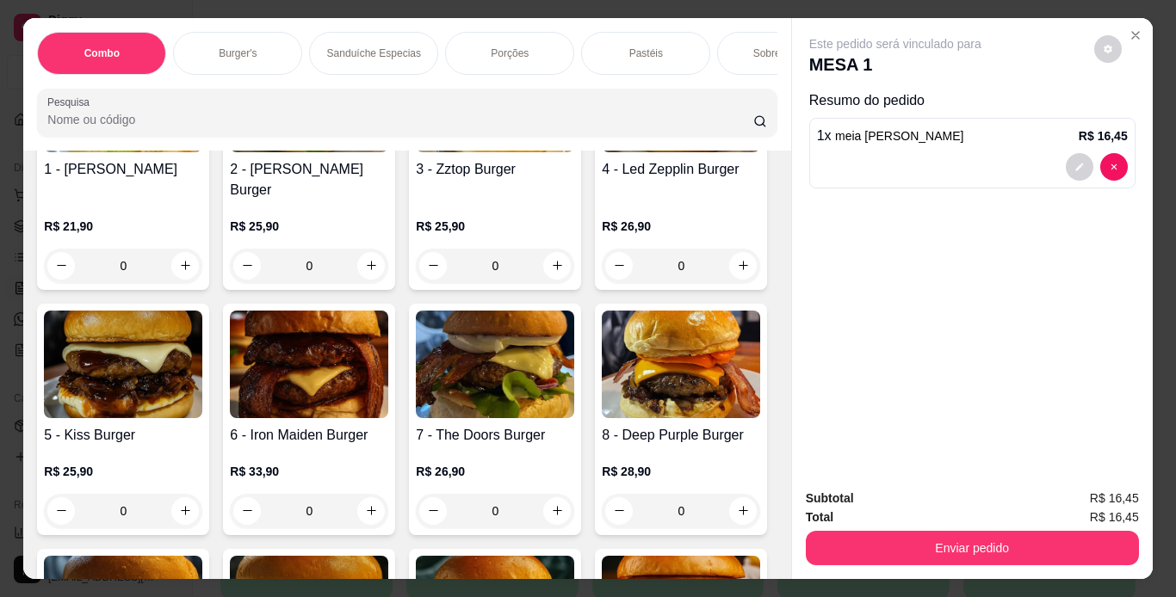
click at [98, 152] on img at bounding box center [123, 99] width 158 height 108
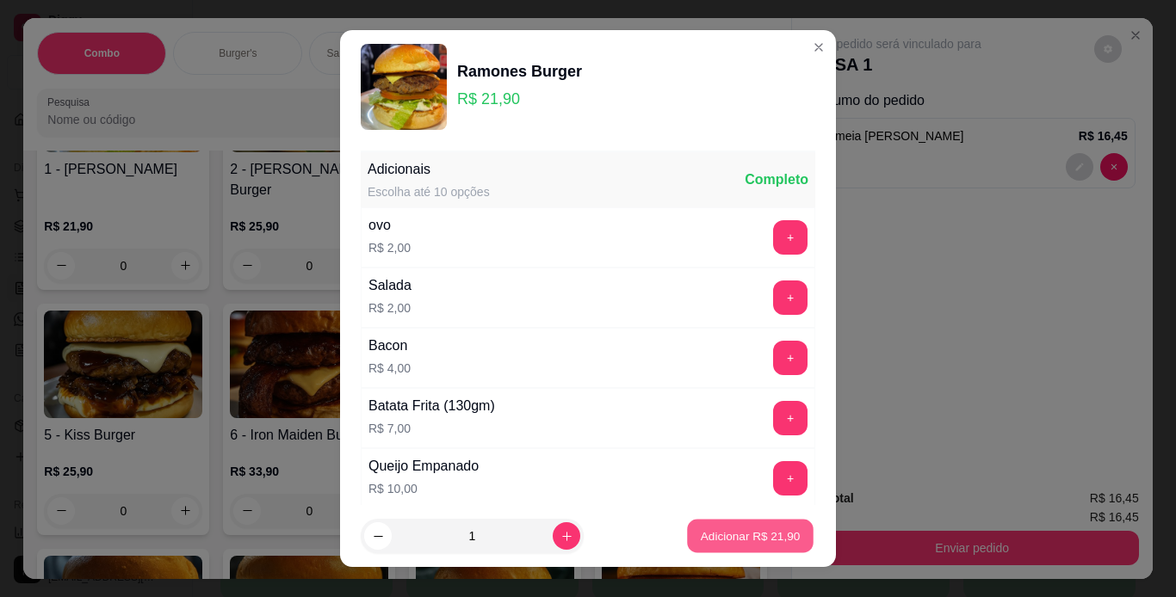
click at [759, 536] on p "Adicionar R$ 21,90" at bounding box center [751, 537] width 100 height 16
type input "1"
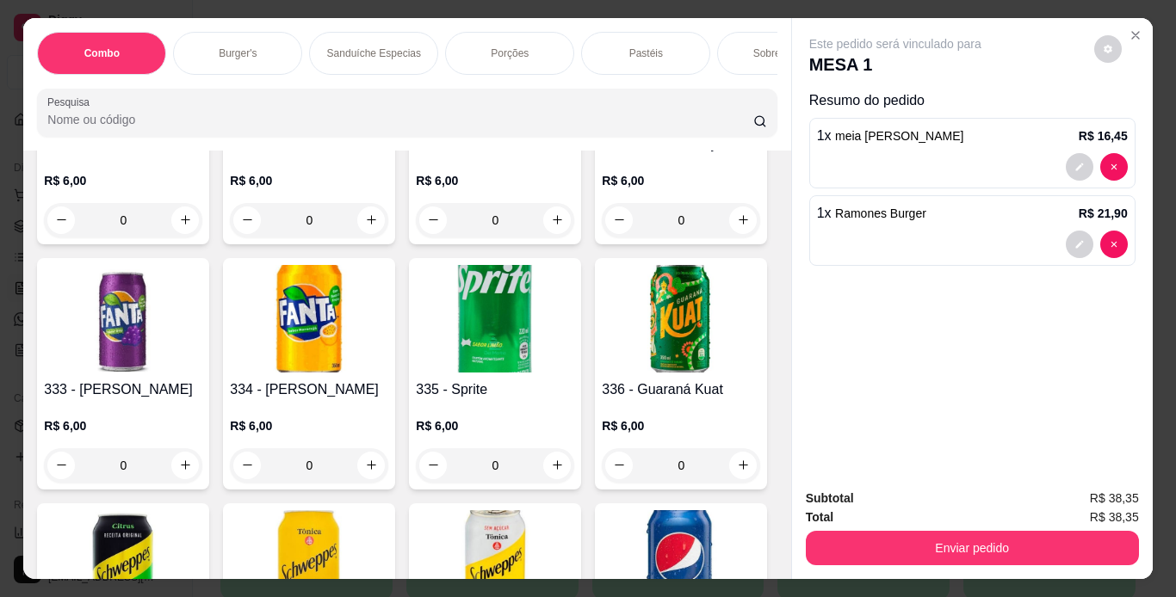
scroll to position [8204, 0]
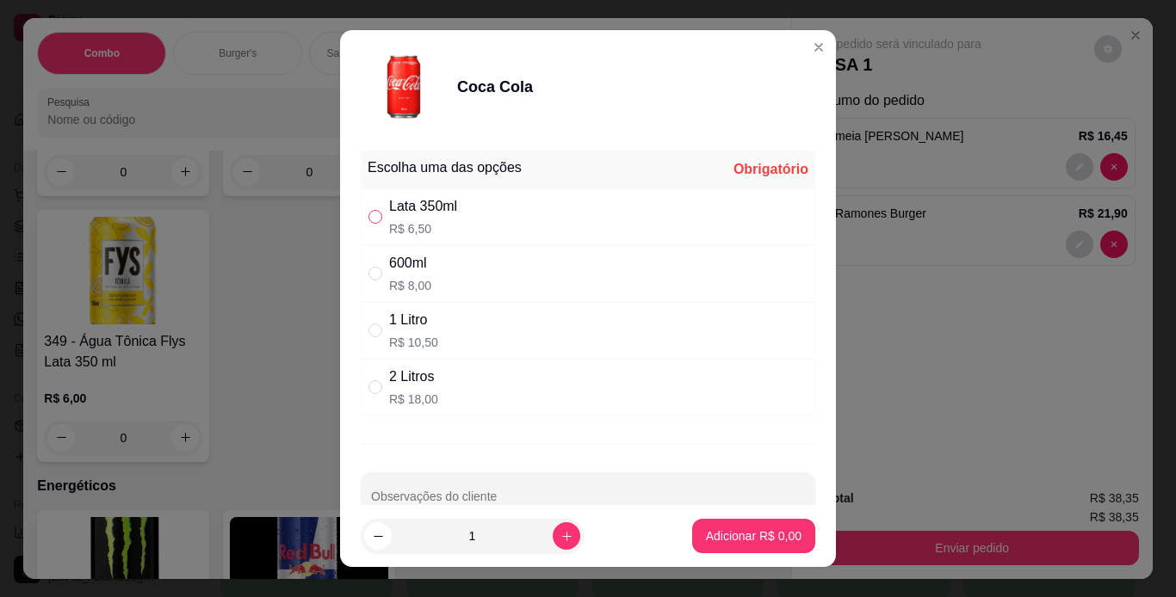
click at [368, 213] on input "" at bounding box center [375, 217] width 14 height 14
radio input "true"
click at [715, 535] on p "Adicionar R$ 6,50" at bounding box center [754, 536] width 96 height 17
type input "1"
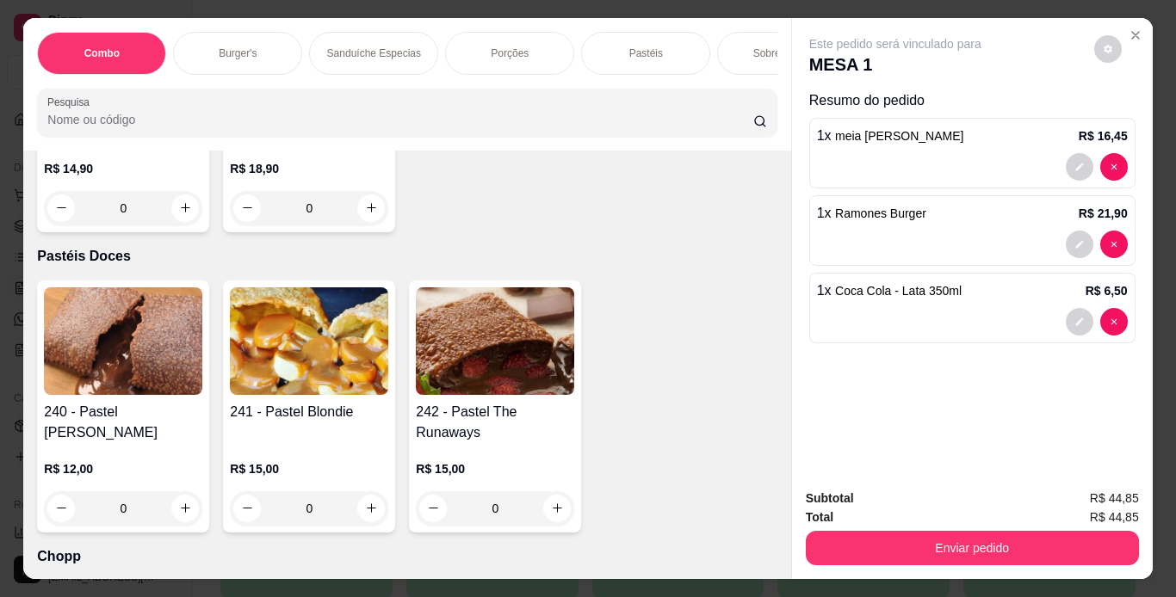
scroll to position [0, 0]
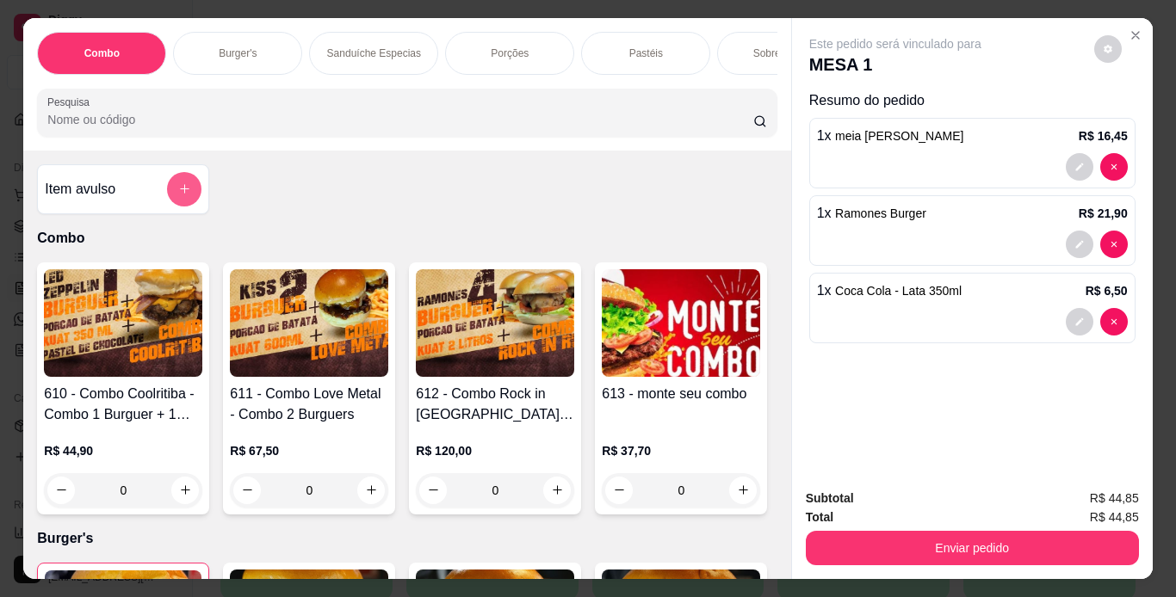
click at [188, 191] on button "add-separate-item" at bounding box center [184, 189] width 34 height 34
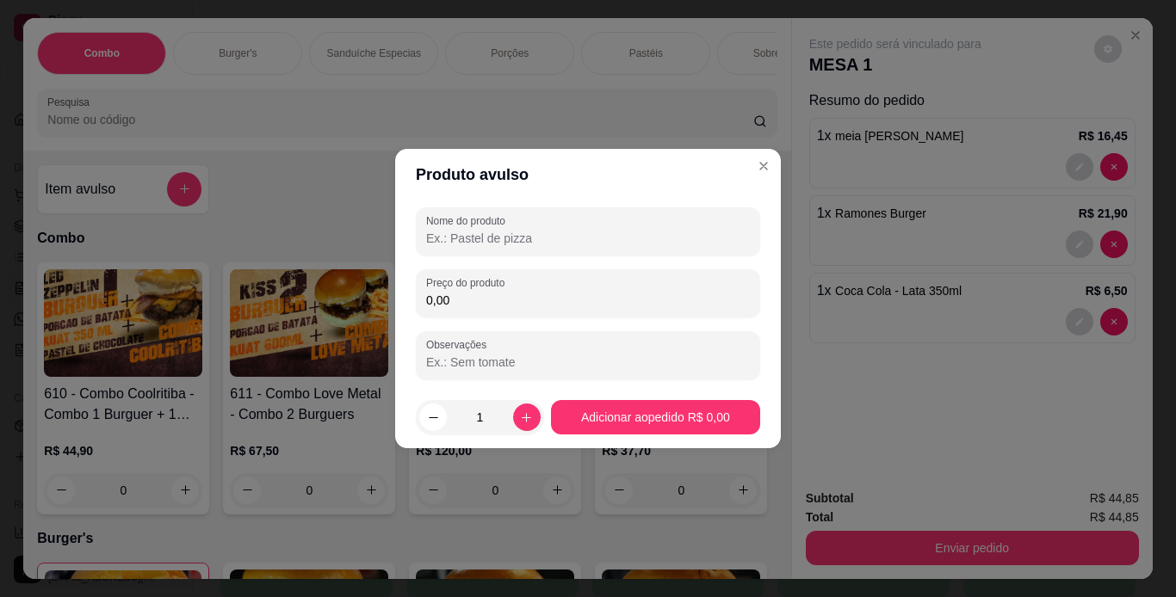
click at [454, 244] on input "Nome do produto" at bounding box center [588, 238] width 324 height 17
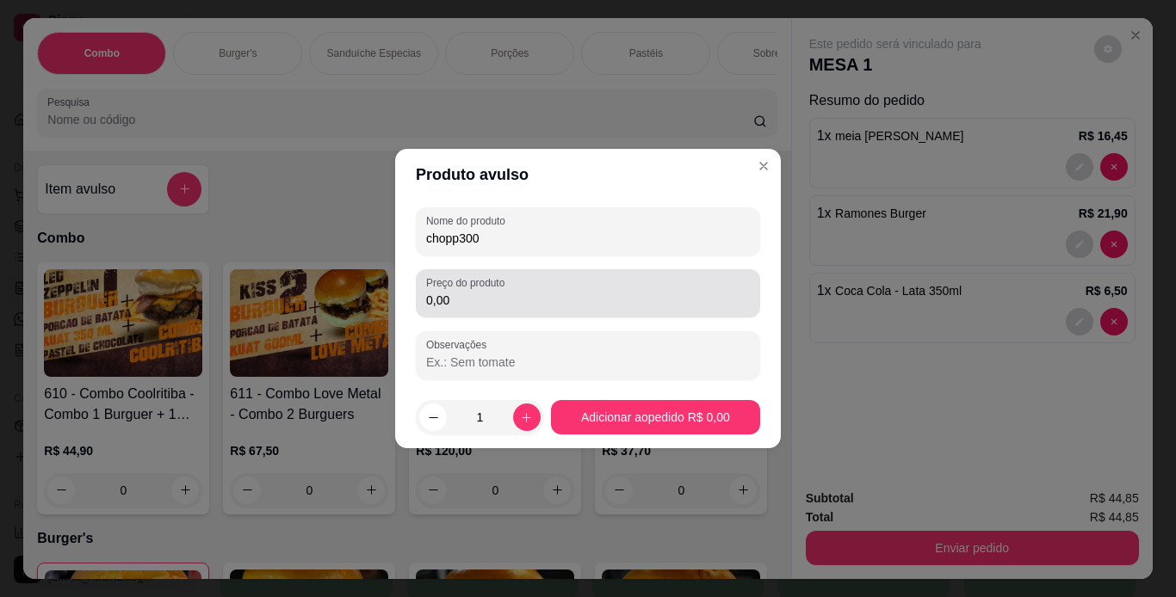
type input "chopp300"
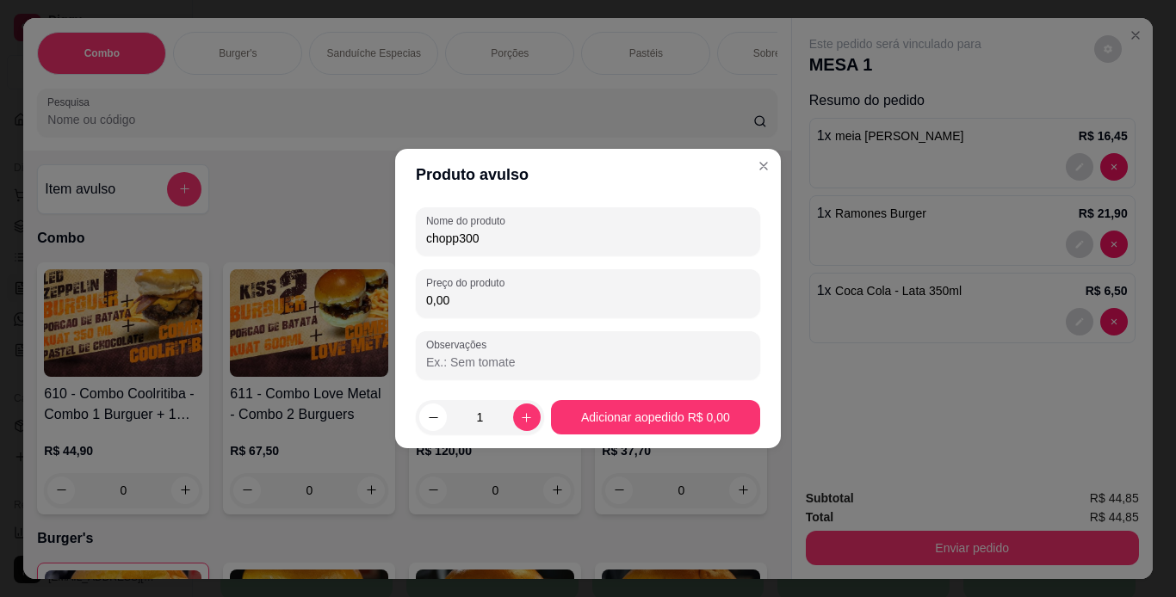
click at [464, 293] on input "0,00" at bounding box center [588, 300] width 324 height 17
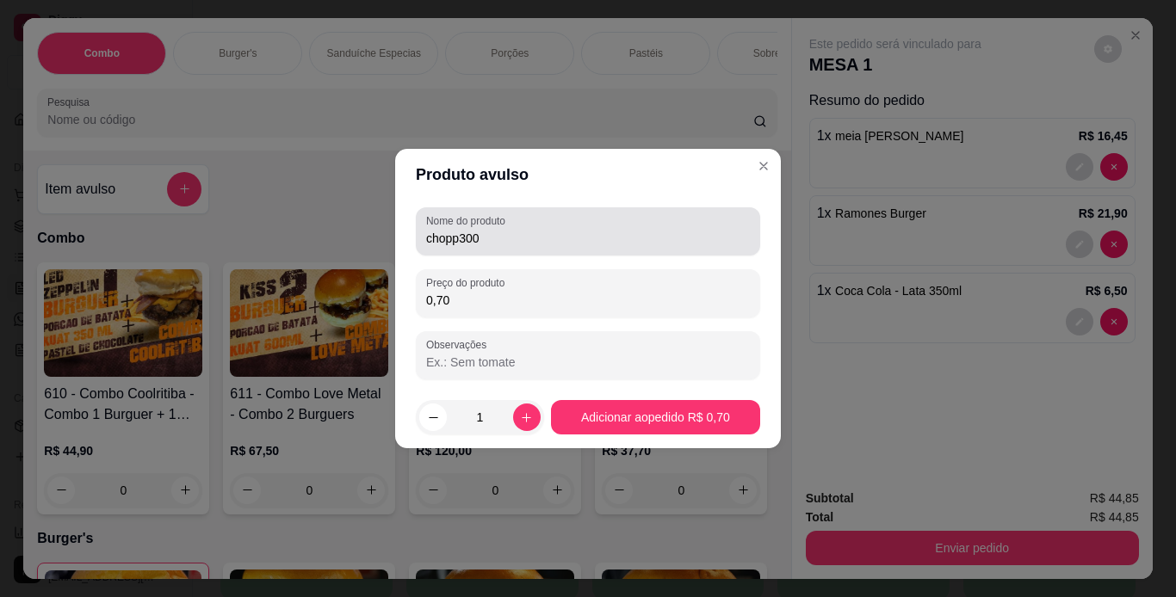
type input "7,00"
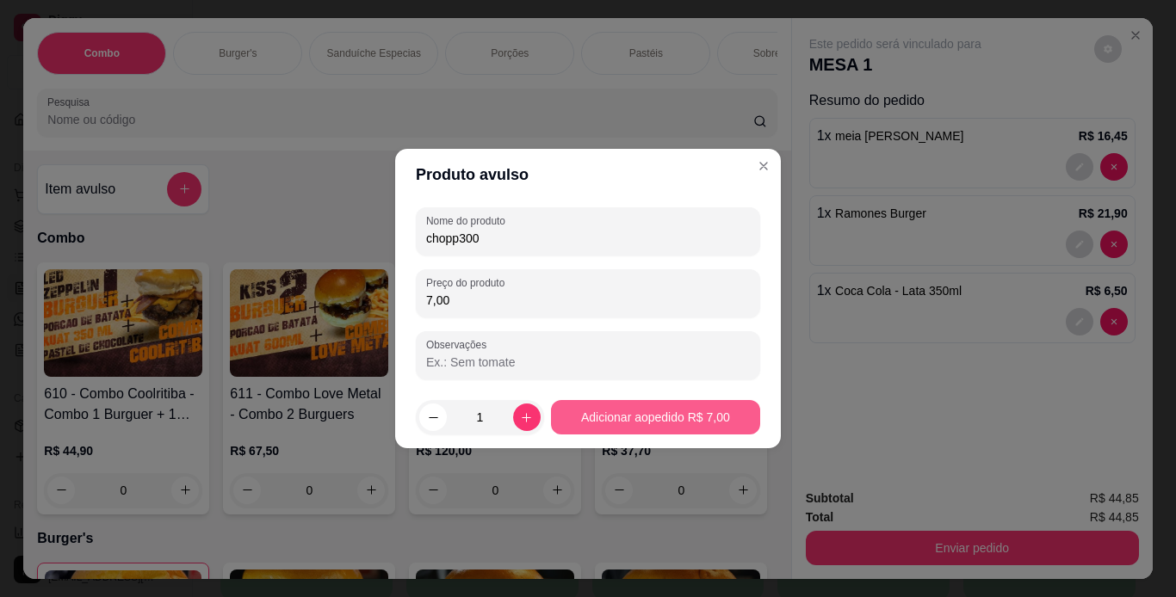
click at [705, 413] on div "610 - Combo Coolritiba - Combo 1 Burguer + 1 Pastel R$ 44,90 0 611 - Combo Love…" at bounding box center [406, 389] width 739 height 252
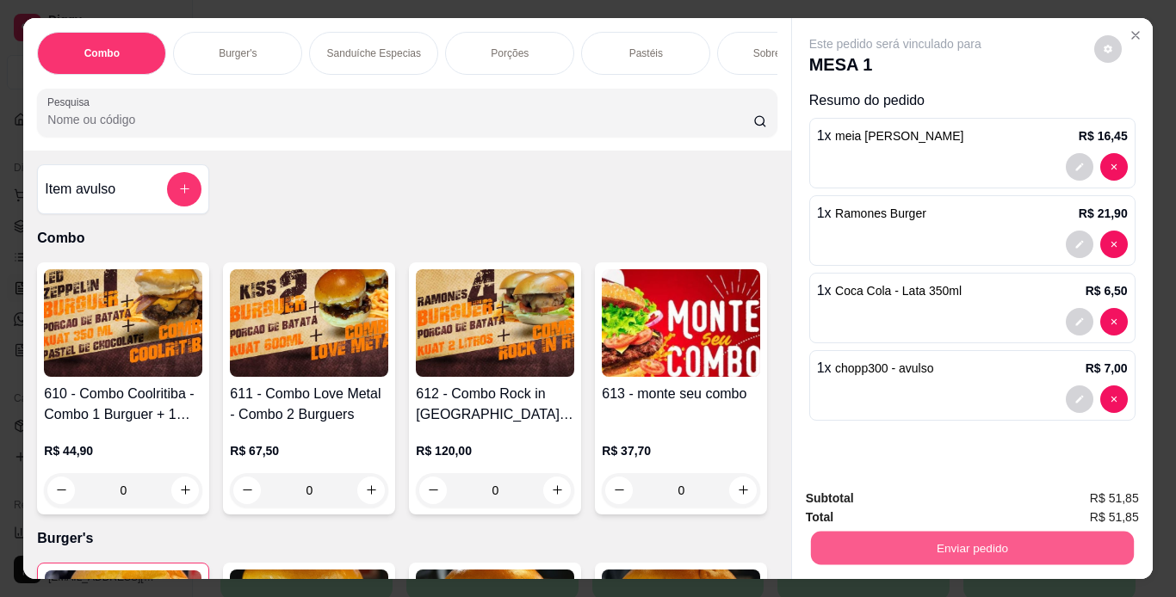
click at [825, 534] on button "Enviar pedido" at bounding box center [971, 549] width 323 height 34
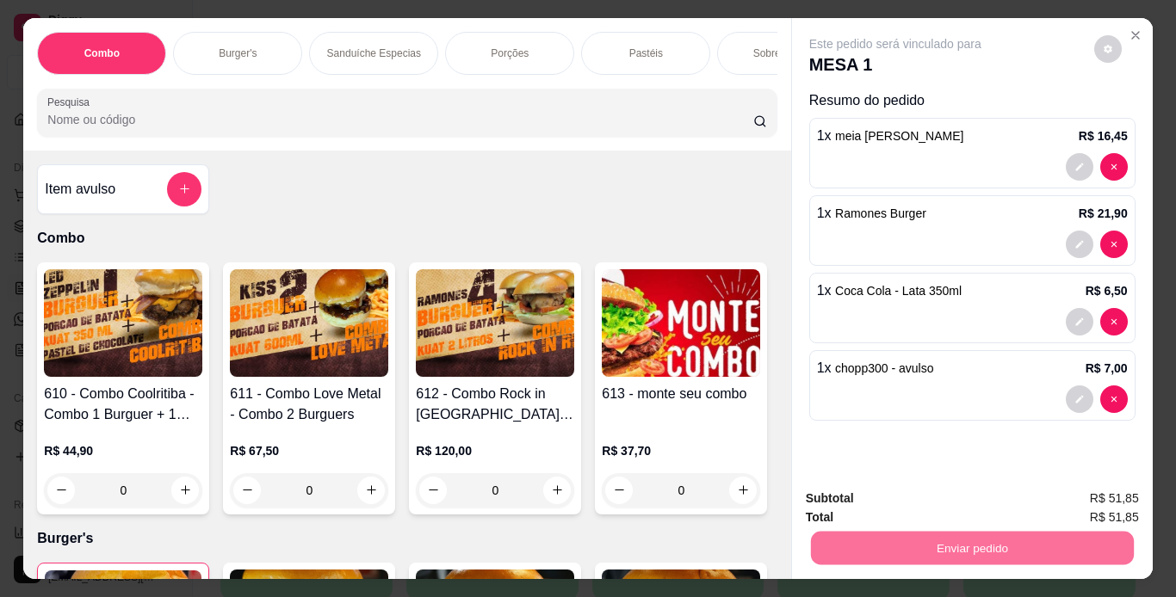
click at [862, 505] on button "Não registrar e enviar pedido" at bounding box center [915, 500] width 174 height 32
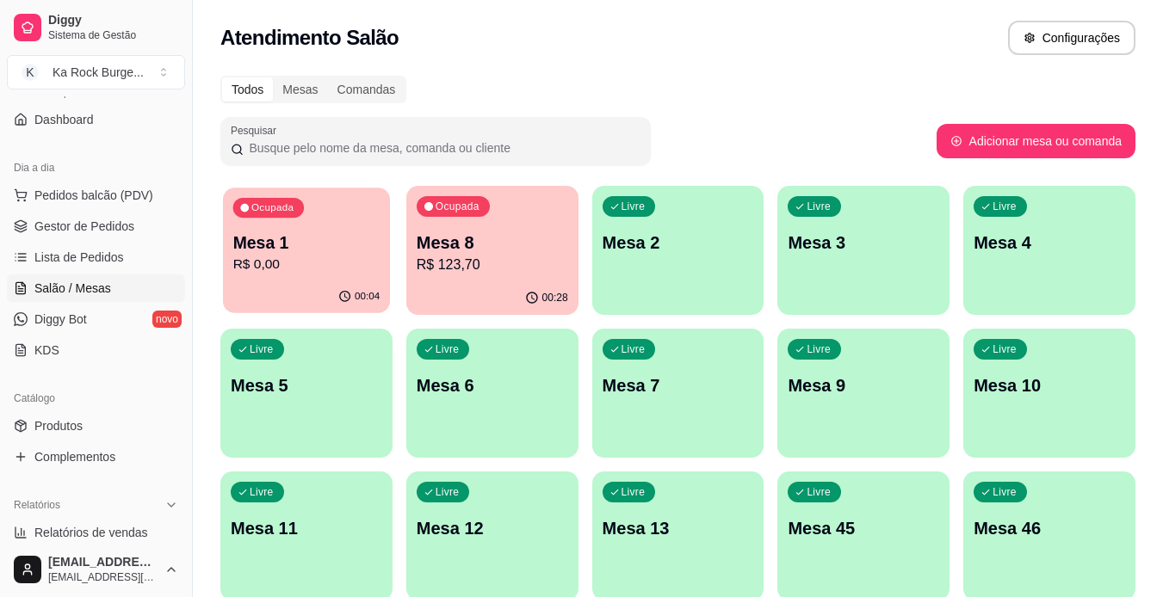
click at [244, 259] on p "R$ 0,00" at bounding box center [306, 265] width 147 height 20
click at [324, 284] on div "00:04" at bounding box center [306, 298] width 172 height 34
click at [117, 539] on span "Relatórios de vendas" at bounding box center [91, 532] width 114 height 17
select select "ALL"
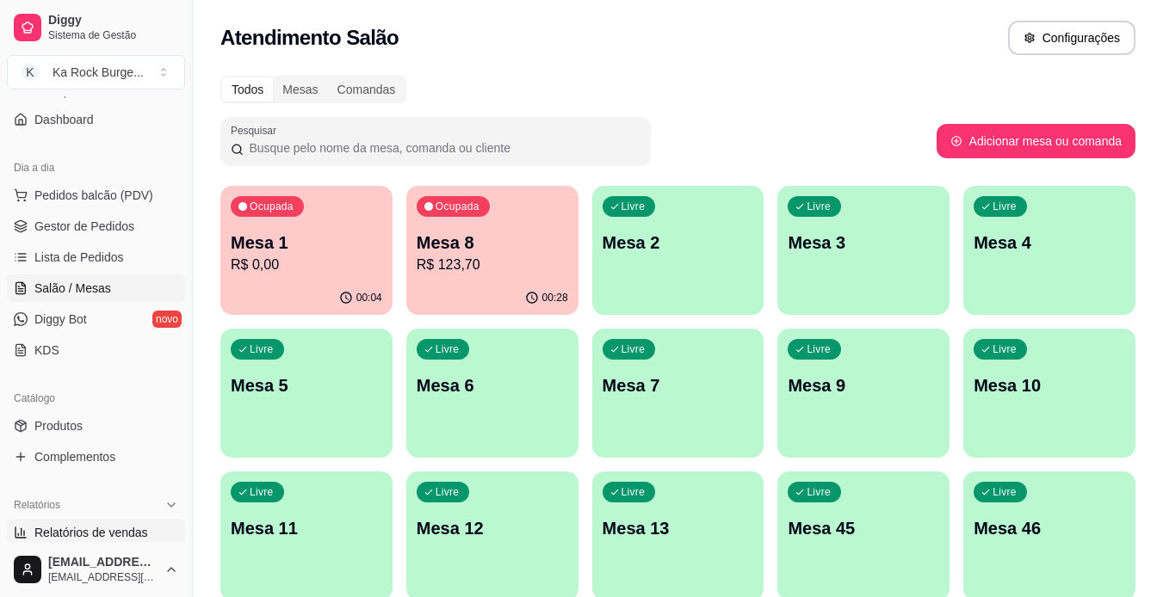
select select "0"
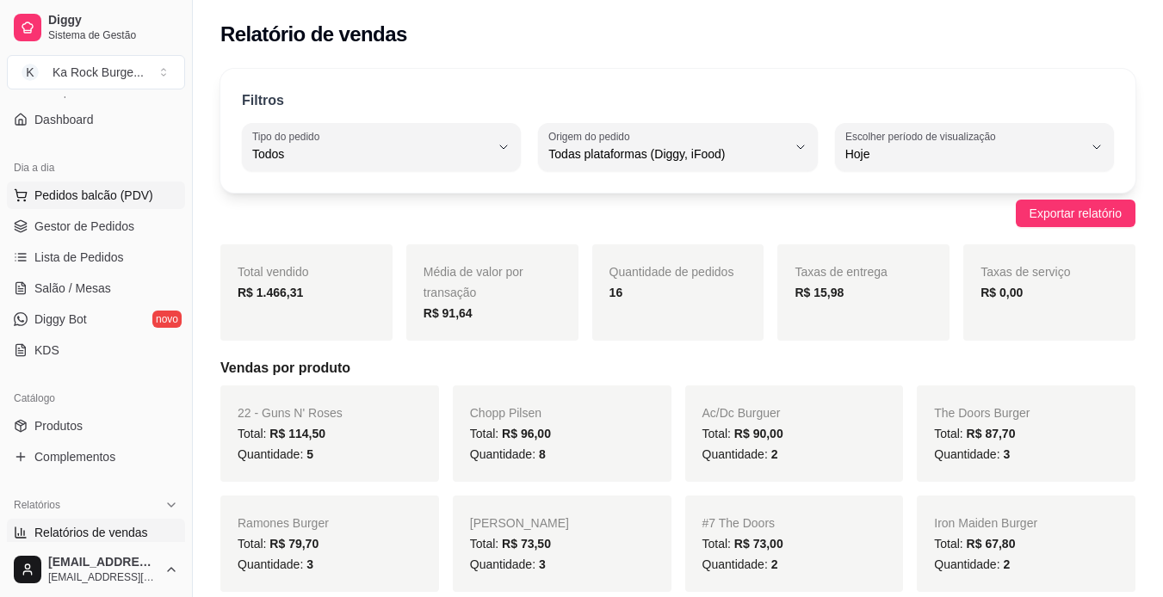
click at [109, 194] on span "Pedidos balcão (PDV)" at bounding box center [93, 195] width 119 height 17
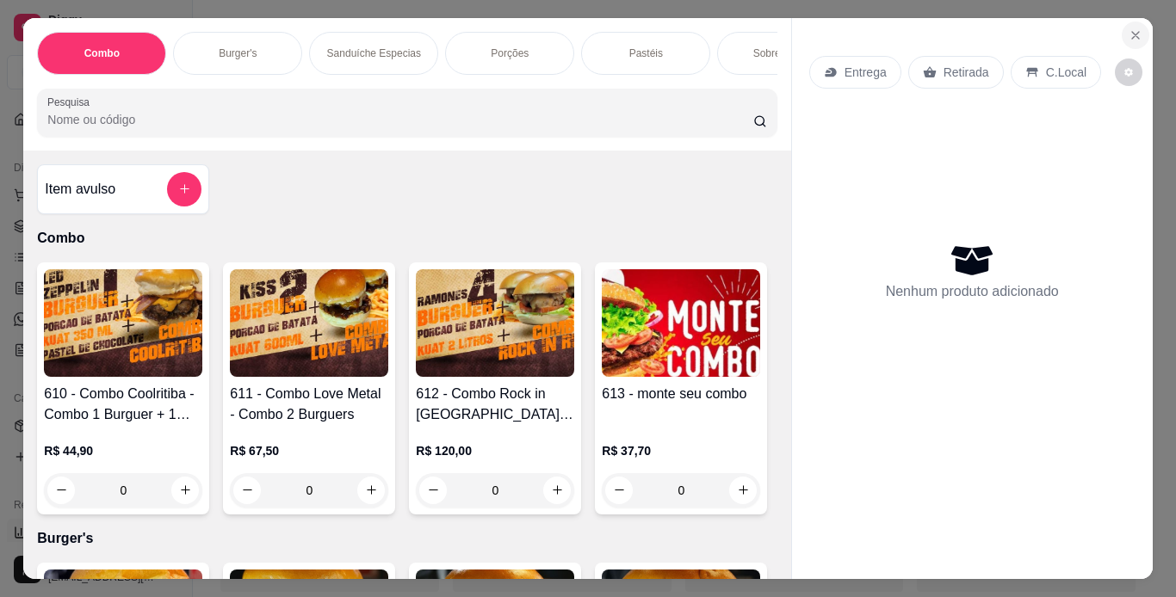
click at [1128, 28] on icon "Close" at bounding box center [1135, 35] width 14 height 14
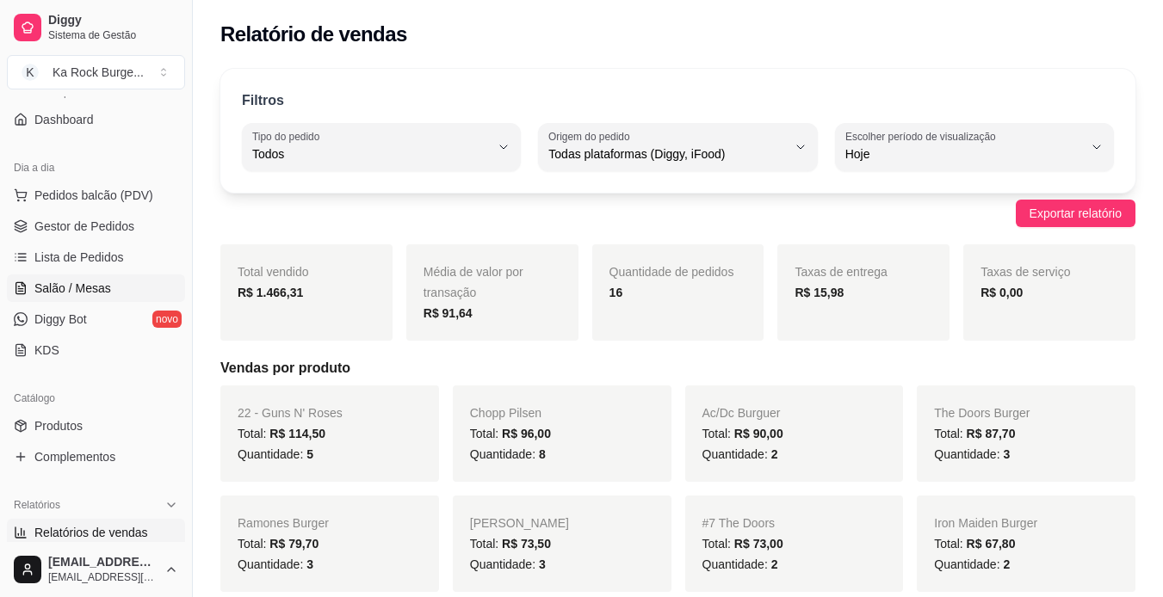
click at [81, 292] on span "Salão / Mesas" at bounding box center [72, 288] width 77 height 17
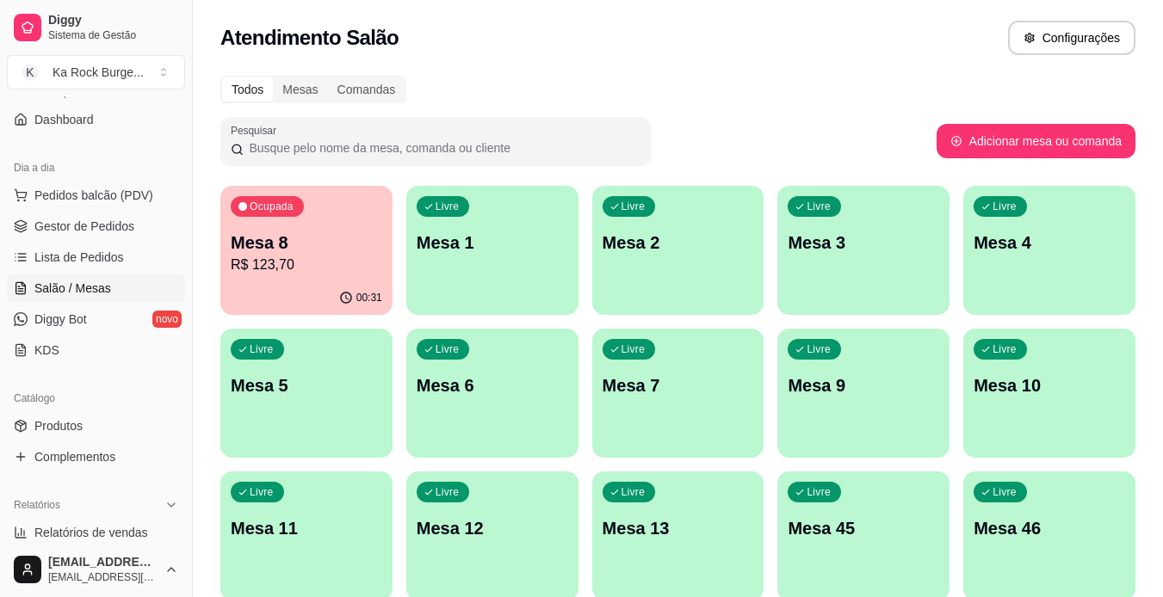
click at [312, 270] on p "R$ 123,70" at bounding box center [306, 265] width 151 height 21
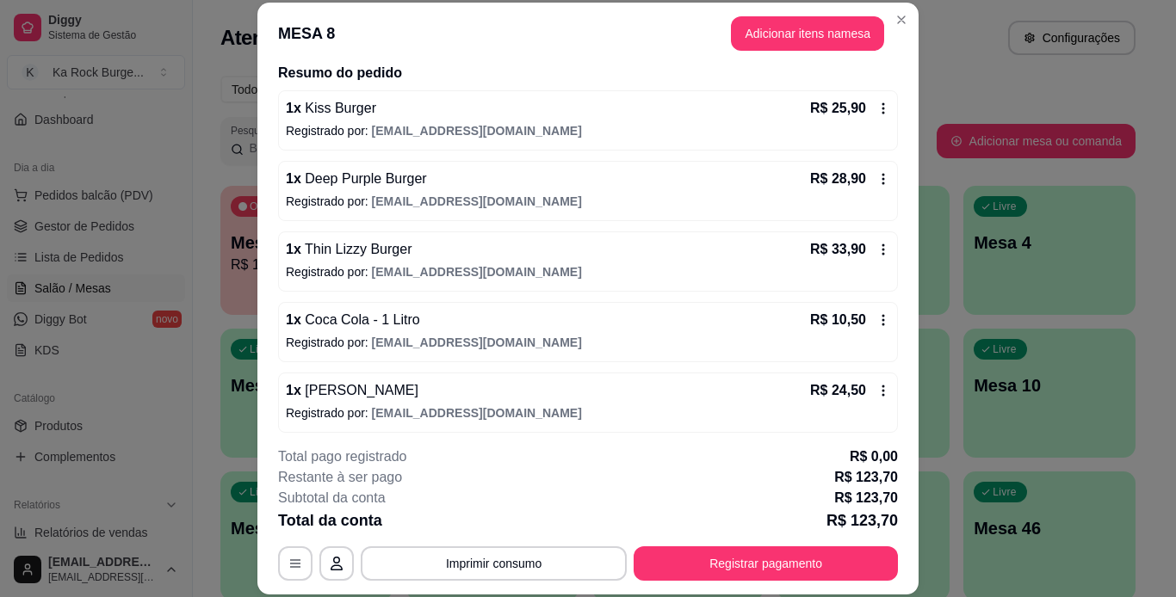
scroll to position [145, 0]
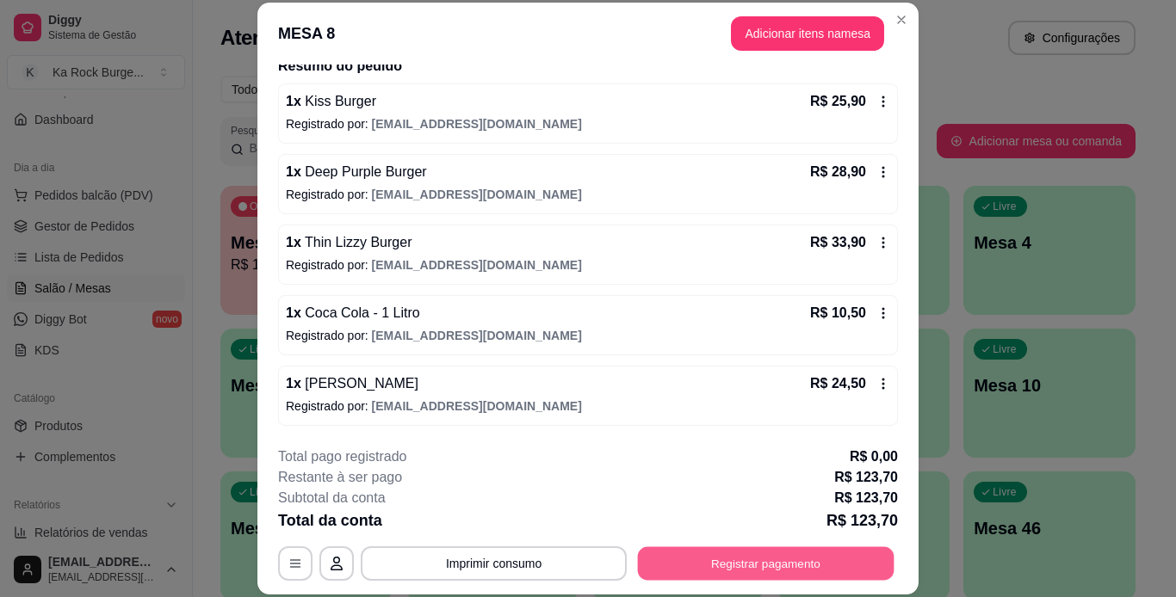
click at [768, 566] on button "Registrar pagamento" at bounding box center [766, 564] width 257 height 34
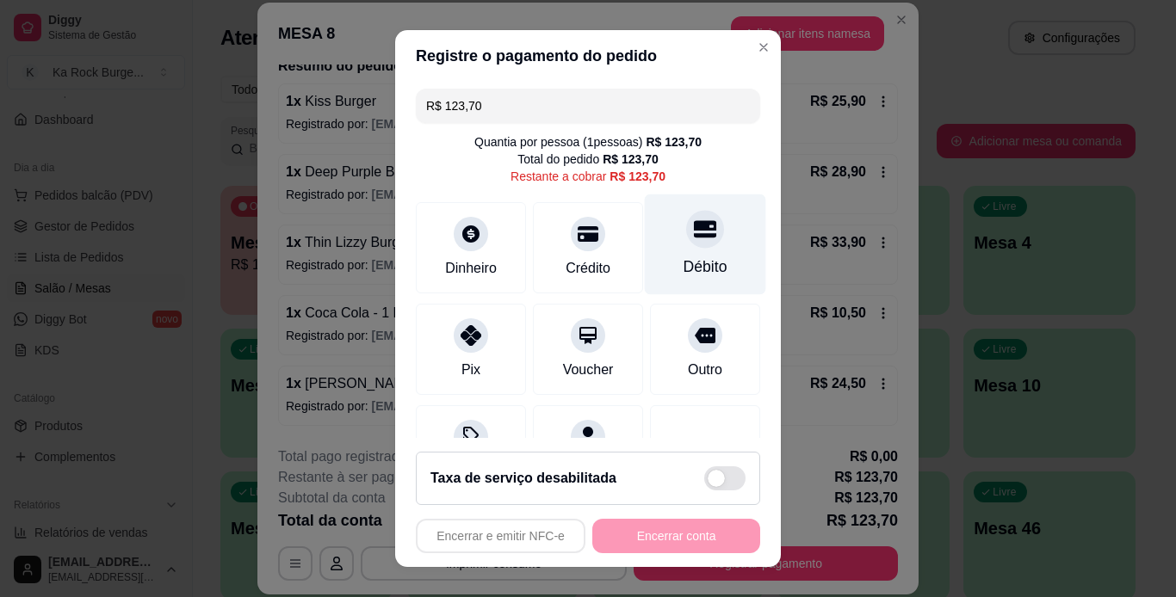
click at [685, 270] on div "Débito" at bounding box center [705, 267] width 44 height 22
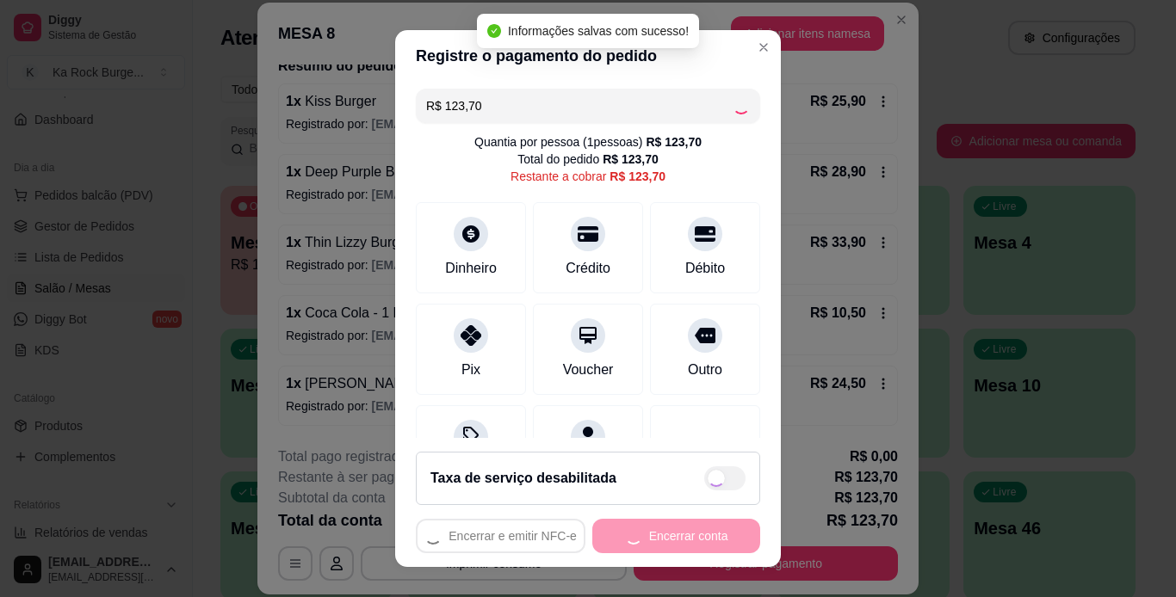
type input "R$ 0,00"
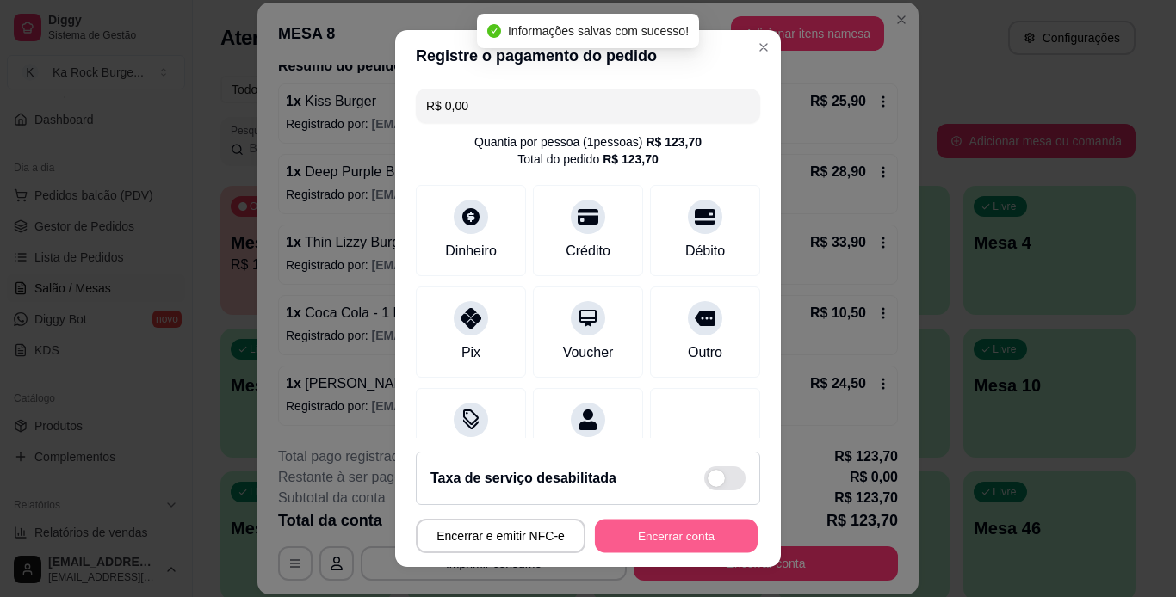
click at [662, 547] on button "Encerrar conta" at bounding box center [676, 537] width 163 height 34
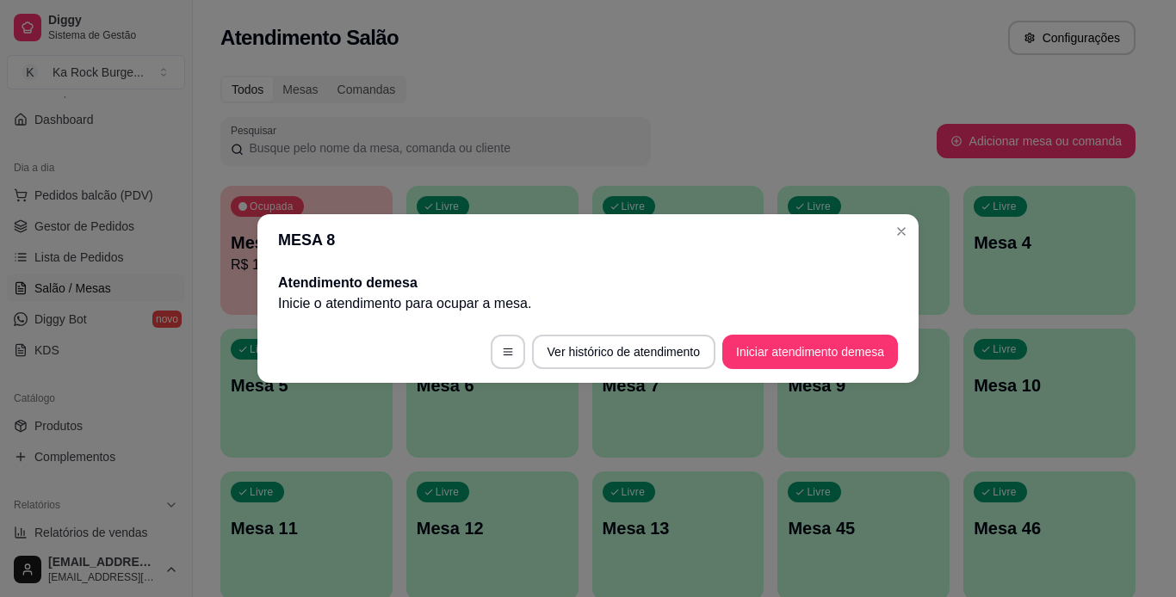
scroll to position [0, 0]
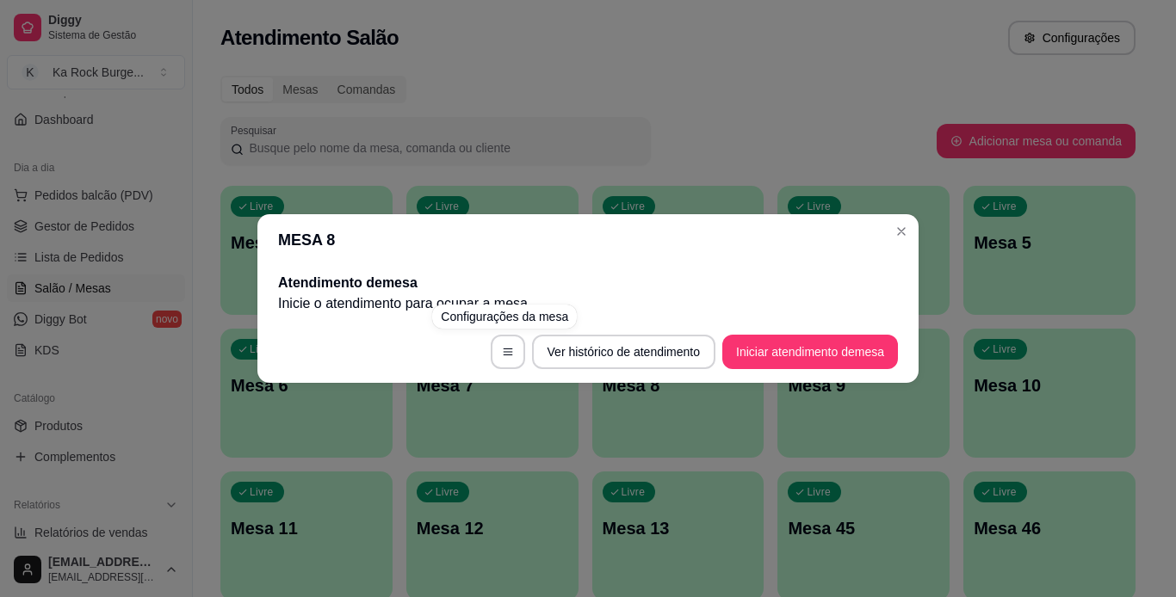
click at [544, 520] on div "MESA 8 Atendimento de mesa Inicie o atendimento para ocupar a mesa . Ver histór…" at bounding box center [588, 298] width 1176 height 597
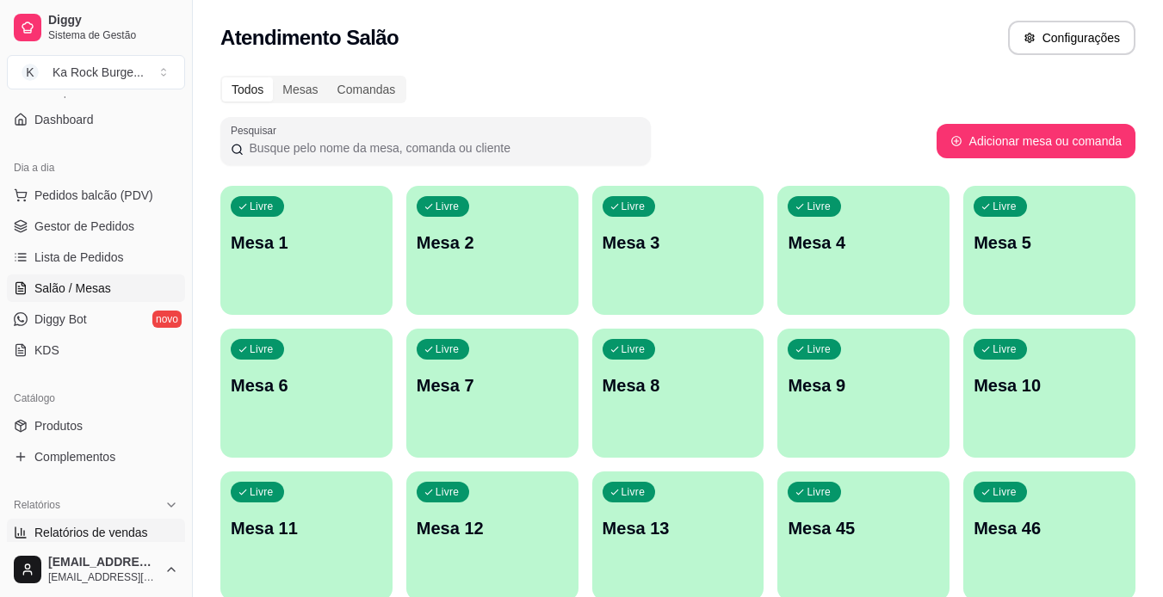
click at [85, 535] on span "Relatórios de vendas" at bounding box center [91, 532] width 114 height 17
select select "ALL"
select select "0"
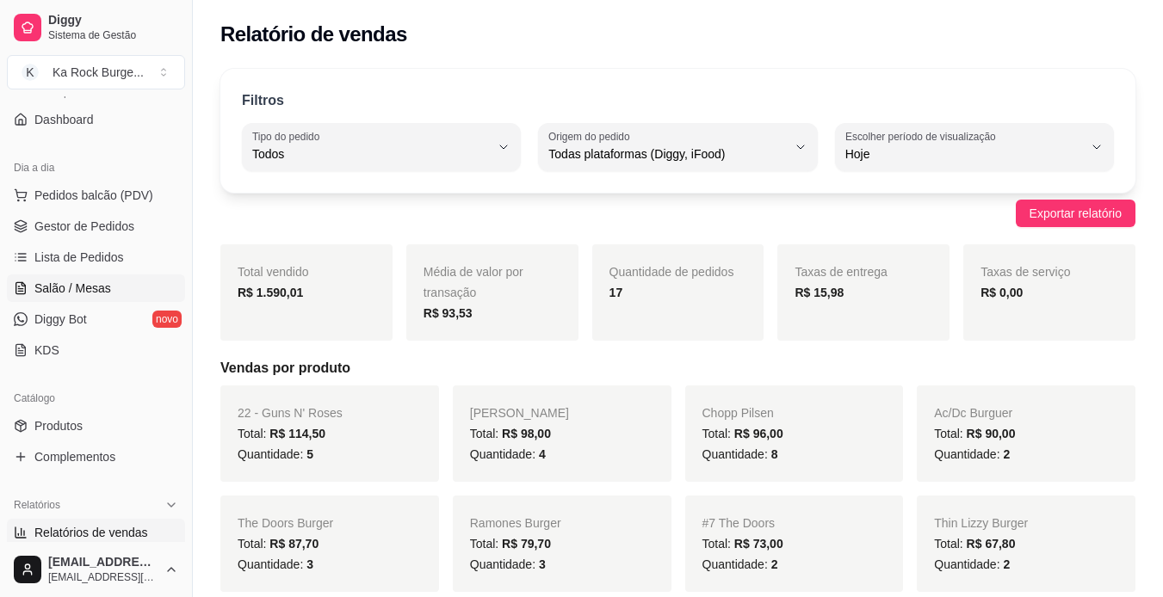
drag, startPoint x: 90, startPoint y: 282, endPoint x: 121, endPoint y: 286, distance: 30.3
click at [91, 283] on span "Salão / Mesas" at bounding box center [72, 288] width 77 height 17
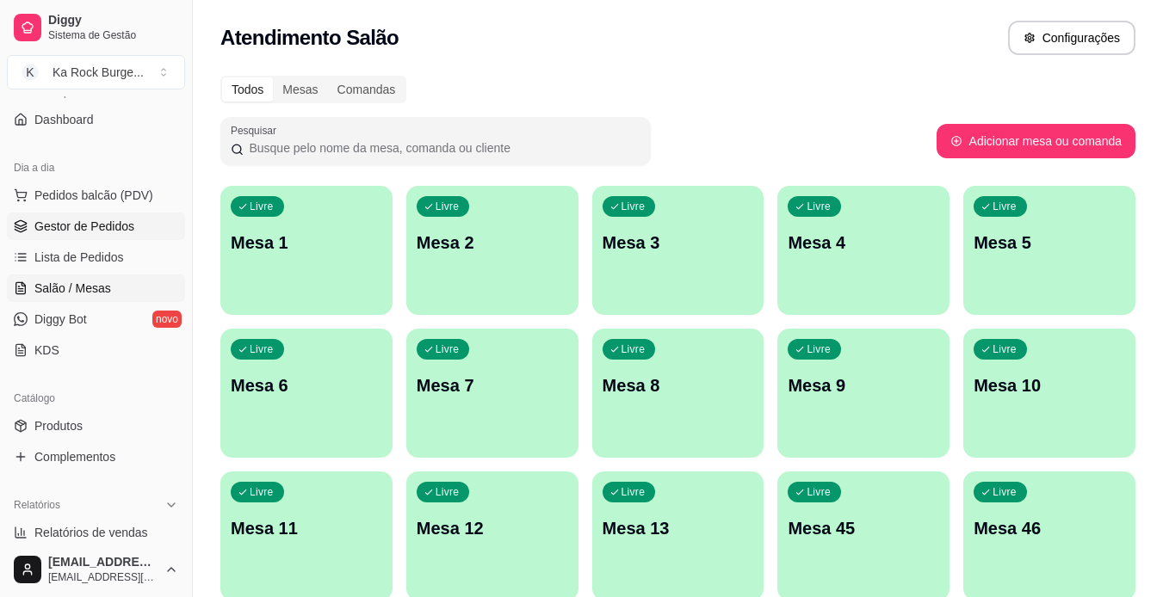
click at [76, 232] on span "Gestor de Pedidos" at bounding box center [84, 226] width 100 height 17
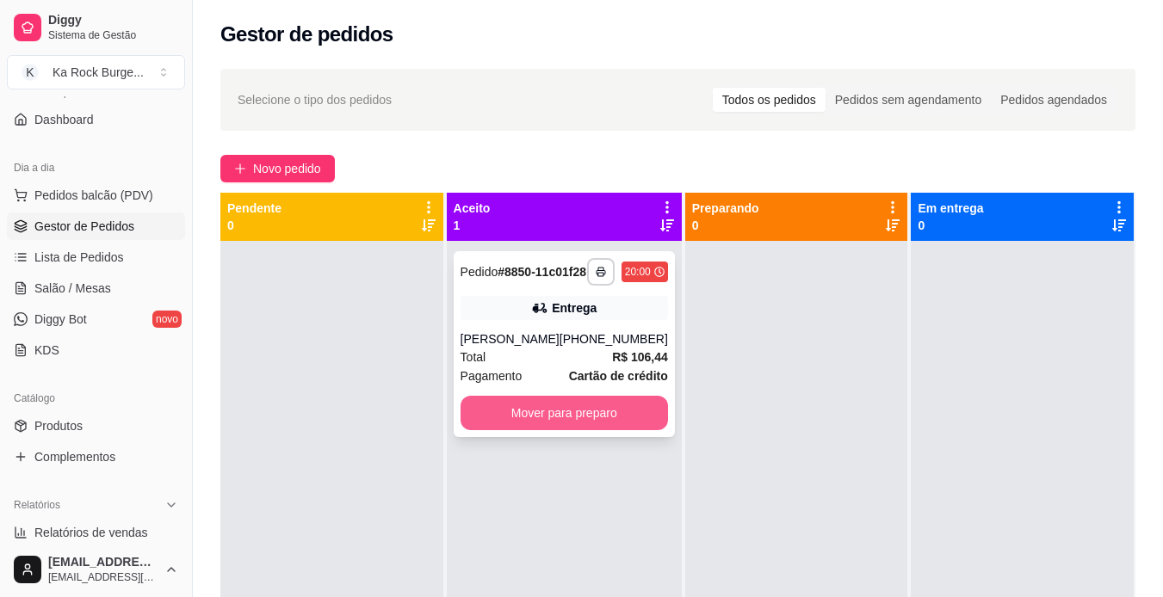
click at [579, 430] on button "Mover para preparo" at bounding box center [564, 413] width 207 height 34
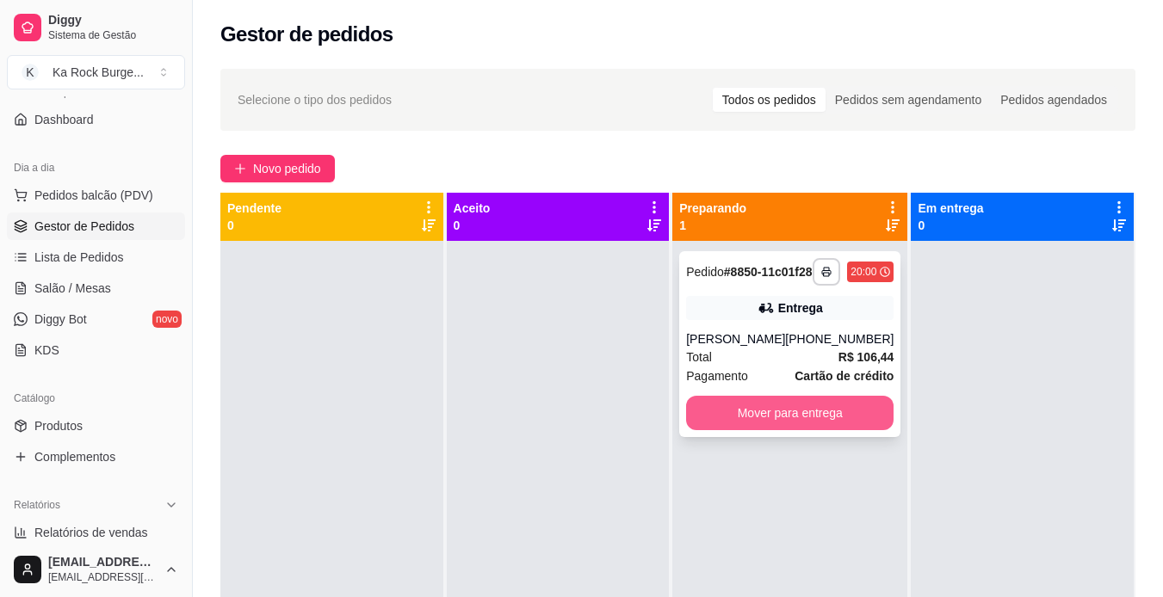
click at [813, 430] on button "Mover para entrega" at bounding box center [789, 413] width 207 height 34
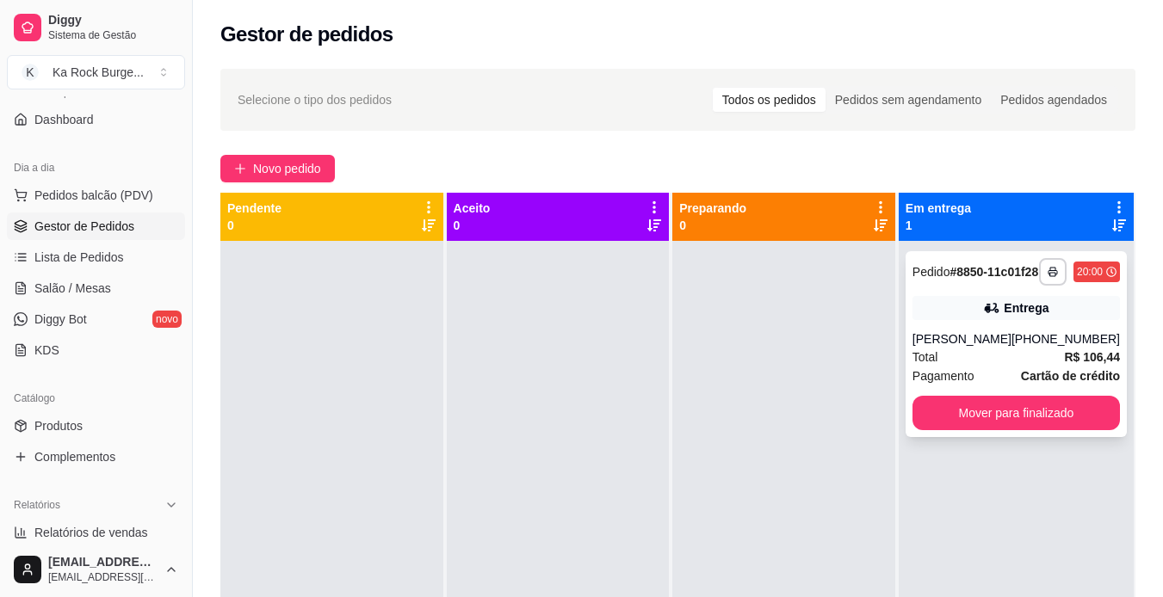
click at [951, 437] on div "**********" at bounding box center [1016, 344] width 221 height 186
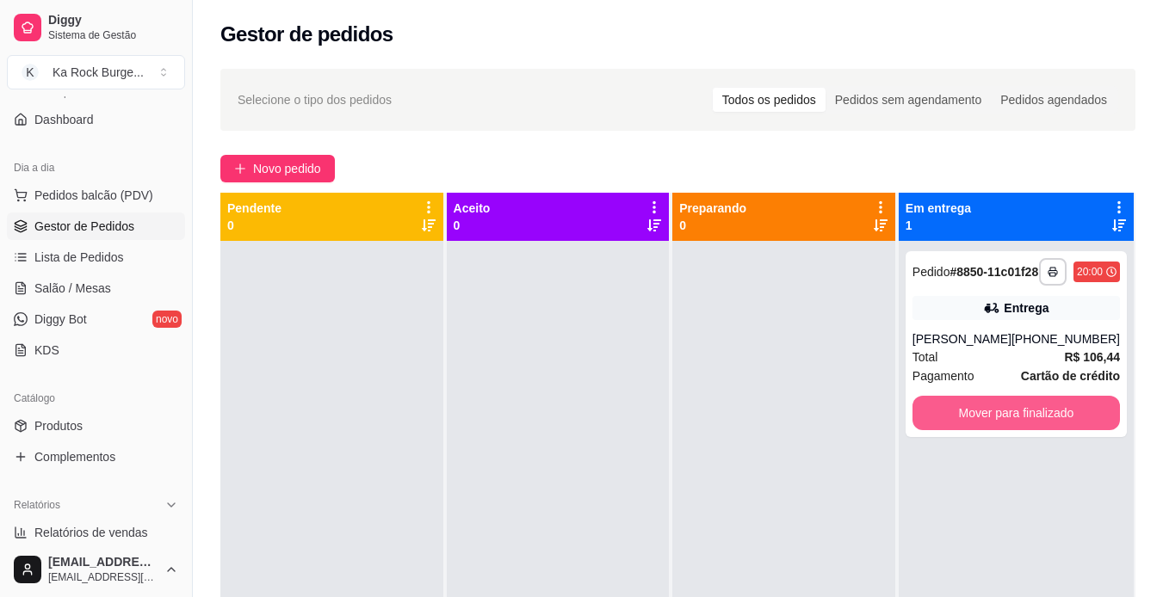
click at [948, 430] on button "Mover para finalizado" at bounding box center [1015, 413] width 207 height 34
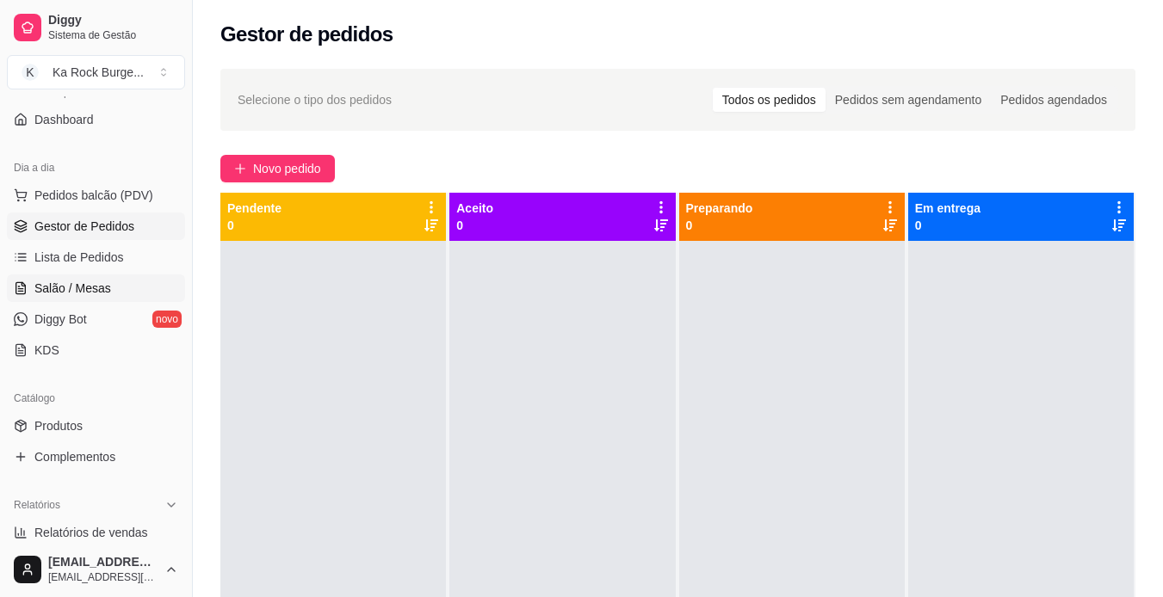
click at [59, 287] on span "Salão / Mesas" at bounding box center [72, 288] width 77 height 17
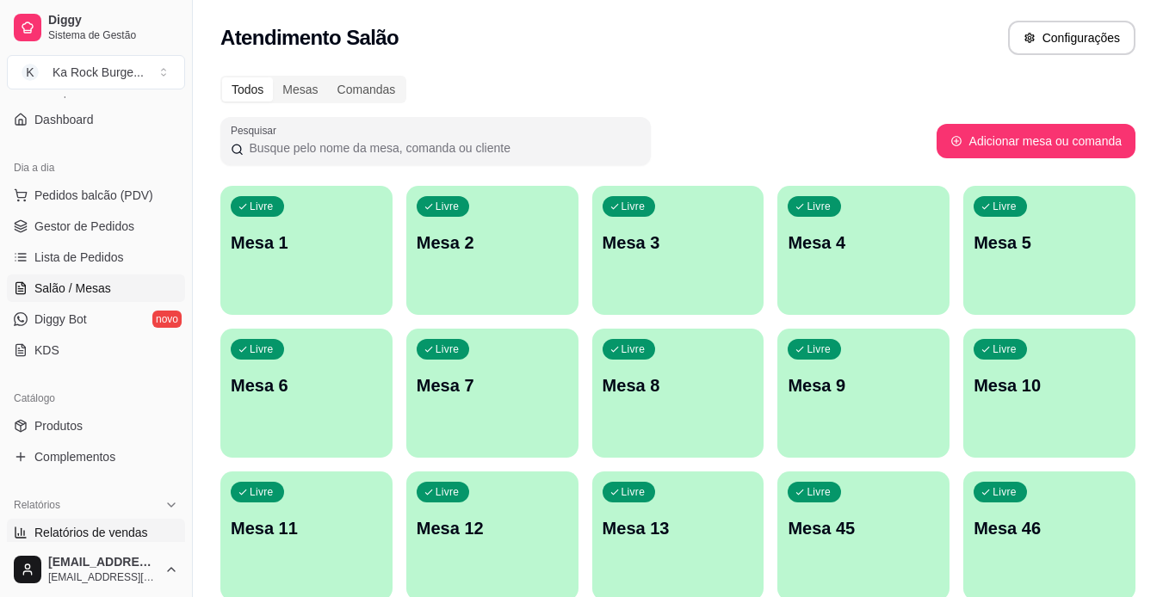
click at [86, 535] on span "Relatórios de vendas" at bounding box center [91, 532] width 114 height 17
select select "ALL"
select select "0"
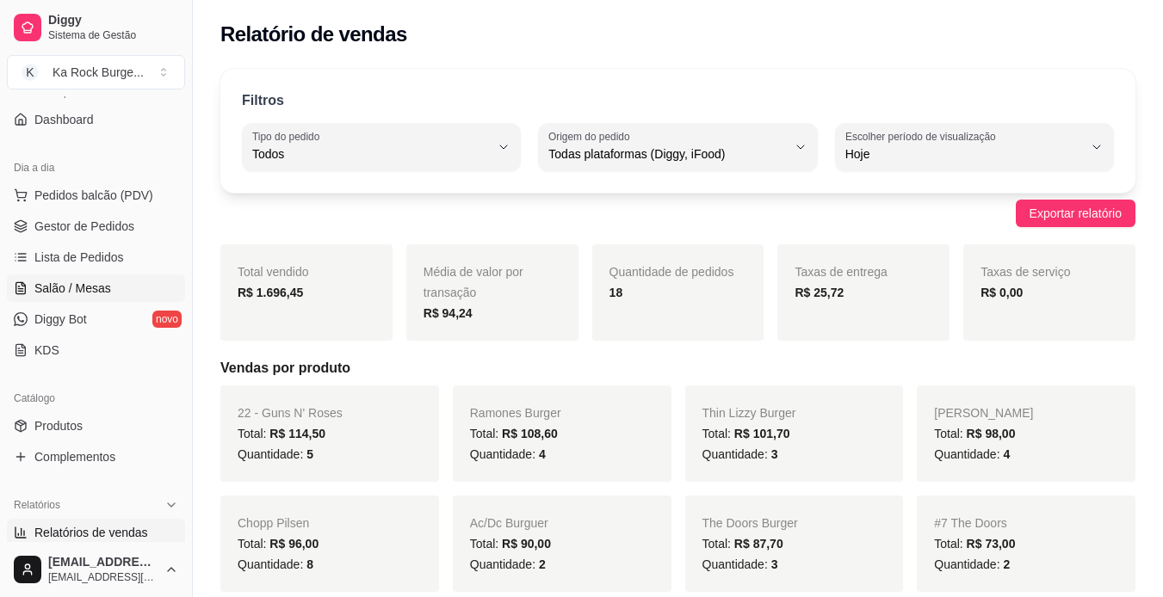
click at [57, 288] on span "Salão / Mesas" at bounding box center [72, 288] width 77 height 17
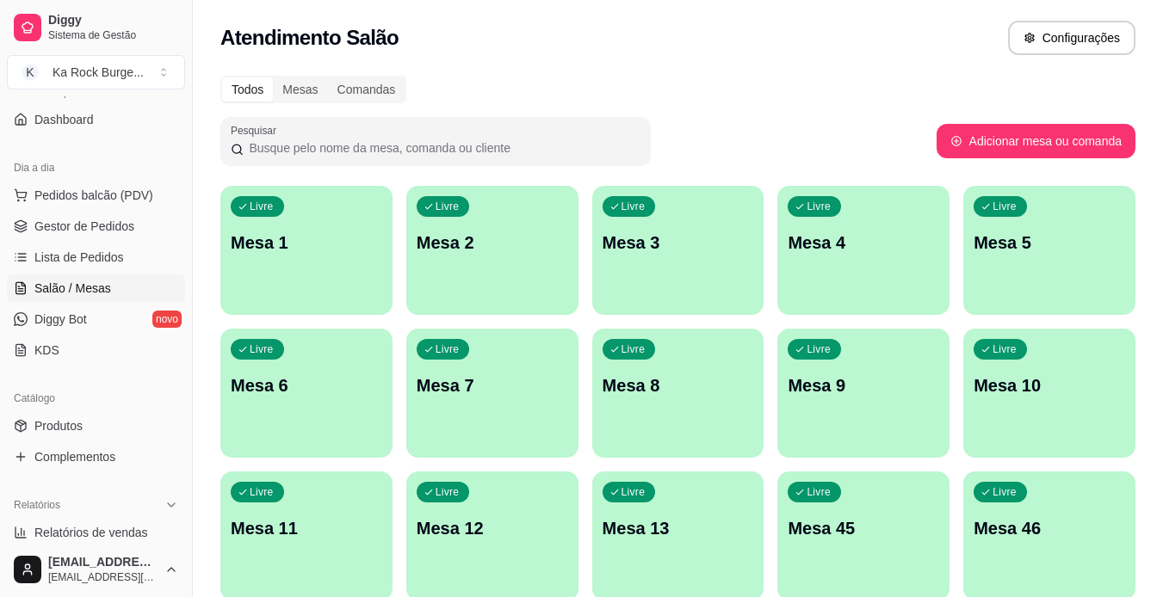
click at [325, 252] on p "Mesa 1" at bounding box center [306, 243] width 151 height 24
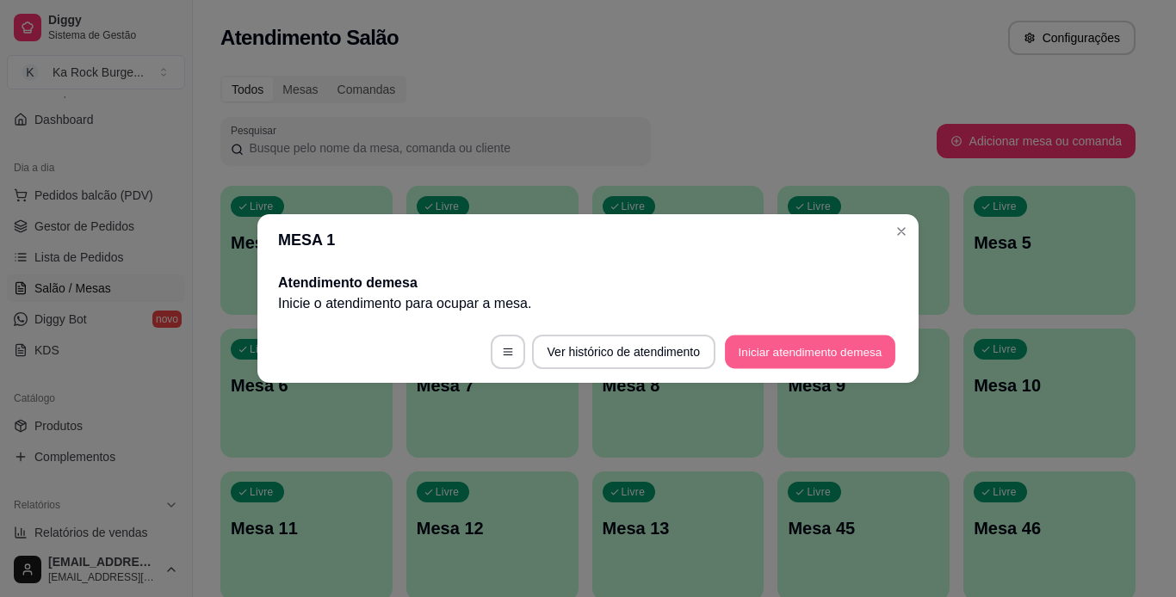
click at [808, 342] on button "Iniciar atendimento de mesa" at bounding box center [810, 353] width 170 height 34
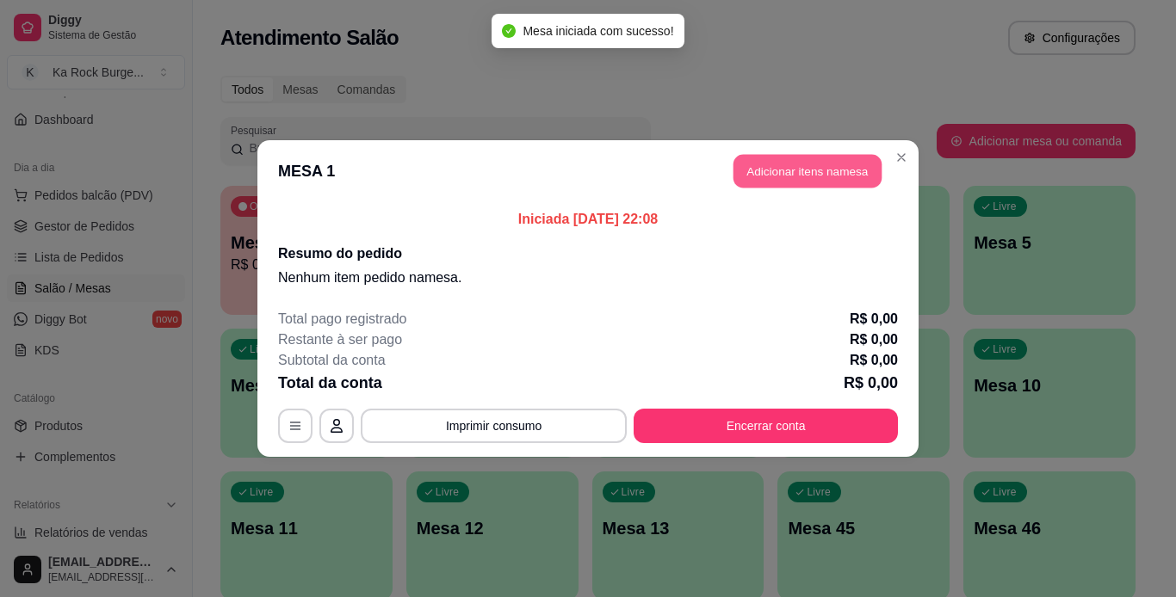
click at [825, 166] on button "Adicionar itens na mesa" at bounding box center [807, 172] width 148 height 34
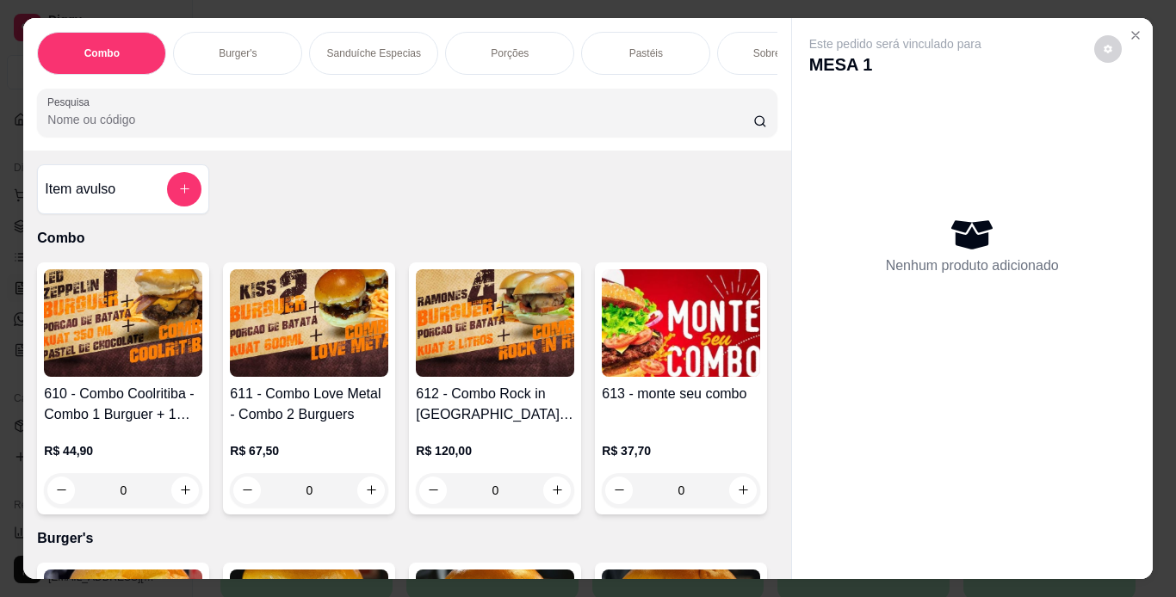
click at [647, 46] on p "Pastéis" at bounding box center [646, 53] width 34 height 14
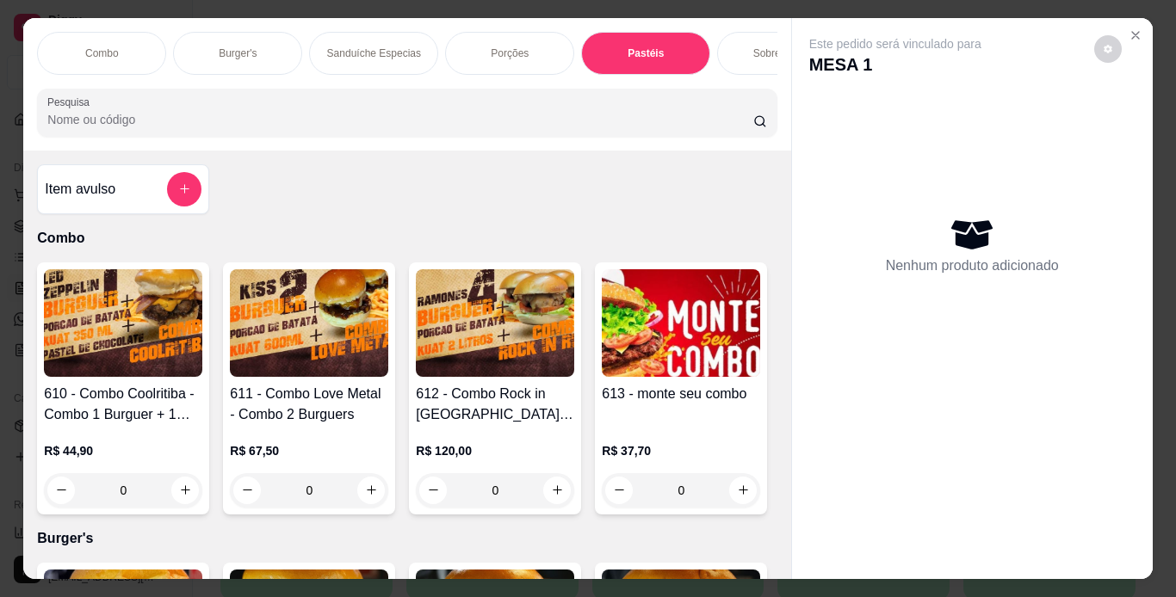
scroll to position [44, 0]
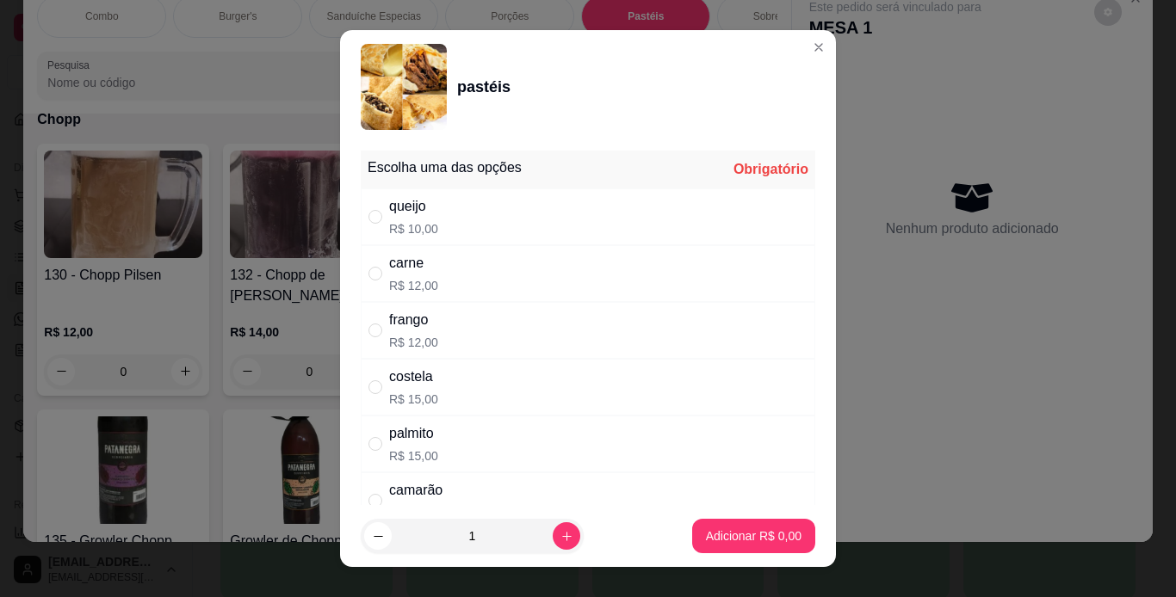
click at [448, 279] on div "carne R$ 12,00" at bounding box center [588, 273] width 454 height 57
radio input "true"
click at [553, 544] on button "increase-product-quantity" at bounding box center [567, 536] width 28 height 28
type input "2"
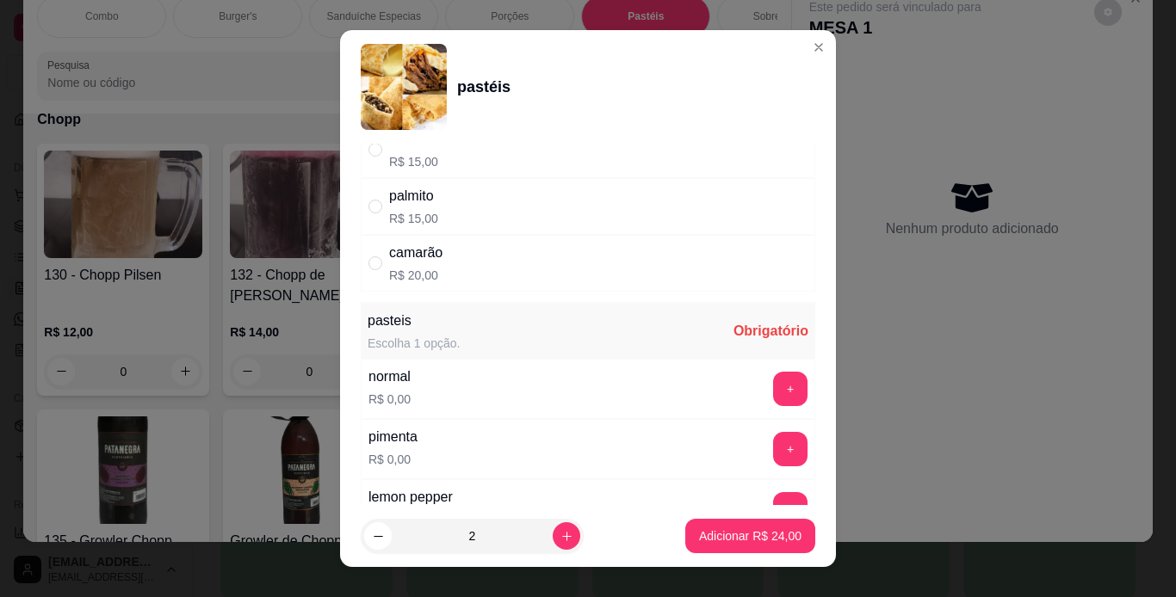
scroll to position [241, 0]
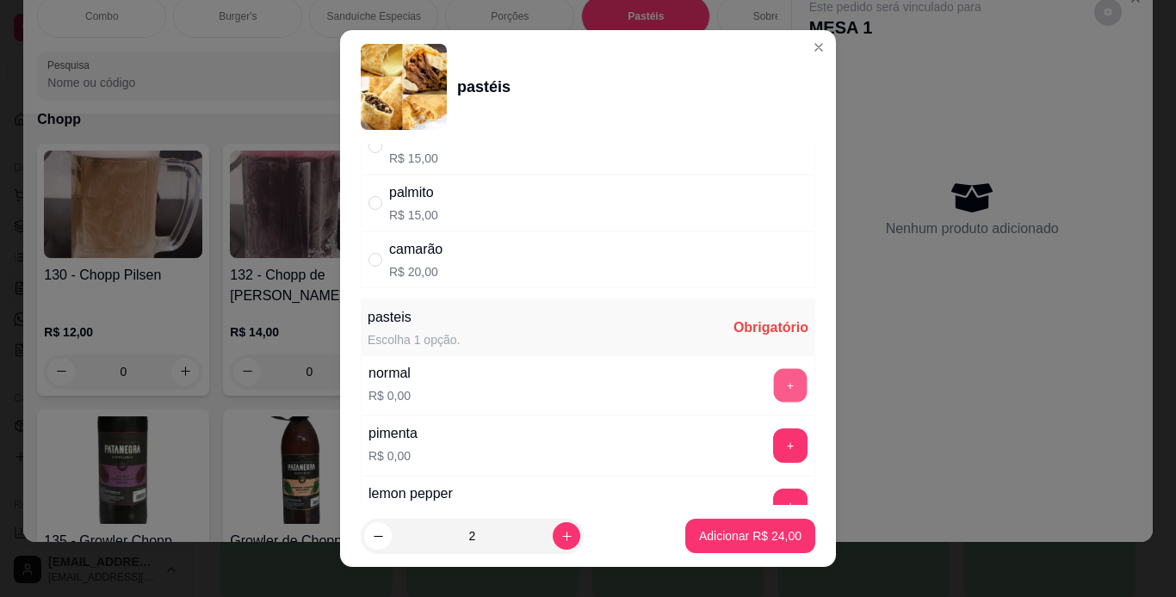
click at [774, 389] on button "+" at bounding box center [791, 385] width 34 height 34
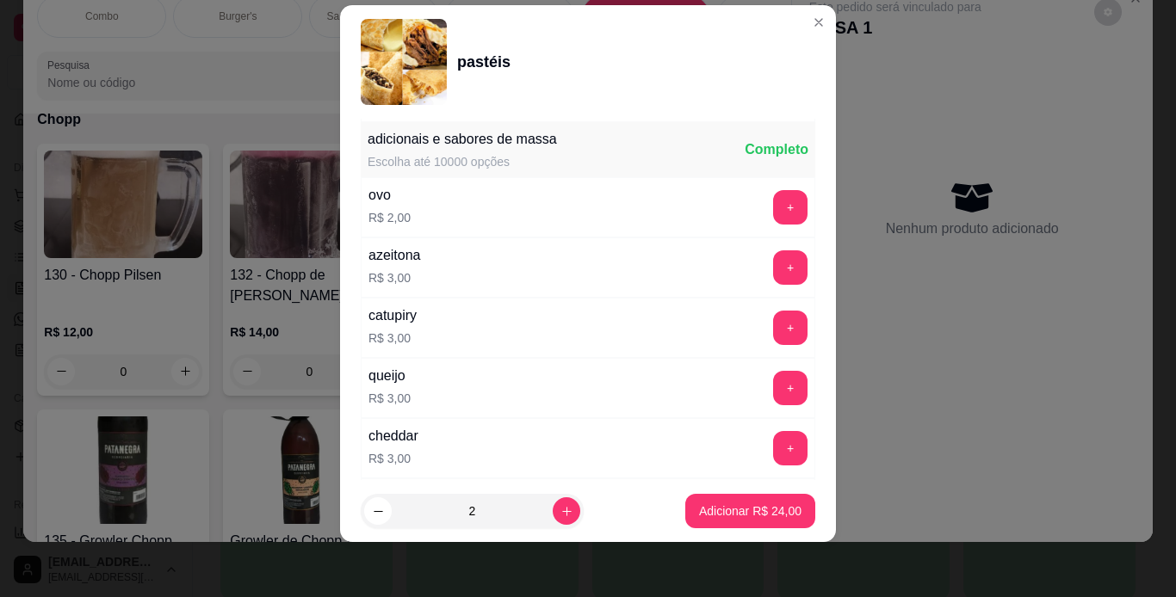
scroll to position [634, 0]
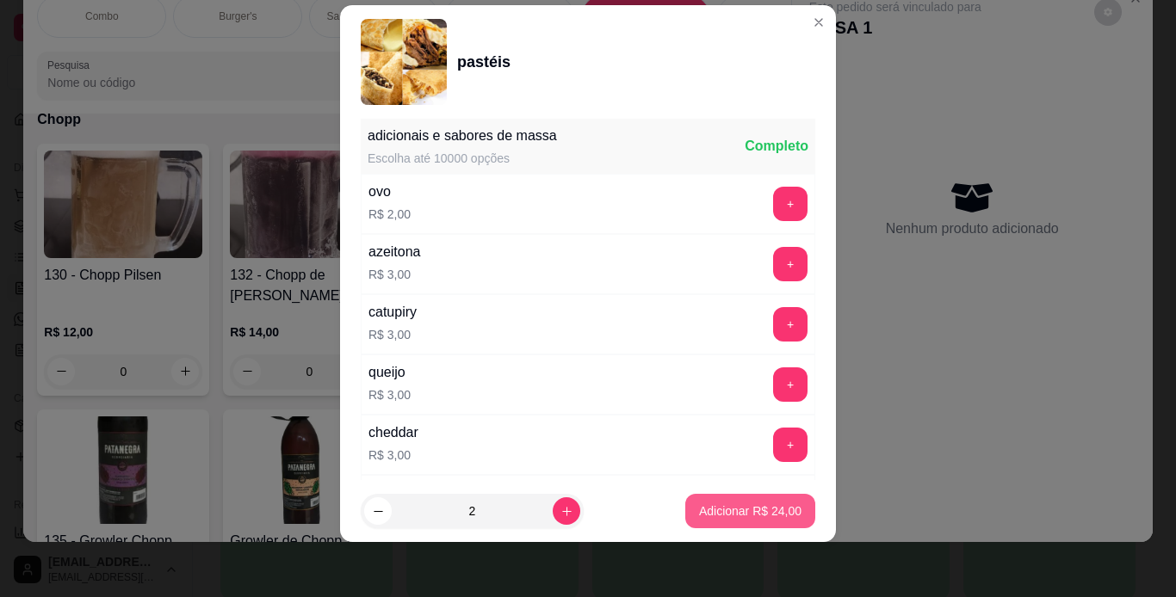
click at [768, 519] on p "Adicionar R$ 24,00" at bounding box center [750, 511] width 102 height 17
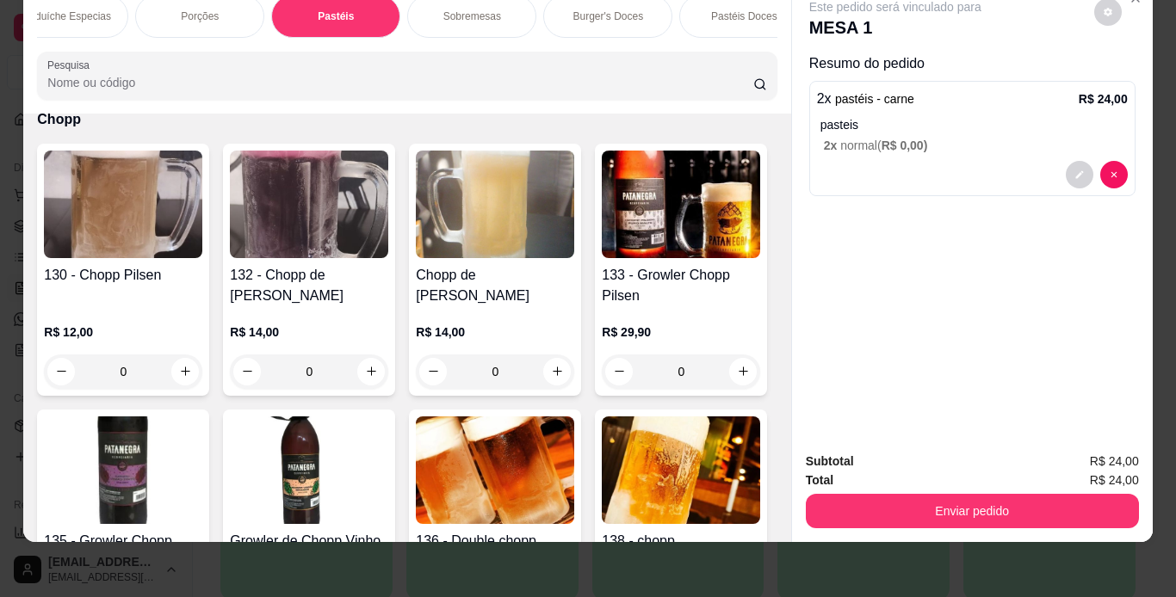
scroll to position [0, 957]
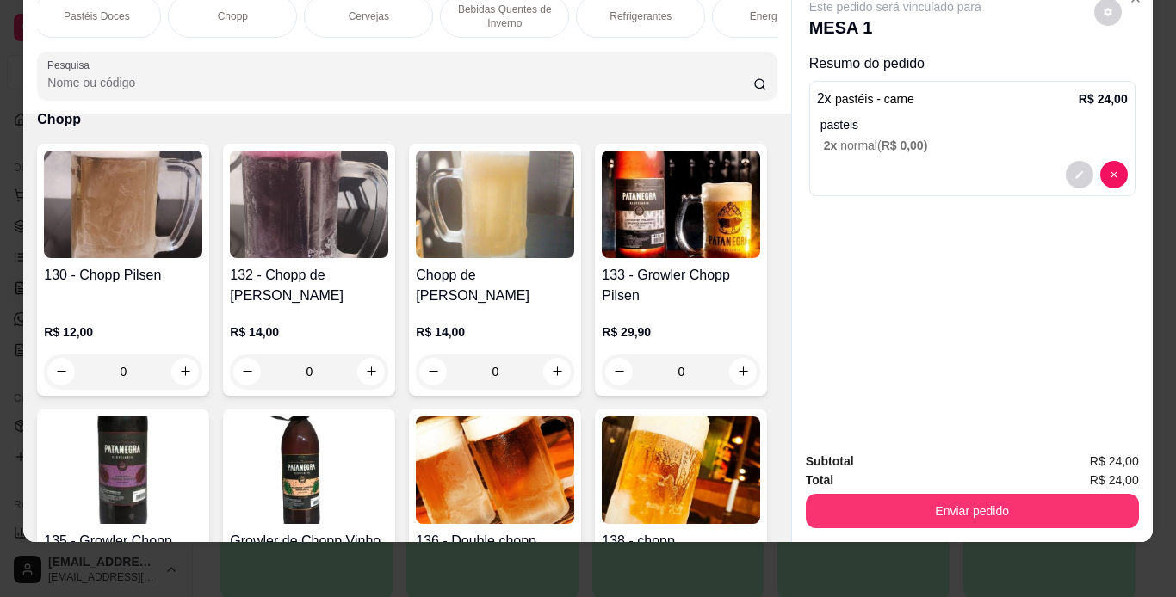
click at [182, 10] on div "Chopp" at bounding box center [232, 16] width 129 height 43
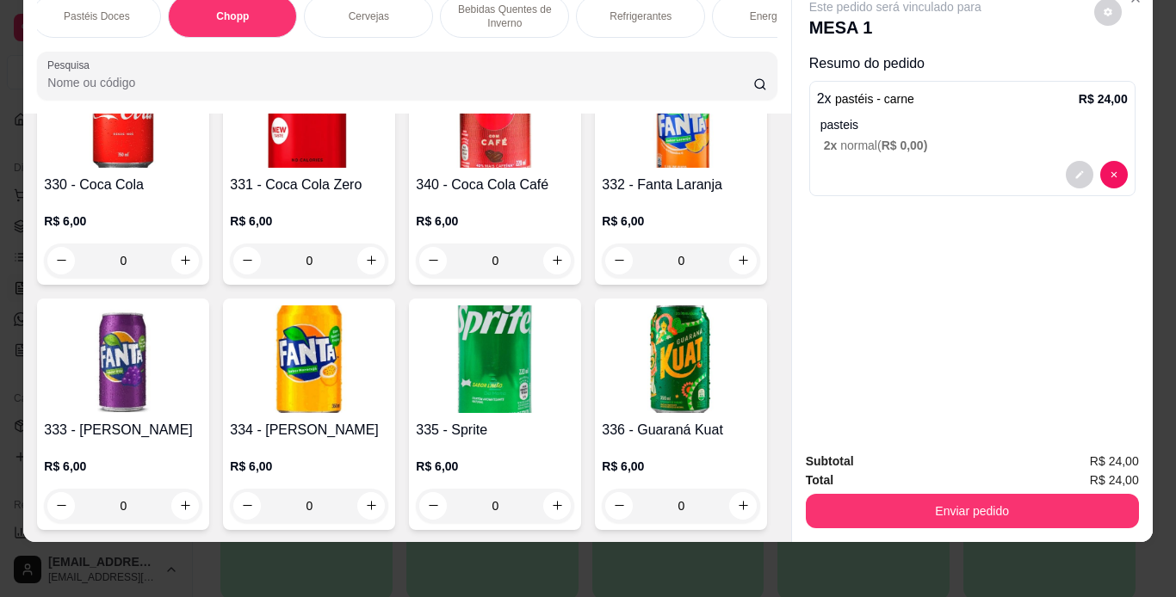
scroll to position [7061, 0]
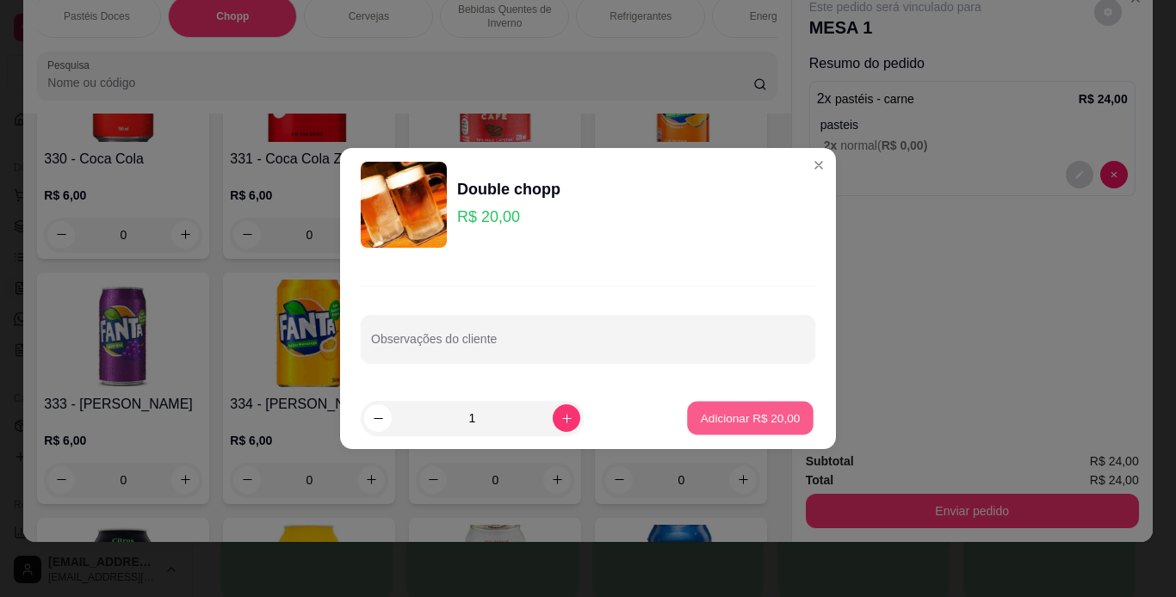
click at [764, 422] on p "Adicionar R$ 20,00" at bounding box center [751, 418] width 100 height 16
type input "1"
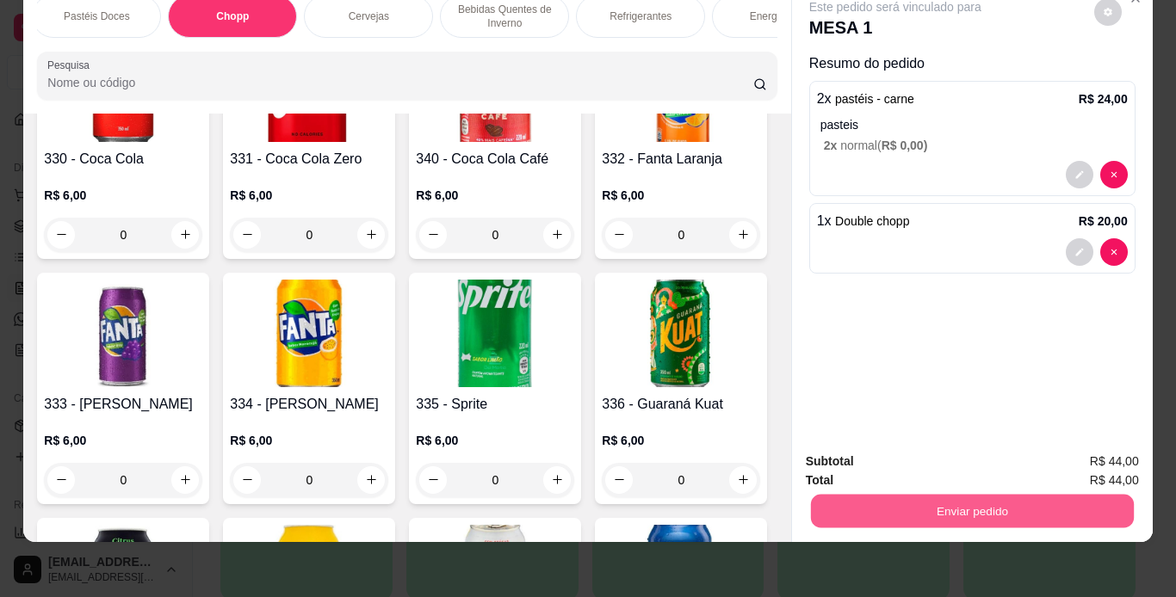
click at [874, 495] on button "Enviar pedido" at bounding box center [971, 512] width 323 height 34
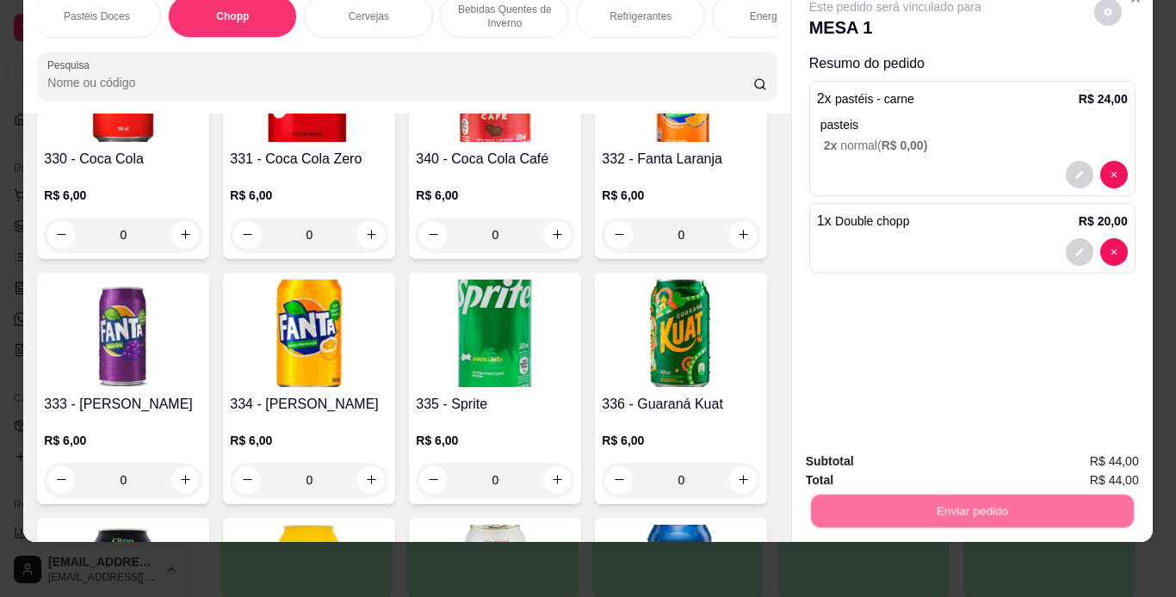
click at [881, 458] on button "Não registrar e enviar pedido" at bounding box center [915, 456] width 174 height 32
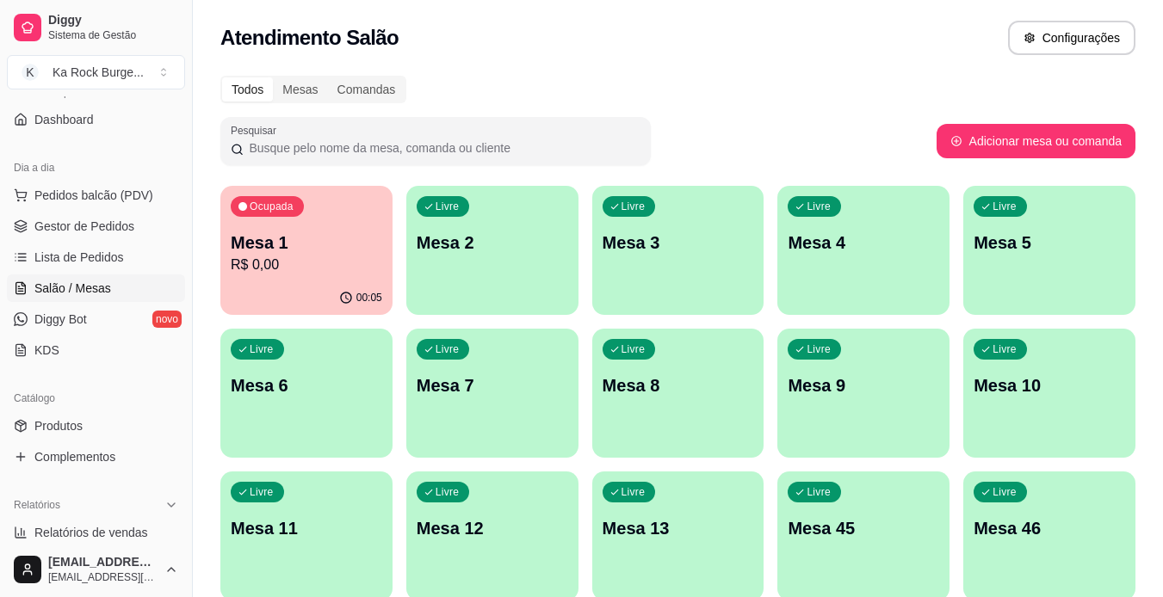
click at [442, 212] on p "Livre" at bounding box center [448, 207] width 24 height 14
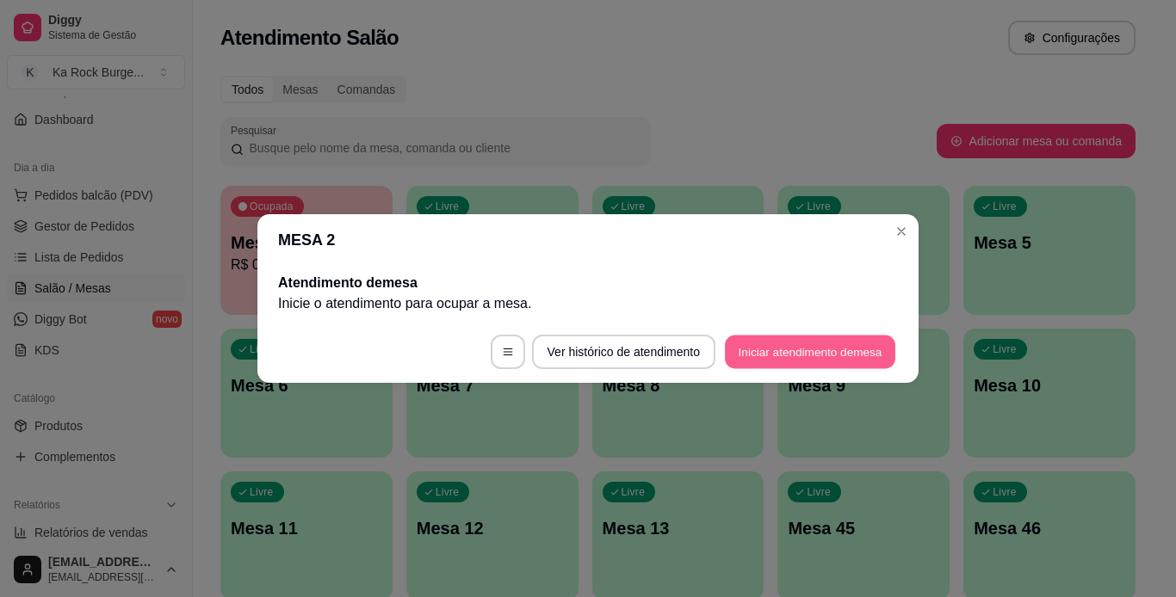
click at [777, 349] on button "Iniciar atendimento de mesa" at bounding box center [810, 353] width 170 height 34
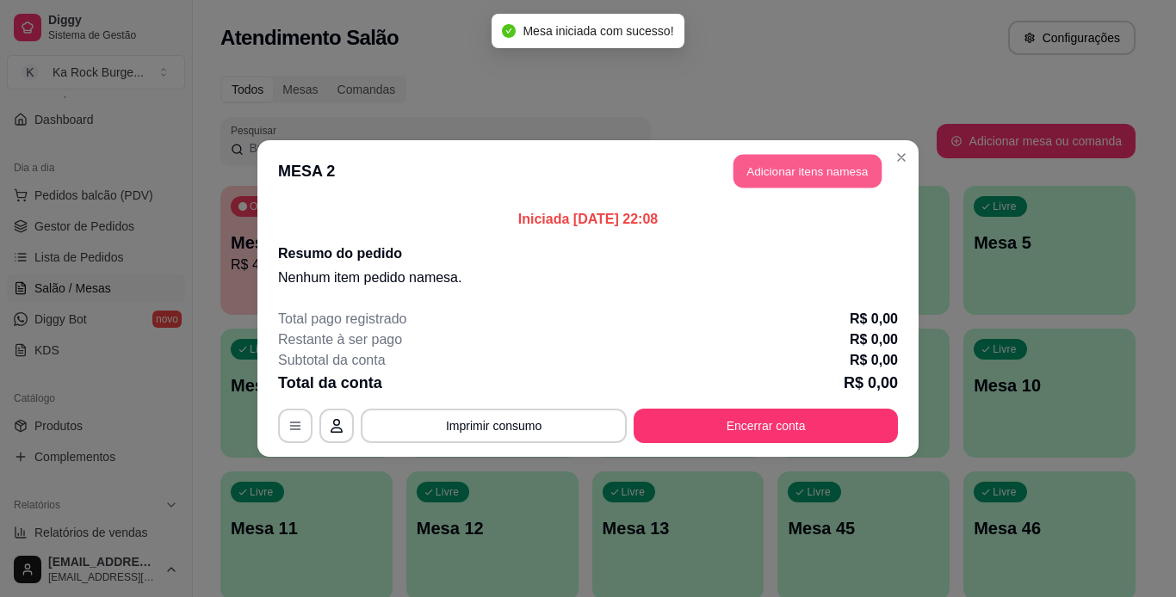
click at [787, 176] on button "Adicionar itens na mesa" at bounding box center [807, 172] width 148 height 34
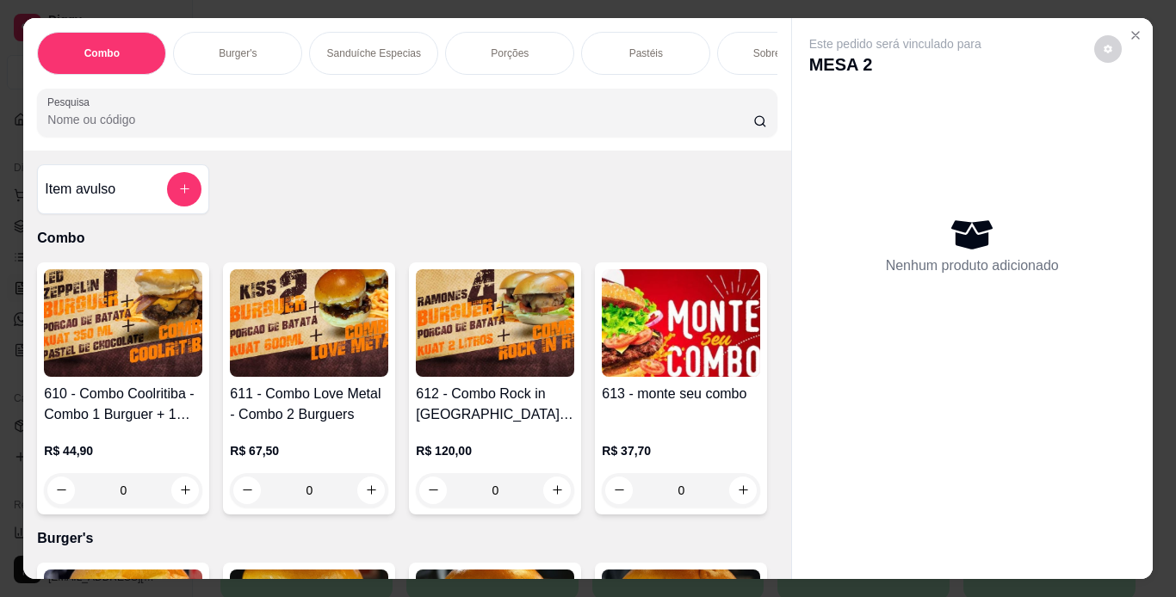
click at [494, 46] on p "Porções" at bounding box center [510, 53] width 38 height 14
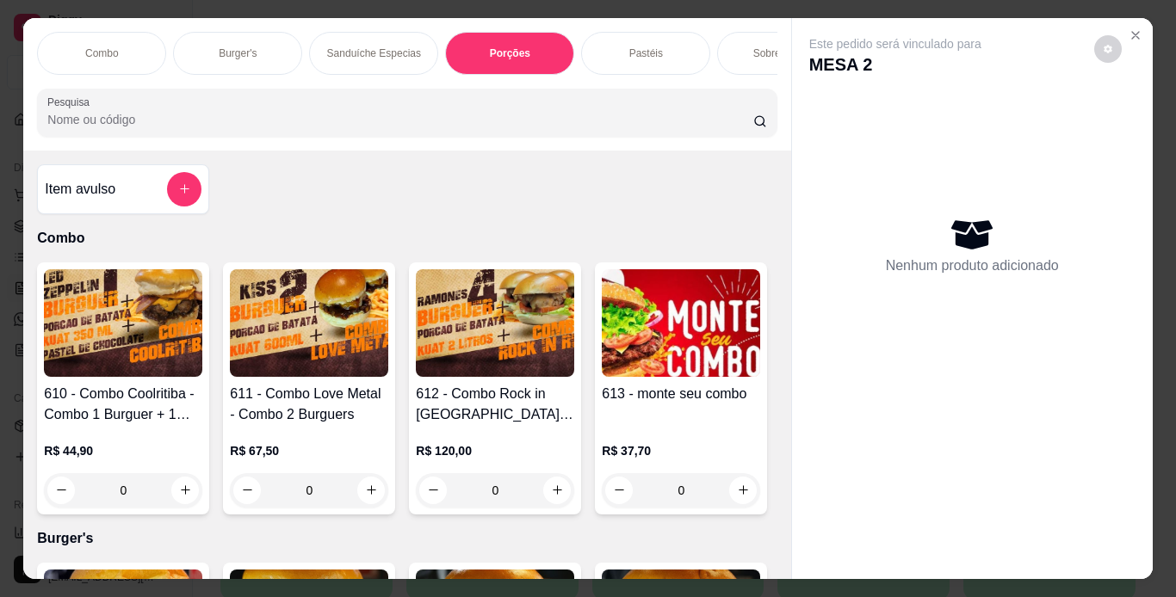
scroll to position [44, 0]
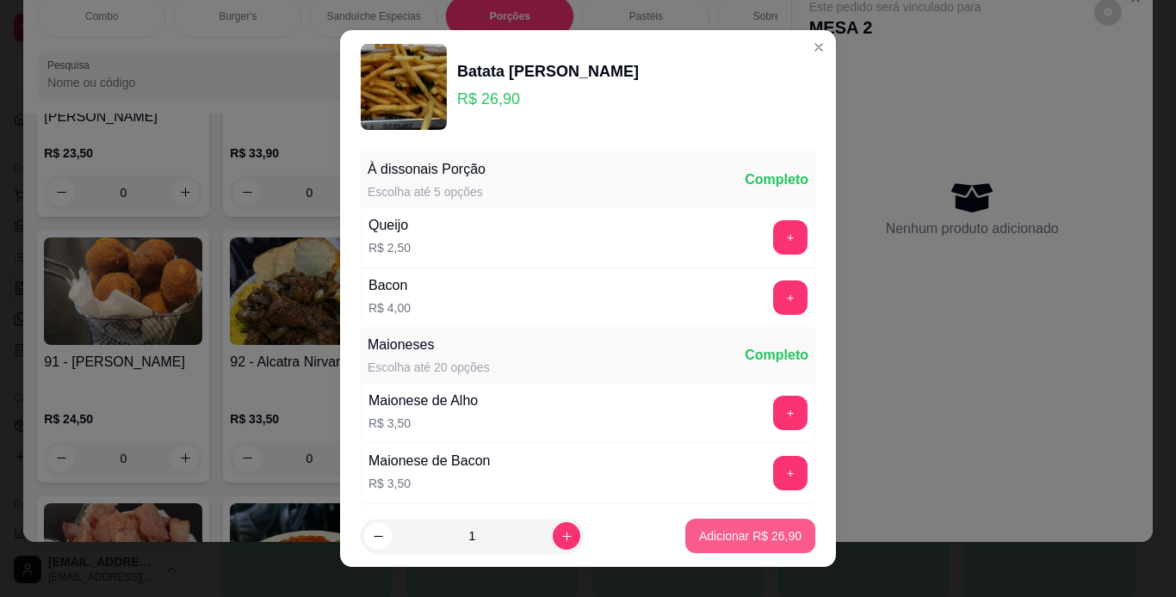
click at [734, 523] on button "Adicionar R$ 26,90" at bounding box center [750, 536] width 130 height 34
type input "1"
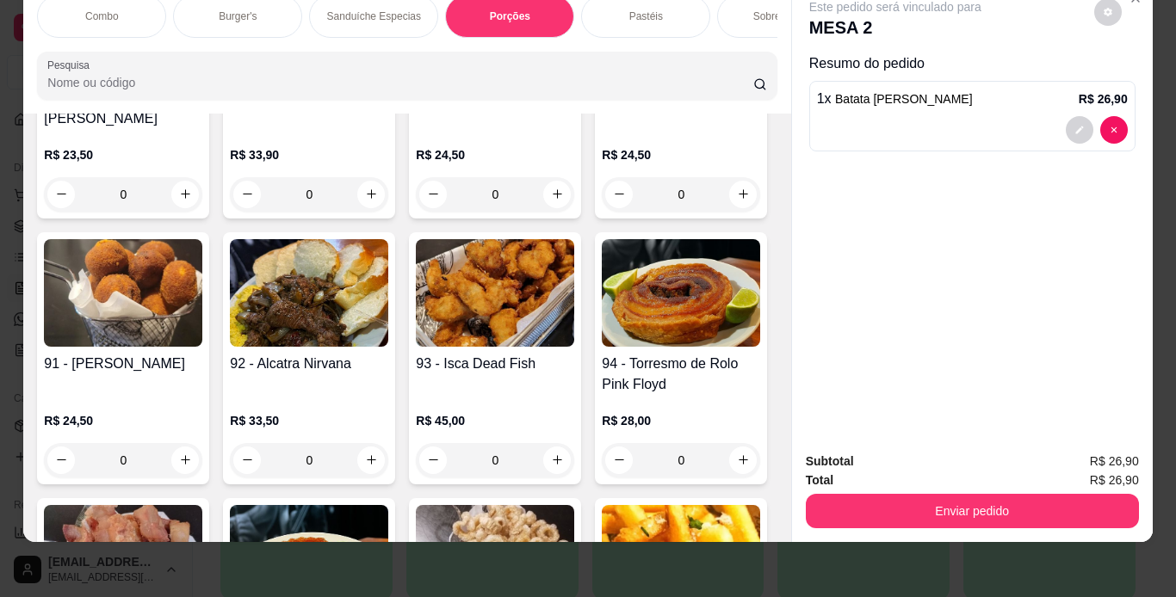
drag, startPoint x: 227, startPoint y: 14, endPoint x: 299, endPoint y: 182, distance: 182.4
click at [226, 14] on div "Burger's" at bounding box center [237, 16] width 129 height 43
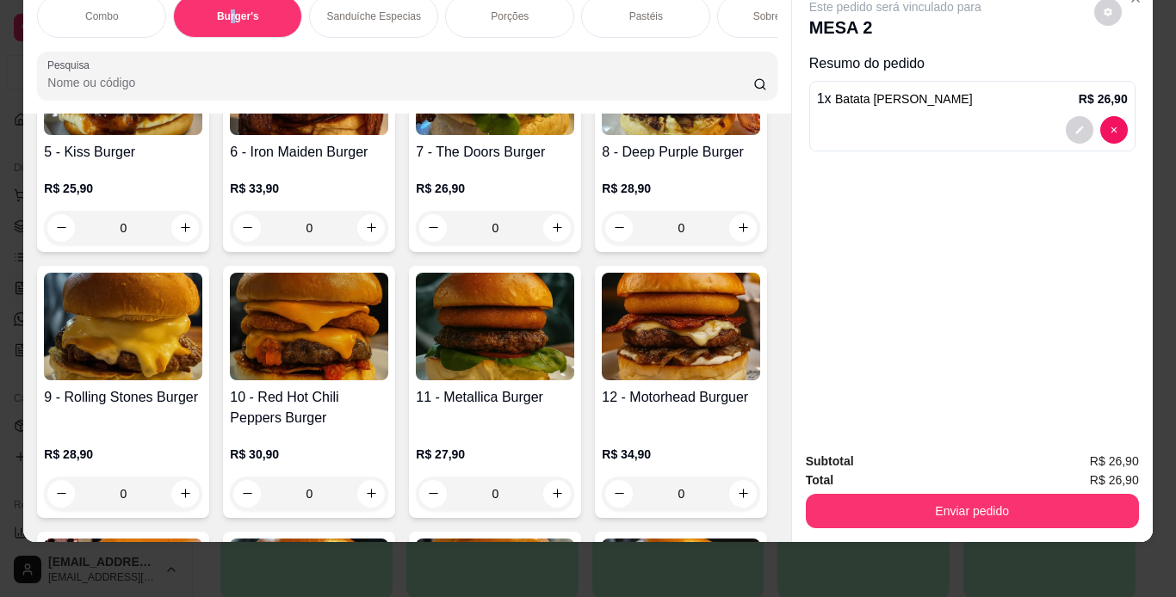
scroll to position [761, 0]
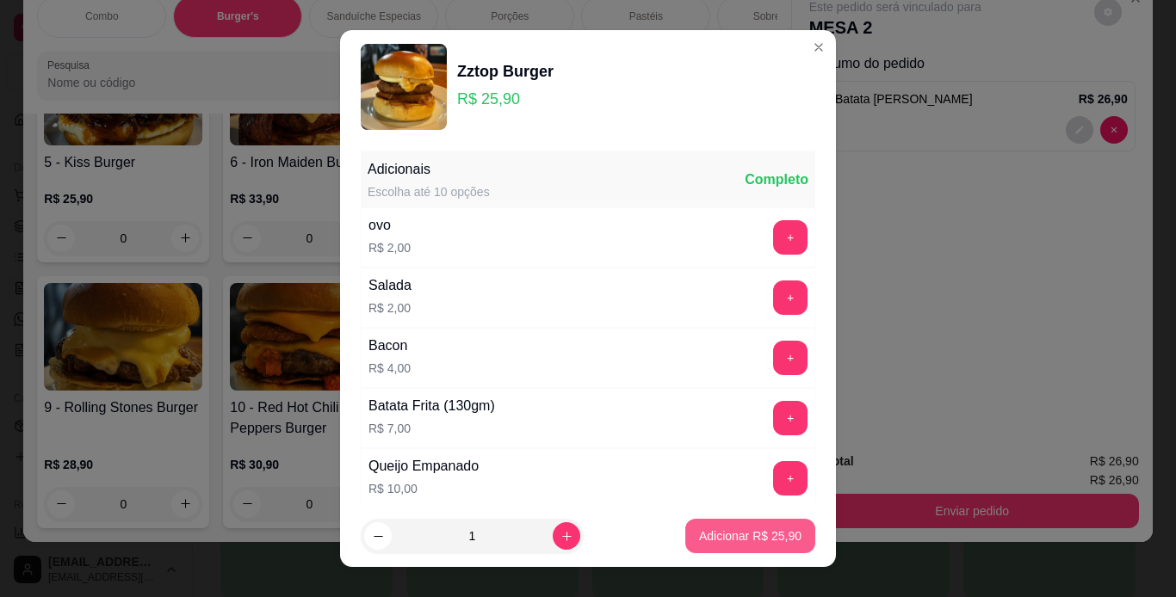
click at [699, 536] on p "Adicionar R$ 25,90" at bounding box center [750, 536] width 102 height 17
type input "1"
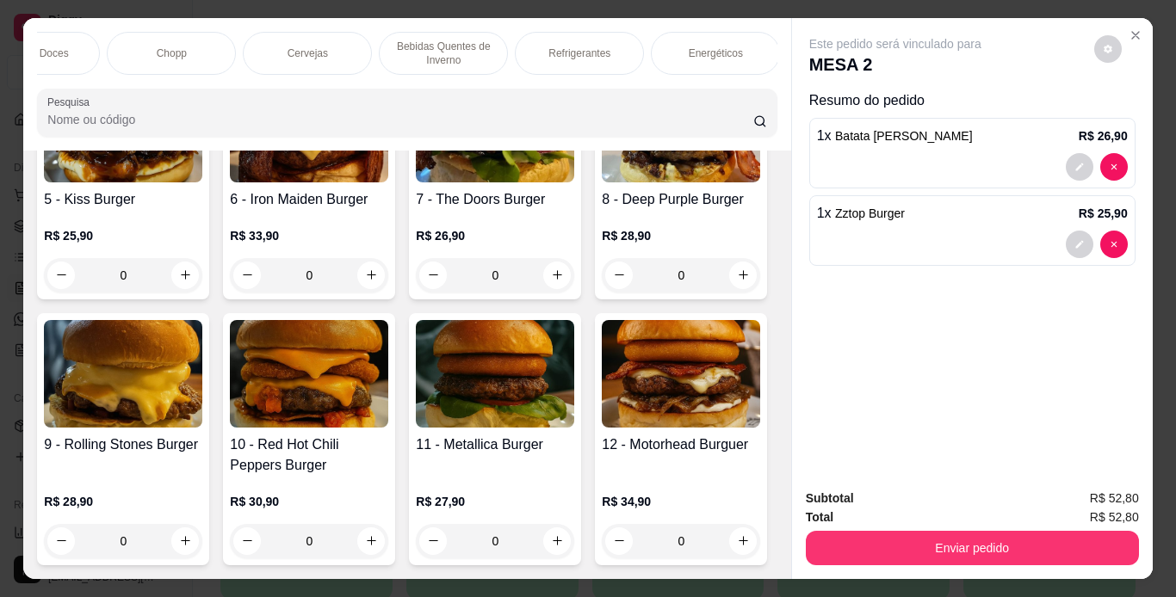
scroll to position [0, 1039]
click at [521, 47] on div "Refrigerantes" at bounding box center [558, 53] width 129 height 43
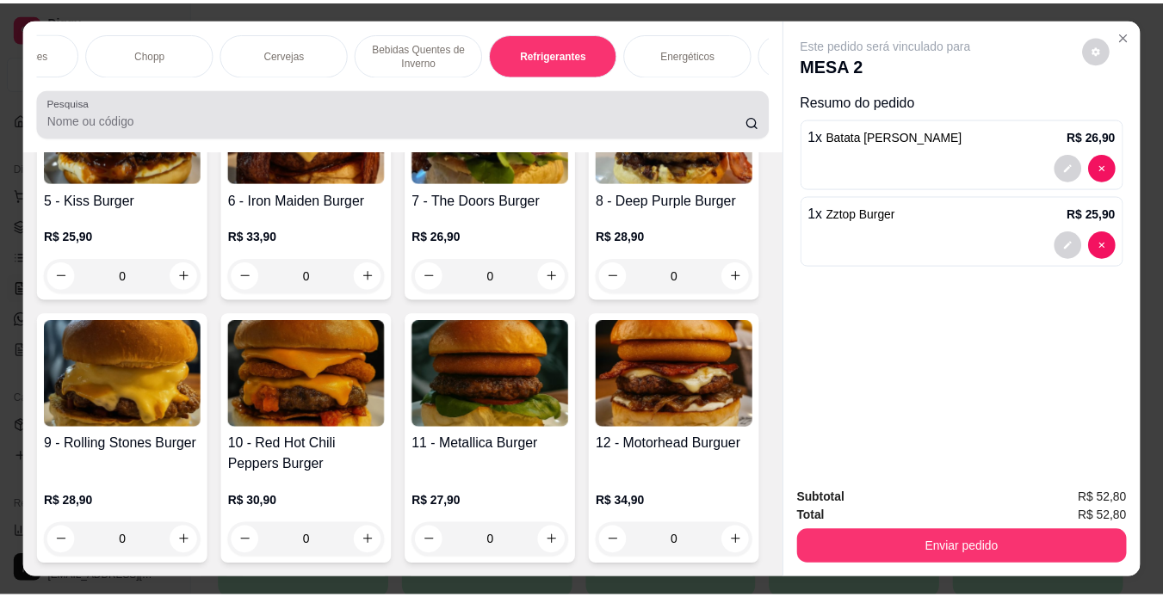
scroll to position [44, 0]
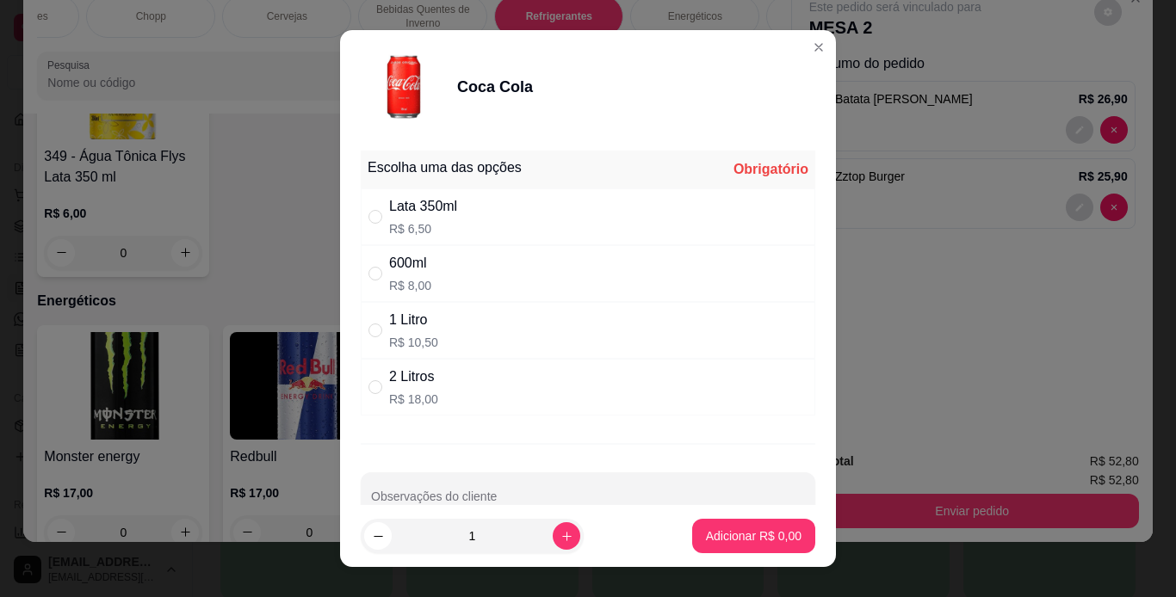
click at [429, 275] on div "600ml R$ 8,00" at bounding box center [588, 273] width 454 height 57
radio input "true"
click at [755, 534] on p "Adicionar R$ 8,00" at bounding box center [753, 537] width 93 height 16
type input "1"
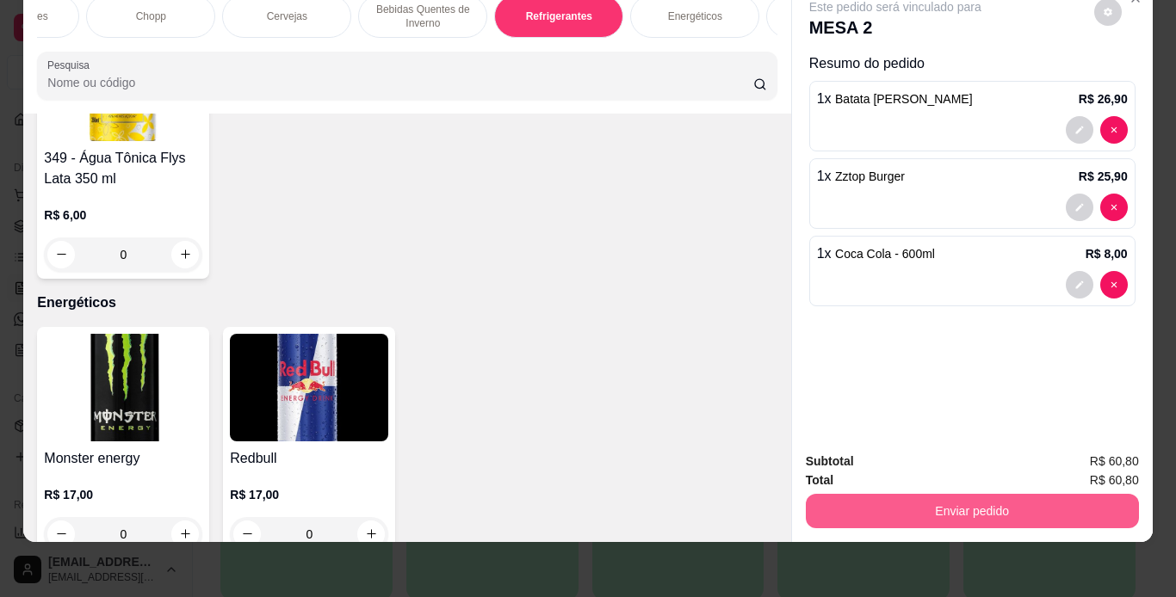
click at [993, 494] on button "Enviar pedido" at bounding box center [972, 511] width 333 height 34
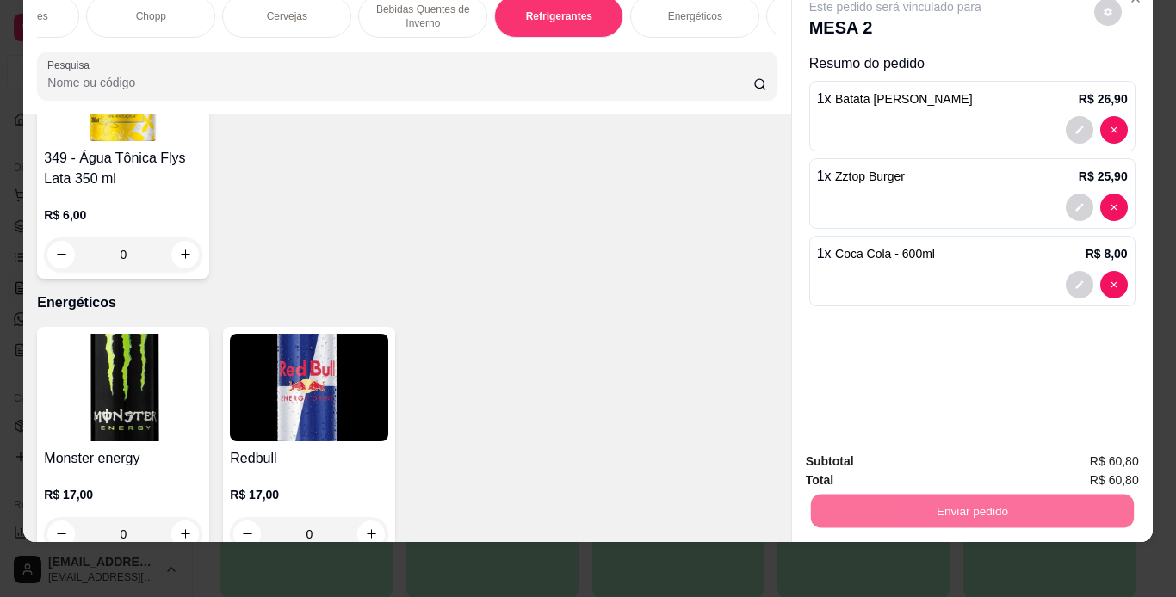
click at [937, 454] on button "Não registrar e enviar pedido" at bounding box center [915, 456] width 174 height 32
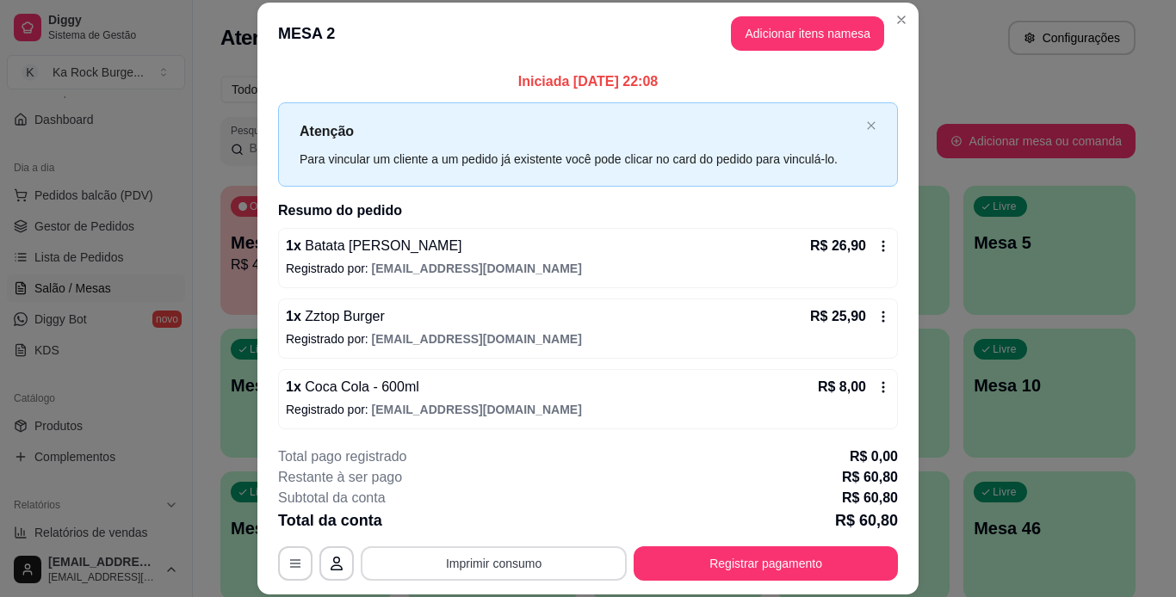
click at [583, 561] on button "Imprimir consumo" at bounding box center [494, 564] width 266 height 34
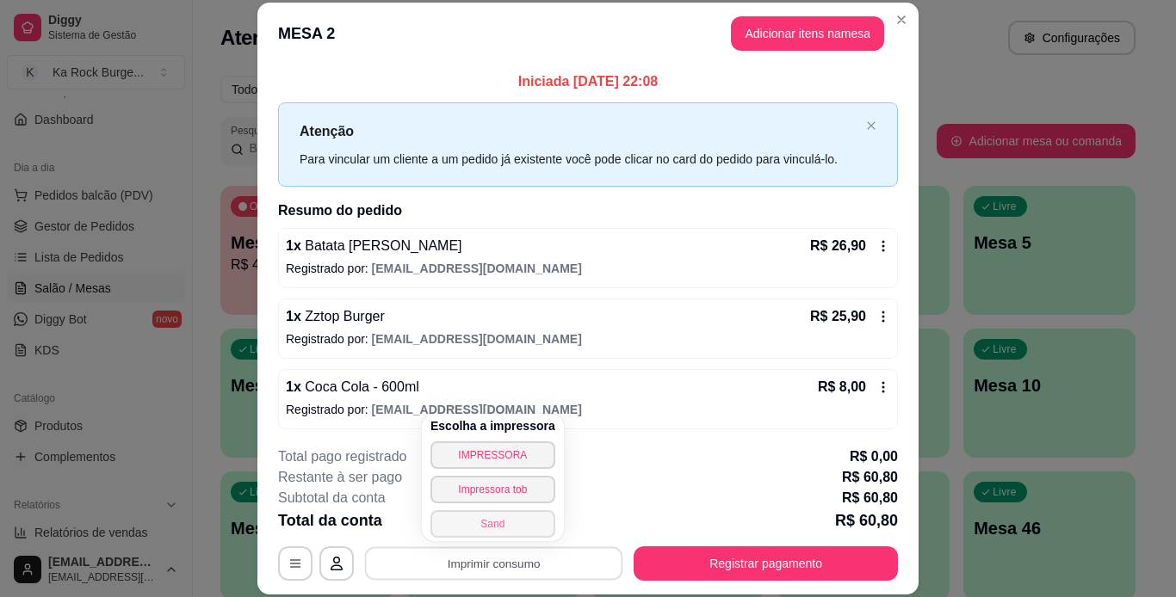
click at [490, 522] on button "Sand" at bounding box center [492, 524] width 125 height 28
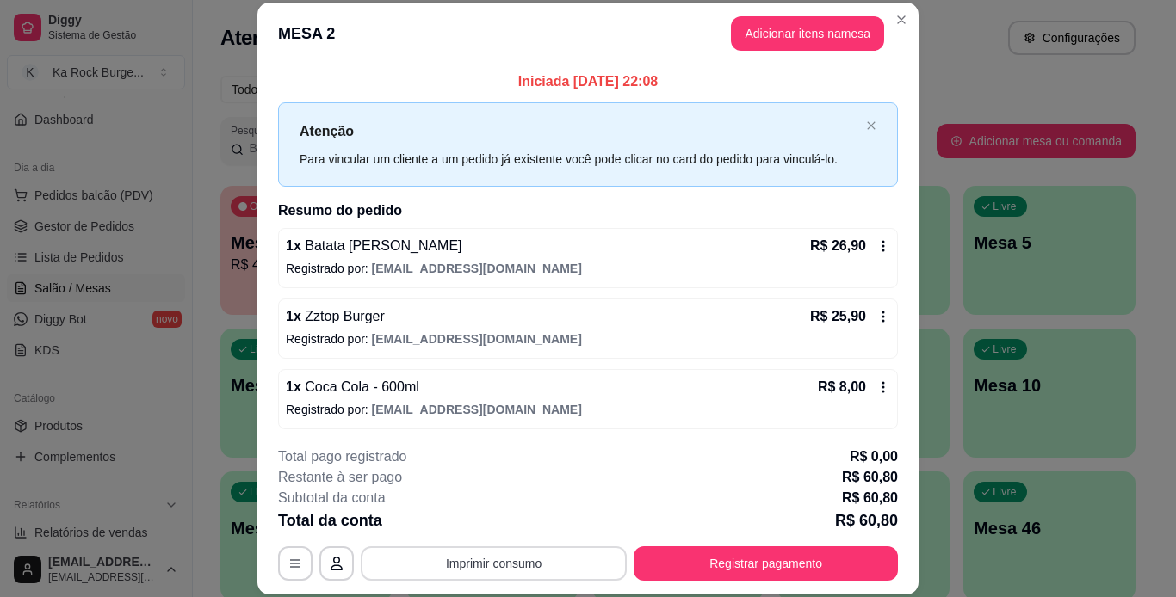
click at [504, 566] on button "Imprimir consumo" at bounding box center [494, 564] width 266 height 34
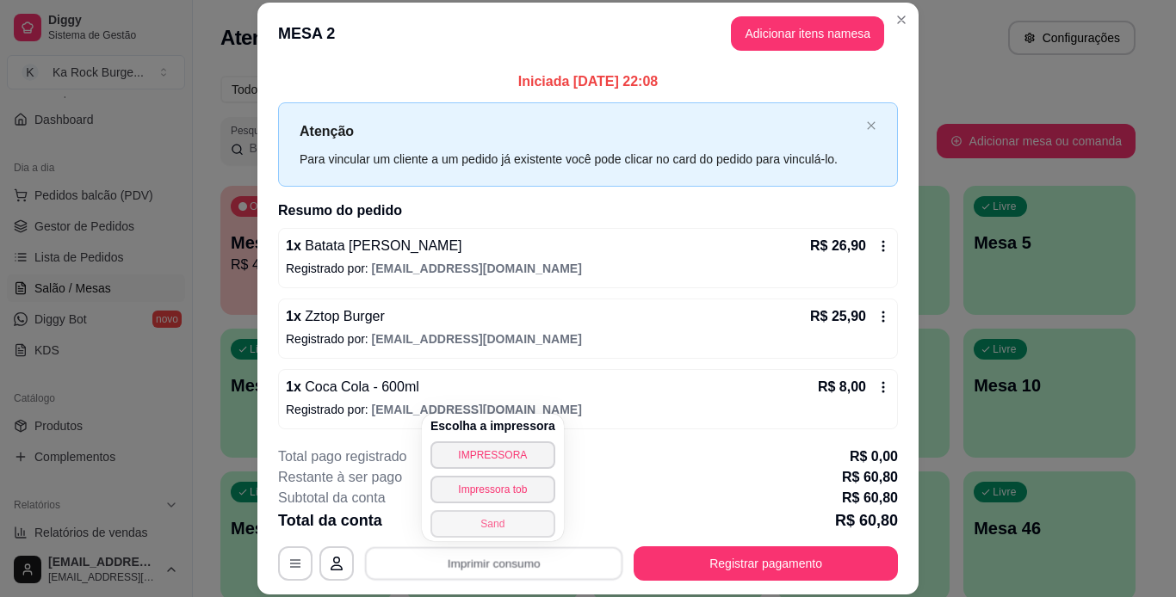
click at [509, 522] on button "Sand" at bounding box center [492, 524] width 125 height 28
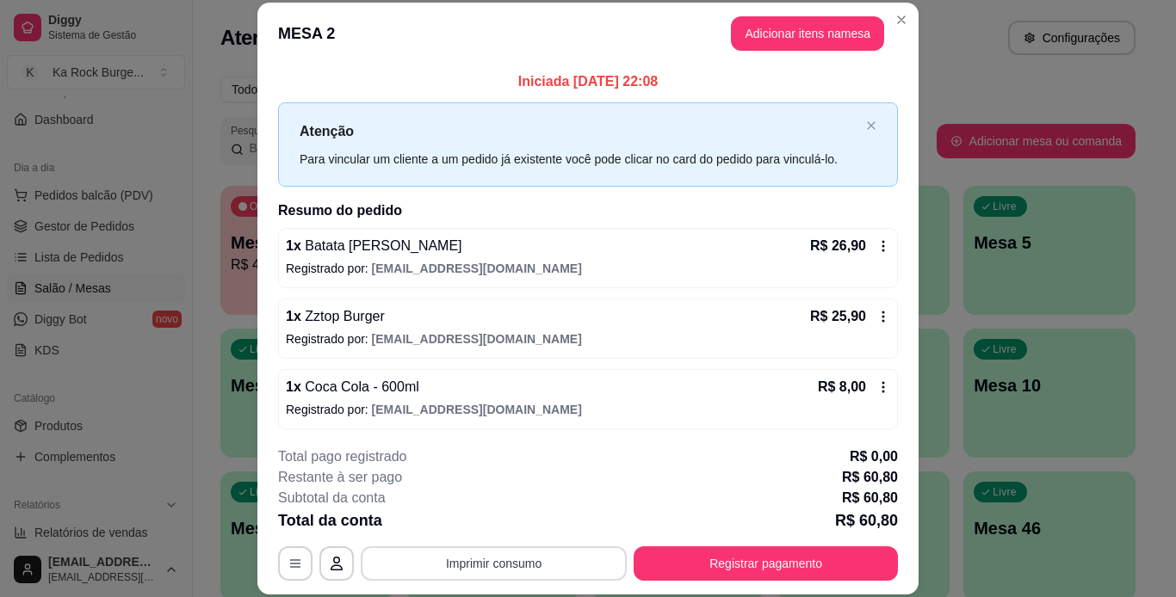
click at [473, 560] on button "Imprimir consumo" at bounding box center [494, 564] width 266 height 34
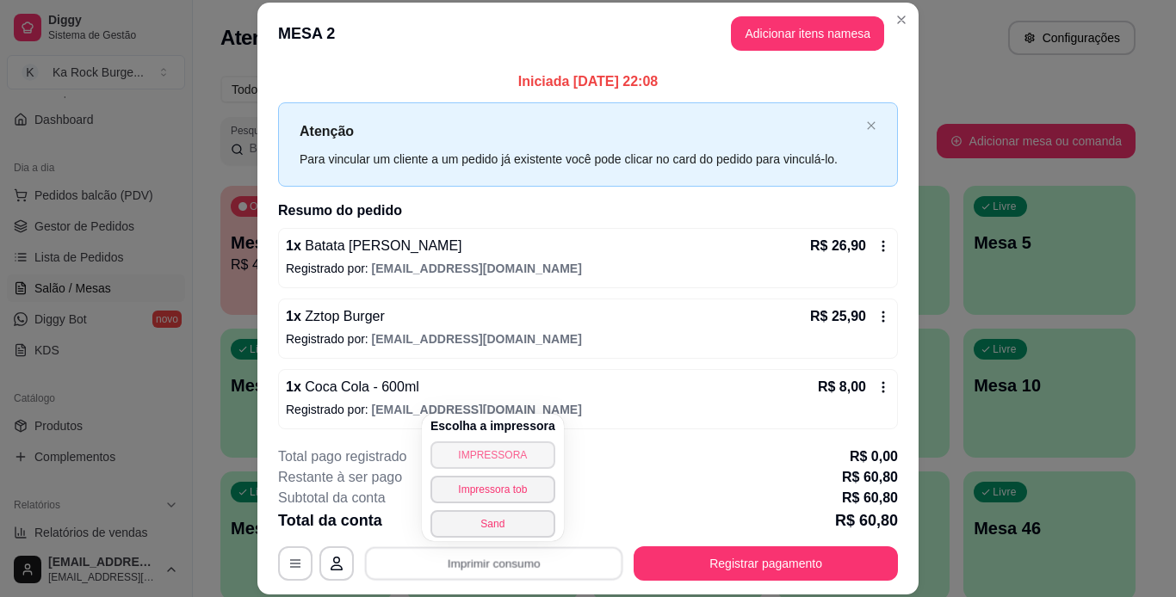
click at [482, 459] on button "IMPRESSORA" at bounding box center [492, 456] width 125 height 28
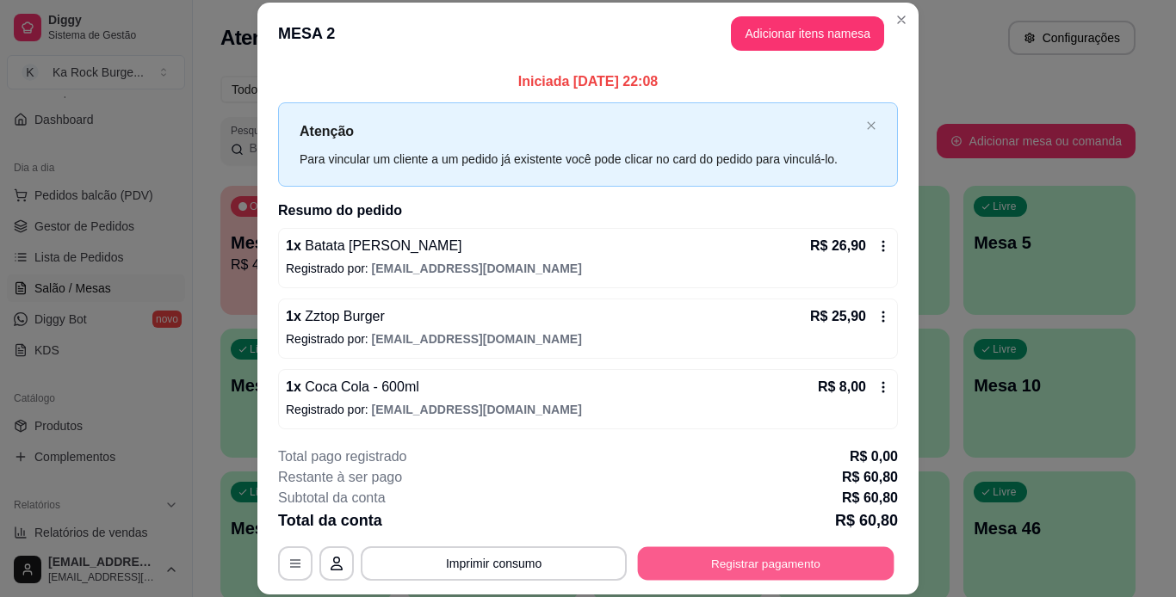
click at [810, 555] on button "Registrar pagamento" at bounding box center [766, 564] width 257 height 34
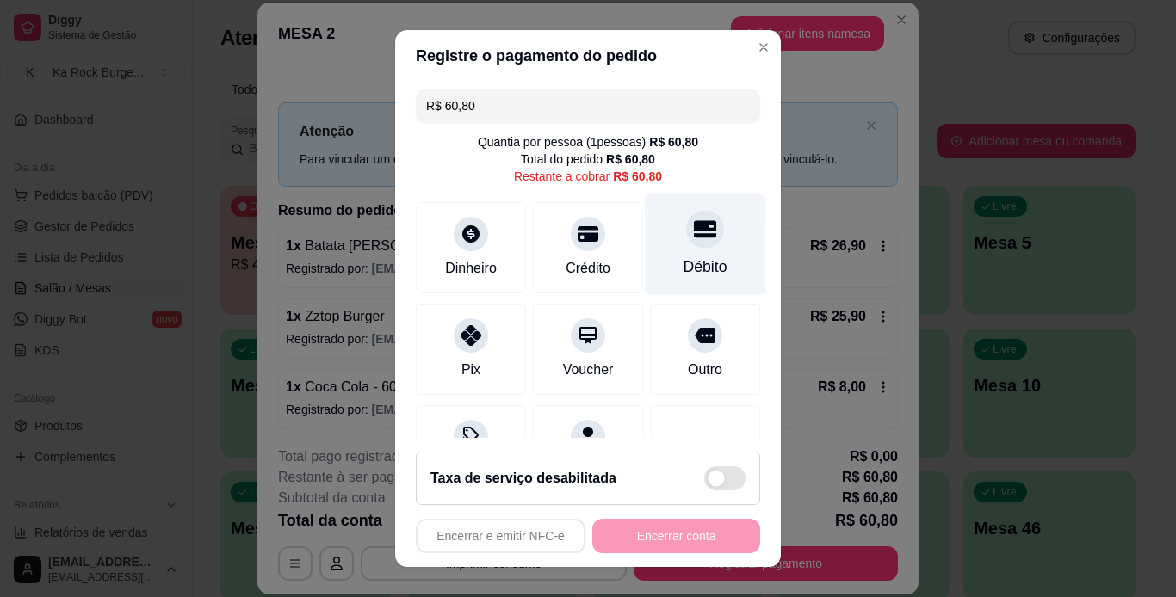
click at [694, 231] on icon at bounding box center [705, 228] width 22 height 17
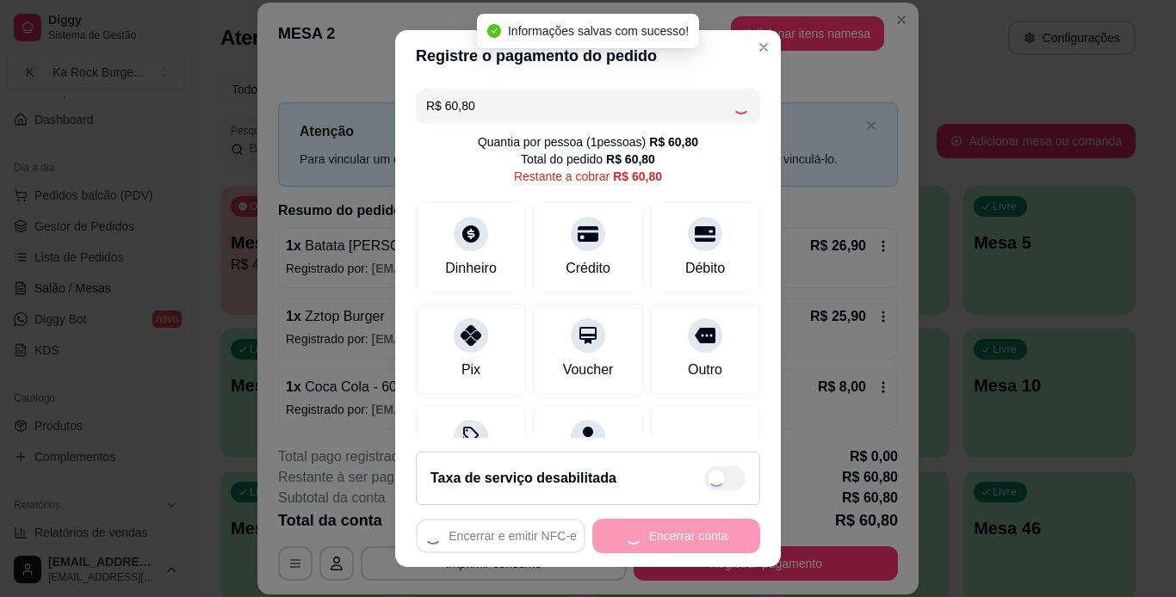
type input "R$ 0,00"
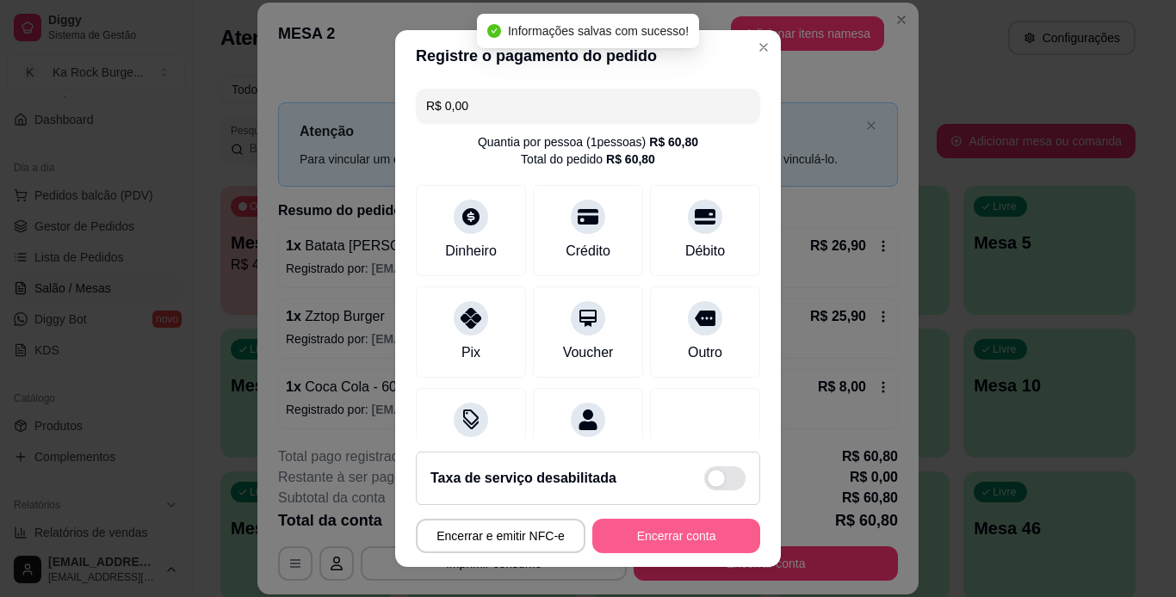
click at [708, 530] on button "Encerrar conta" at bounding box center [676, 536] width 168 height 34
